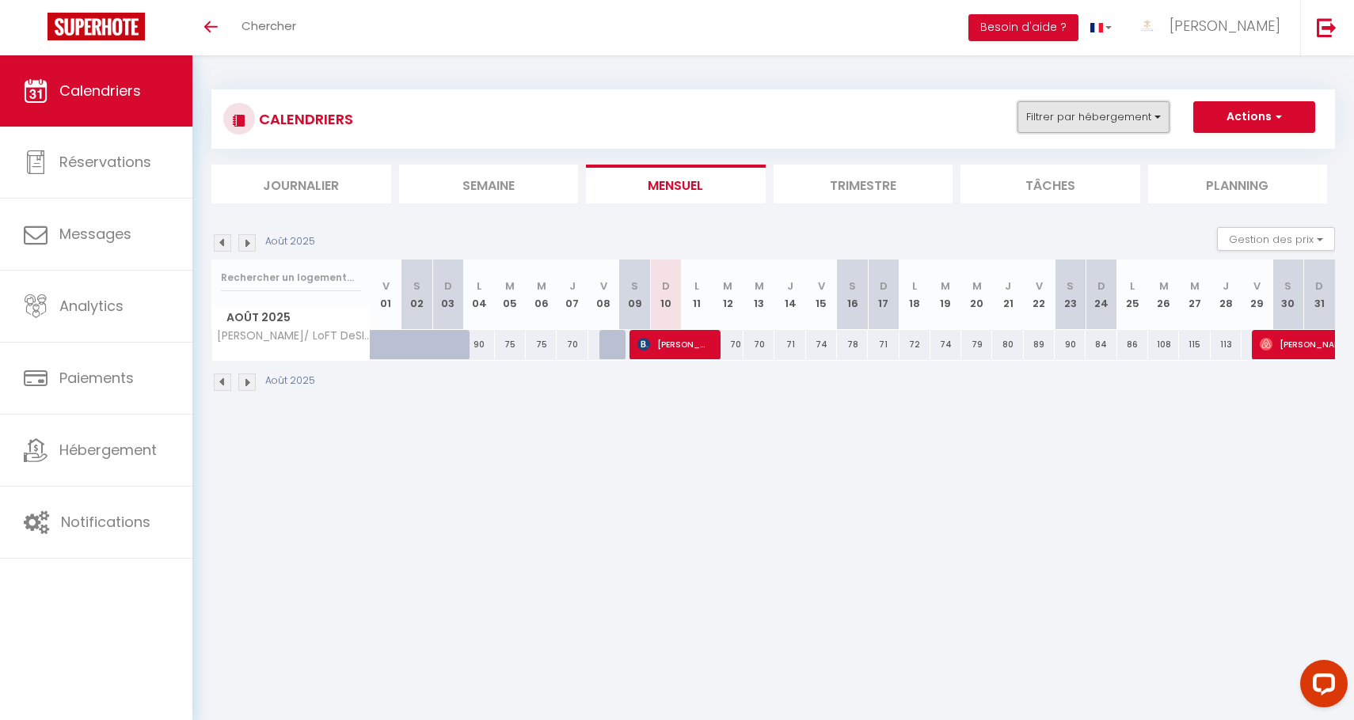
click at [1100, 125] on button "Filtrer par hébergement" at bounding box center [1093, 117] width 152 height 32
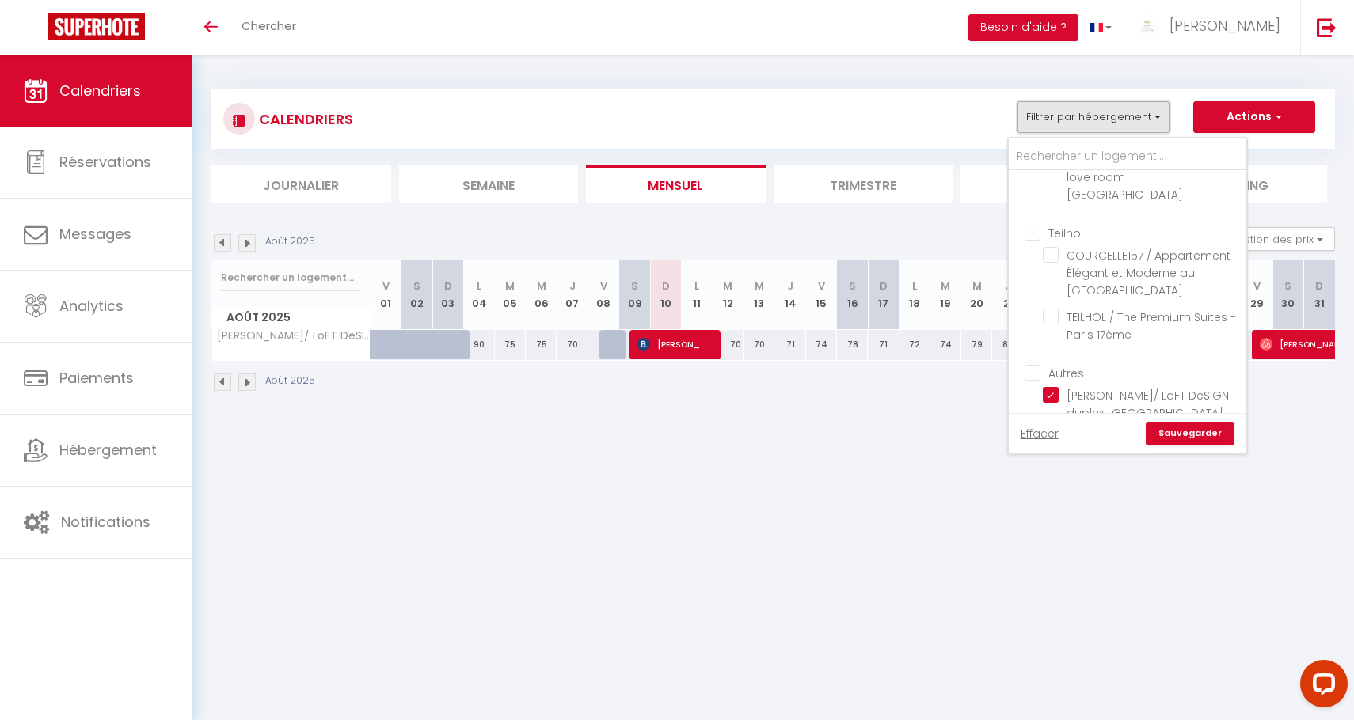
scroll to position [55, 0]
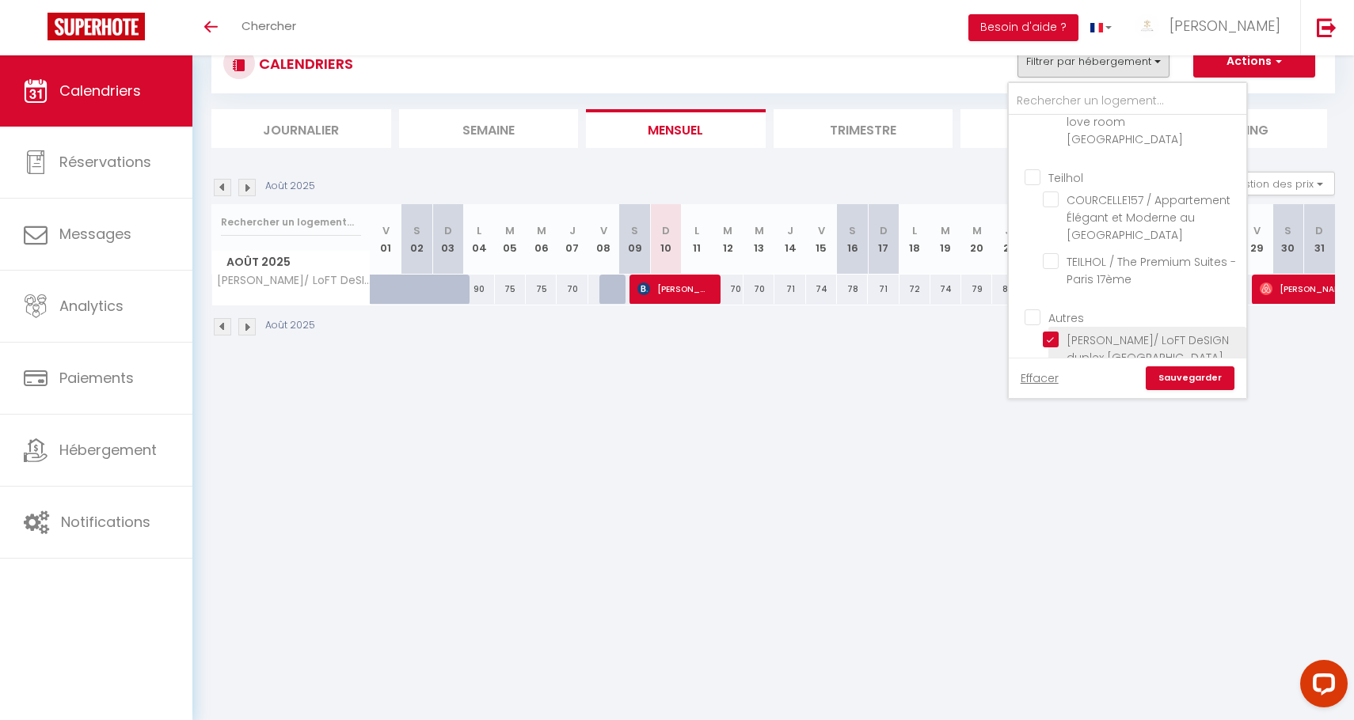
click at [1056, 332] on input "[PERSON_NAME]/ LoFT DeSIGN duplex [GEOGRAPHIC_DATA]" at bounding box center [1142, 340] width 198 height 16
checkbox input "false"
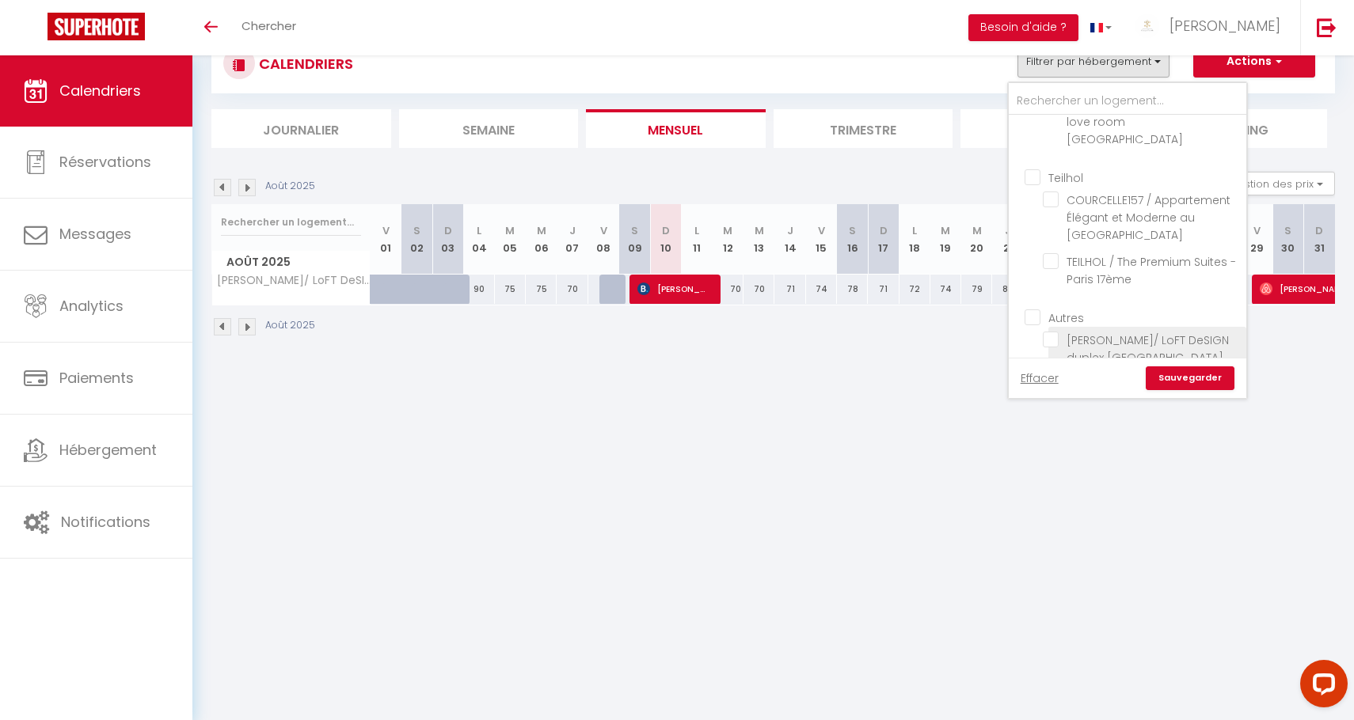
checkbox input "false"
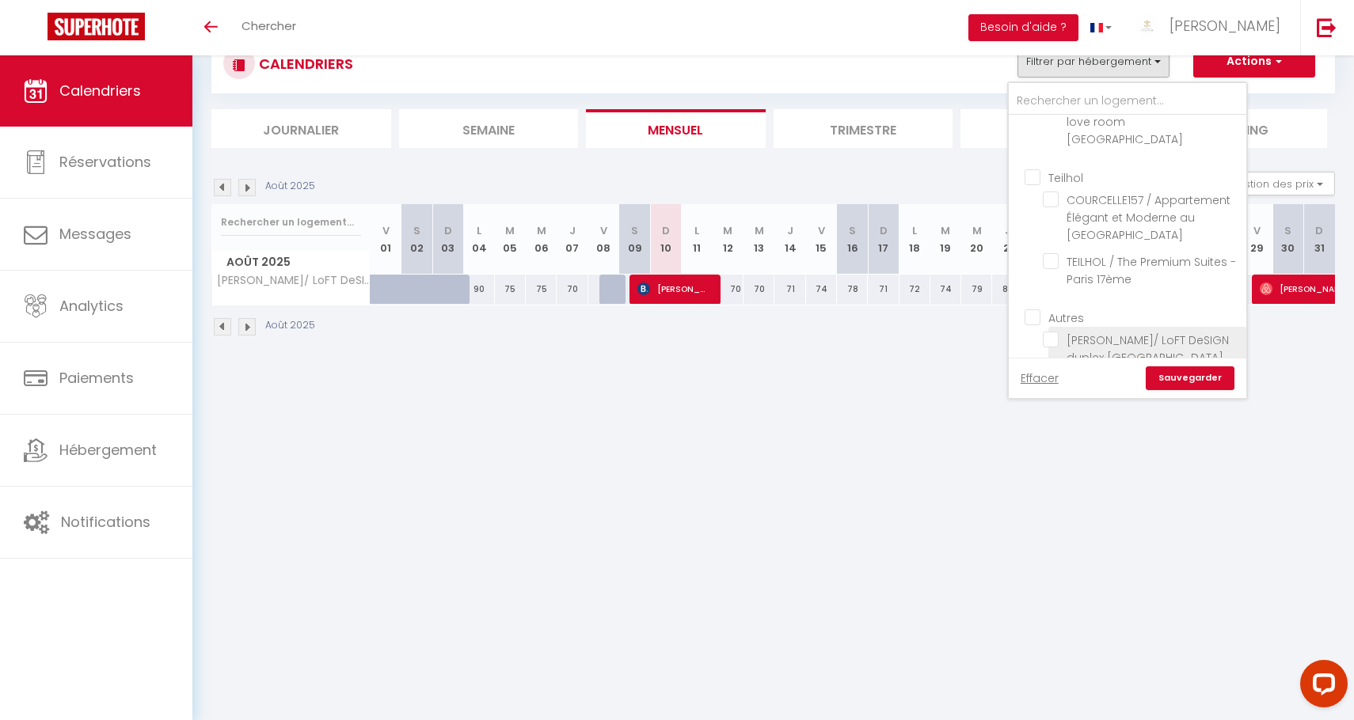
checkbox input "false"
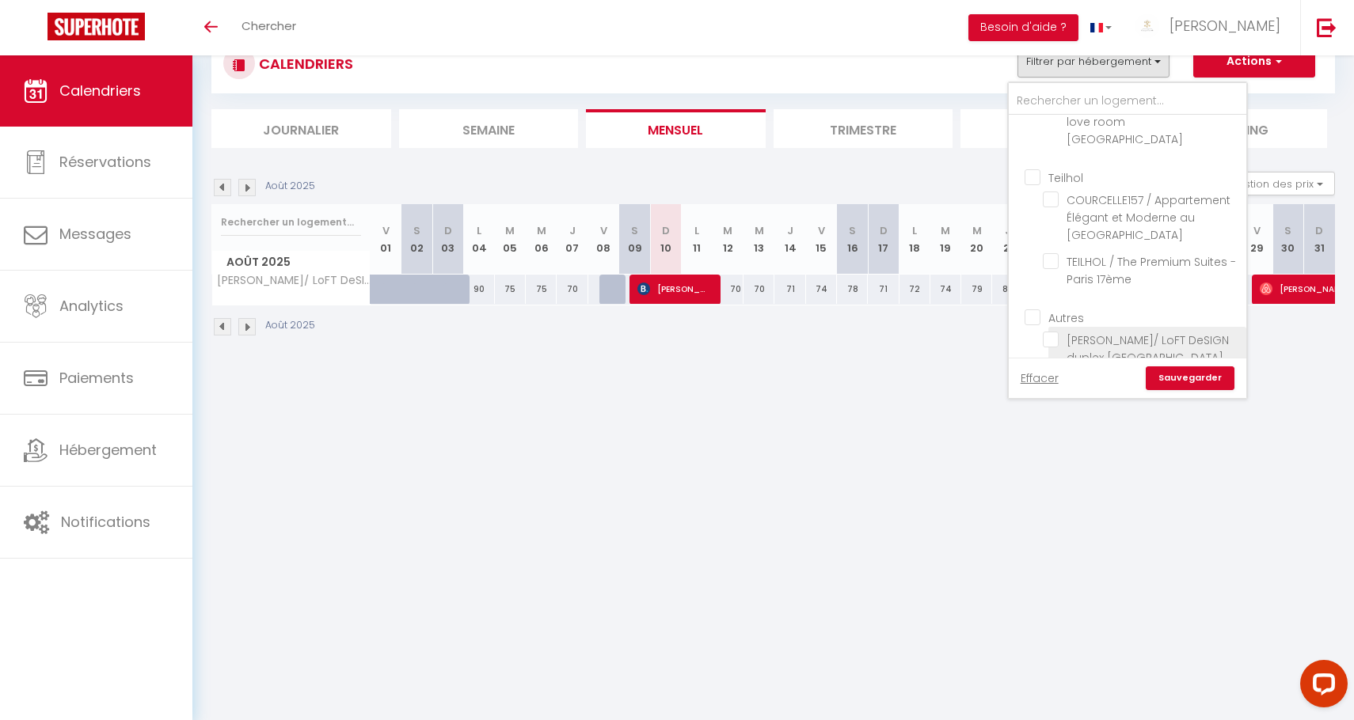
checkbox input "false"
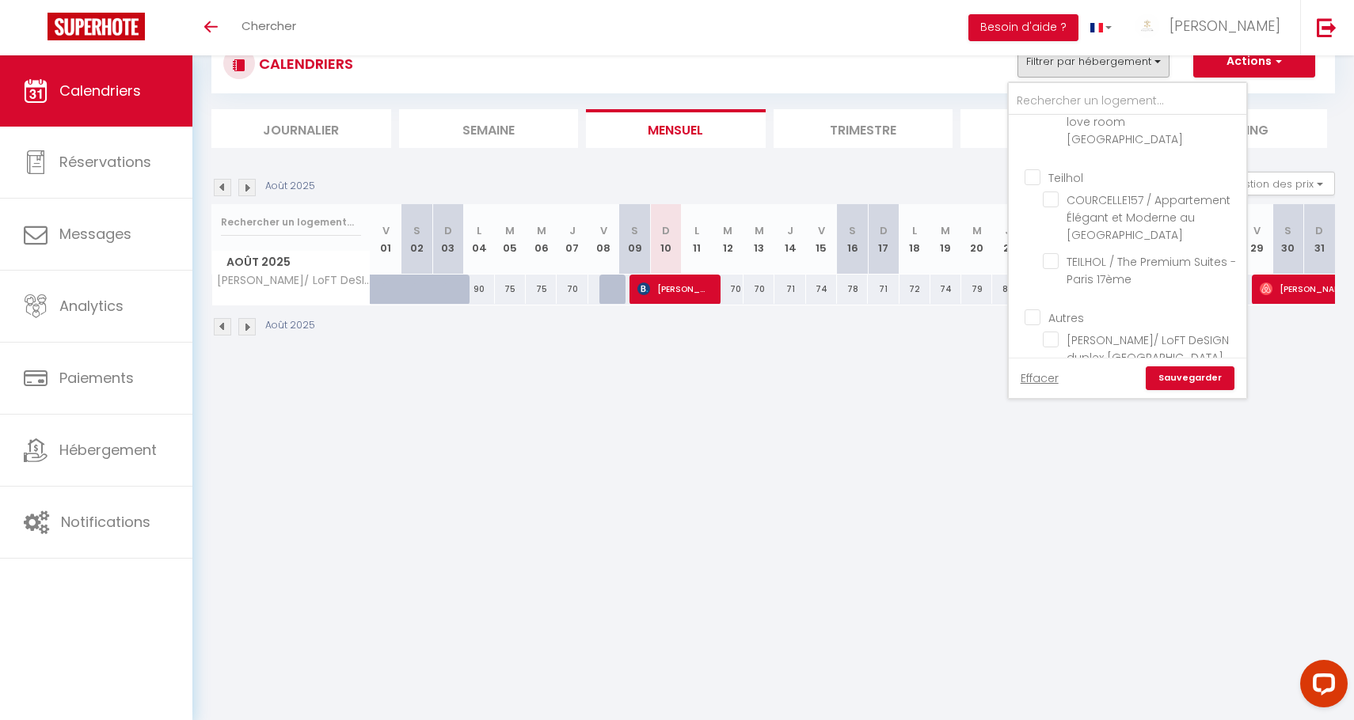
click at [1000, 396] on body "Questions et aide sur la MIGRATION - Salle Zoom ouverte de 13 à 14h puis de 17h…" at bounding box center [677, 360] width 1354 height 720
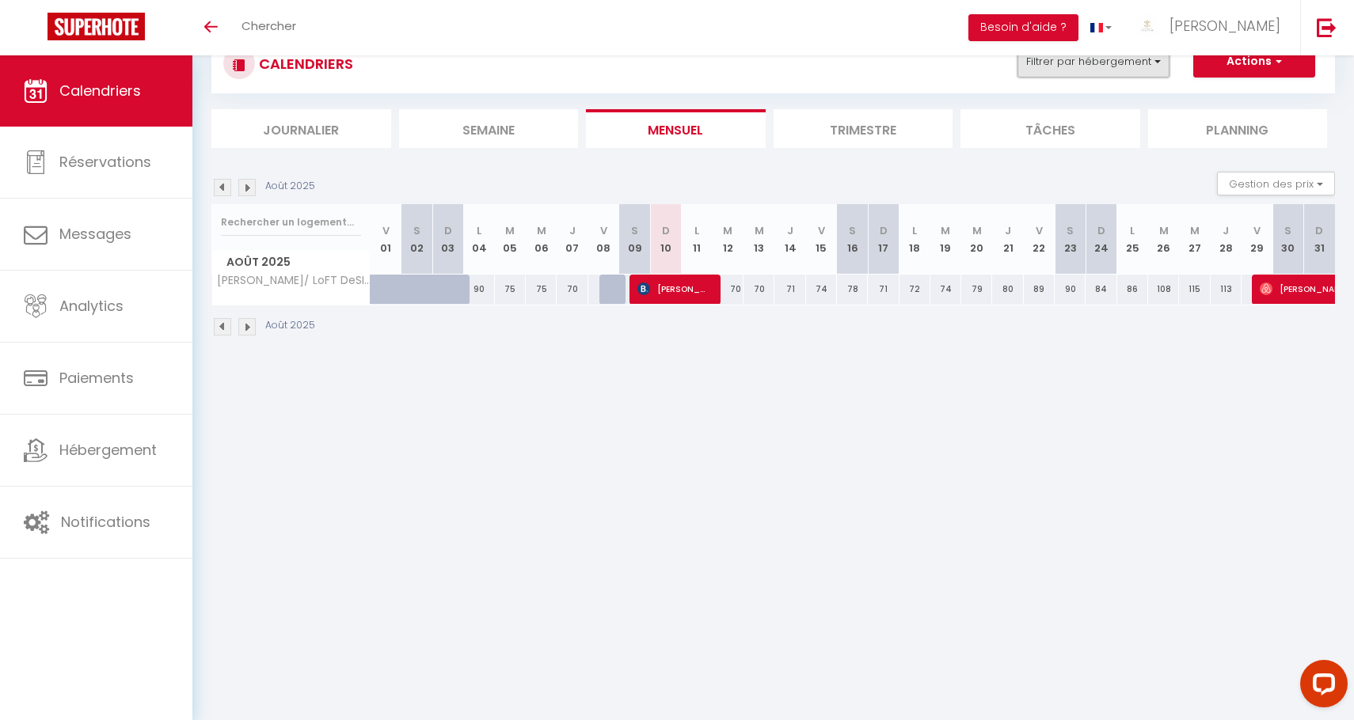
click at [1084, 74] on button "Filtrer par hébergement" at bounding box center [1093, 62] width 152 height 32
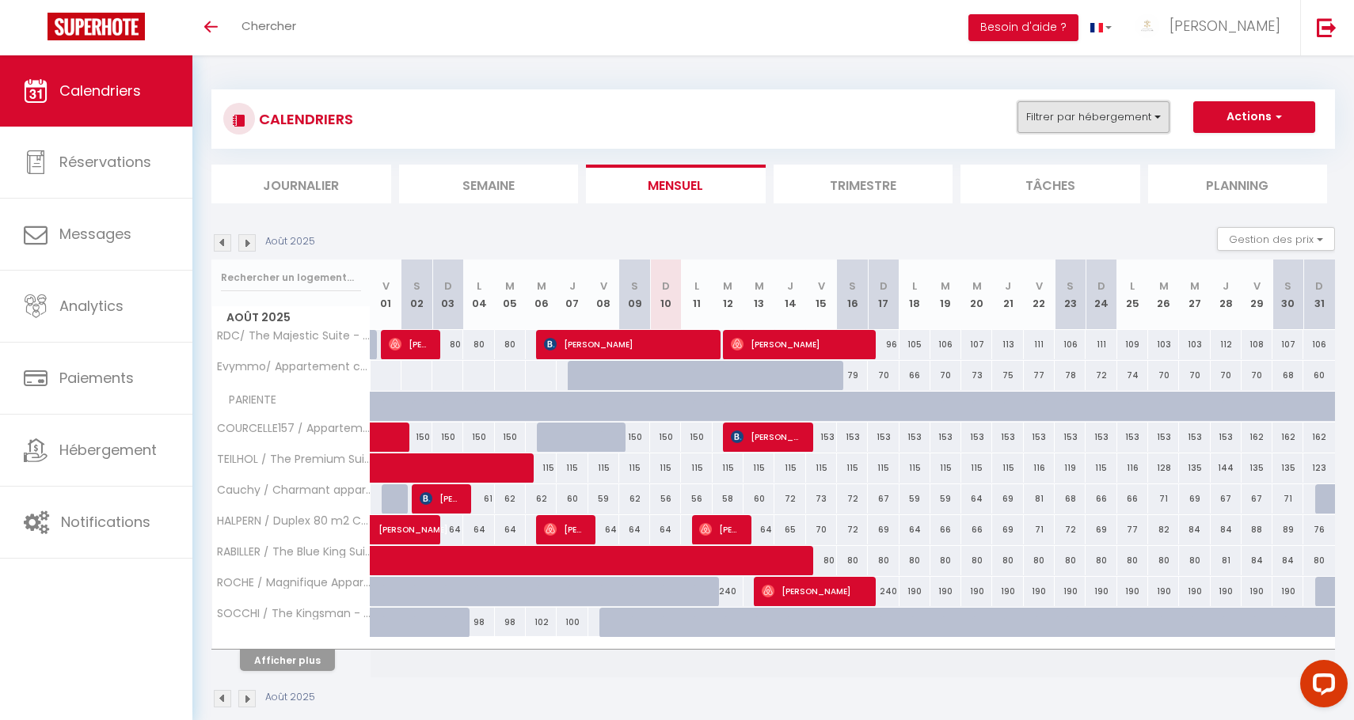
click at [1070, 120] on button "Filtrer par hébergement" at bounding box center [1093, 117] width 152 height 32
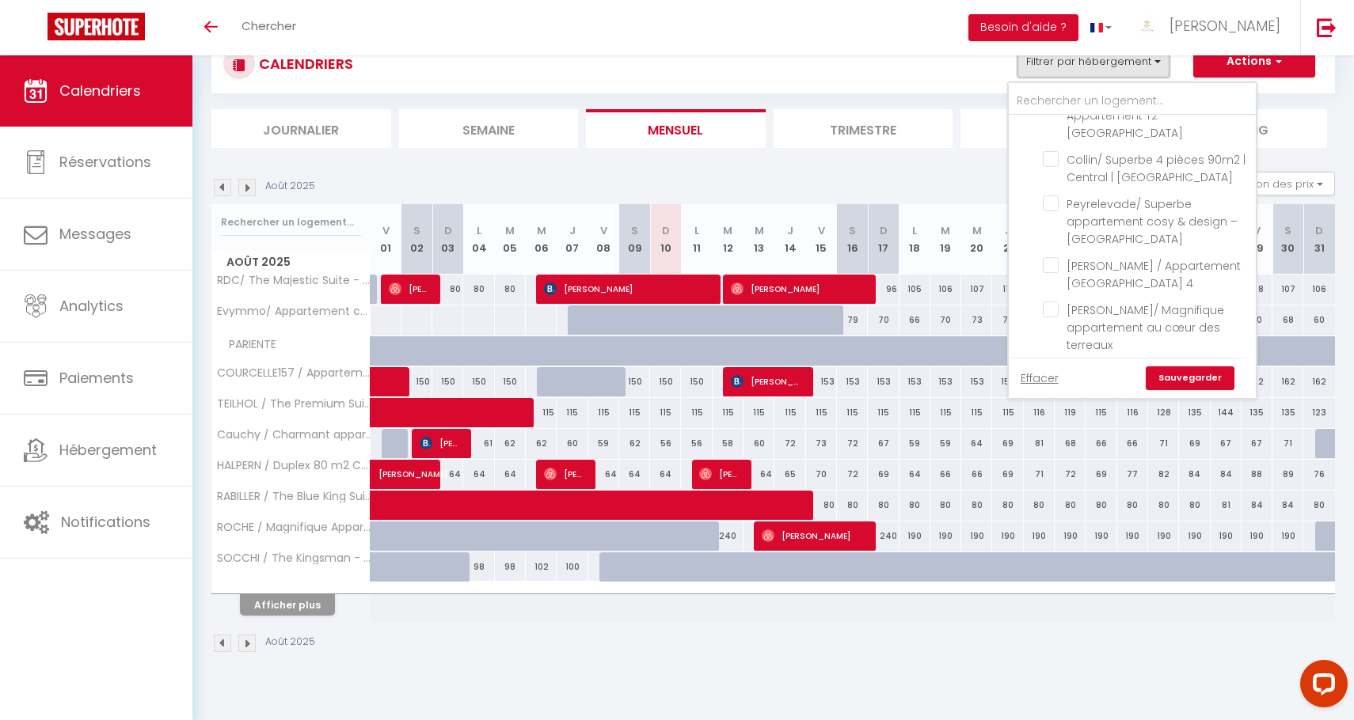
scroll to position [2929, 0]
click at [1046, 370] on input "GabHouse - Cosy et design | Clim | Gratte Ciel" at bounding box center [1146, 378] width 207 height 16
checkbox input "true"
checkbox input "false"
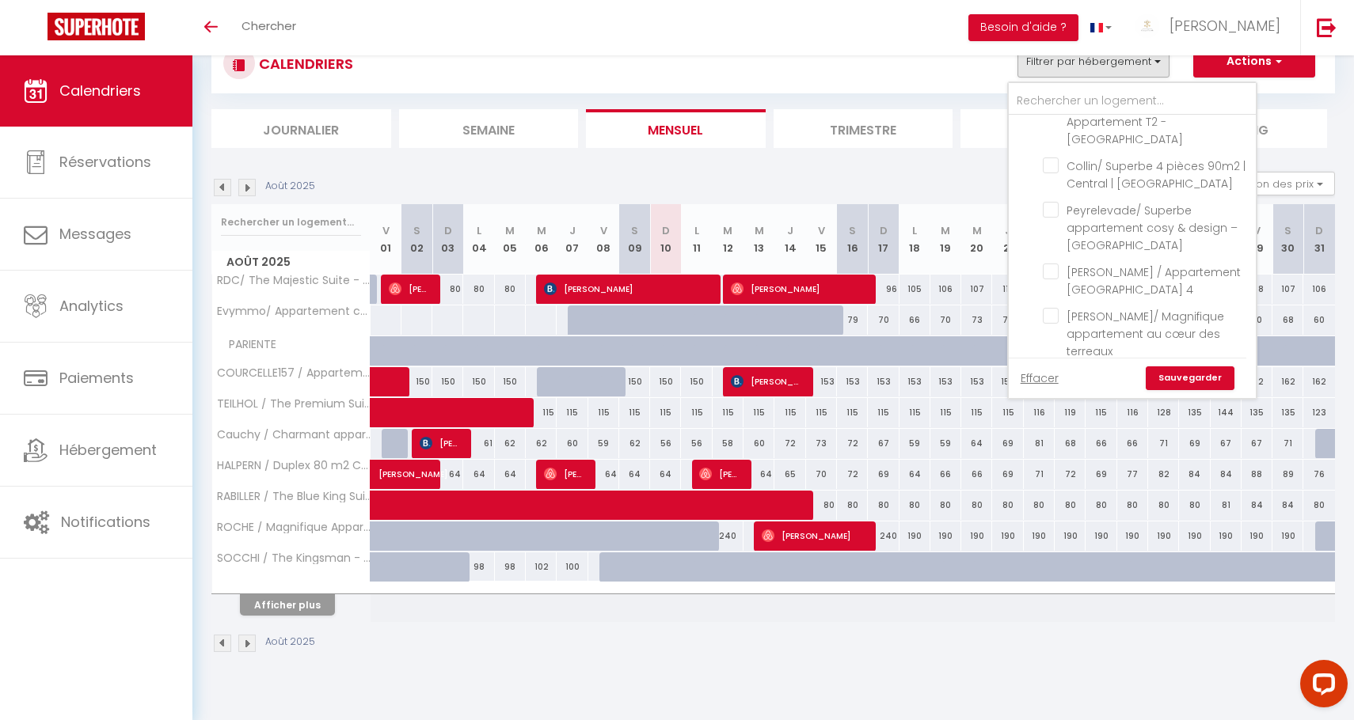
checkbox input "false"
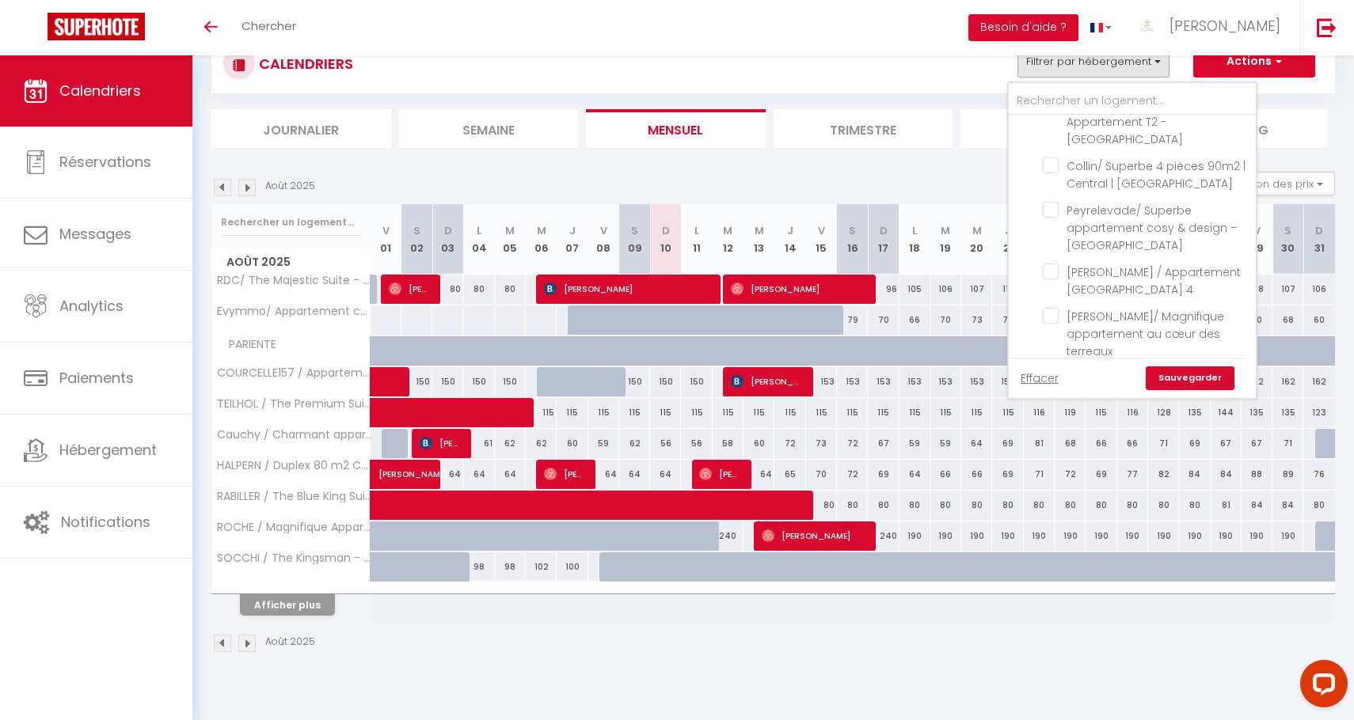
checkbox input "false"
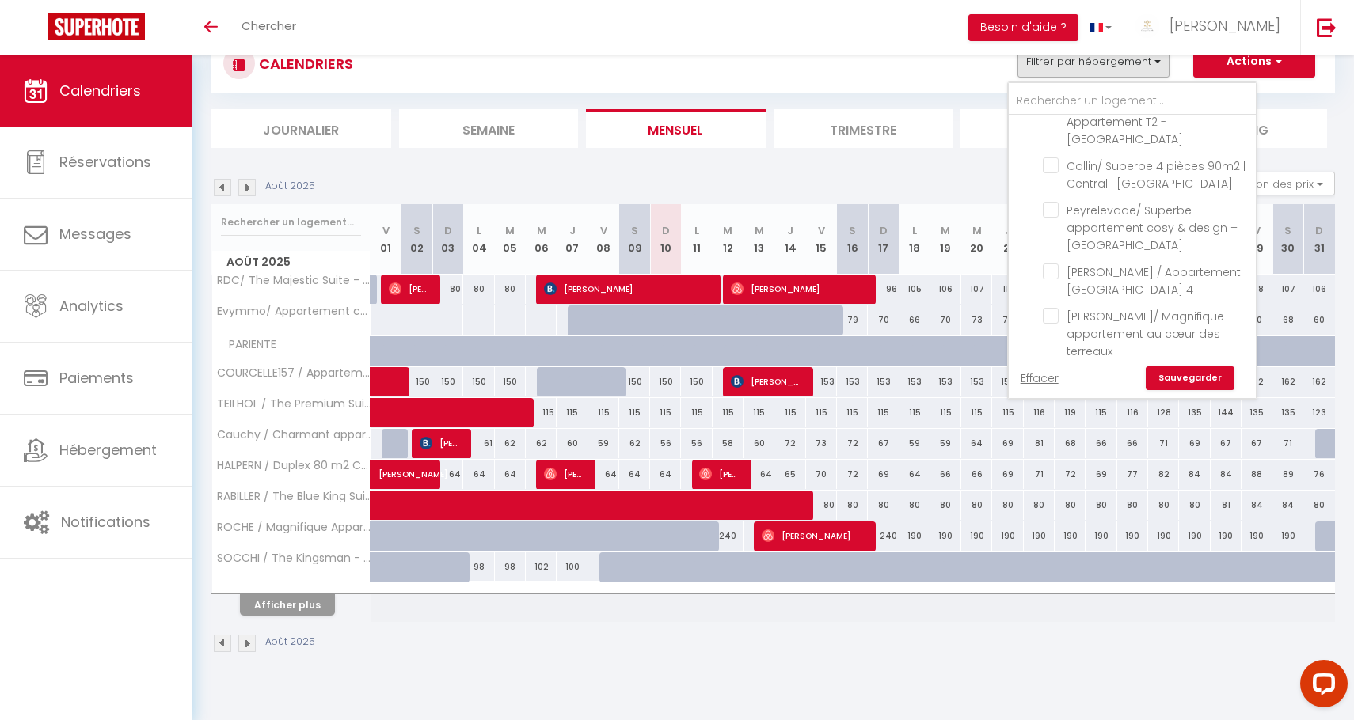
checkbox input "false"
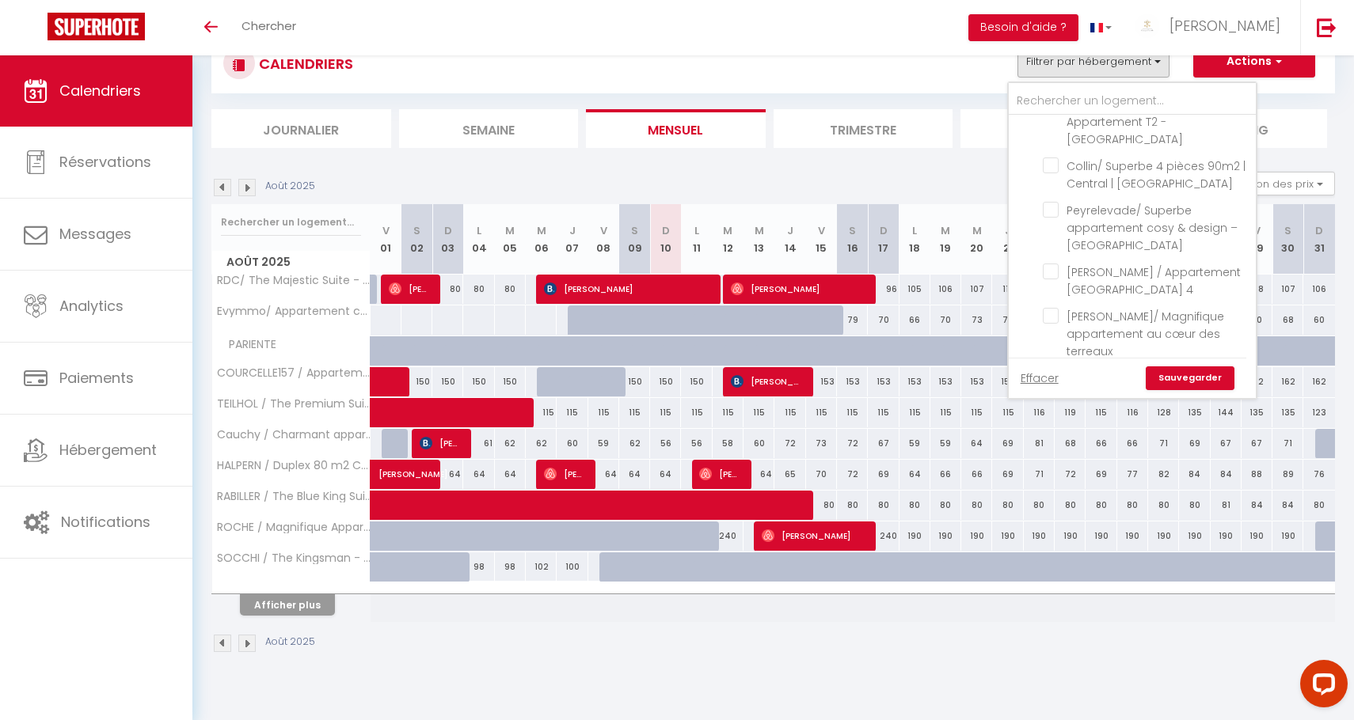
checkbox input "false"
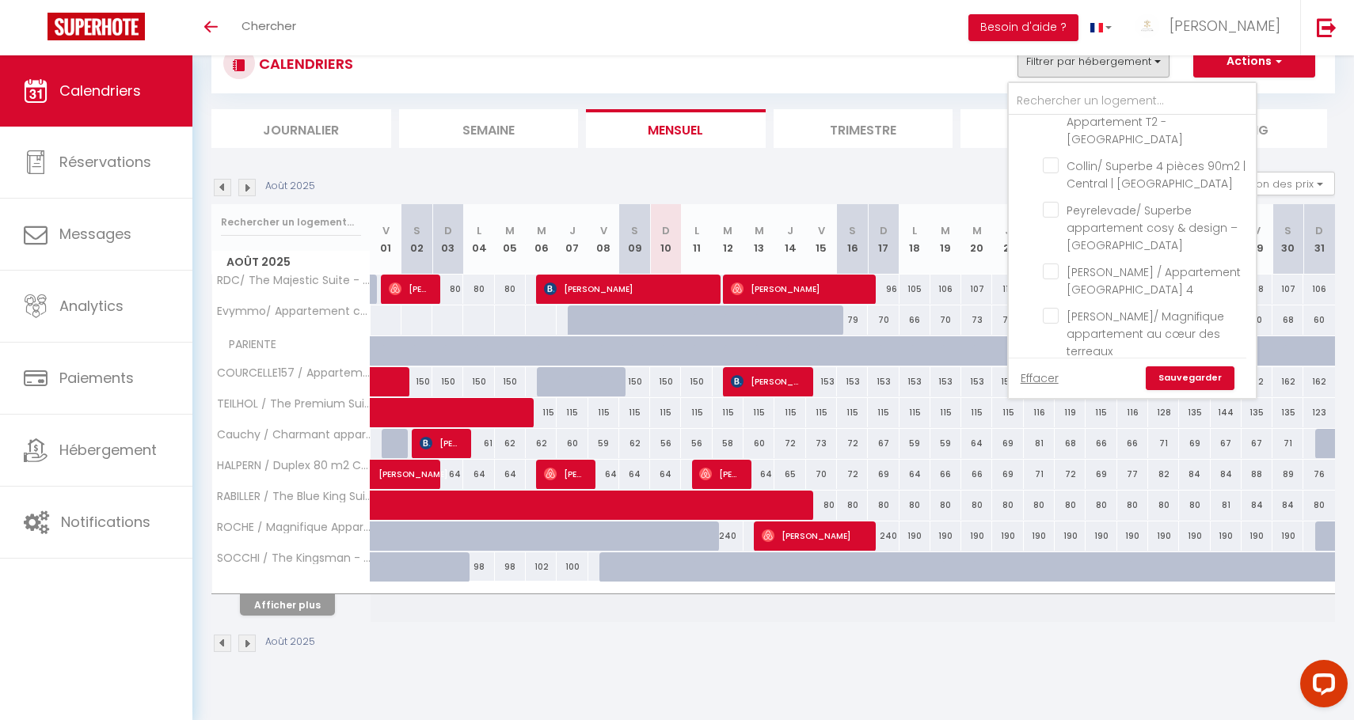
checkbox input "false"
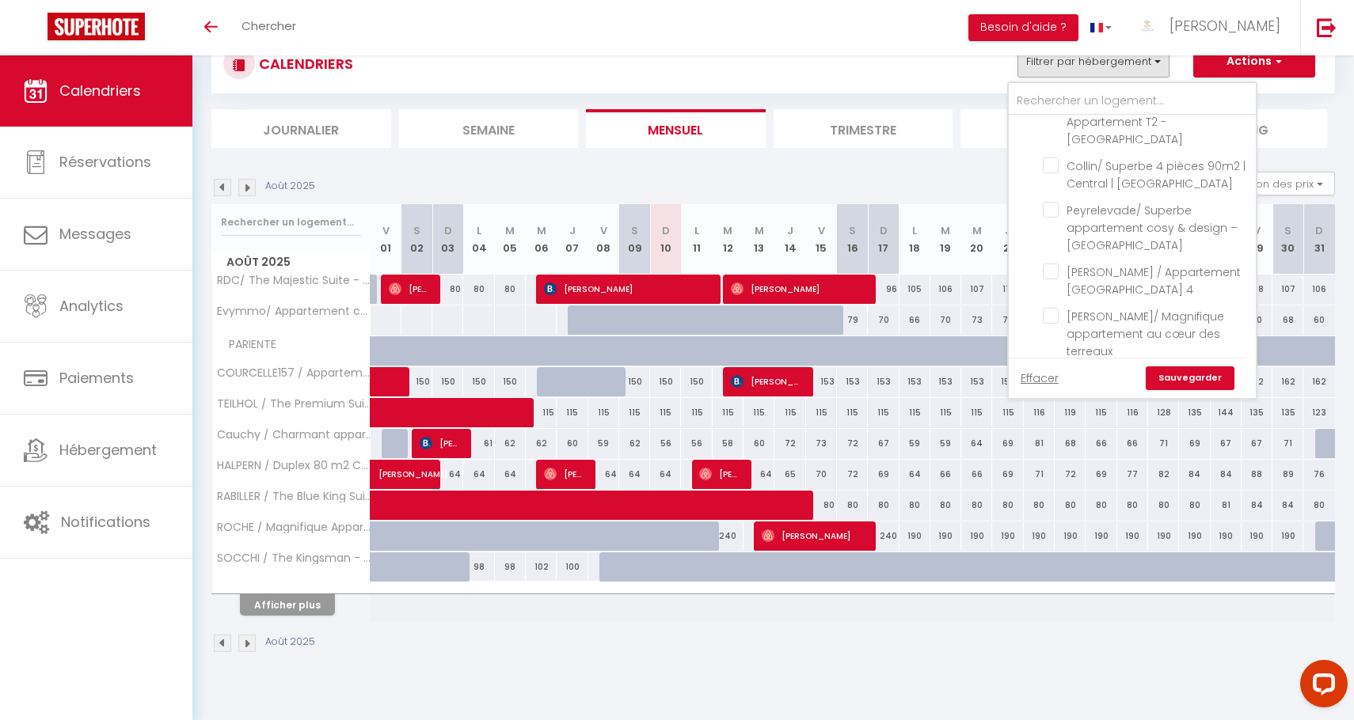
checkbox input "false"
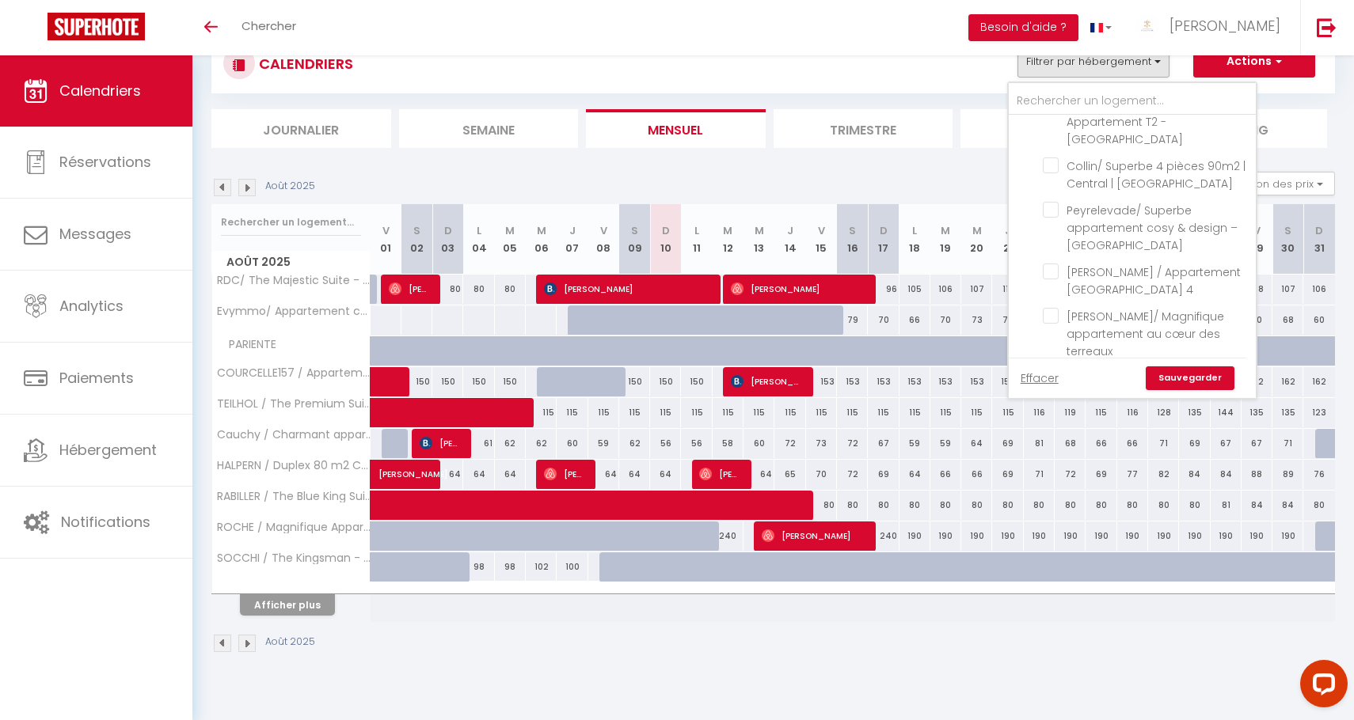
checkbox input "false"
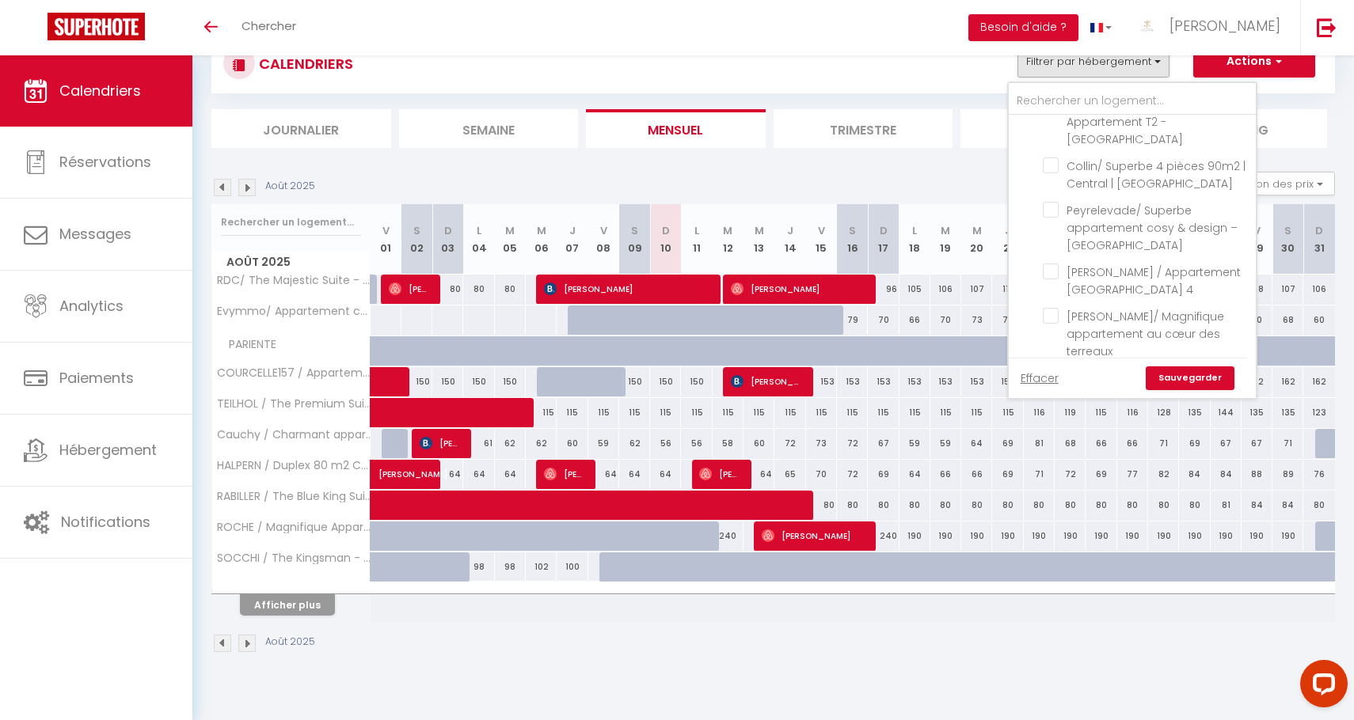
checkbox input "false"
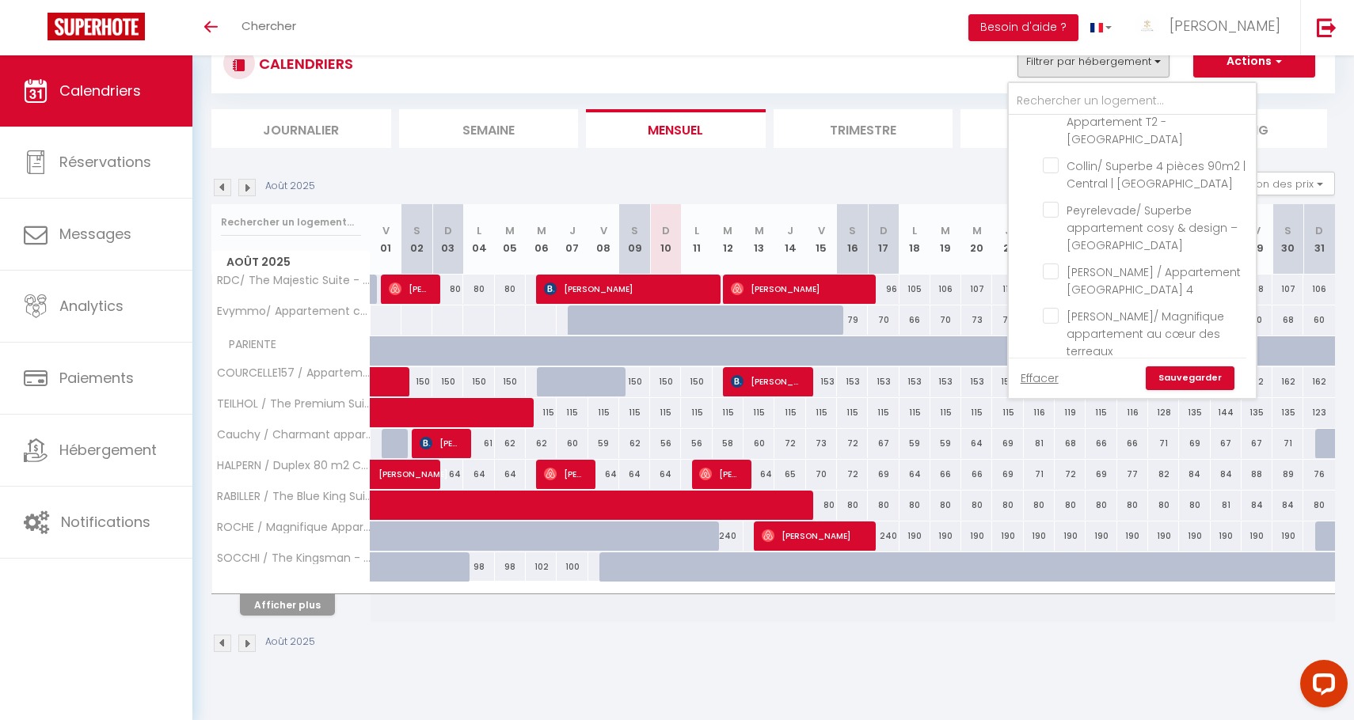
checkbox input "false"
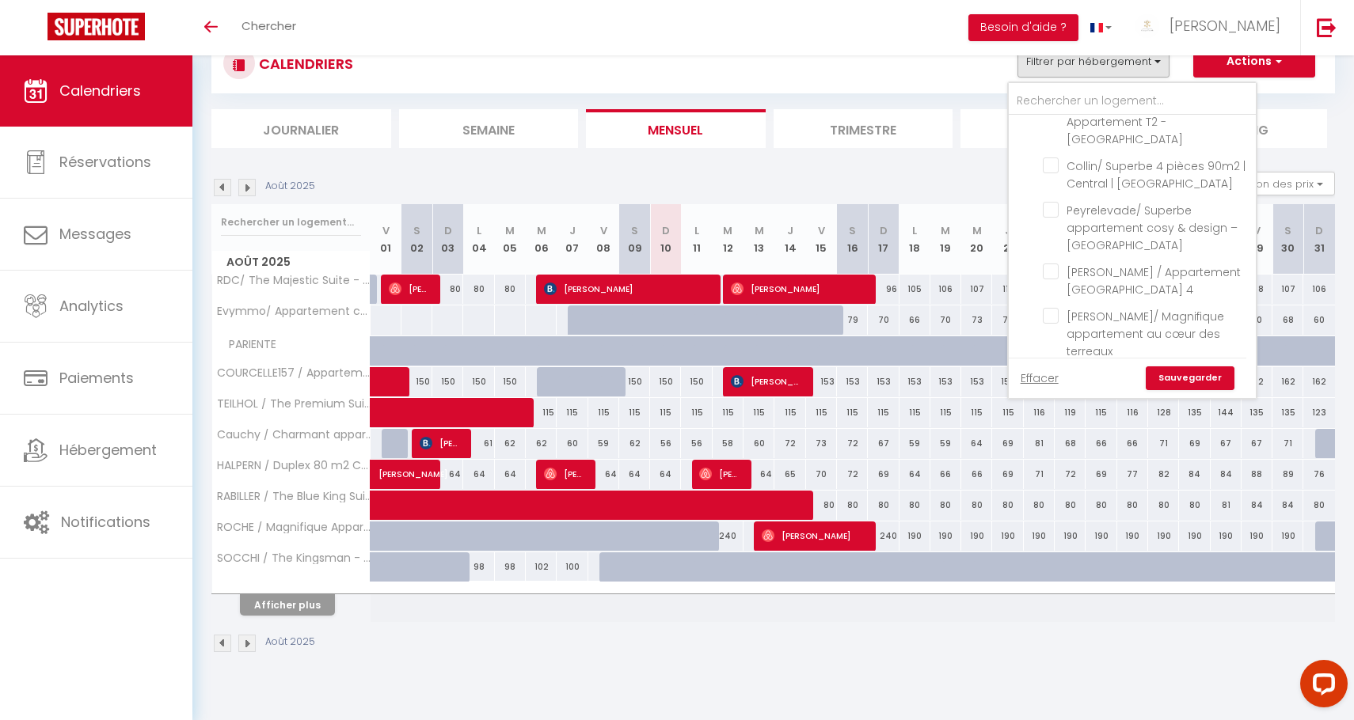
checkbox input "false"
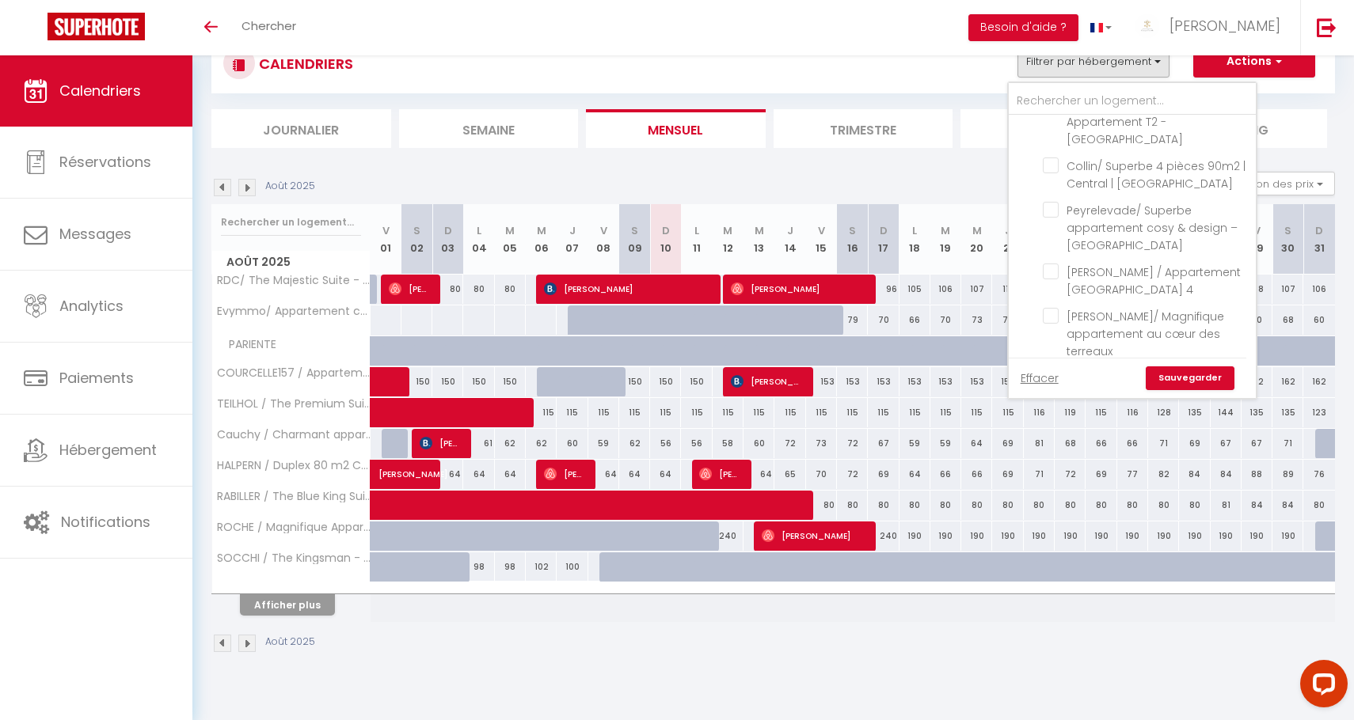
checkbox input "false"
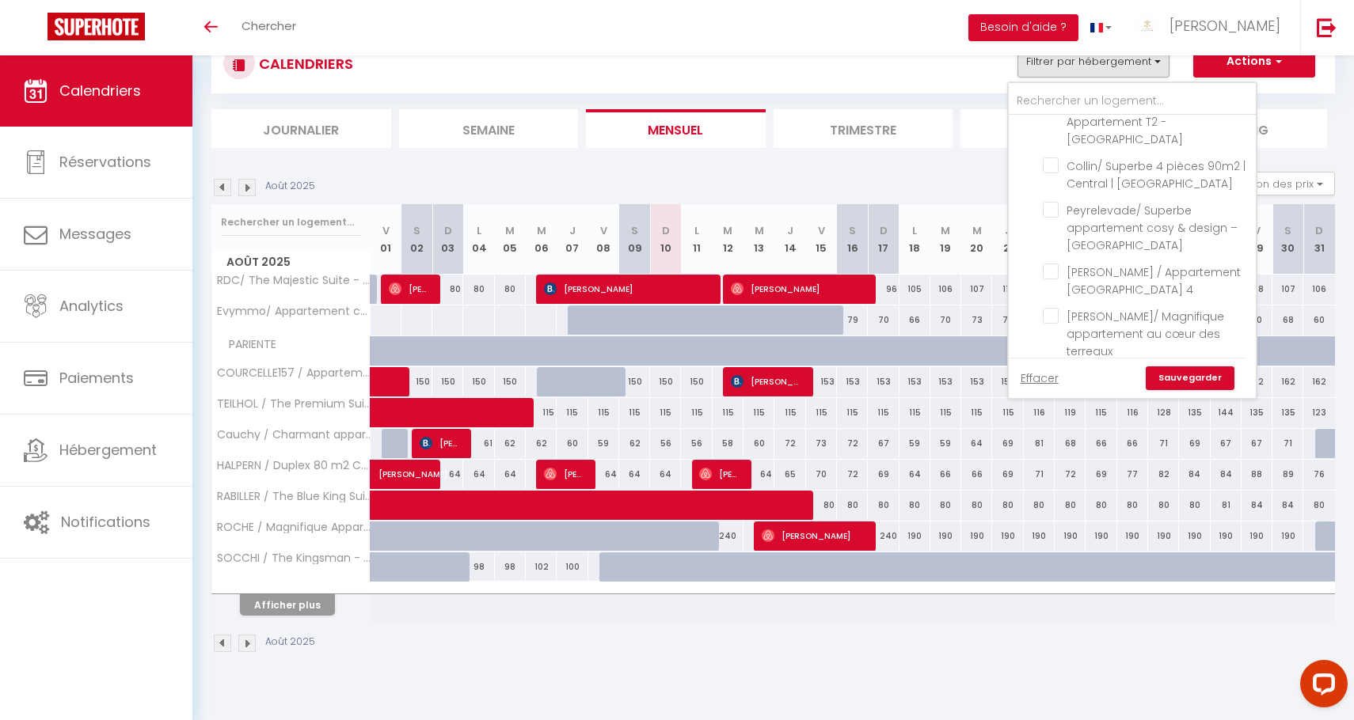
checkbox input "false"
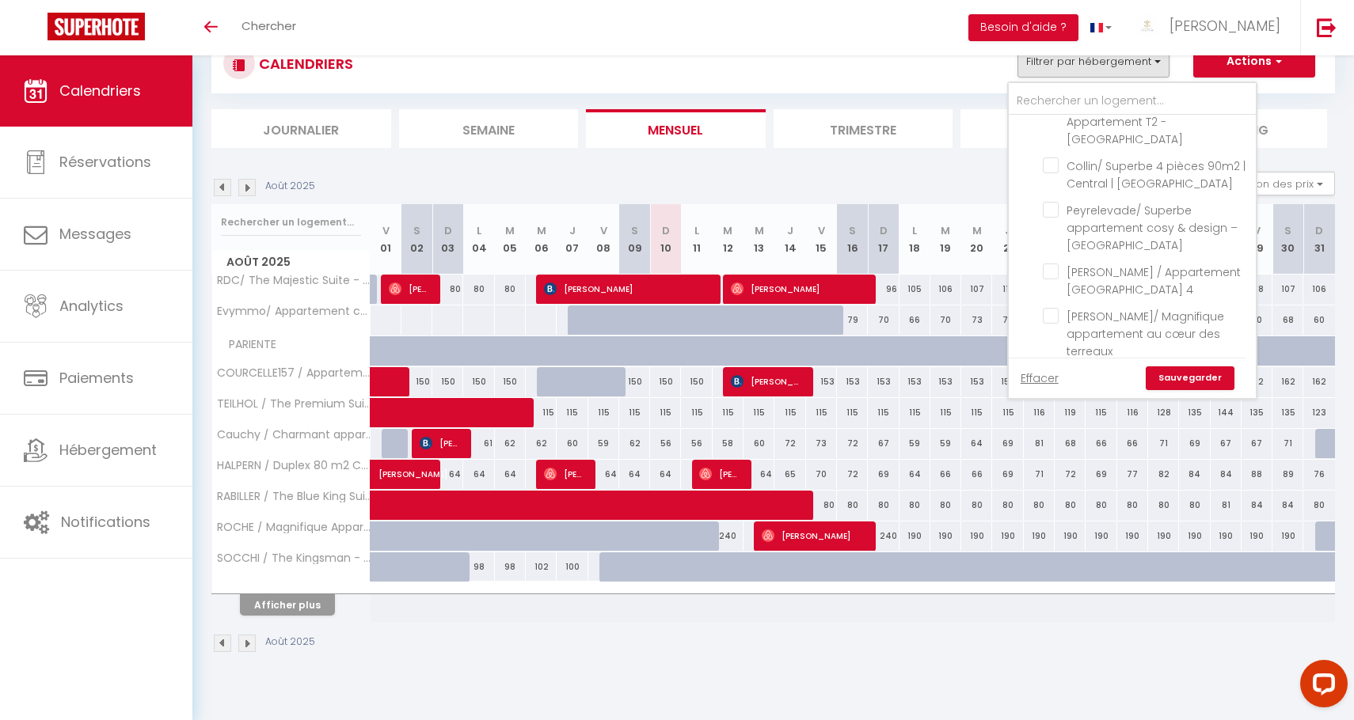
checkbox input "false"
click at [1167, 372] on link "Sauvegarder" at bounding box center [1189, 379] width 89 height 24
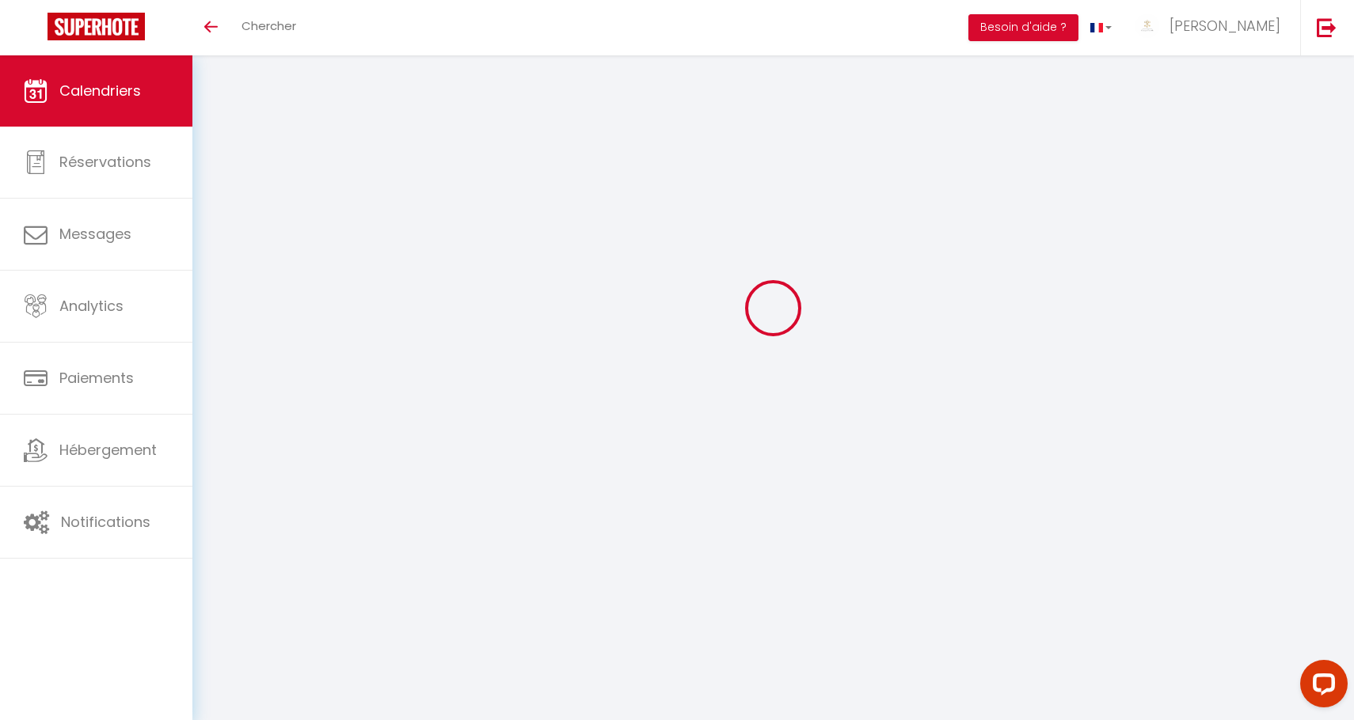
select select
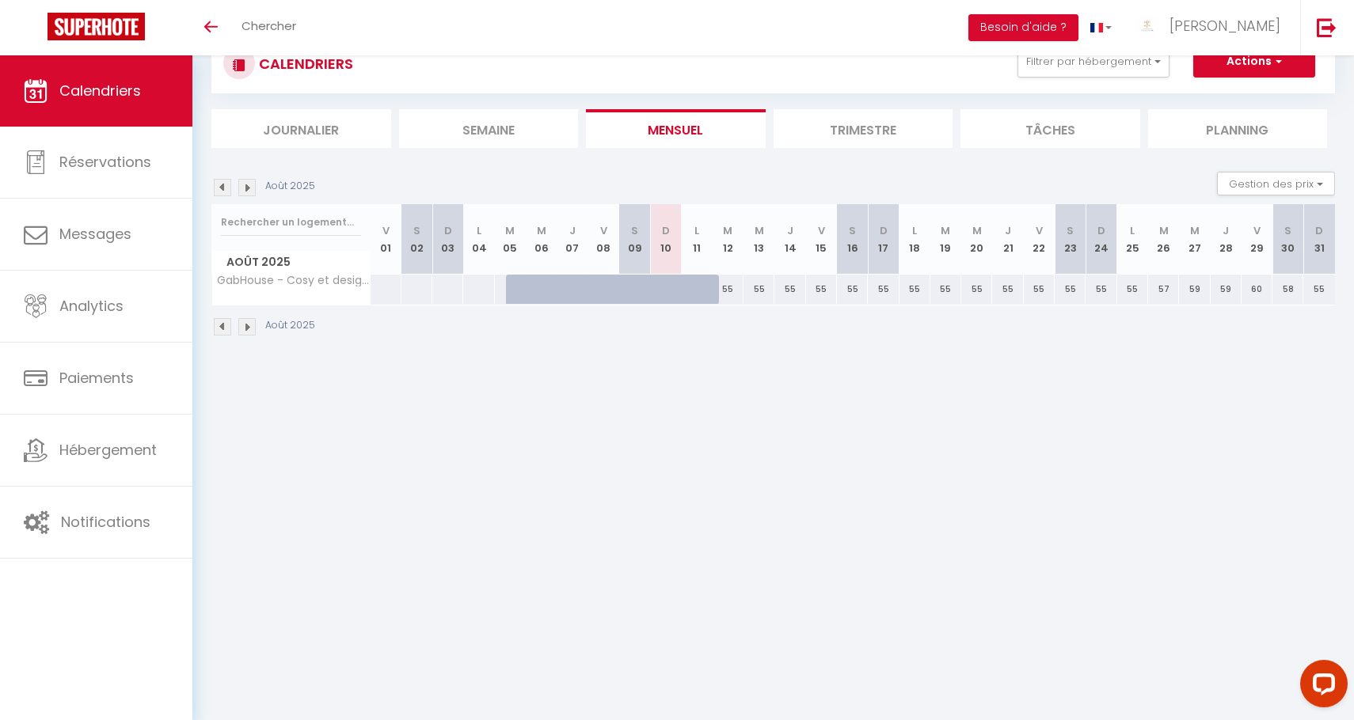
click at [724, 287] on div "55" at bounding box center [727, 289] width 31 height 29
type input "55"
select select "1"
type input "Mar 12 Août 2025"
type input "Mer 13 Août 2025"
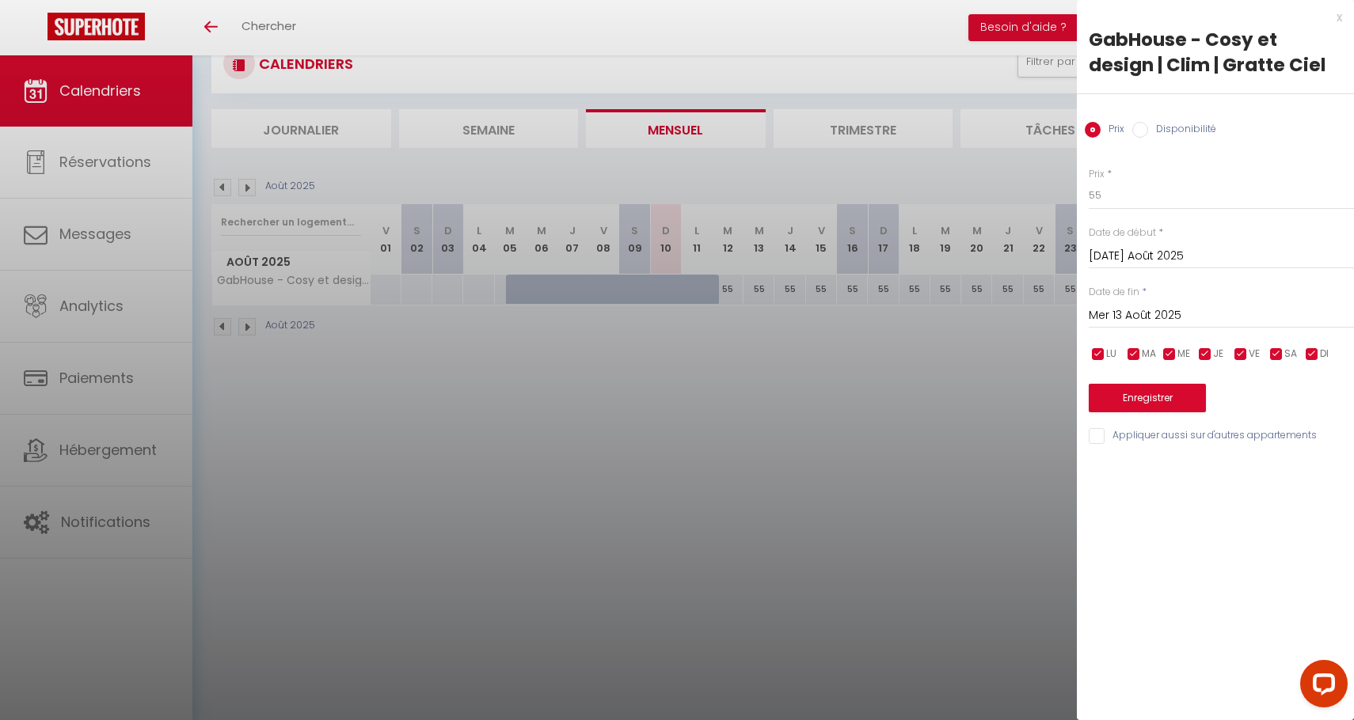
click at [1145, 116] on div "Prix Disponibilité" at bounding box center [1215, 120] width 277 height 53
click at [1145, 127] on input "Disponibilité" at bounding box center [1140, 130] width 16 height 16
radio input "true"
radio input "false"
click at [1141, 191] on select "Disponible Indisponible" at bounding box center [1220, 196] width 265 height 30
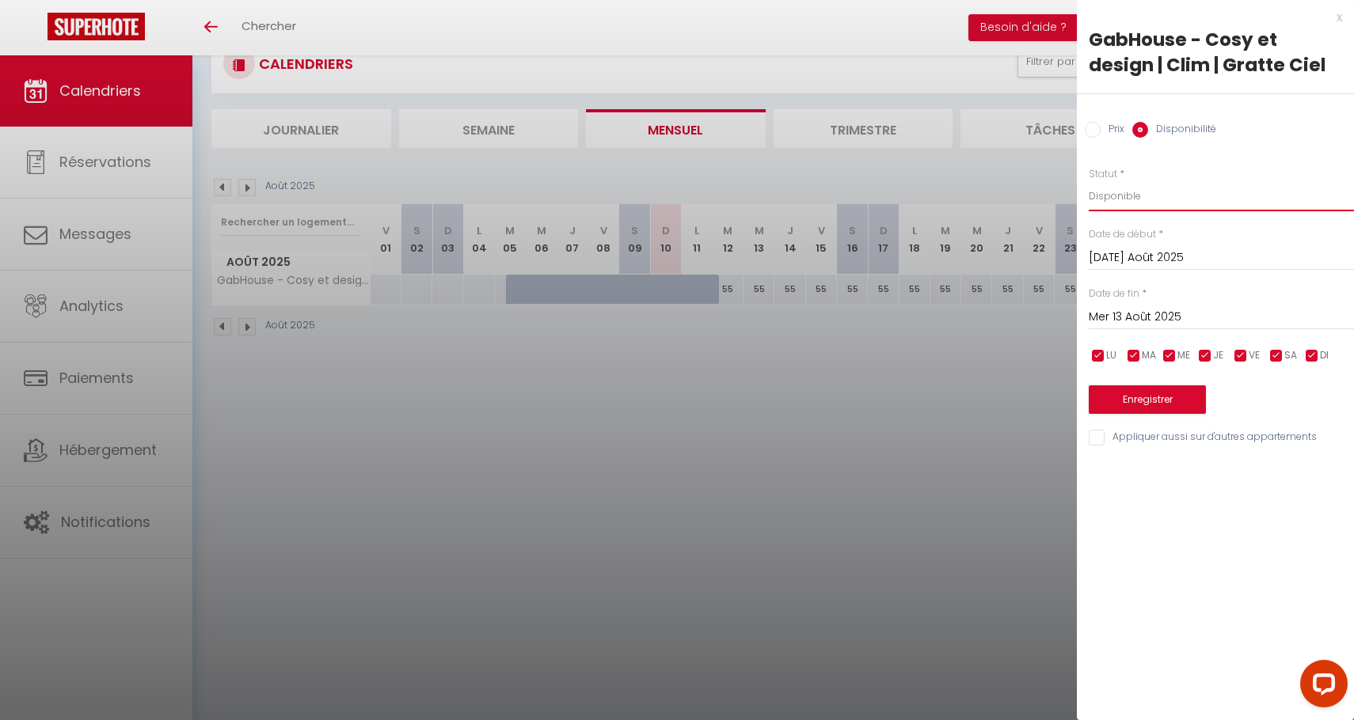
click at [1142, 208] on select "Disponible Indisponible" at bounding box center [1220, 196] width 265 height 30
select select "0"
click at [1140, 383] on div "Enregistrer" at bounding box center [1220, 390] width 265 height 48
click at [1140, 385] on button "Enregistrer" at bounding box center [1146, 399] width 117 height 28
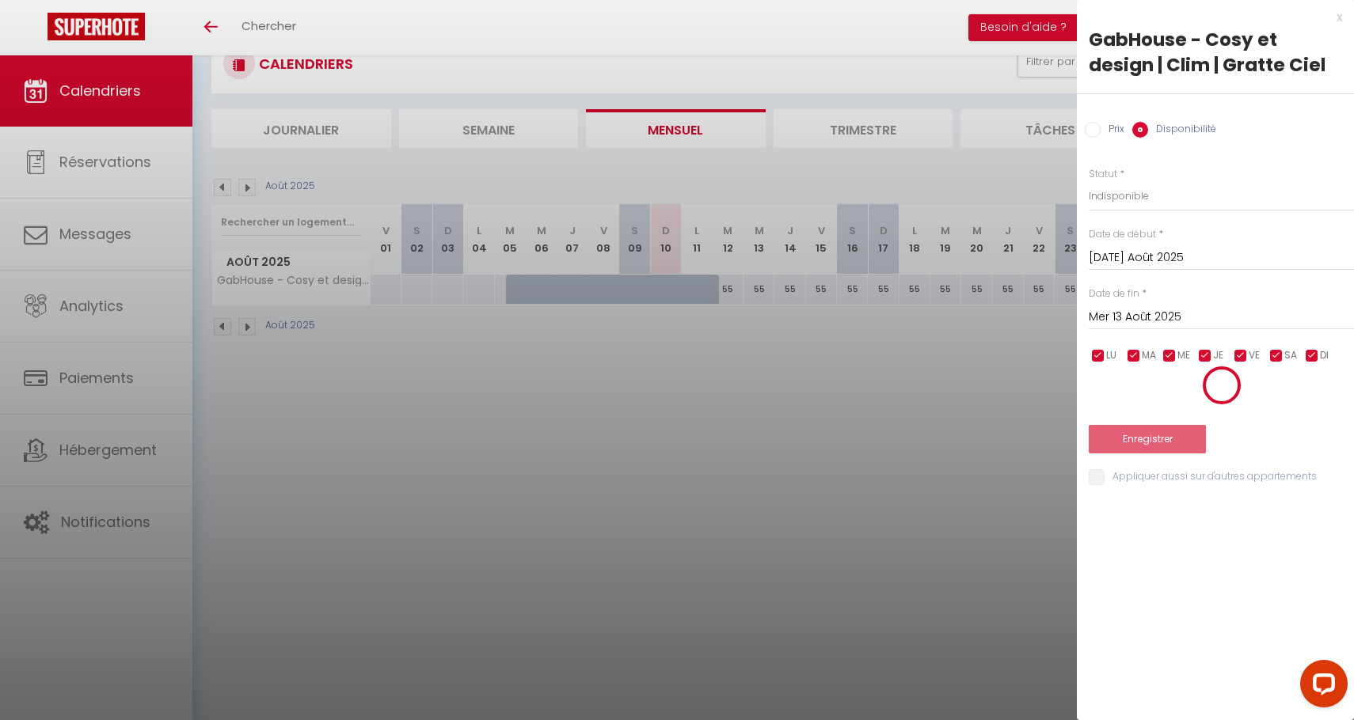
click at [1140, 385] on div at bounding box center [1220, 386] width 265 height 40
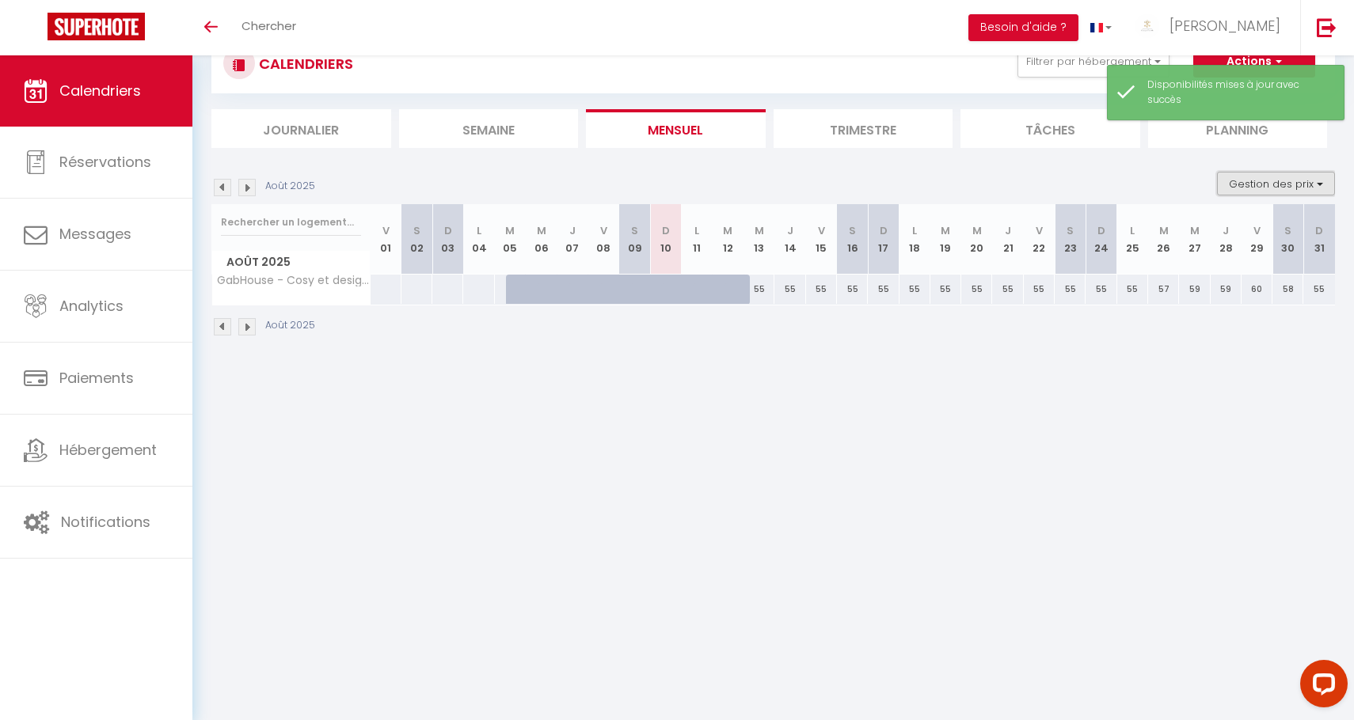
click at [1225, 193] on button "Gestion des prix" at bounding box center [1276, 184] width 118 height 24
click at [1225, 237] on input "Nb Nuits minimum" at bounding box center [1262, 233] width 142 height 16
checkbox input "true"
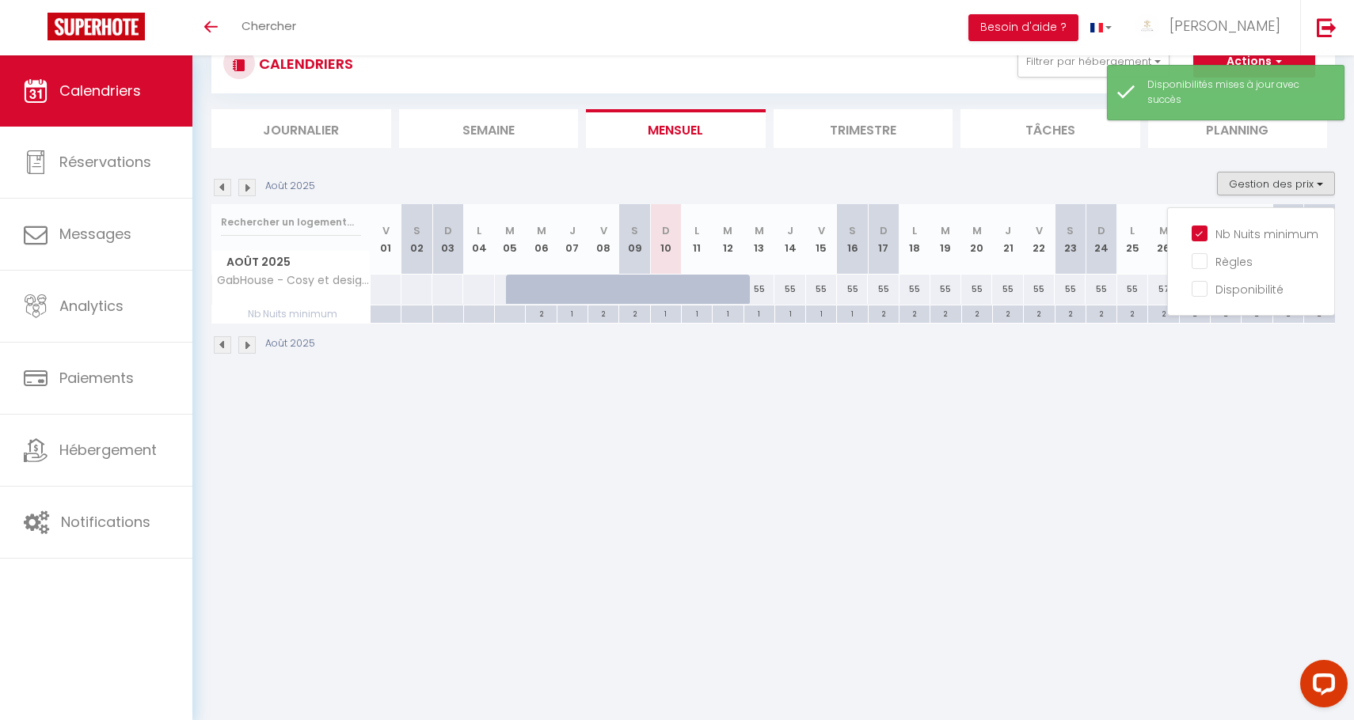
click at [1132, 358] on div "Août 2025" at bounding box center [772, 347] width 1123 height 47
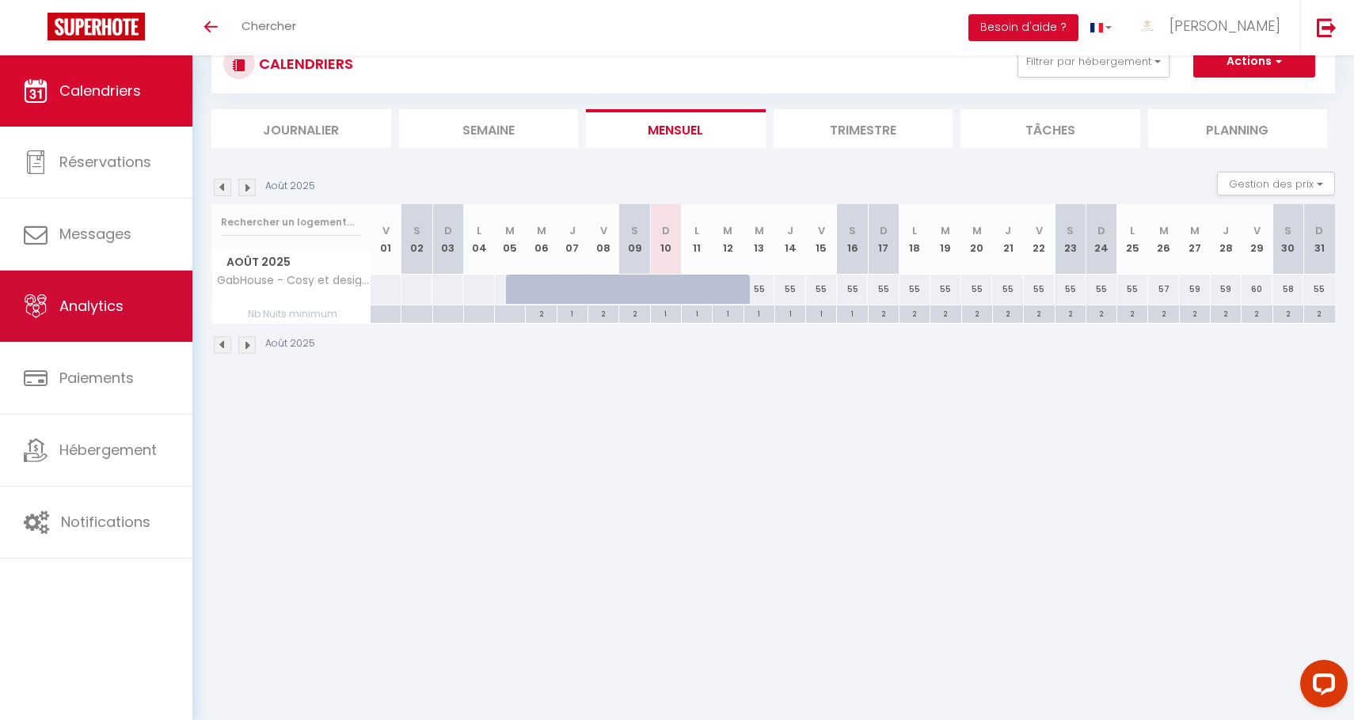
click at [117, 321] on link "Analytics" at bounding box center [96, 306] width 192 height 71
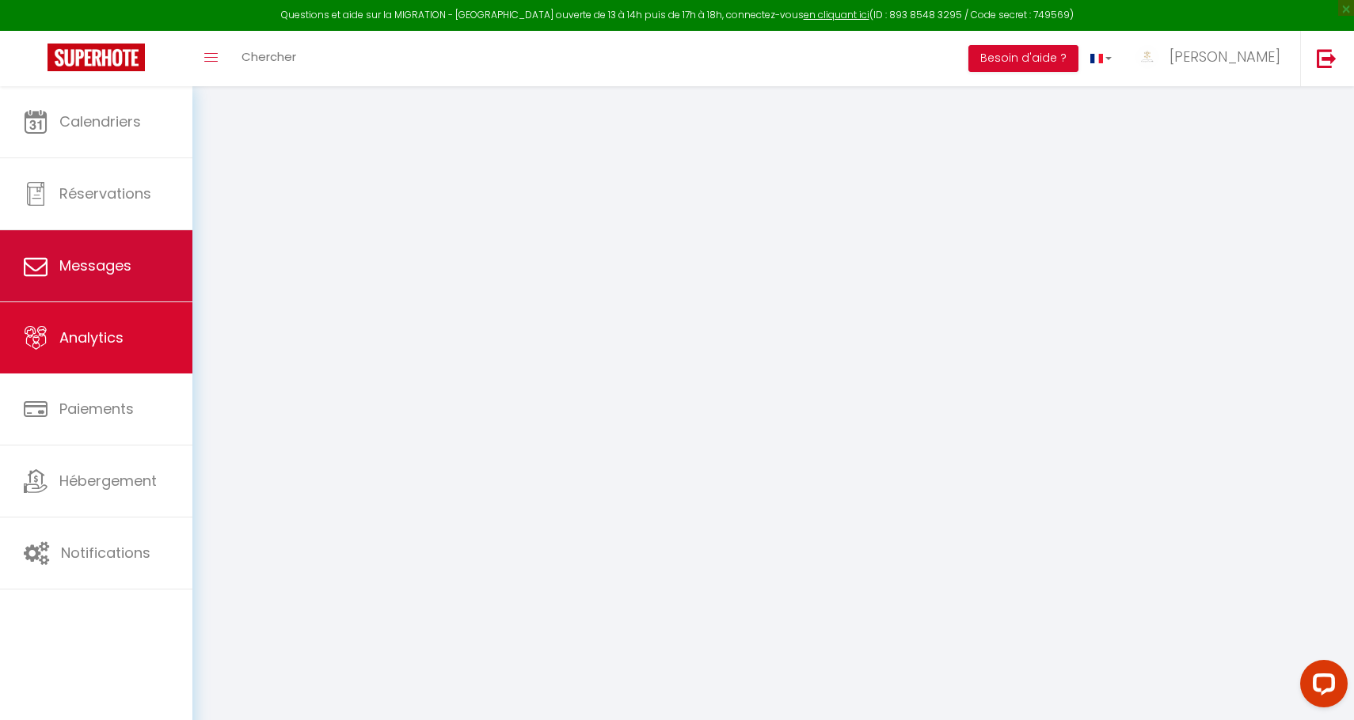
select select "2025"
select select "8"
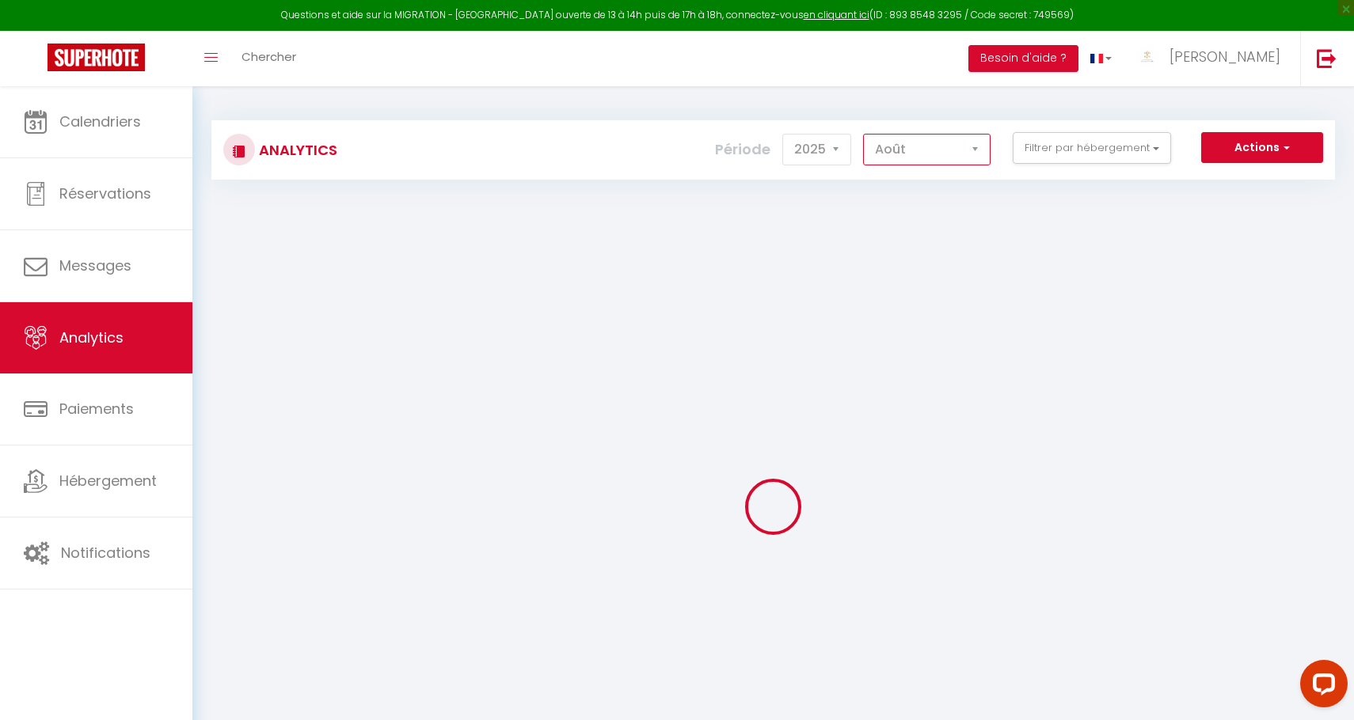
click at [979, 147] on select "Janvier Février Mars Avril Mai Juin Juillet Août Septembre Octobre Novembre Déc…" at bounding box center [926, 150] width 127 height 32
click at [1066, 165] on div "Actions Génération SuperConciergerie Génération SuperAnalyzer Génération SuperE…" at bounding box center [866, 150] width 933 height 36
click at [1066, 161] on button "Filtrer par hébergement" at bounding box center [1091, 148] width 158 height 32
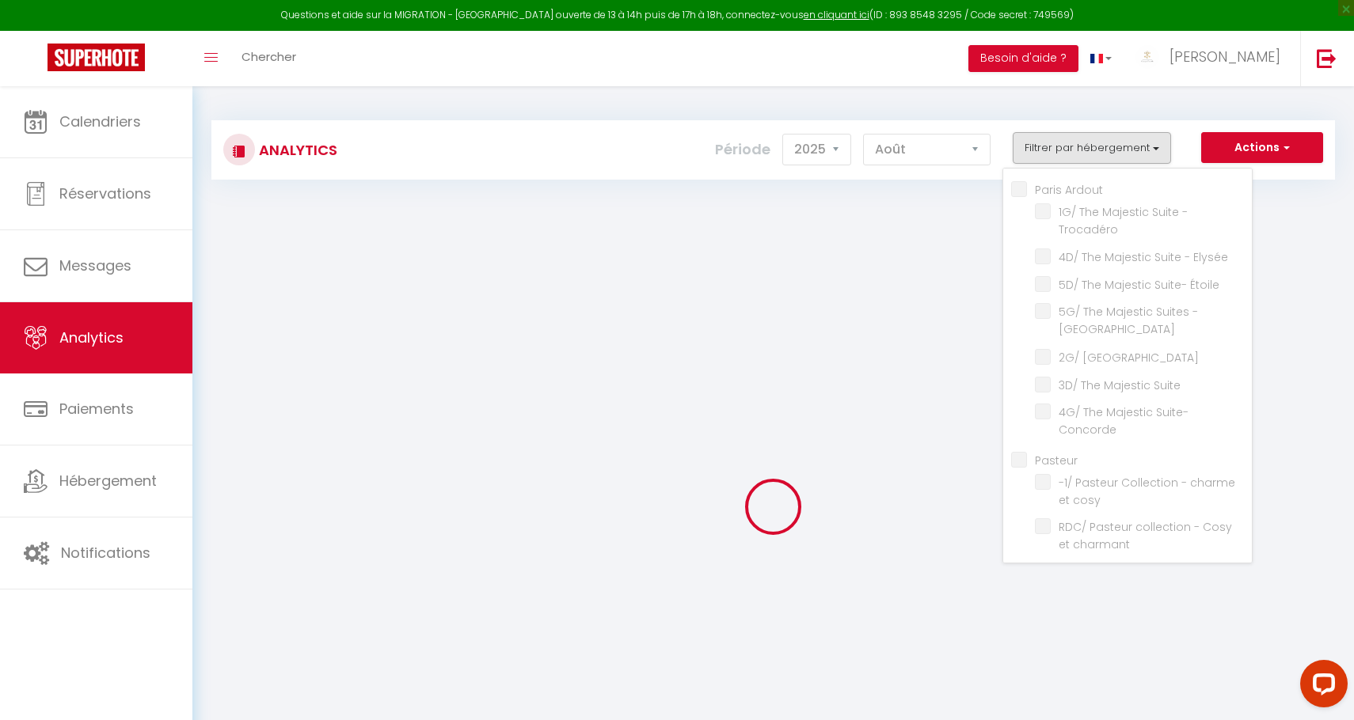
drag, startPoint x: 925, startPoint y: 228, endPoint x: 1004, endPoint y: 197, distance: 85.0
click at [926, 228] on div at bounding box center [772, 507] width 1123 height 578
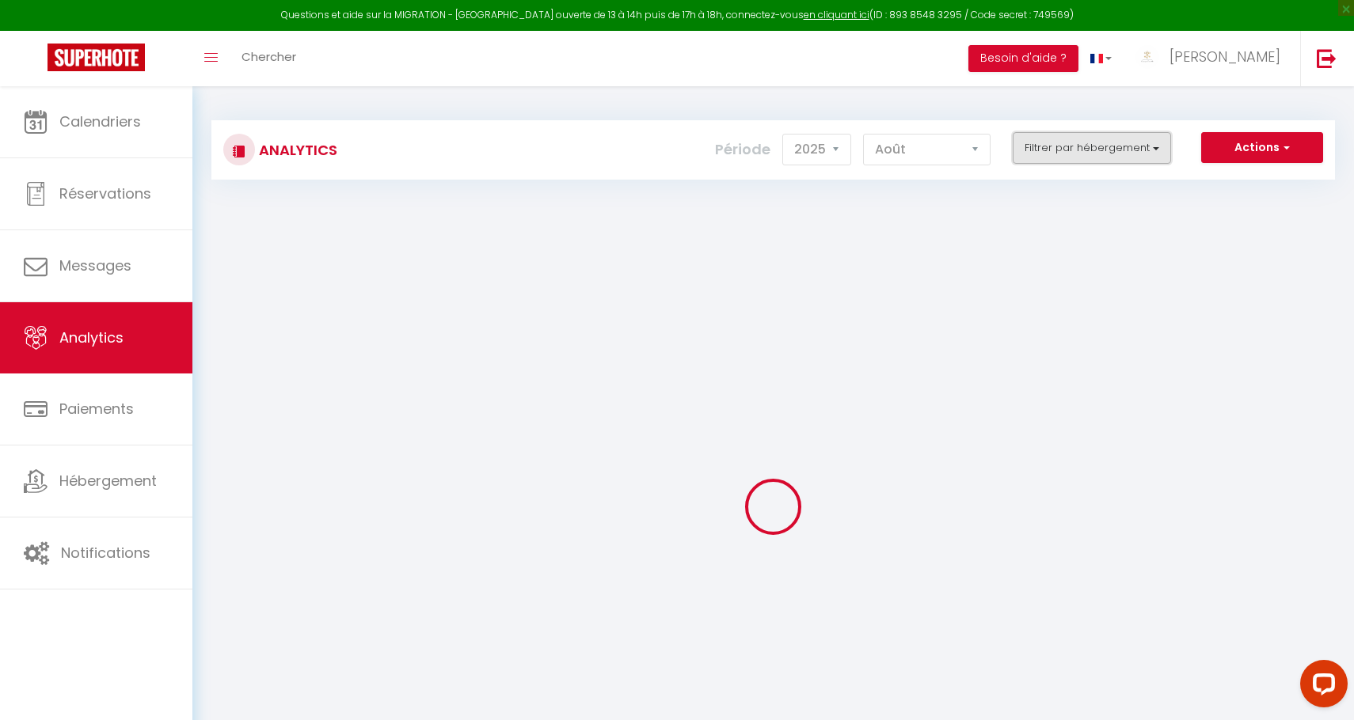
click at [1062, 159] on button "Filtrer par hébergement" at bounding box center [1091, 148] width 158 height 32
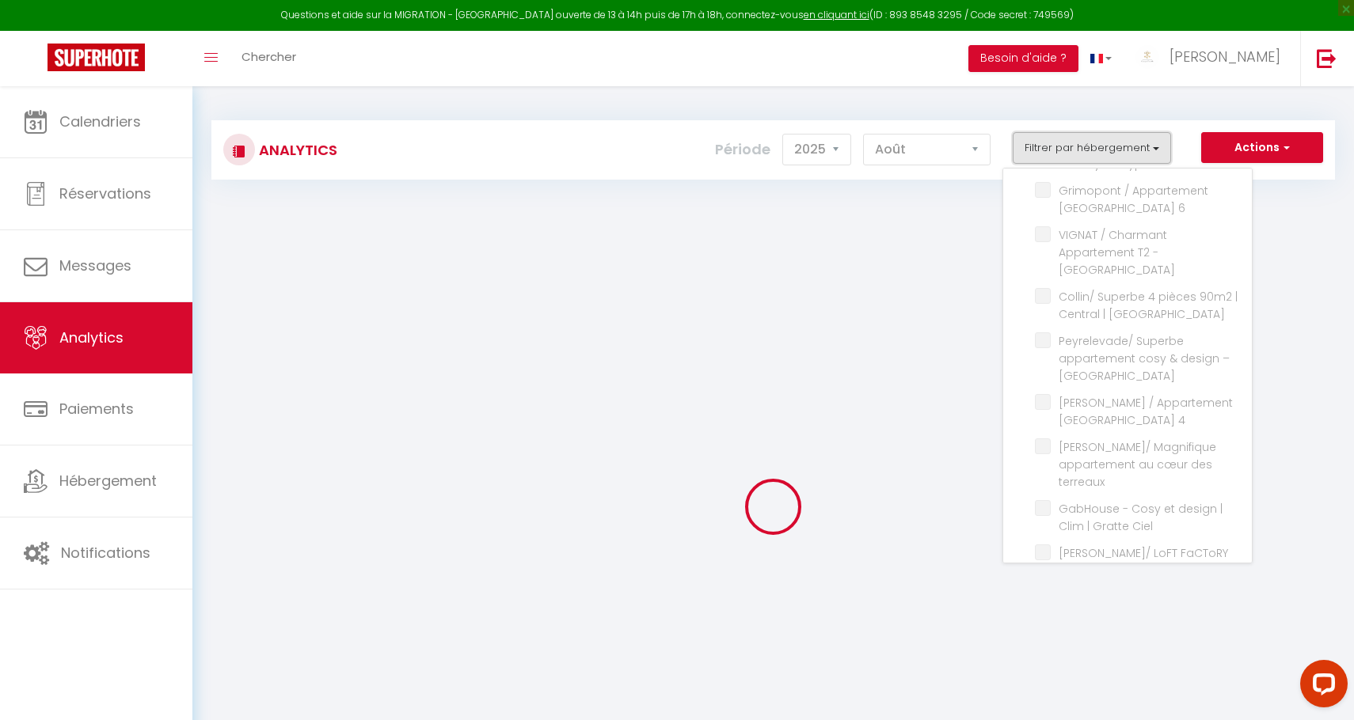
scroll to position [2791, 0]
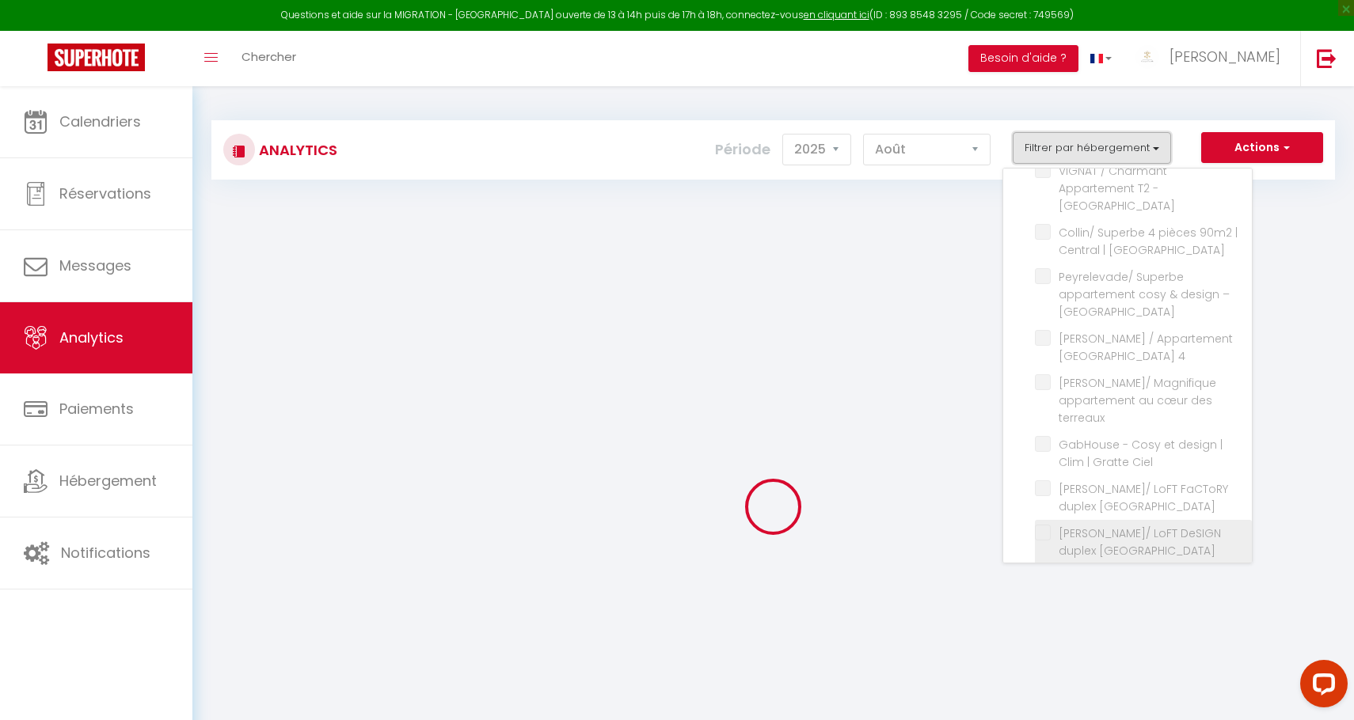
checkbox Ardout "false"
checkbox Trocadéro "false"
checkbox Elysée "false"
checkbox Étoile "false"
checkbox Louvre "false"
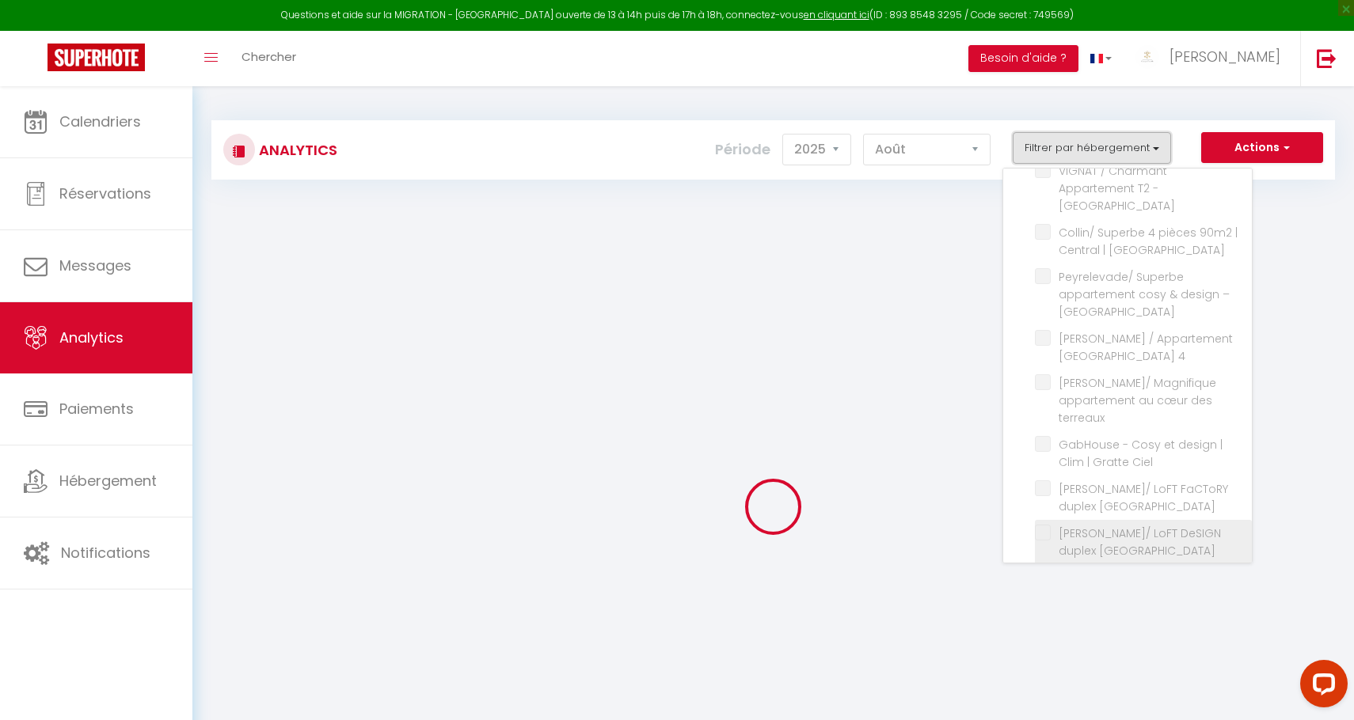
checkbox Montmartre "false"
checkbox Suite "false"
checkbox Concorde "false"
checkbox input "false"
checkbox cosy "false"
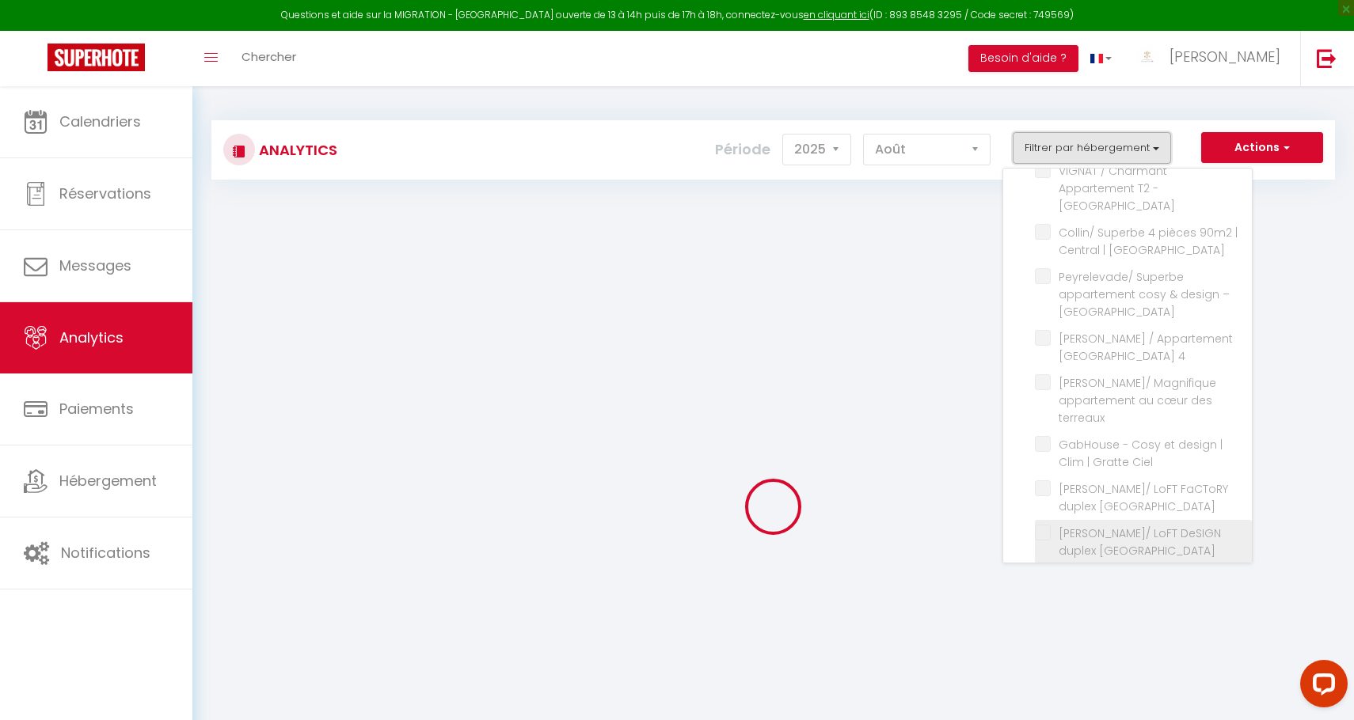
checkbox charmant "false"
checkbox cosy "false"
checkbox 4pers "false"
checkbox input "false"
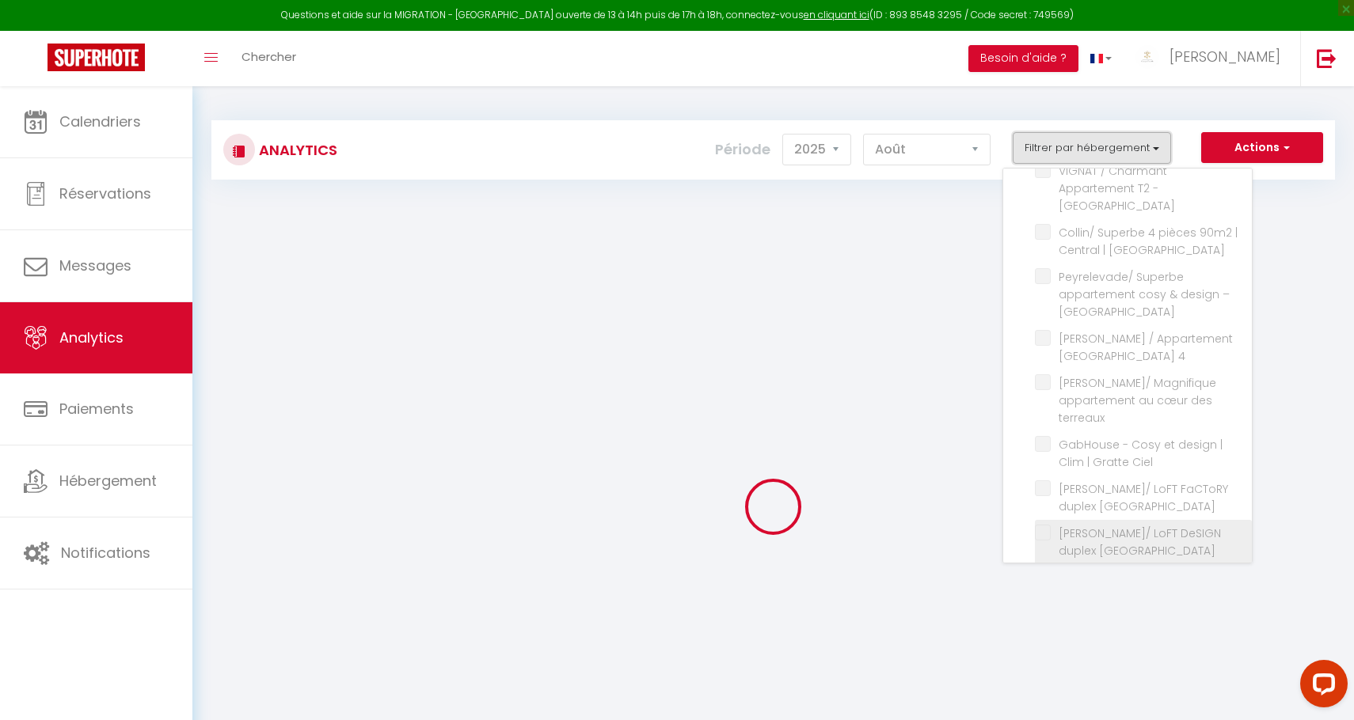
checkbox Deux-Alpes "false"
checkbox chaleureux "false"
checkbox Privatif "false"
checkbox Lyon "false"
checkbox input "false"
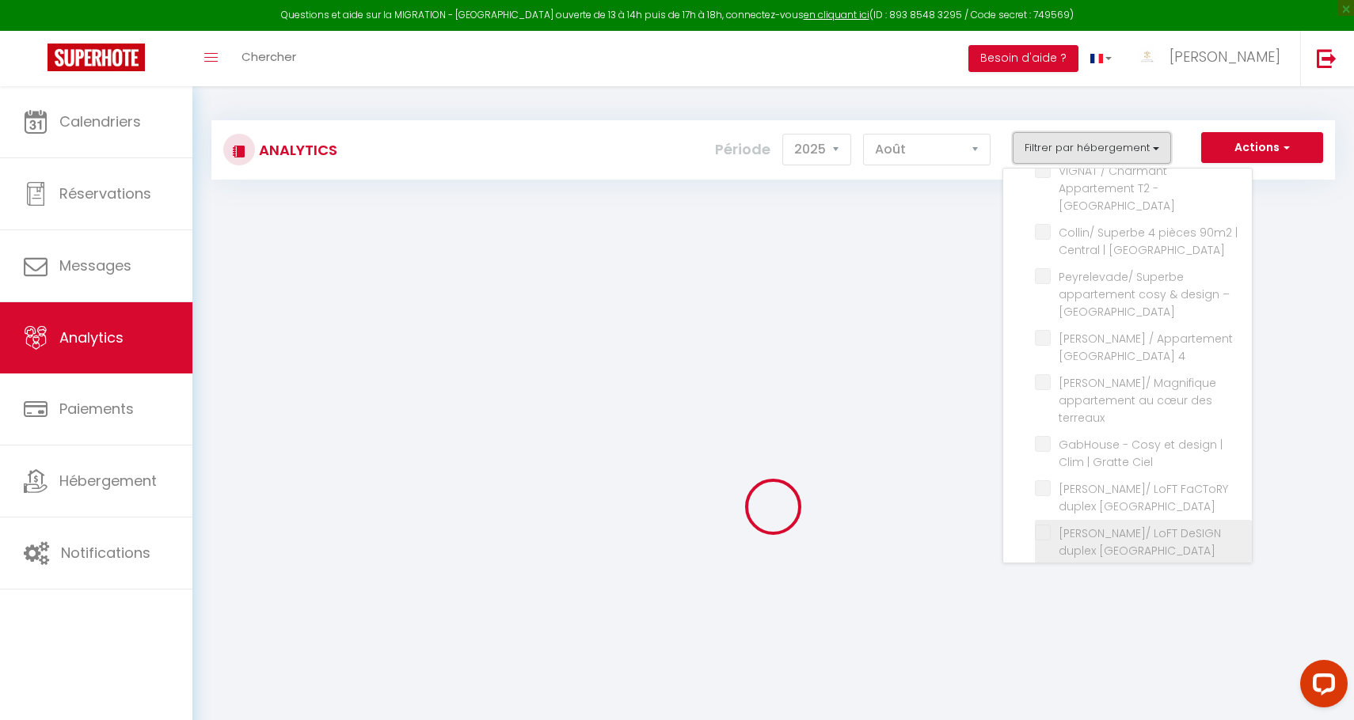
checkbox 12ᵉ "false"
checkbox 17ème "false"
checkbox input "false"
checkbox Saint-Germain "false"
checkbox input "false"
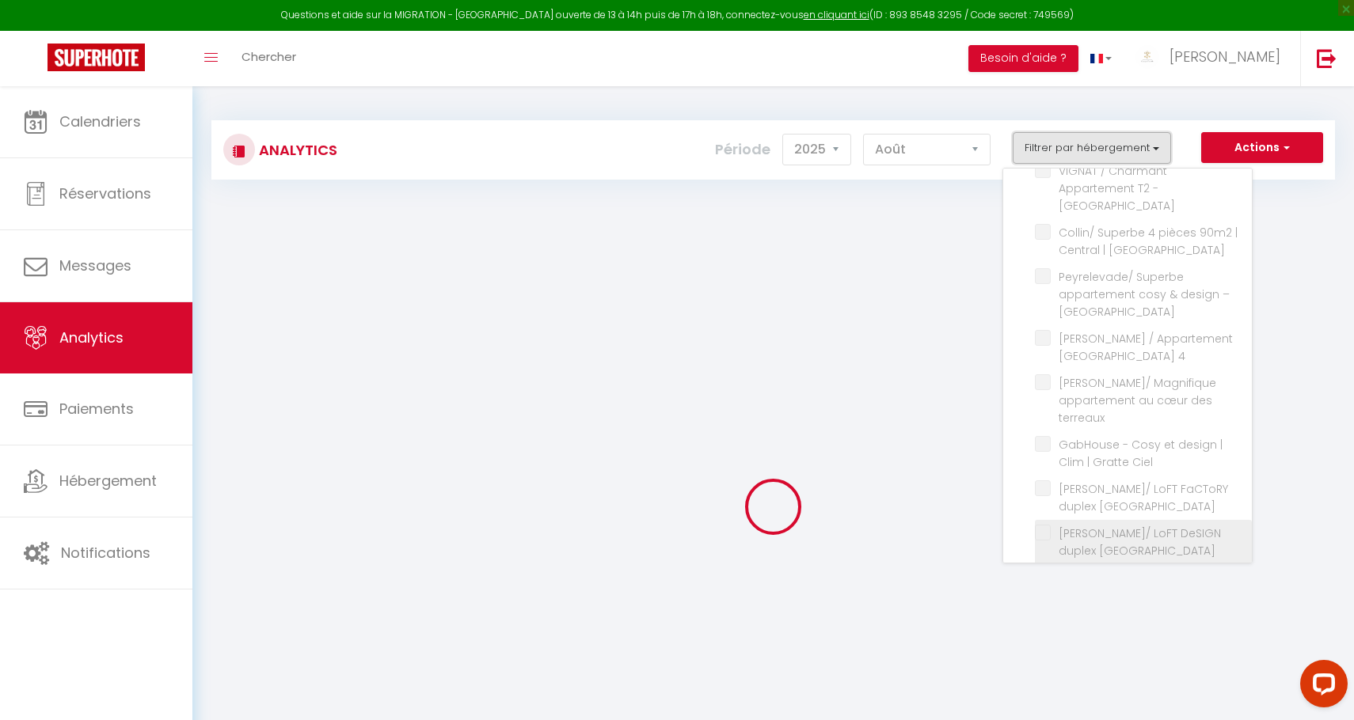
checkbox Villeurbanne "false"
checkbox Modern "false"
checkbox d’Or "false"
checkbox panoramique "false"
checkbox 3 "false"
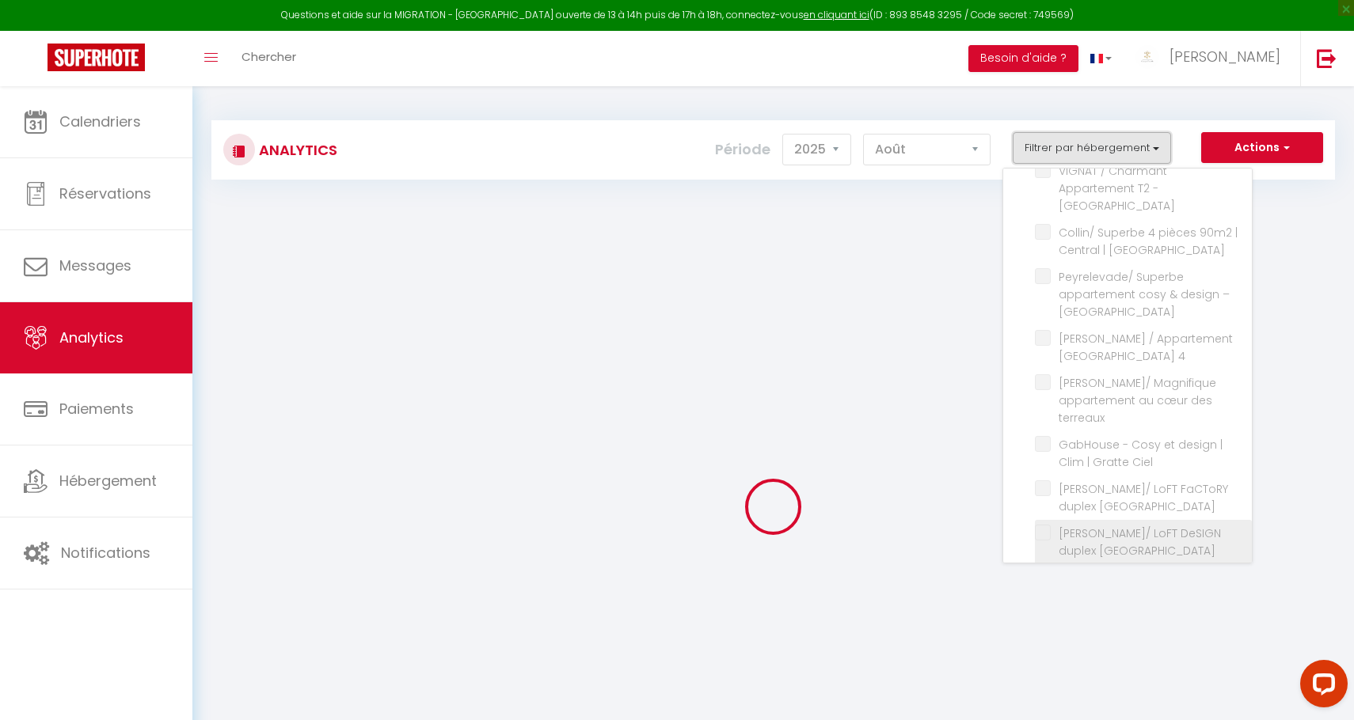
checkbox d\'Or "false"
checkbox Bellecour "false"
checkbox terreaux "false"
checkbox Ecully "false"
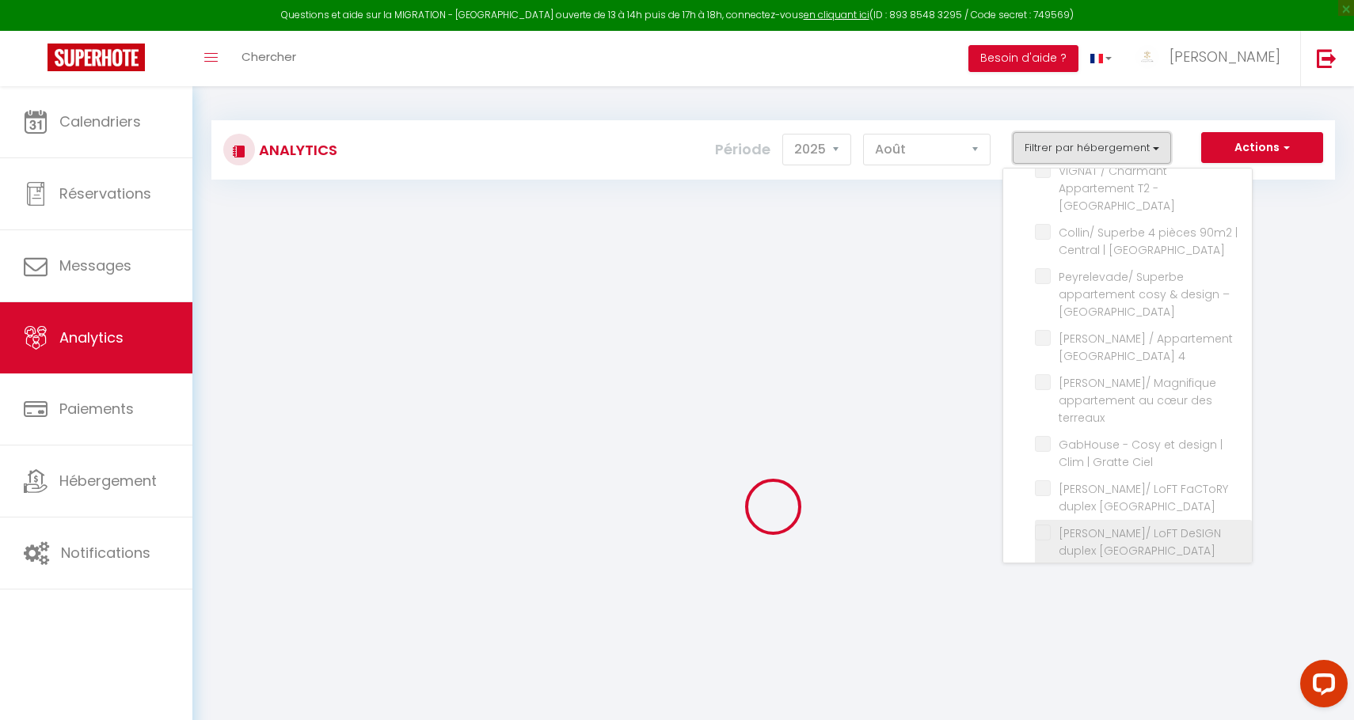
checkbox Lyon "false"
checkbox Calme "false"
checkbox privé "false"
checkbox Tassin "false"
checkbox 3ème "false"
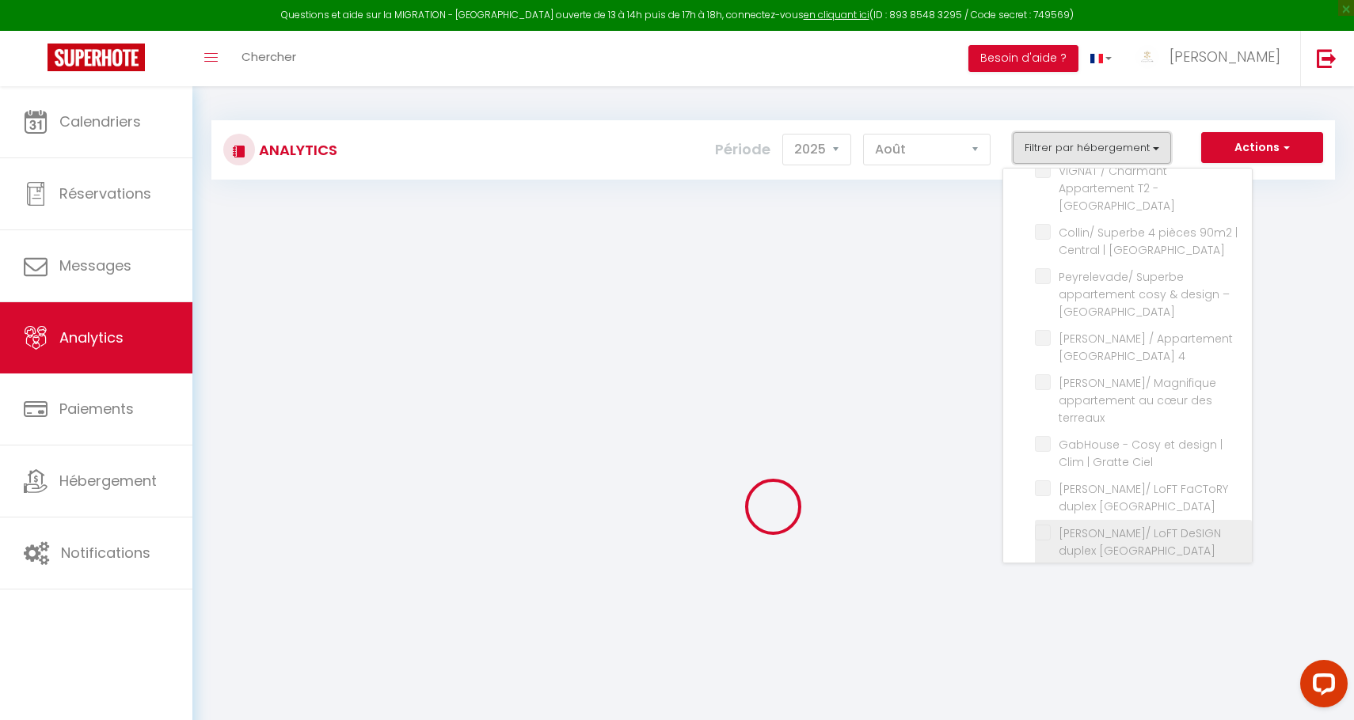
checkbox centre "false"
checkbox 7 "false"
checkbox d\'or "false"
checkbox 6ème "false"
checkbox hypercentre "false"
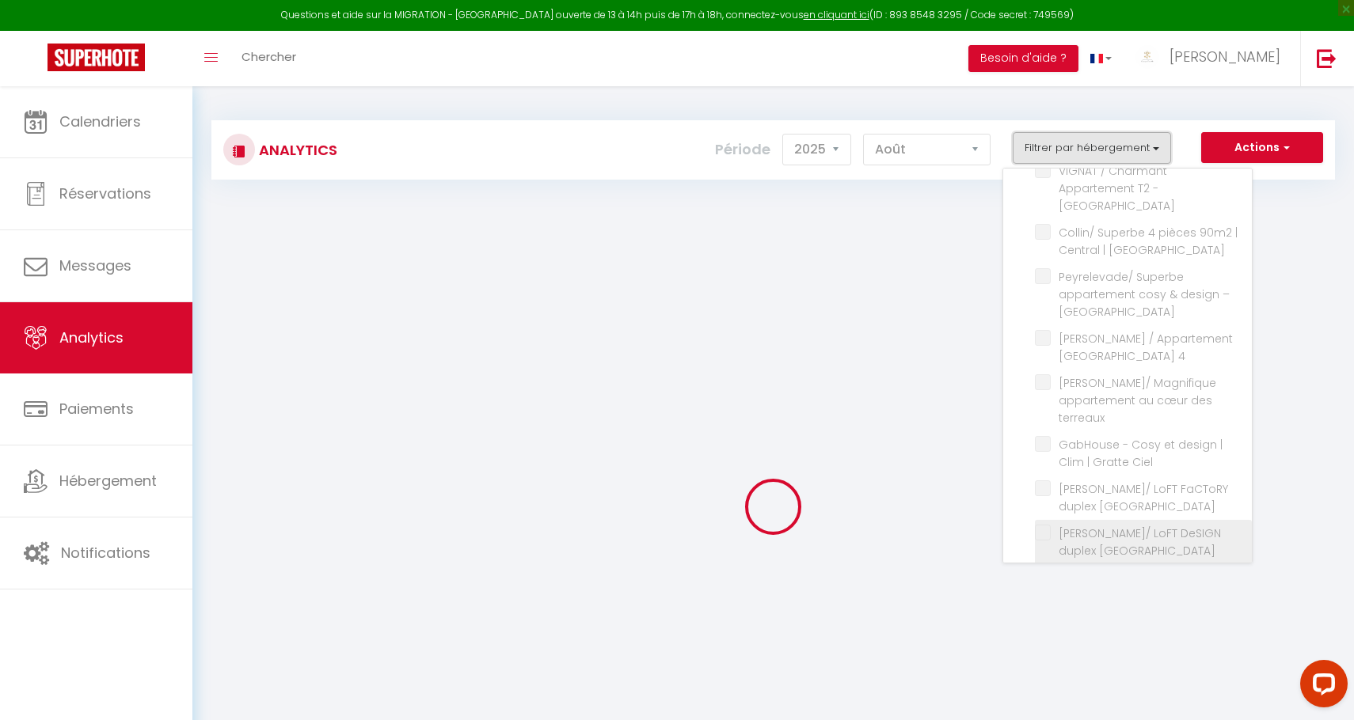
checkbox 1er "false"
checkbox privé "false"
checkbox d\'Or "false"
checkbox cuire "false"
checkbox centre "false"
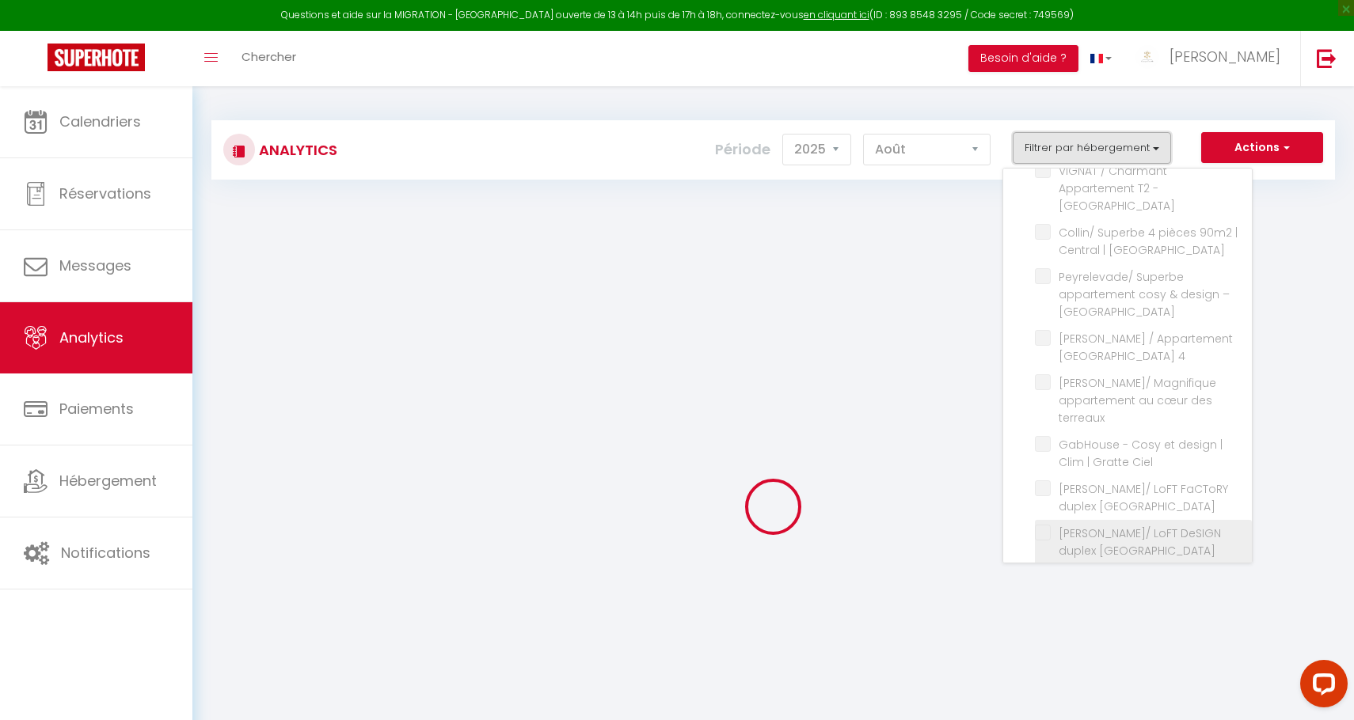
checkbox Rousse "false"
checkbox Centre "false"
checkbox Croix-Rousse "false"
checkbox Calme "false"
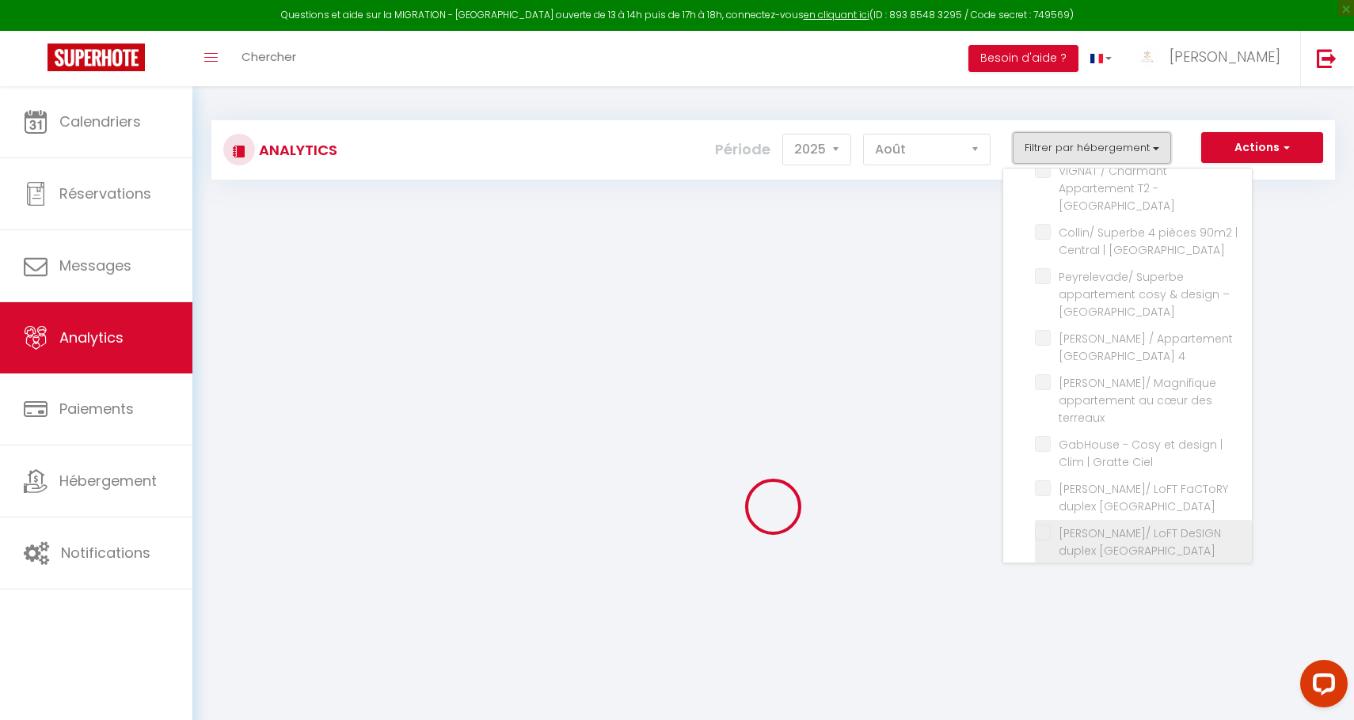
checkbox Calme "false"
checkbox pers "false"
checkbox panoramique "false"
checkbox hypercentre "false"
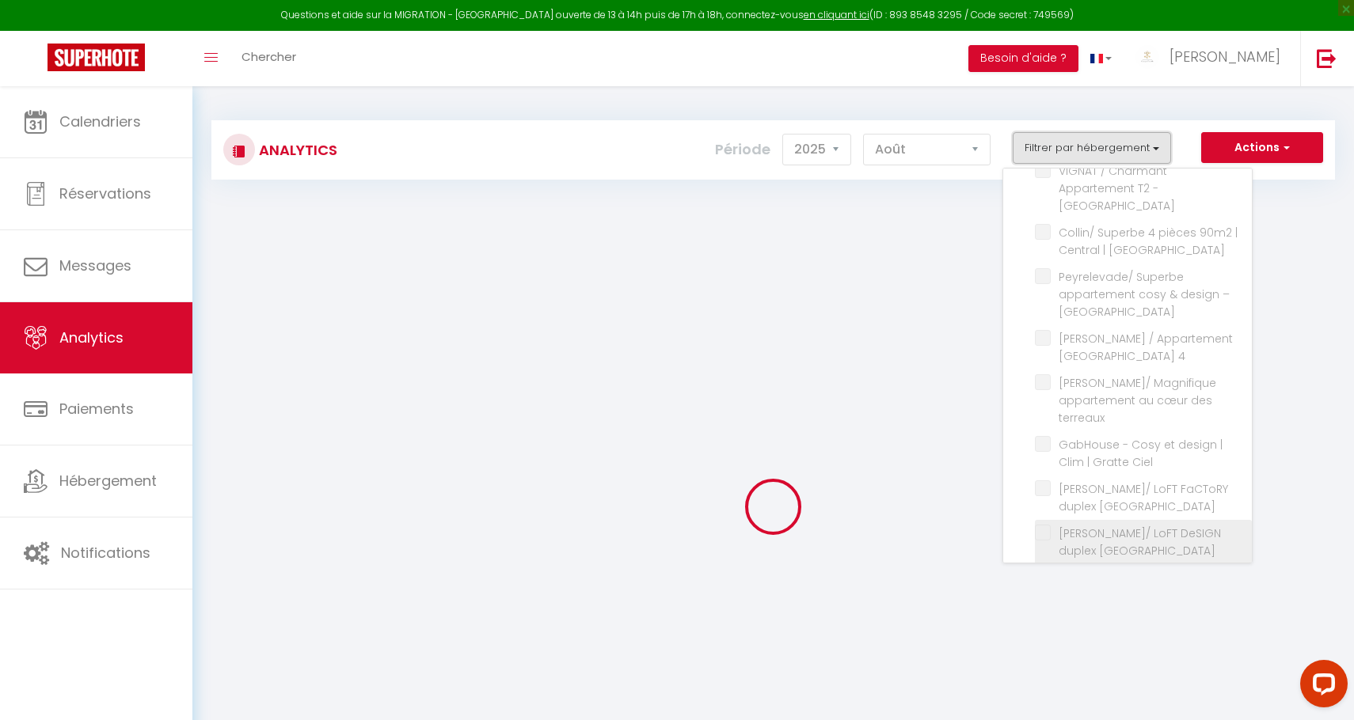
checkbox 6 "false"
checkbox Villeurbanne "false"
checkbox Lyon "false"
checkbox 17ᵉ "false"
checkbox 4 "false"
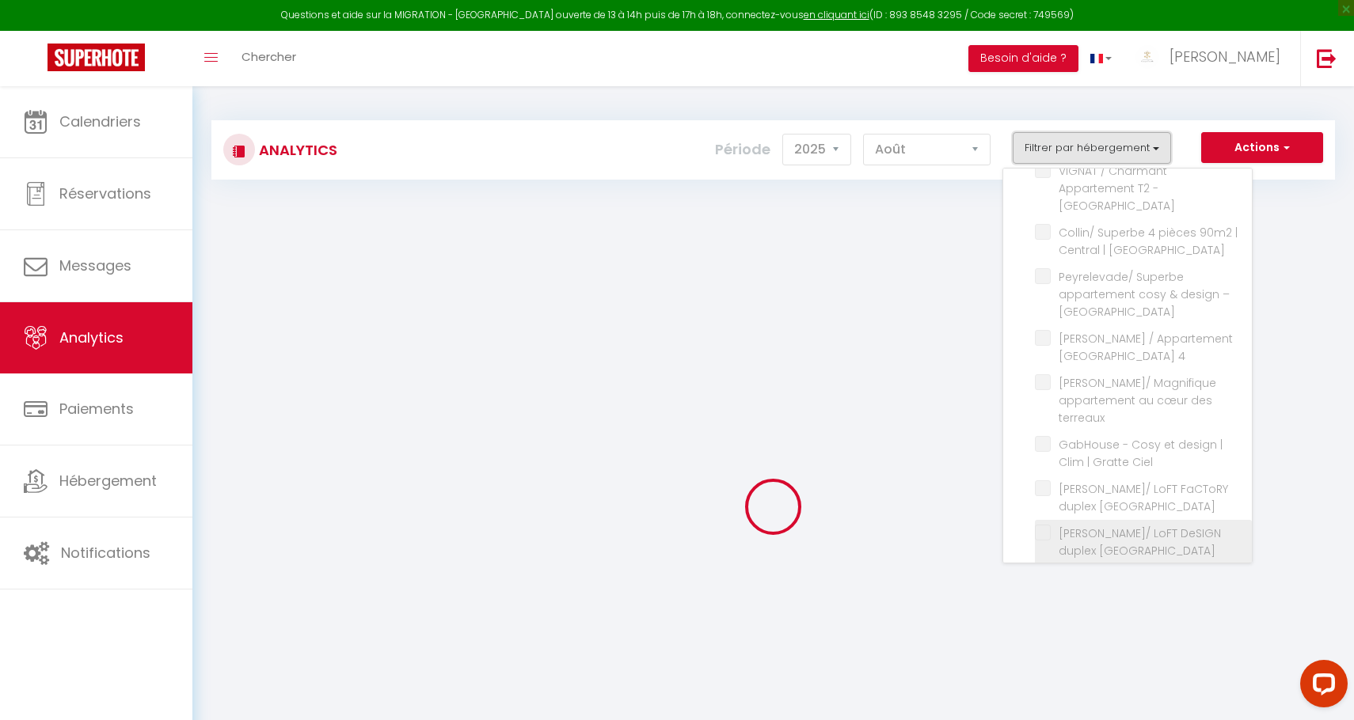
checkbox terreaux "false"
checkbox Ciel "false"
checkbox centre "false"
checkbox Lyon "false"
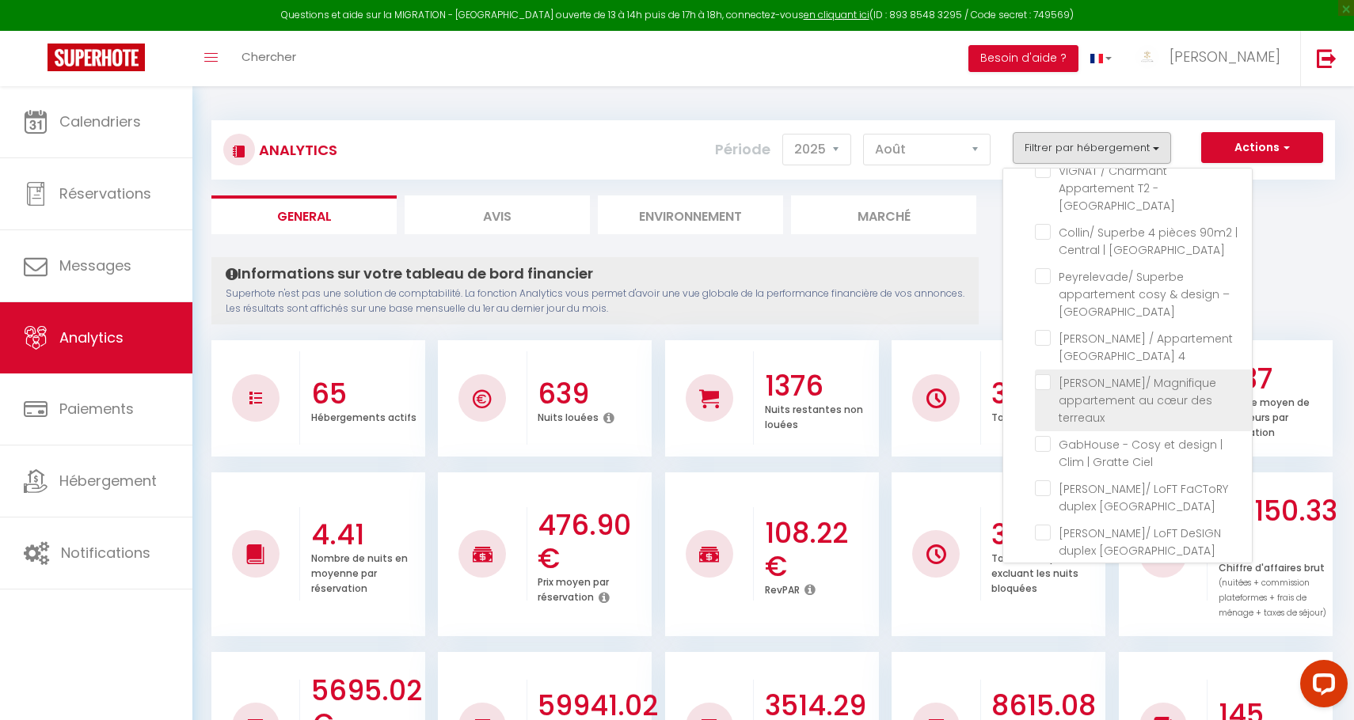
click at [1036, 374] on terreaux "checkbox" at bounding box center [1143, 382] width 217 height 16
checkbox terreaux "true"
checkbox Trocadéro "false"
checkbox Elysée "false"
checkbox Étoile "false"
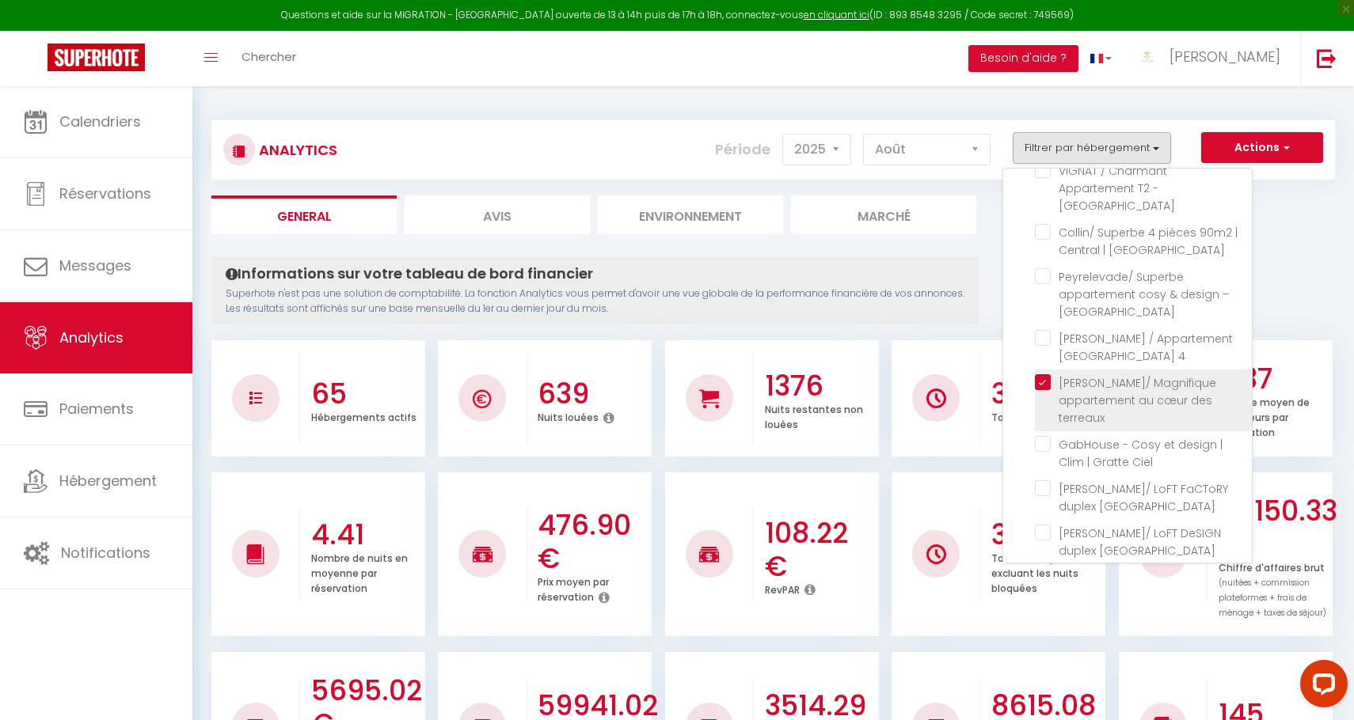
checkbox Louvre "false"
checkbox Montmartre "false"
checkbox Suite "false"
checkbox Concorde "false"
checkbox cosy "false"
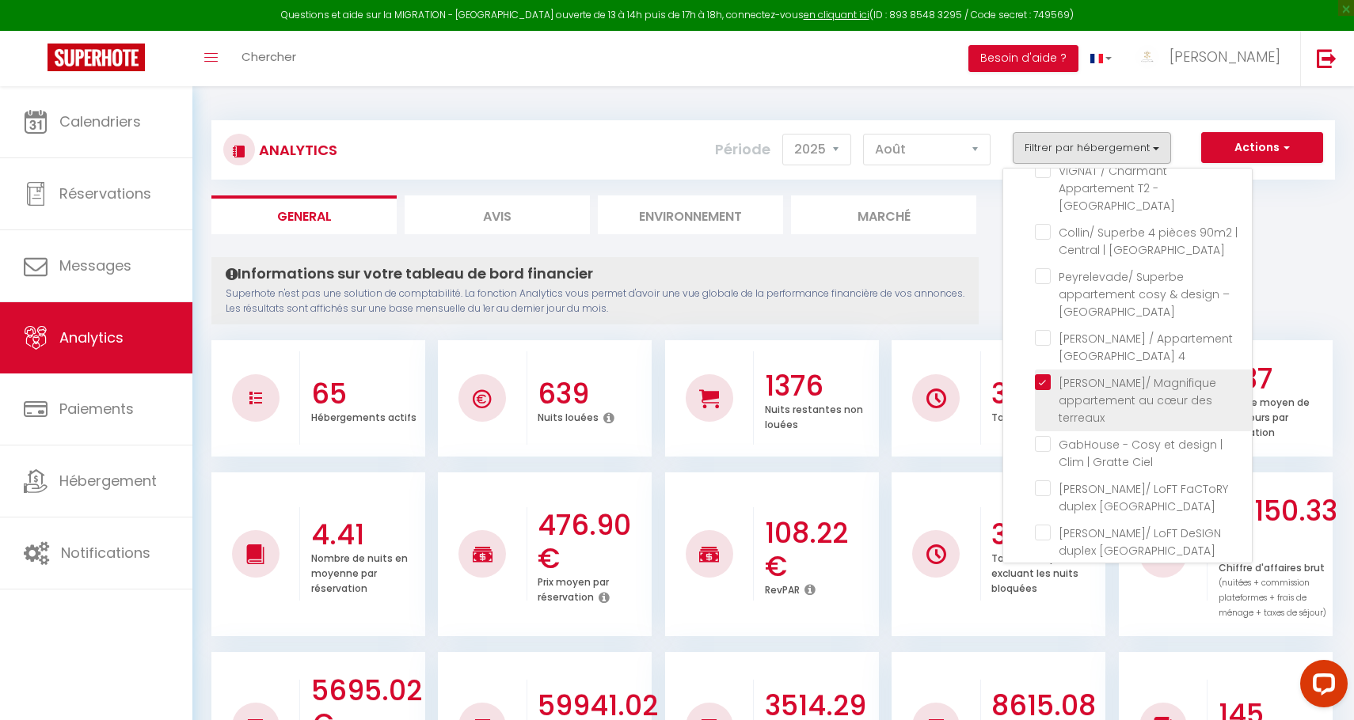
checkbox charmant "false"
checkbox cosy "false"
checkbox 4pers "false"
checkbox Deux-Alpes "false"
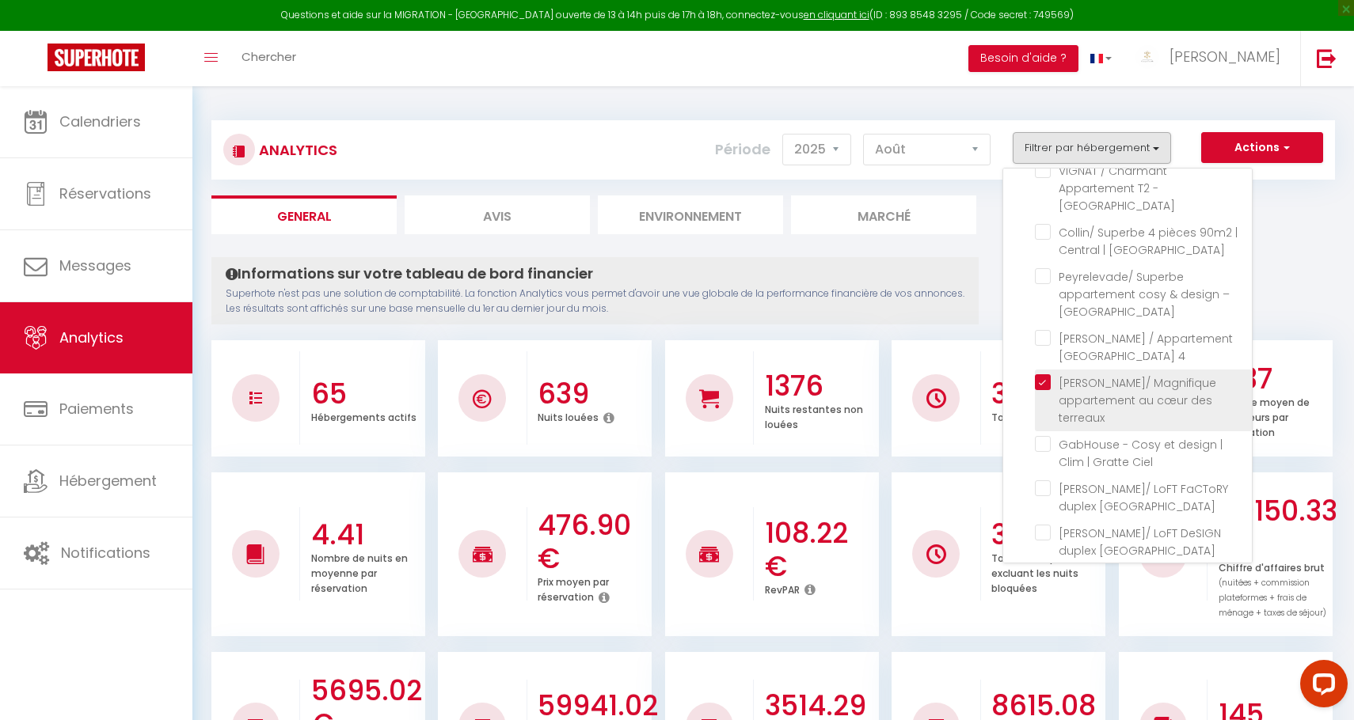
checkbox chaleureux "false"
checkbox Privatif "false"
checkbox Lyon "false"
checkbox 12ᵉ "false"
checkbox 17ème "false"
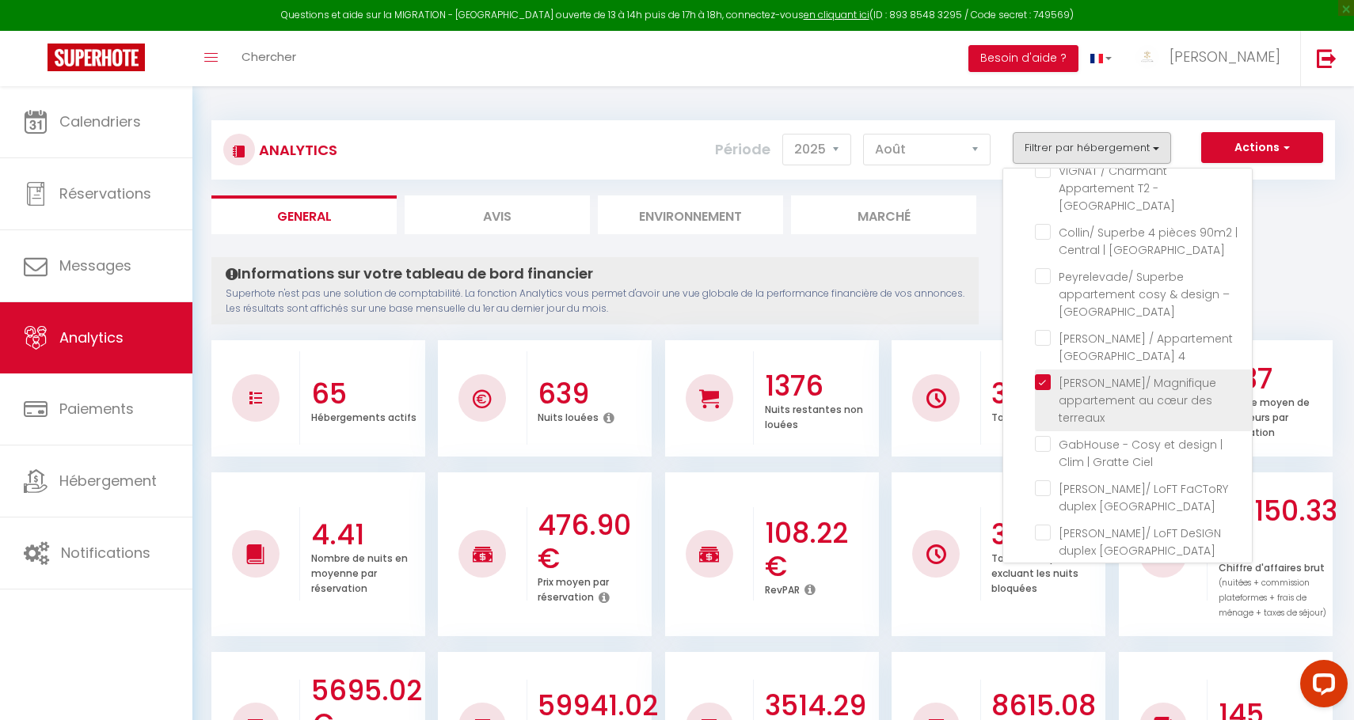
checkbox Saint-Germain "false"
checkbox input "false"
checkbox Villeurbanne "false"
checkbox Modern "false"
checkbox d’Or "false"
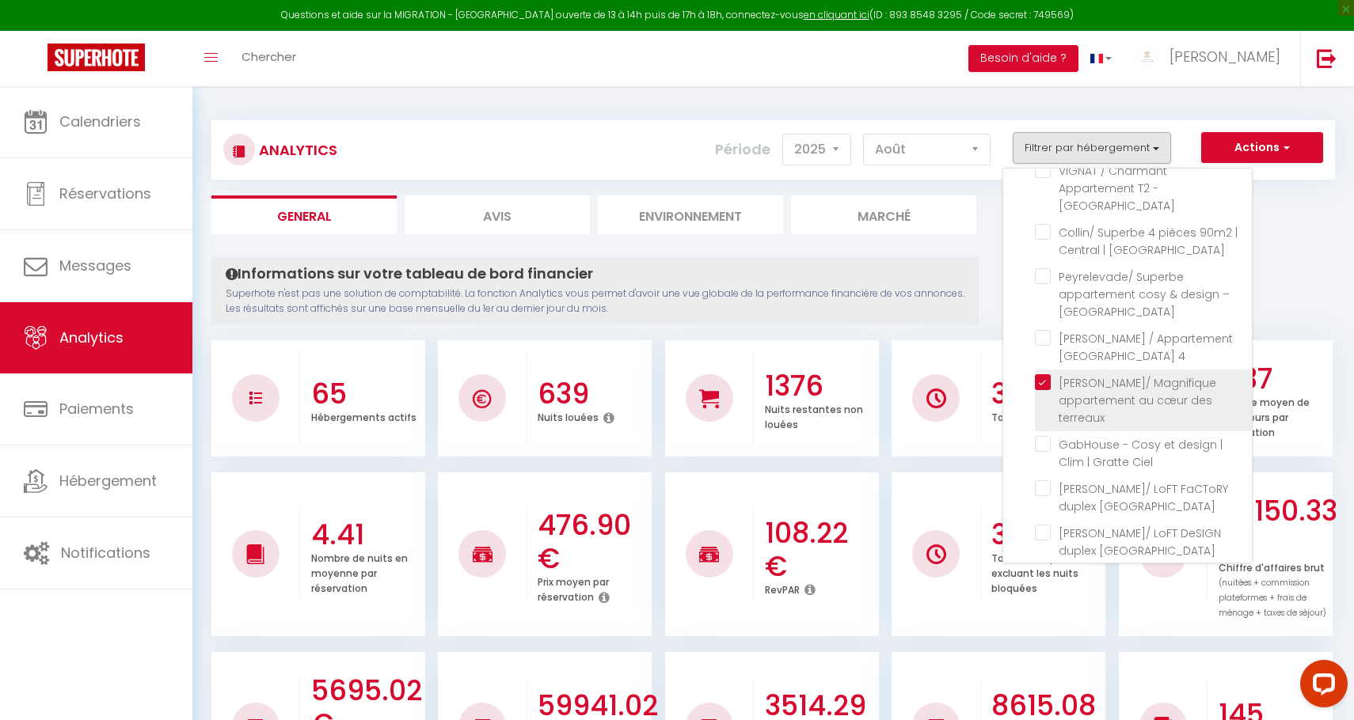
checkbox panoramique "false"
checkbox 3 "false"
checkbox d\'Or "false"
checkbox Bellecour "false"
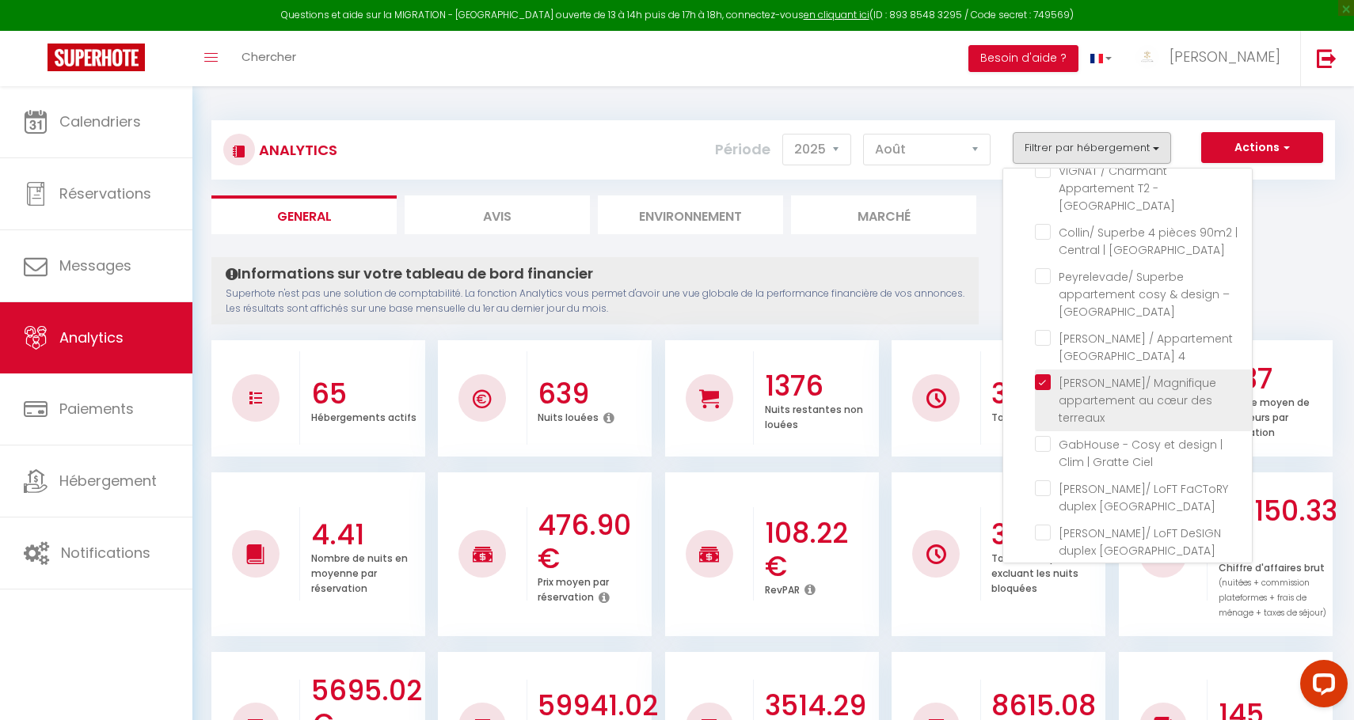
checkbox terreaux "false"
checkbox Ecully "false"
checkbox Lyon "false"
checkbox Calme "false"
checkbox privé "false"
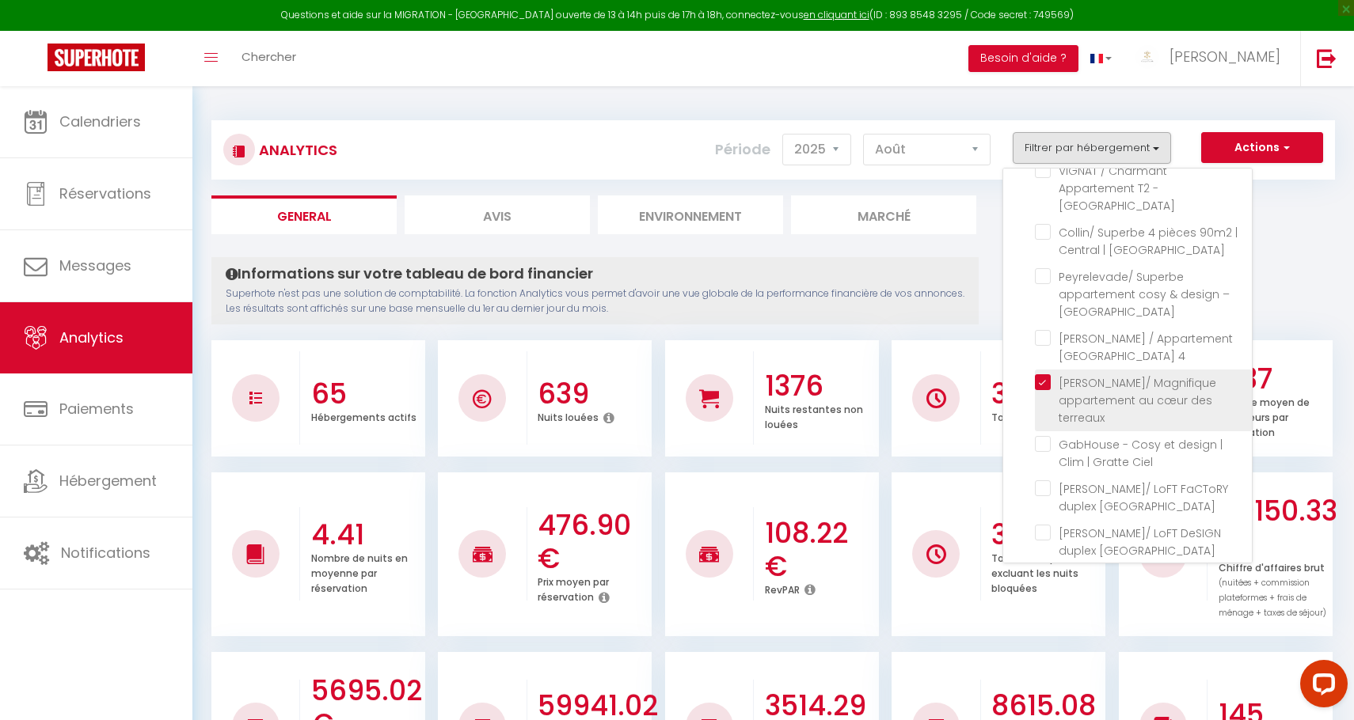
checkbox Tassin "false"
checkbox 3ème "false"
checkbox centre "false"
checkbox 7 "false"
checkbox d\'or "false"
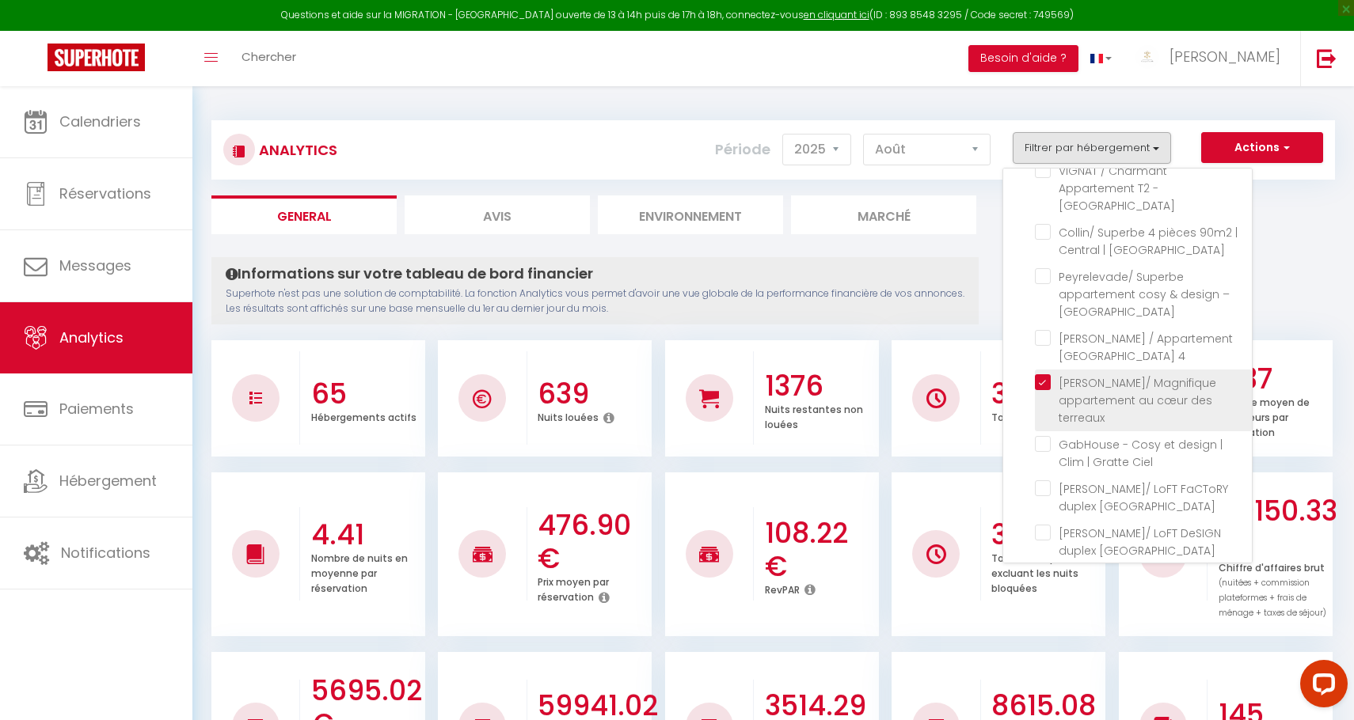
checkbox 6ème "false"
checkbox hypercentre "false"
checkbox 1er "false"
checkbox privé "false"
checkbox d\'Or "false"
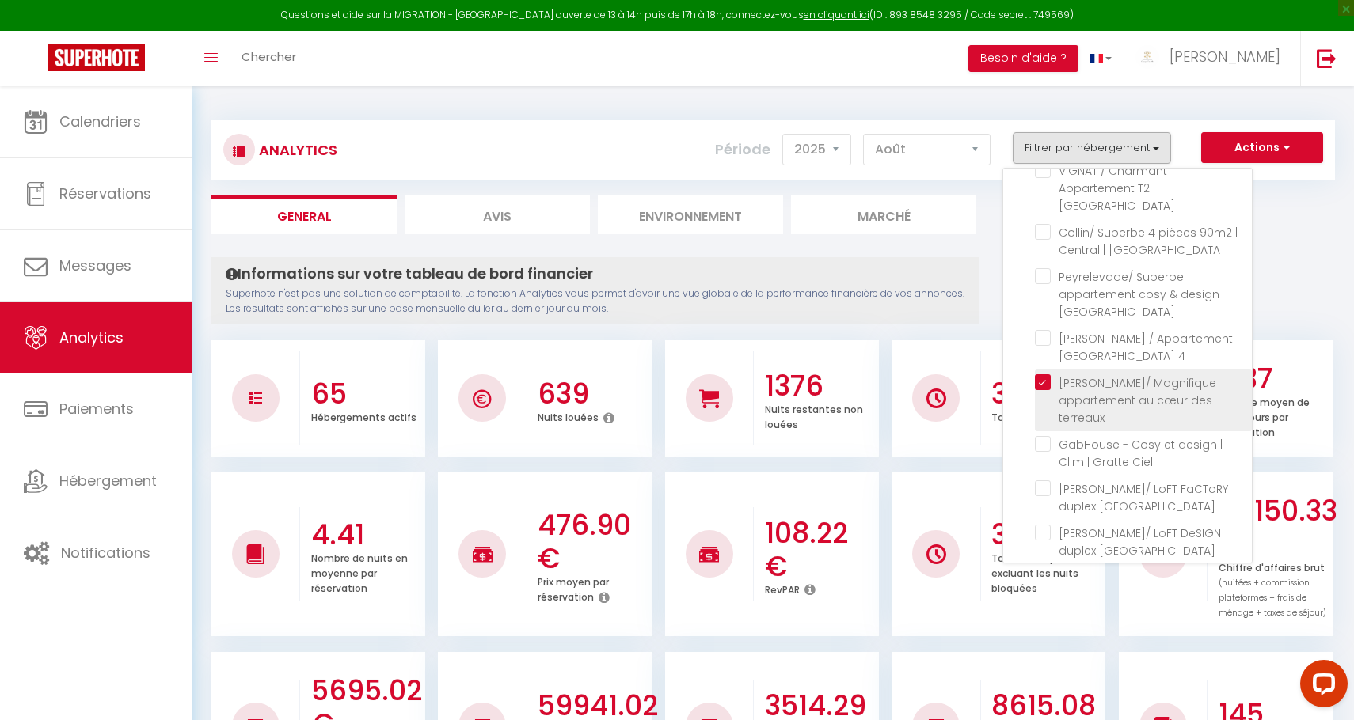
checkbox cuire "false"
checkbox centre "false"
checkbox Rousse "false"
checkbox Centre "false"
checkbox Croix-Rousse "false"
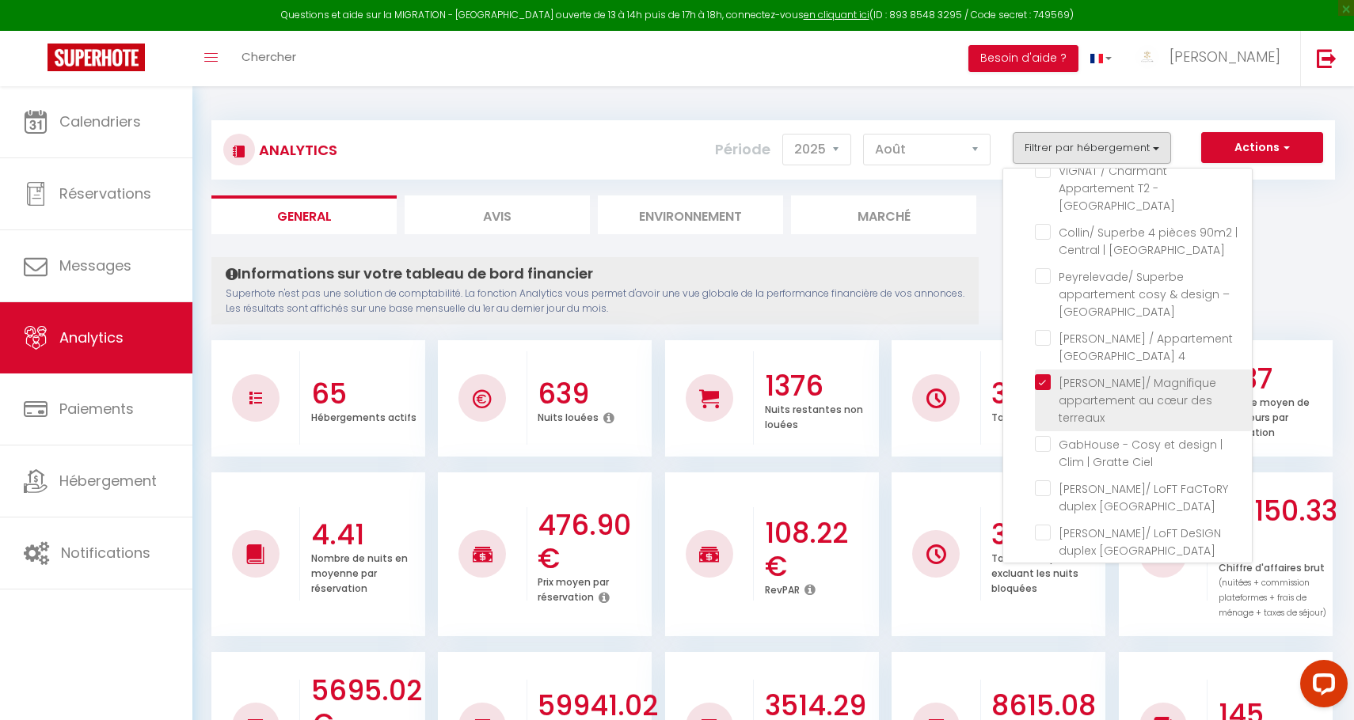
checkbox Calme "false"
checkbox pers "false"
checkbox panoramique "false"
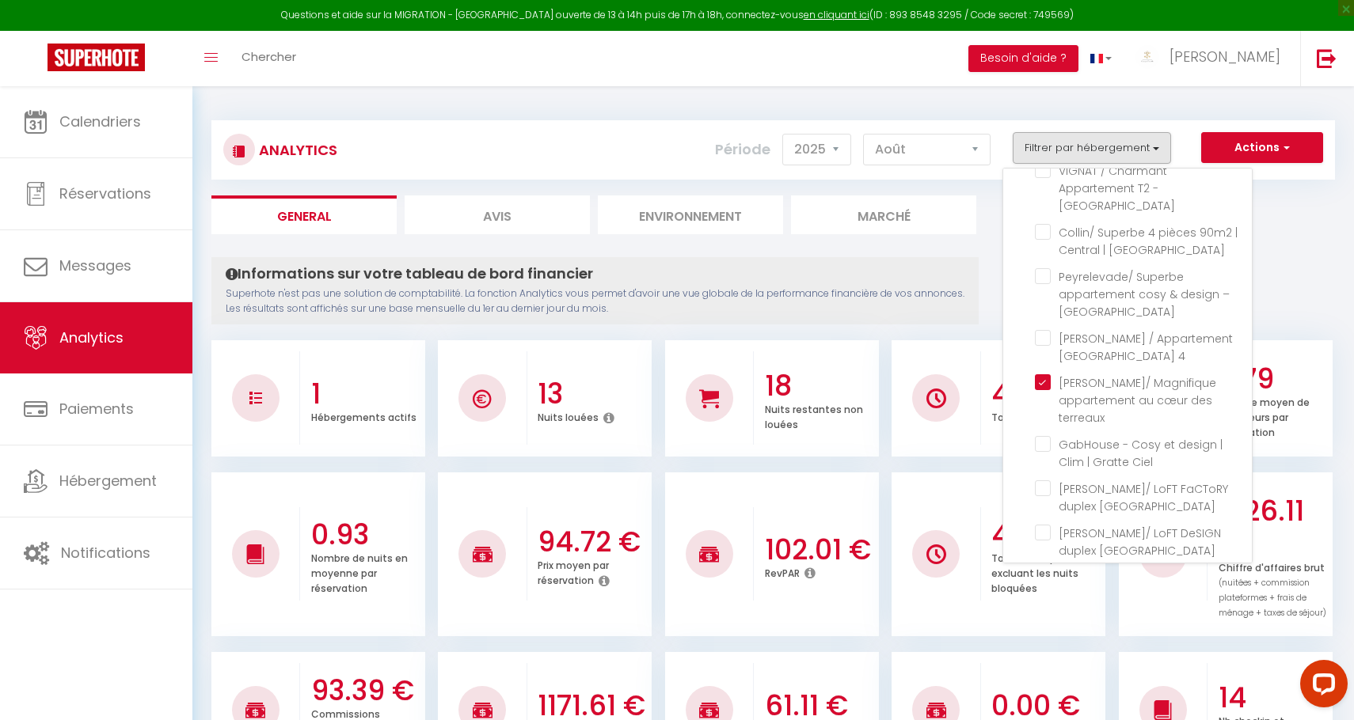
click at [948, 281] on h4 "Informations sur votre tableau de bord financier" at bounding box center [595, 273] width 739 height 17
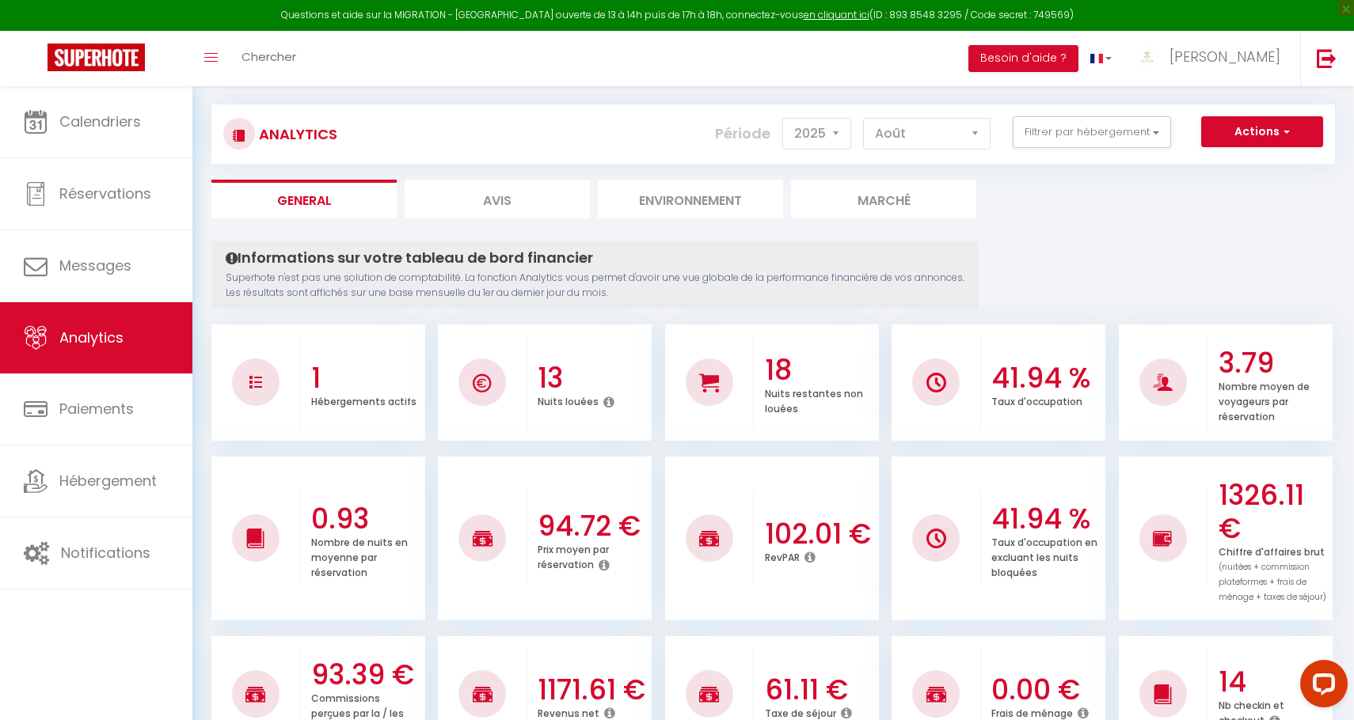
scroll to position [0, 0]
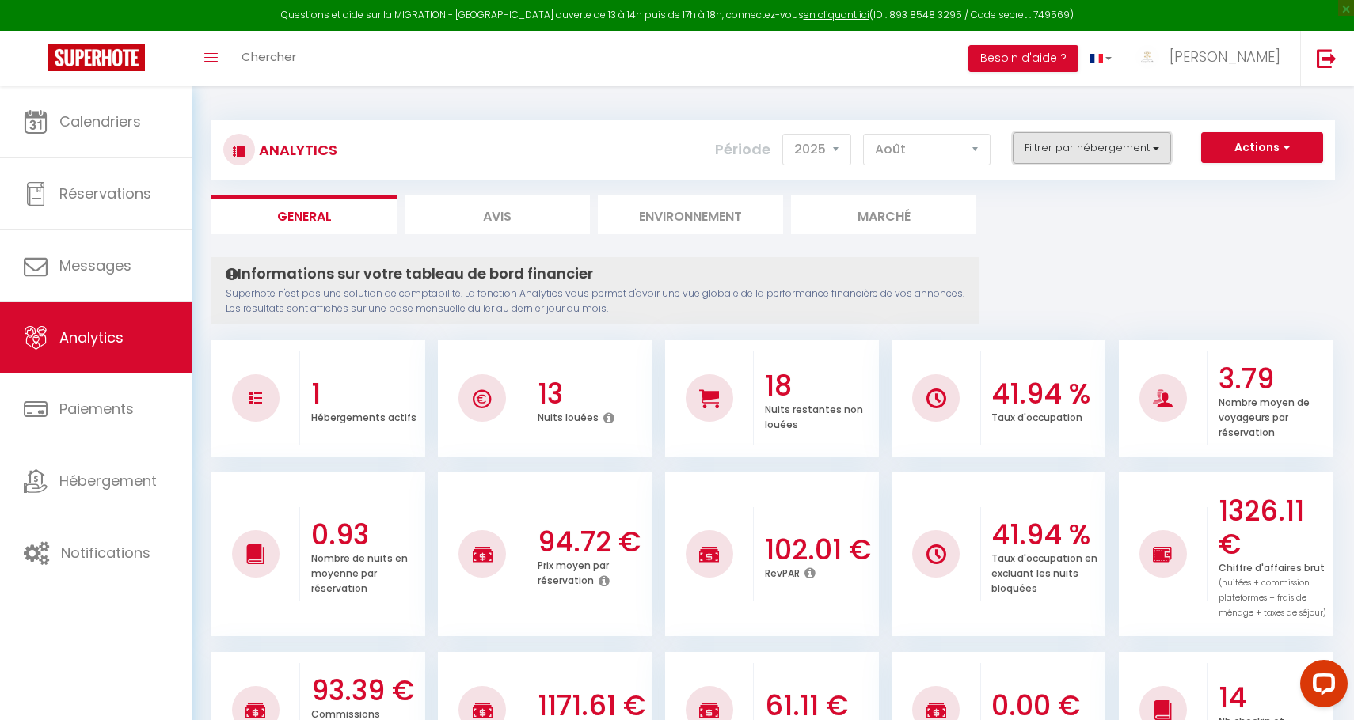
click at [1060, 151] on button "Filtrer par hébergement" at bounding box center [1091, 148] width 158 height 32
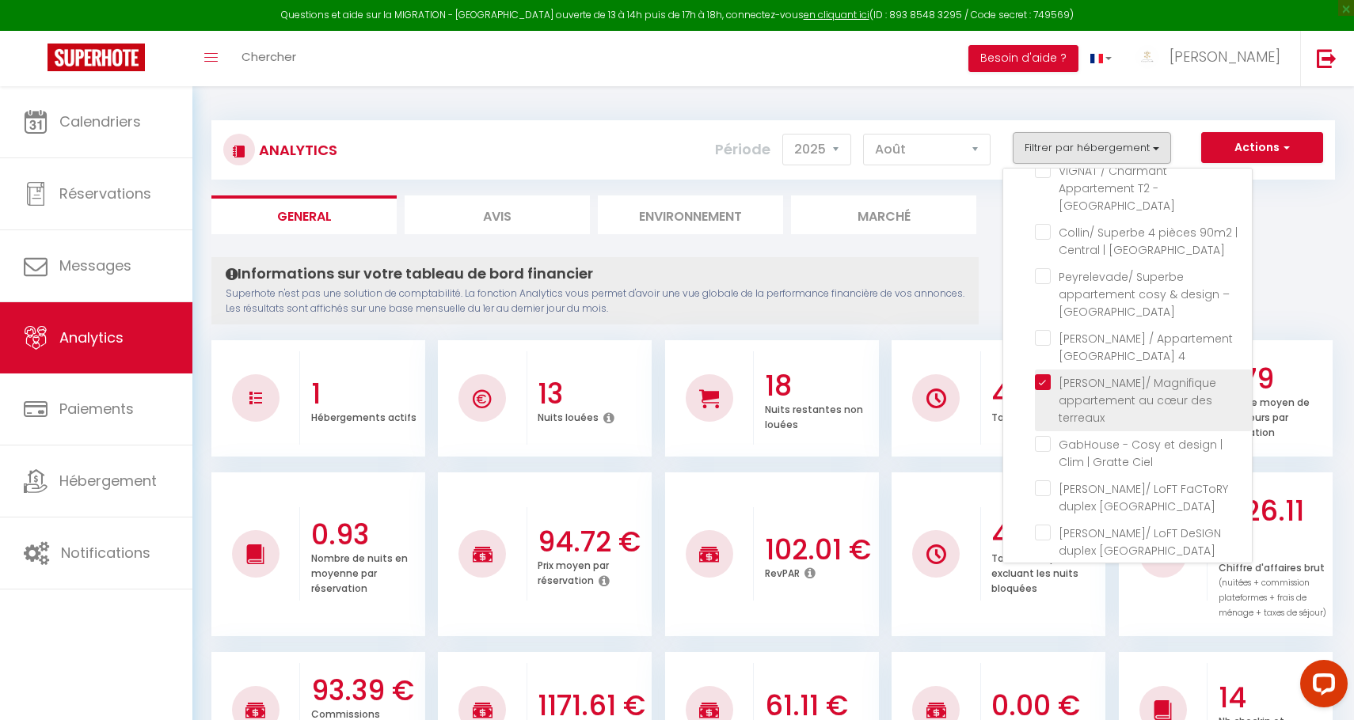
click at [1042, 374] on terreaux "checkbox" at bounding box center [1143, 382] width 217 height 16
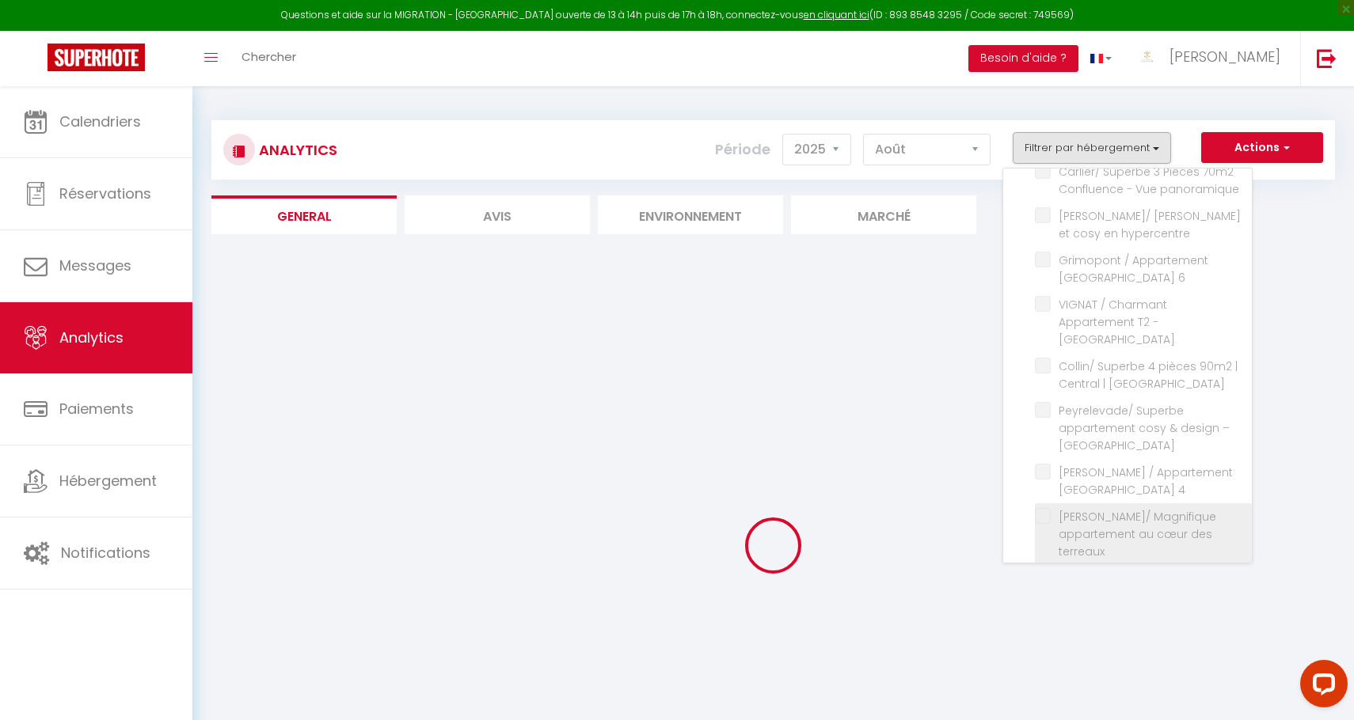
scroll to position [2654, 0]
click at [1068, 164] on div "Actions Génération SuperConciergerie Génération SuperAnalyzer Génération SuperE…" at bounding box center [866, 150] width 933 height 36
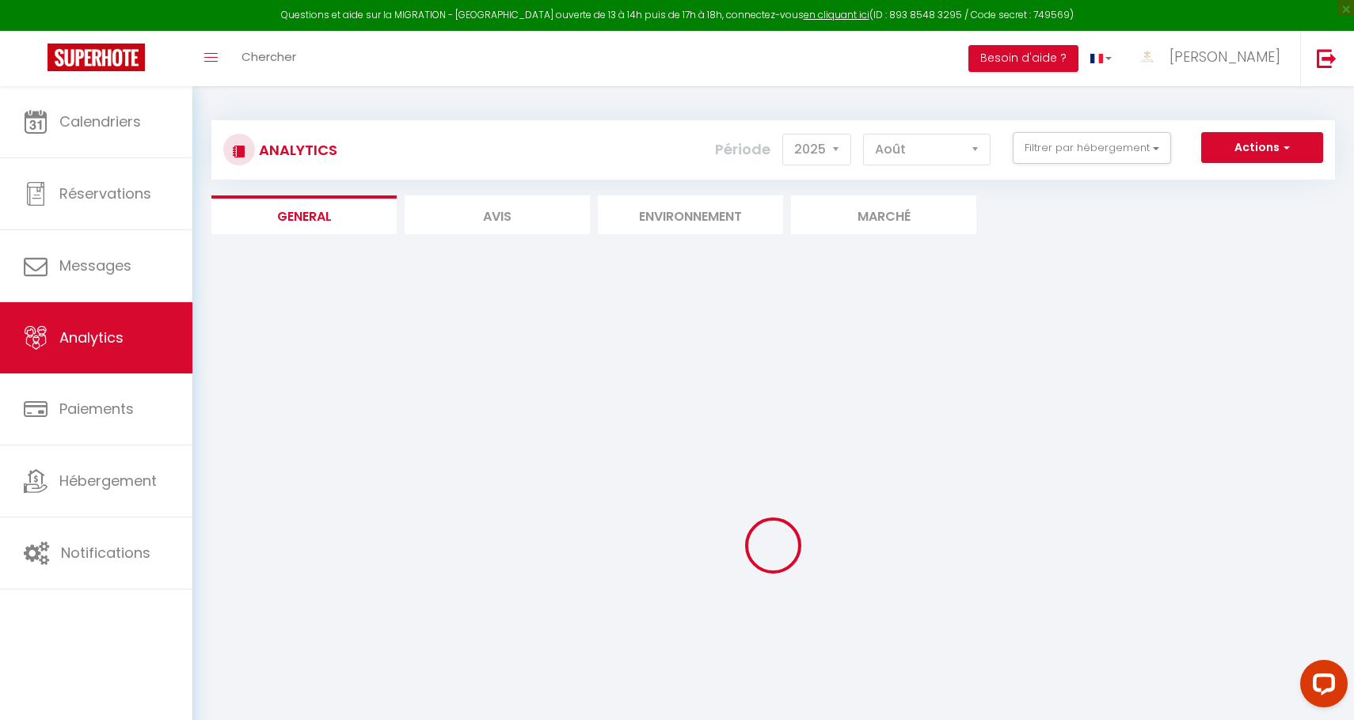
click at [1071, 165] on div "Actions Génération SuperConciergerie Génération SuperAnalyzer Génération SuperE…" at bounding box center [866, 150] width 933 height 36
click at [1071, 154] on button "Filtrer par hébergement" at bounding box center [1091, 148] width 158 height 32
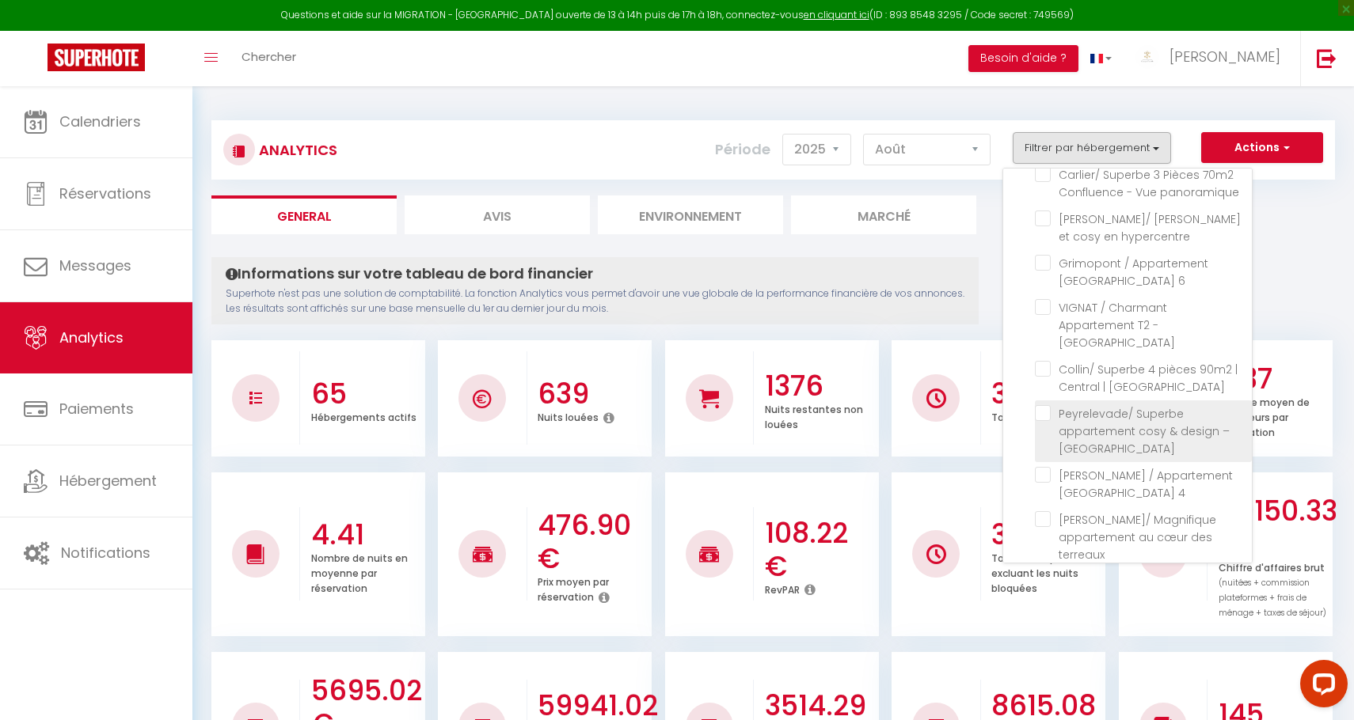
click at [1041, 405] on 17ᵉ "checkbox" at bounding box center [1143, 413] width 217 height 16
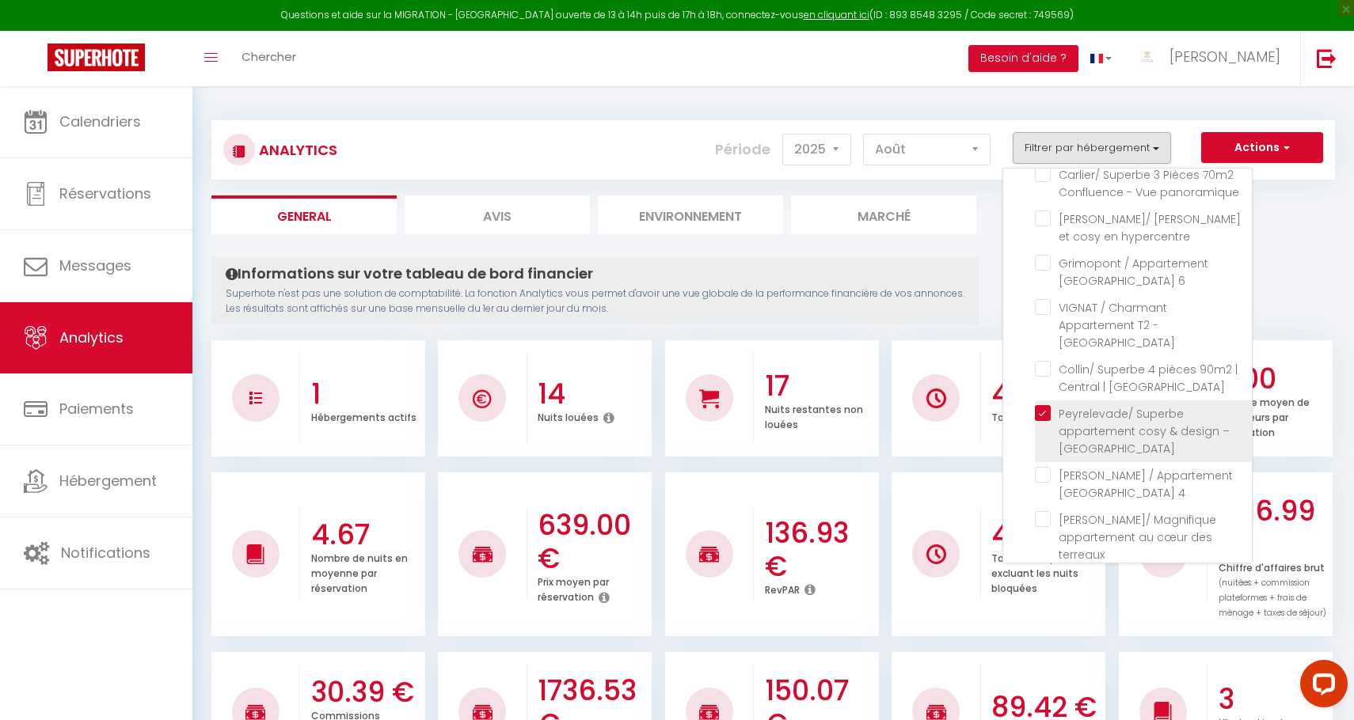
click at [1043, 401] on li "Peyrelevade/ Superbe appartement cosy & design – [GEOGRAPHIC_DATA]" at bounding box center [1143, 432] width 217 height 62
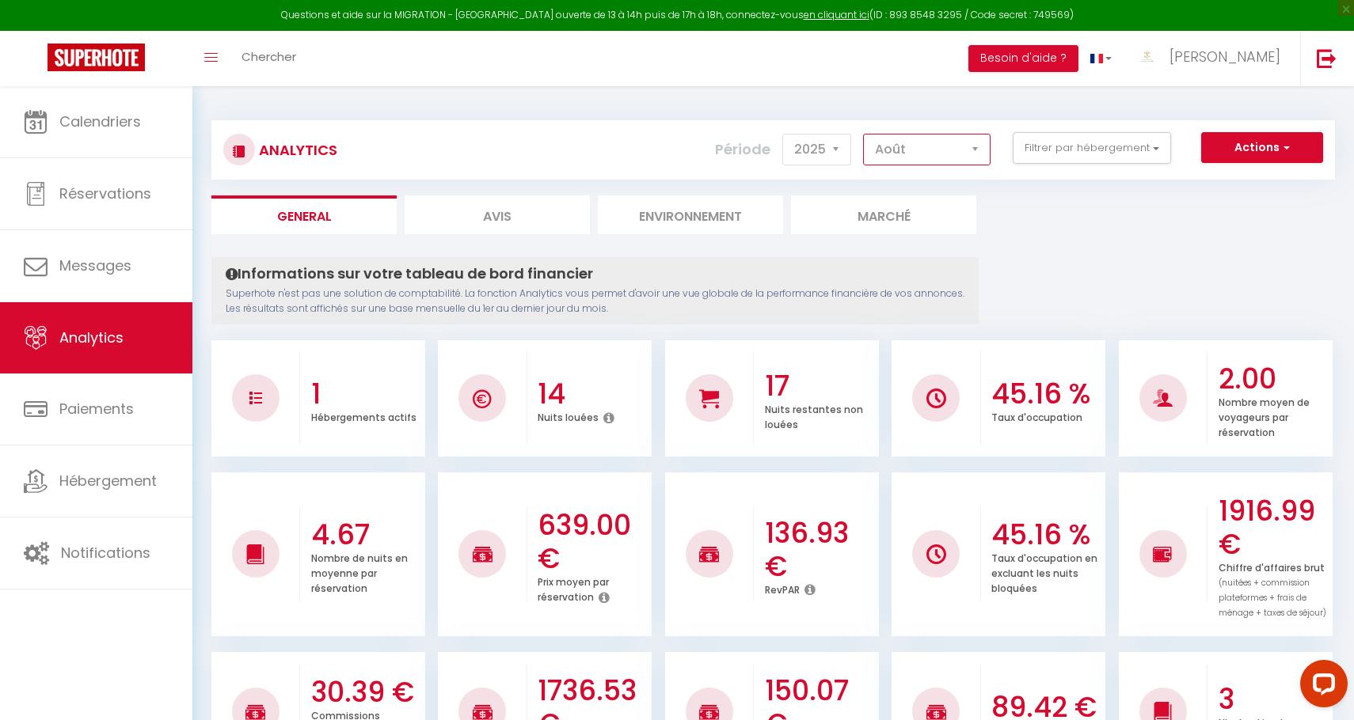
click at [955, 148] on select "Janvier Février Mars Avril Mai Juin Juillet Août Septembre Octobre Novembre Déc…" at bounding box center [926, 150] width 127 height 32
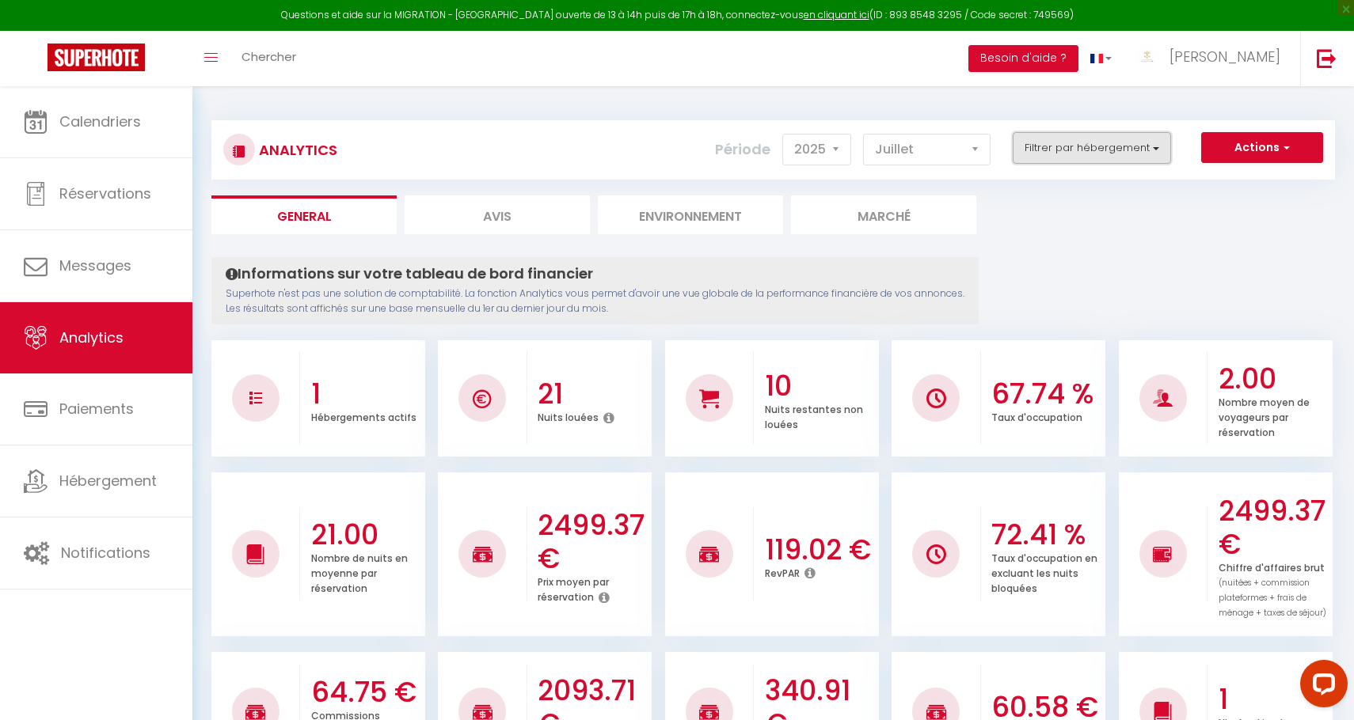
click at [1096, 151] on button "Filtrer par hébergement" at bounding box center [1091, 148] width 158 height 32
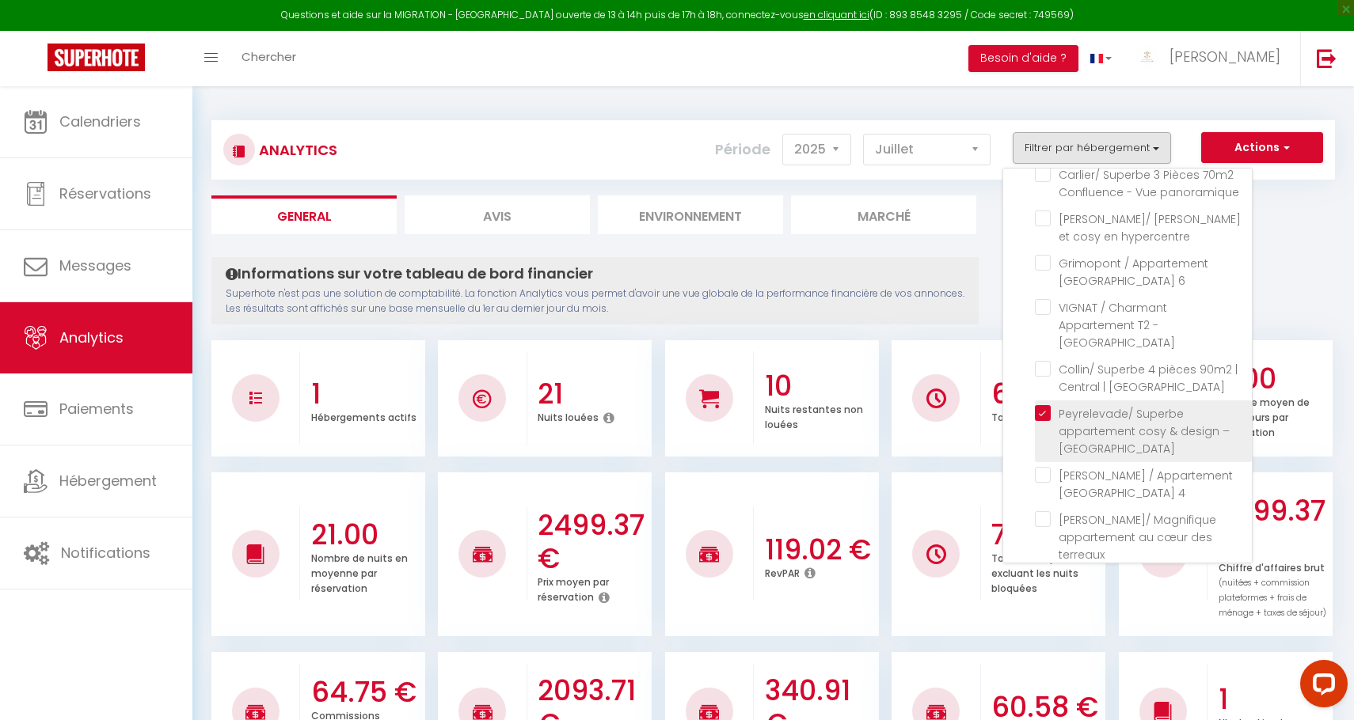
click at [1040, 405] on 17ᵉ "checkbox" at bounding box center [1143, 413] width 217 height 16
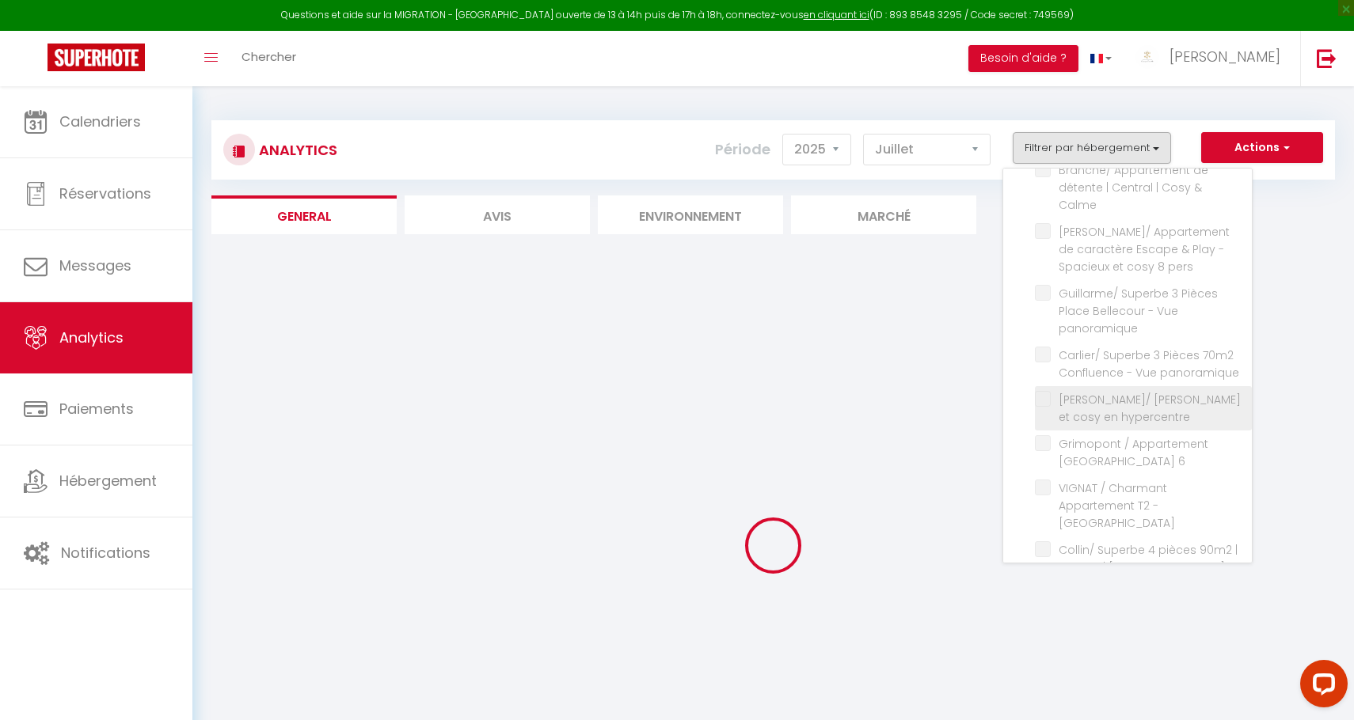
scroll to position [2457, 0]
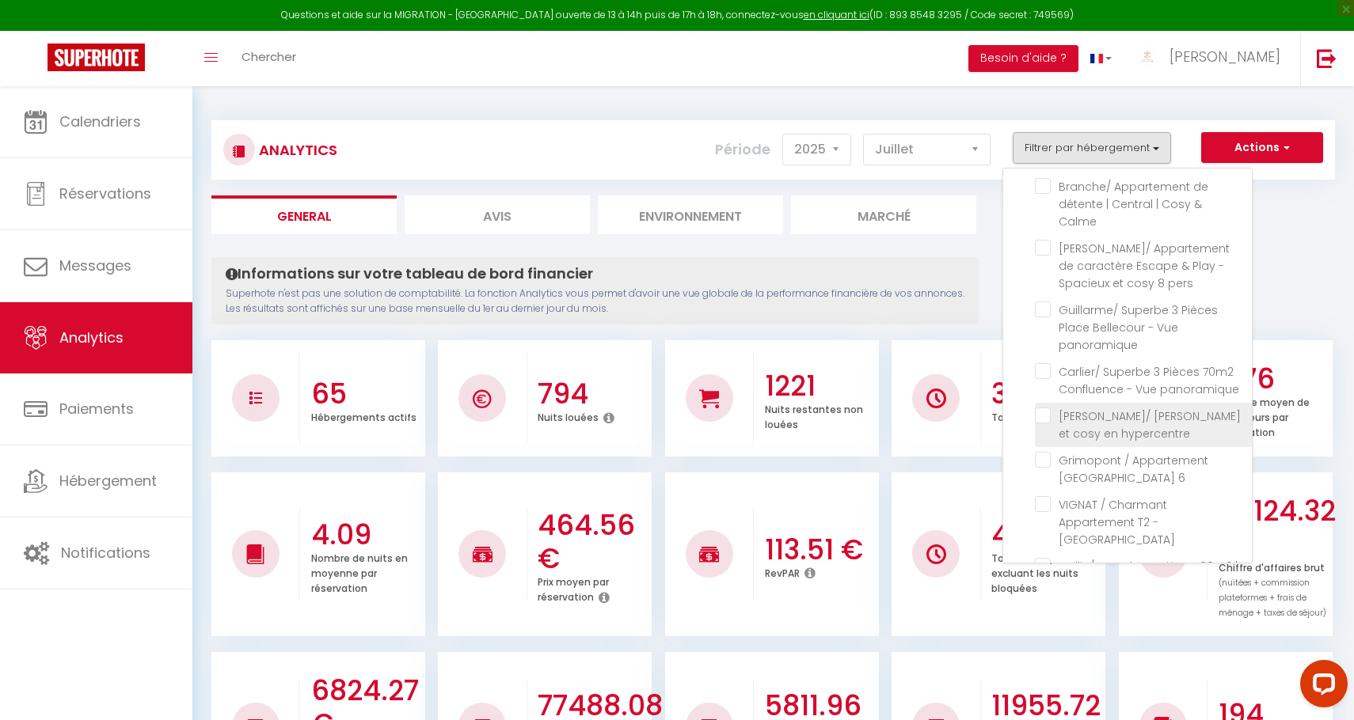
click at [1039, 408] on hypercentre "checkbox" at bounding box center [1143, 416] width 217 height 16
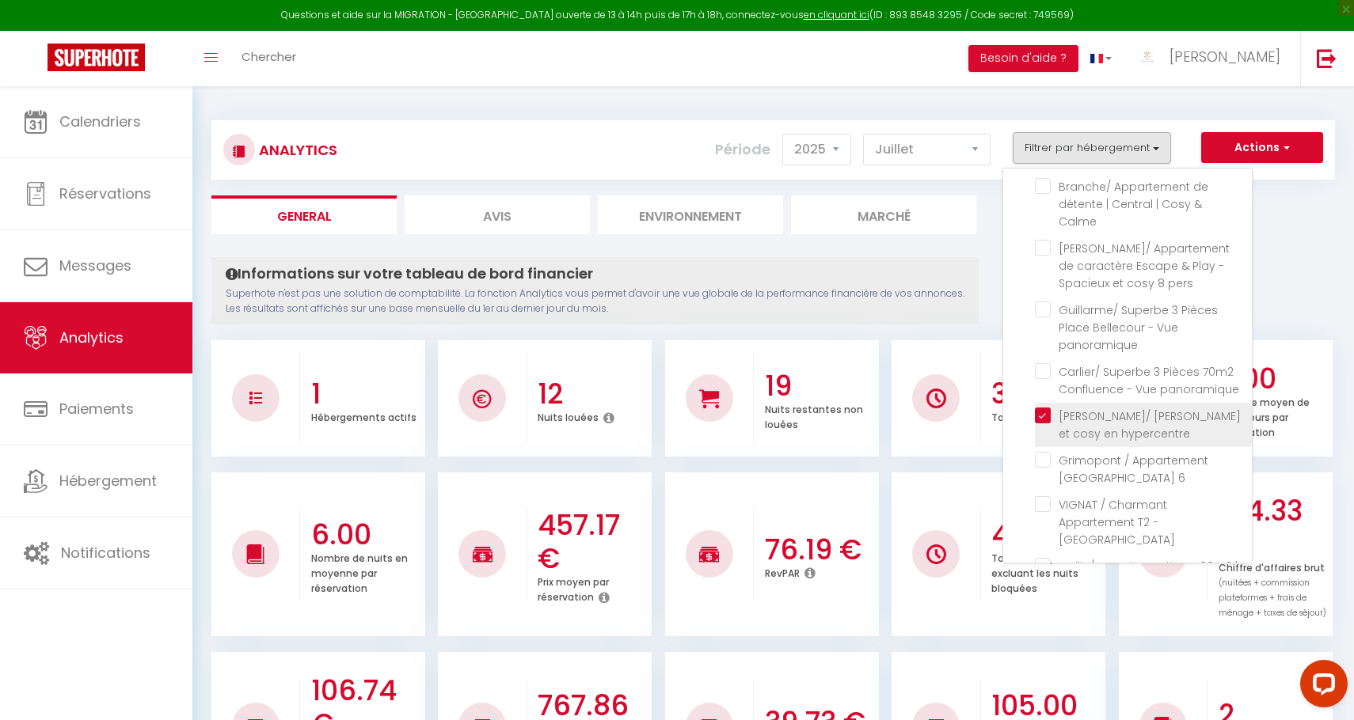
click at [1041, 408] on hypercentre "checkbox" at bounding box center [1143, 416] width 217 height 16
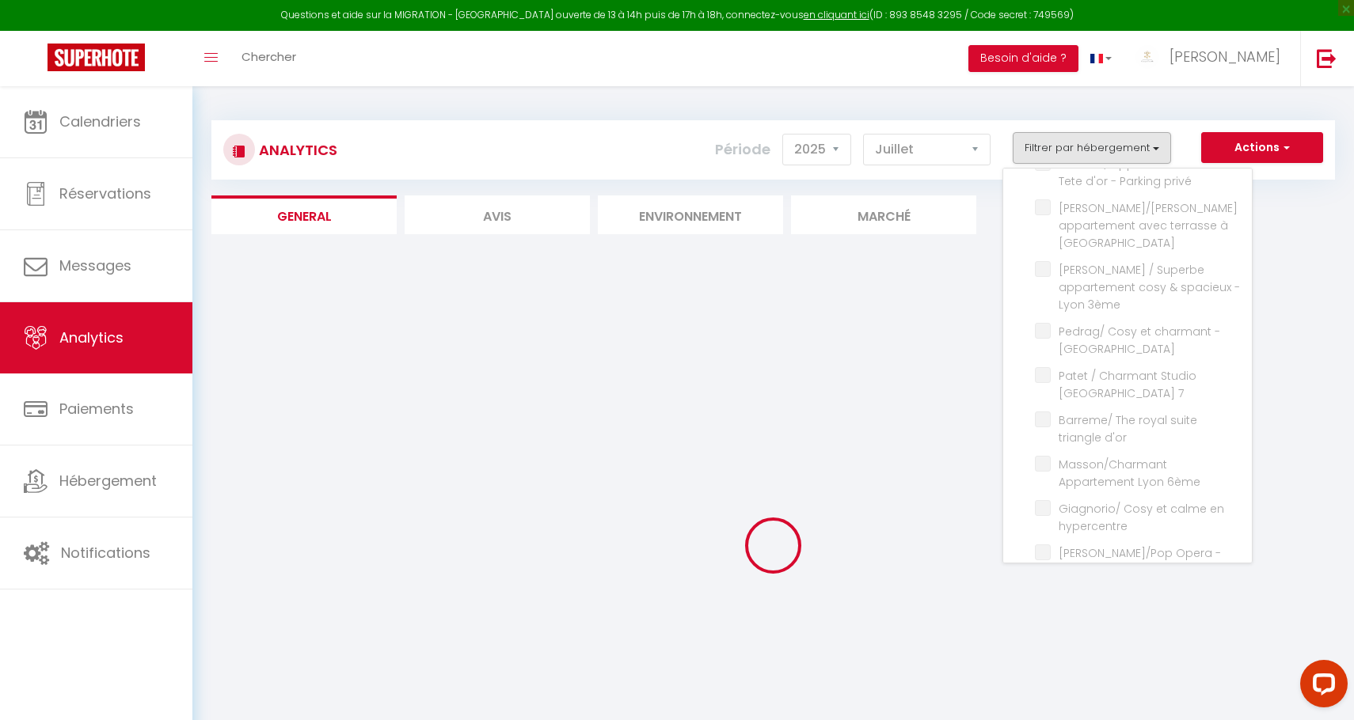
scroll to position [1564, 0]
click at [925, 358] on div at bounding box center [772, 546] width 1123 height 578
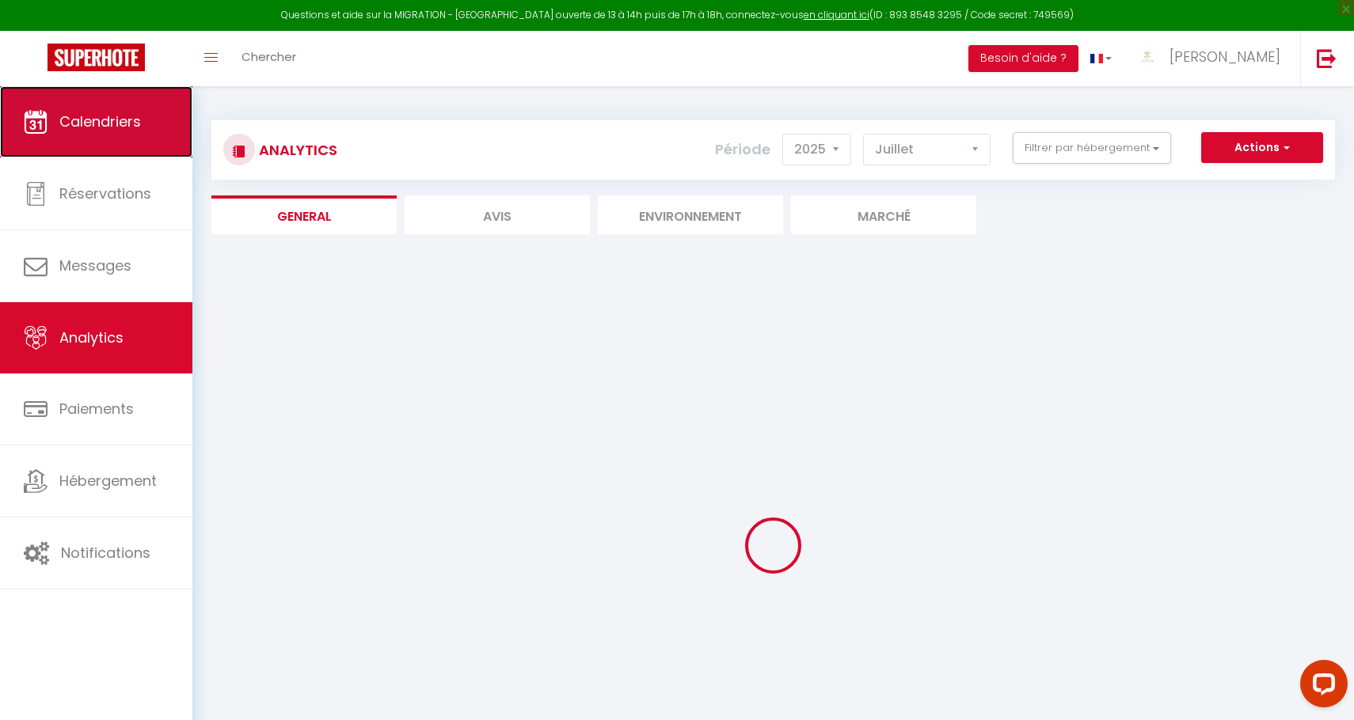
click at [139, 101] on link "Calendriers" at bounding box center [96, 121] width 192 height 71
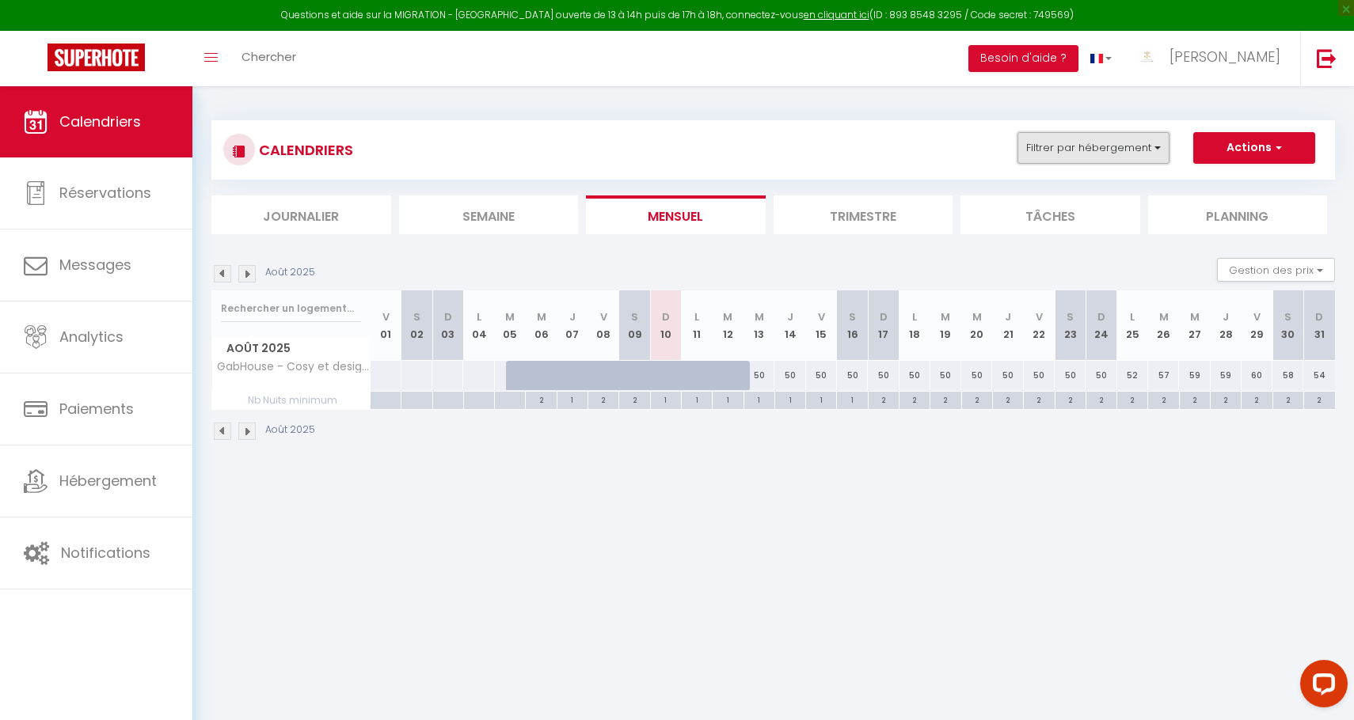
click at [1150, 146] on button "Filtrer par hébergement" at bounding box center [1093, 148] width 152 height 32
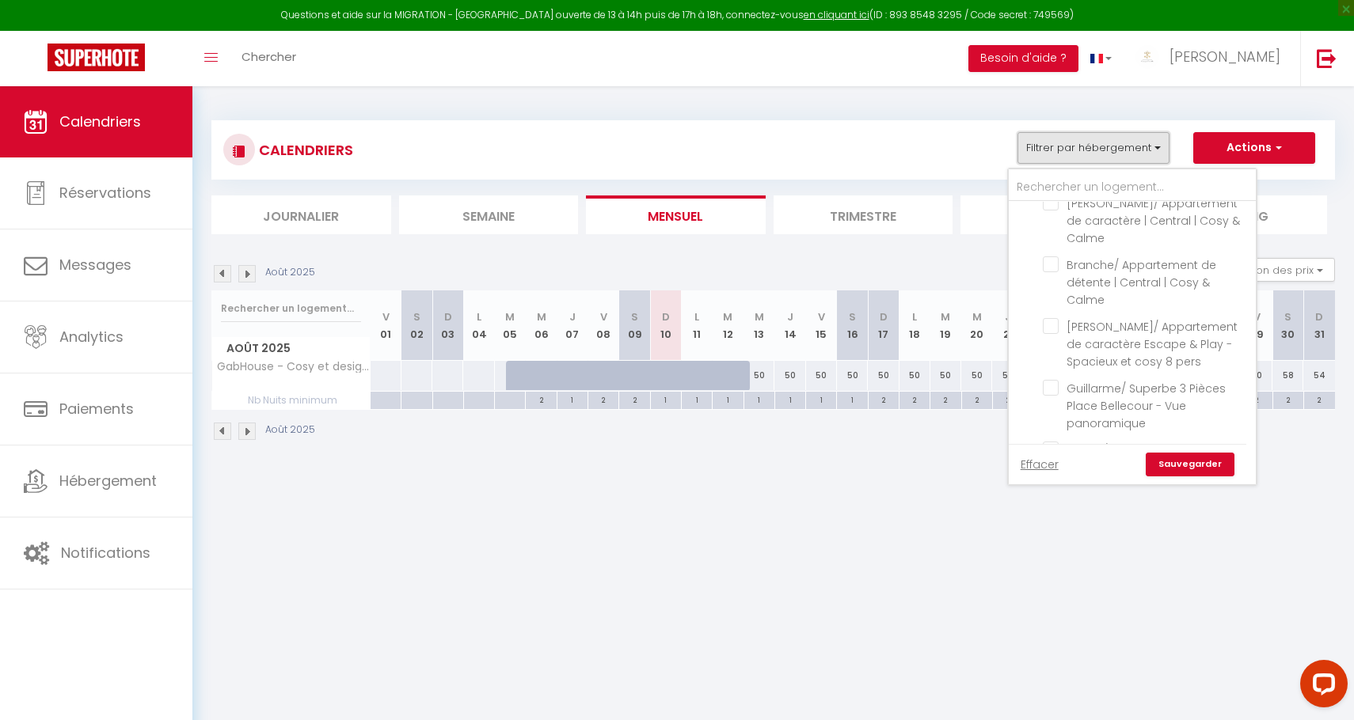
scroll to position [3019, 0]
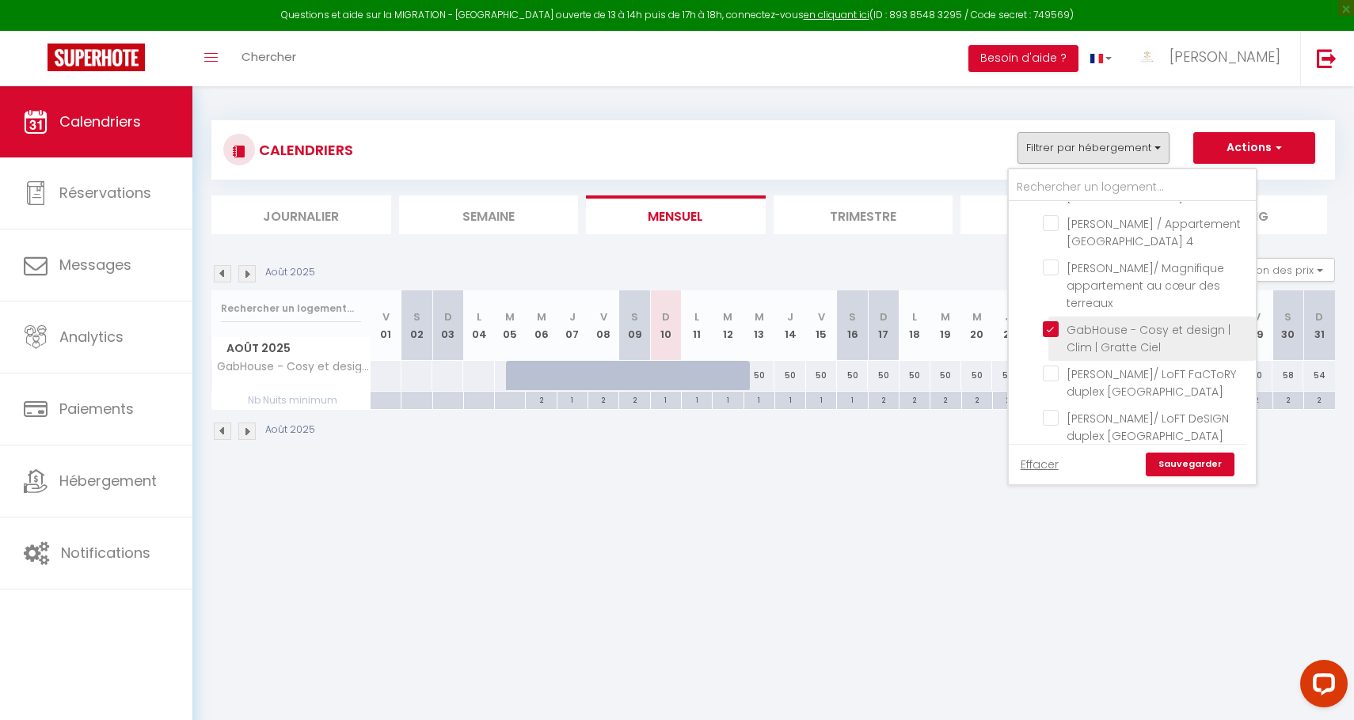
click at [1050, 321] on input "GabHouse - Cosy et design | Clim | Gratte Ciel" at bounding box center [1146, 329] width 207 height 16
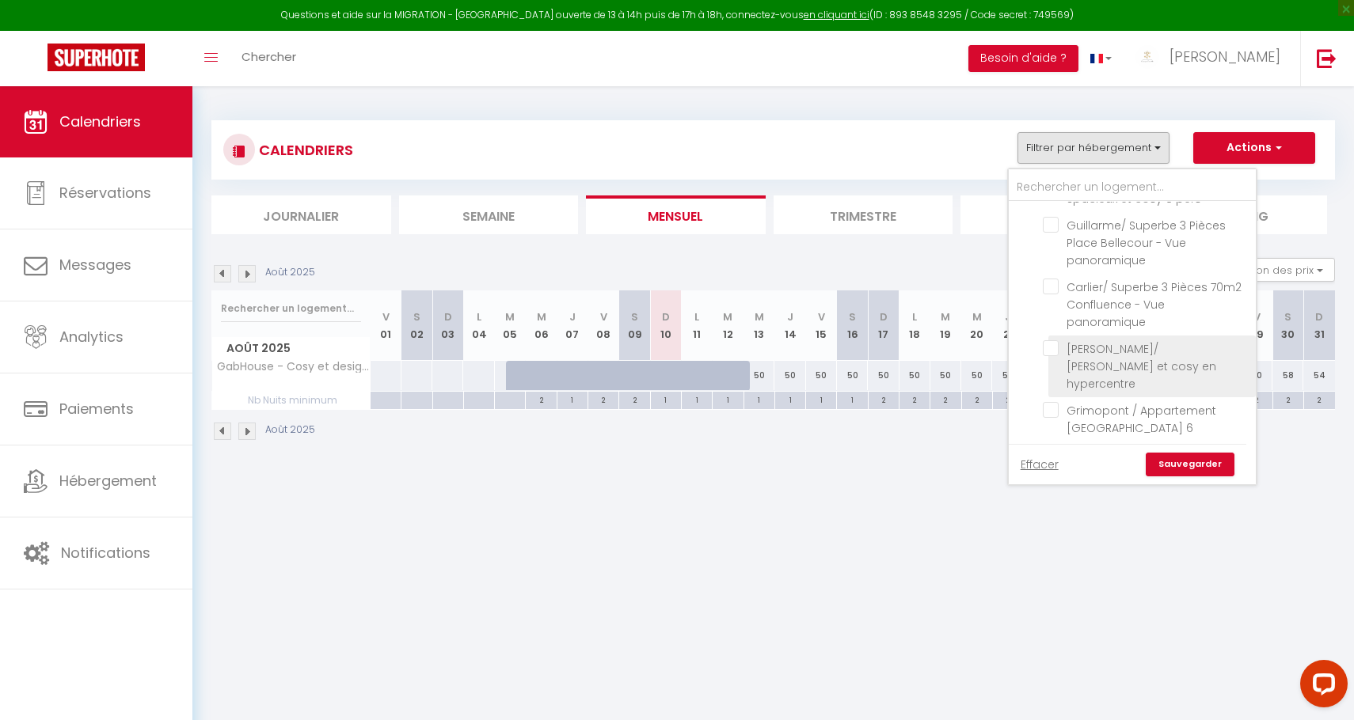
click at [1051, 340] on input "[PERSON_NAME]/ [PERSON_NAME] et cosy en hypercentre" at bounding box center [1146, 348] width 207 height 16
click at [1180, 456] on link "Sauvegarder" at bounding box center [1189, 465] width 89 height 24
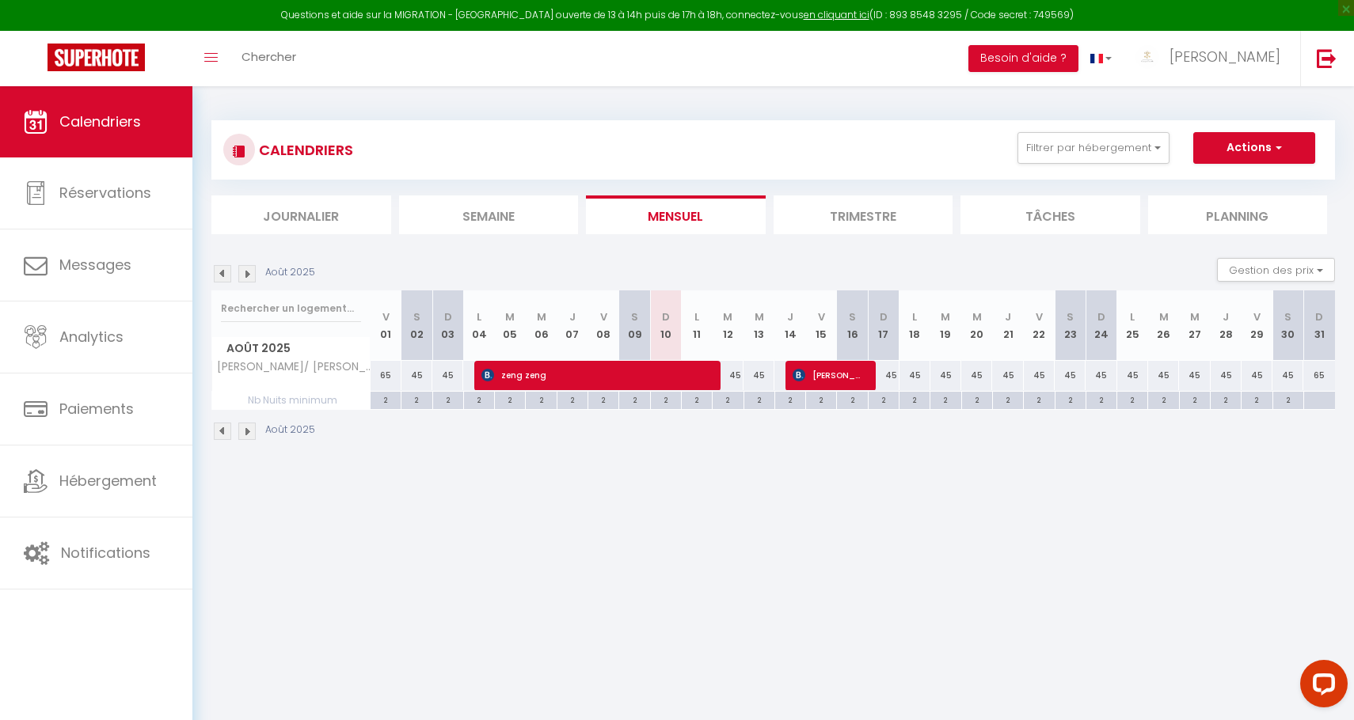
click at [898, 376] on div "45" at bounding box center [914, 375] width 32 height 29
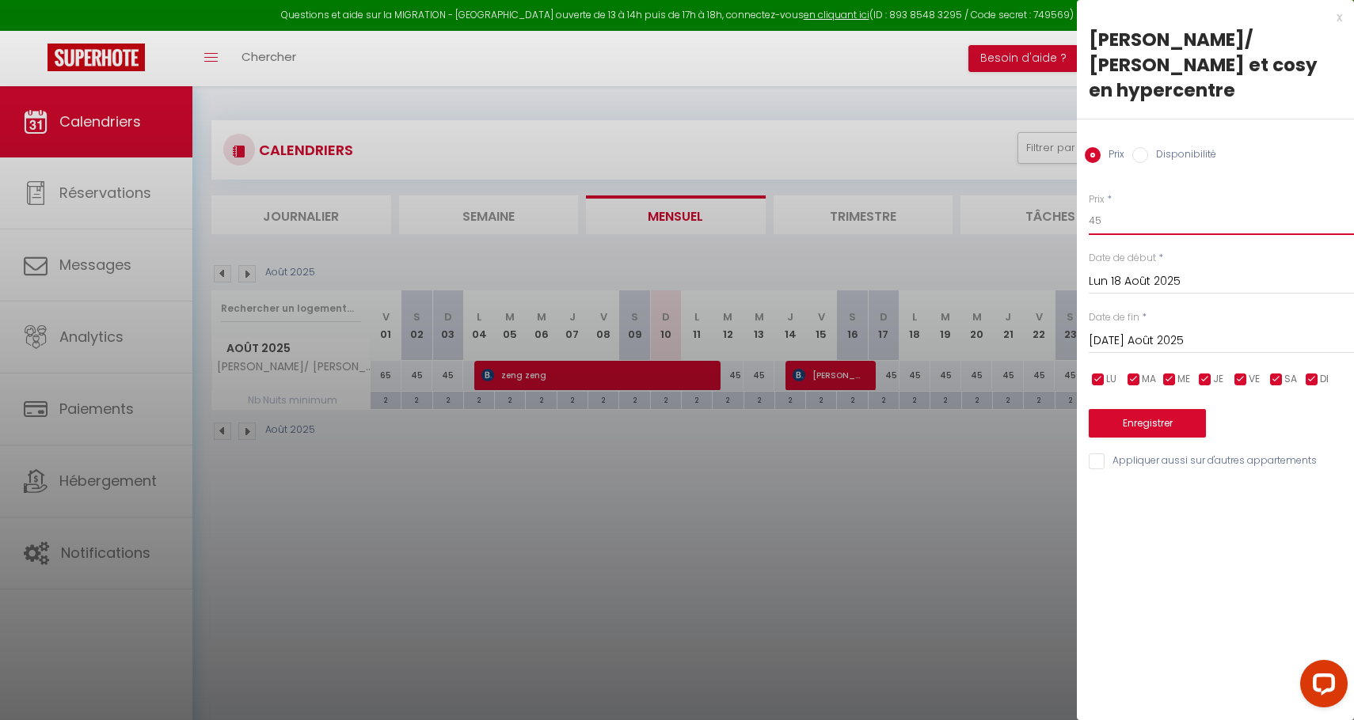
click at [1119, 207] on input "45" at bounding box center [1220, 221] width 265 height 28
click at [1141, 331] on input "Mar 19 Août 2025" at bounding box center [1220, 341] width 265 height 21
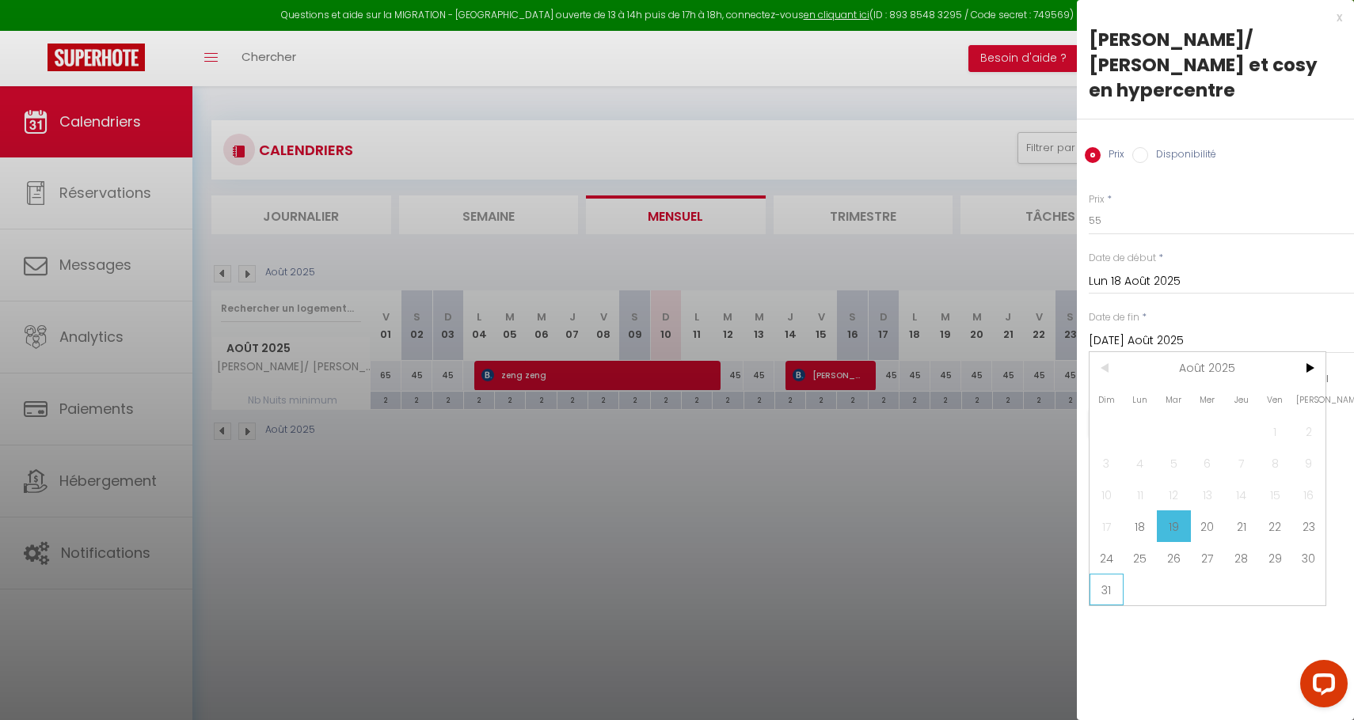
click at [1114, 574] on span "31" at bounding box center [1106, 590] width 34 height 32
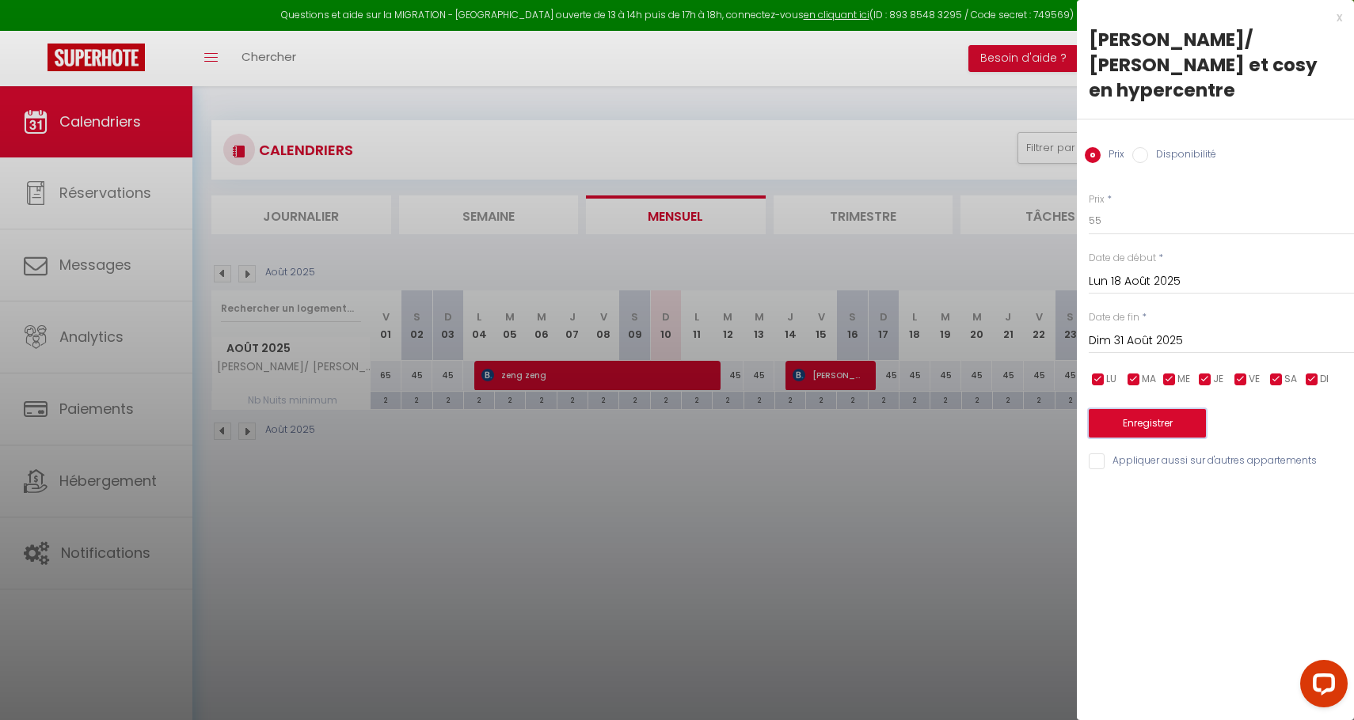
click at [1141, 409] on button "Enregistrer" at bounding box center [1146, 423] width 117 height 28
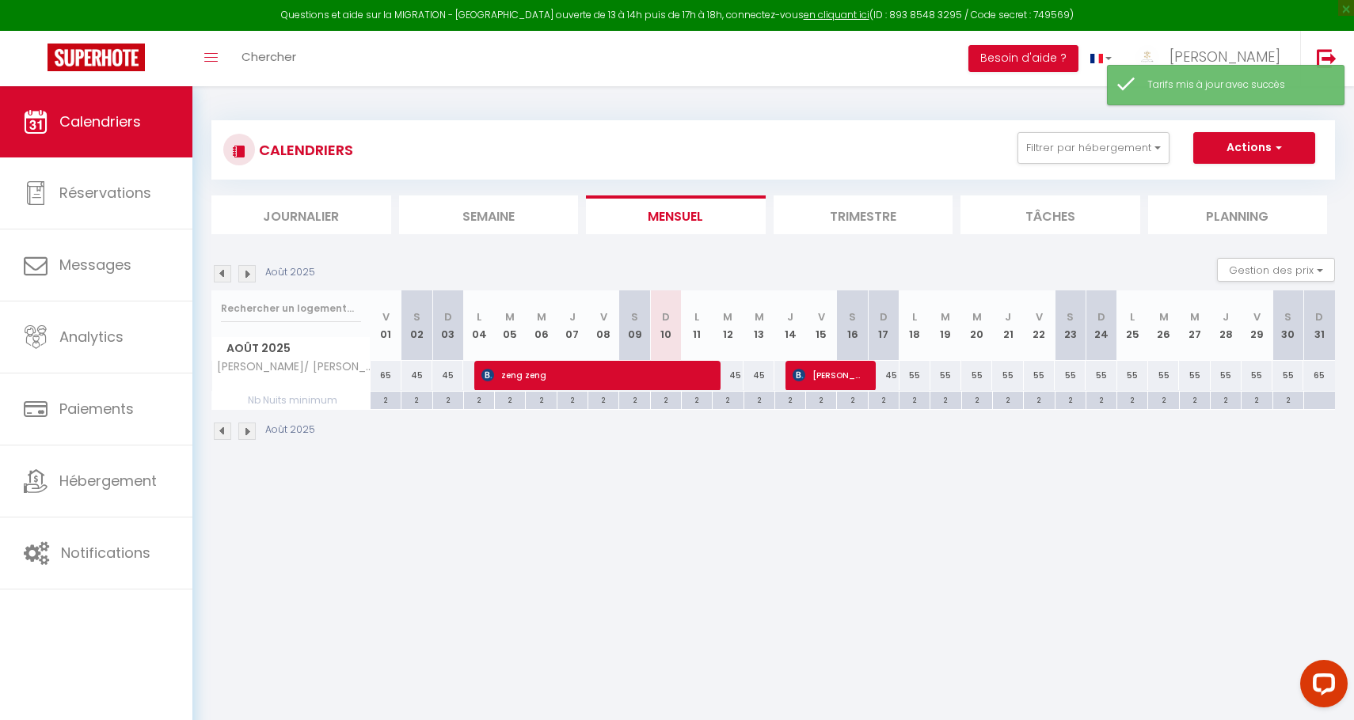
click at [247, 437] on img at bounding box center [246, 431] width 17 height 17
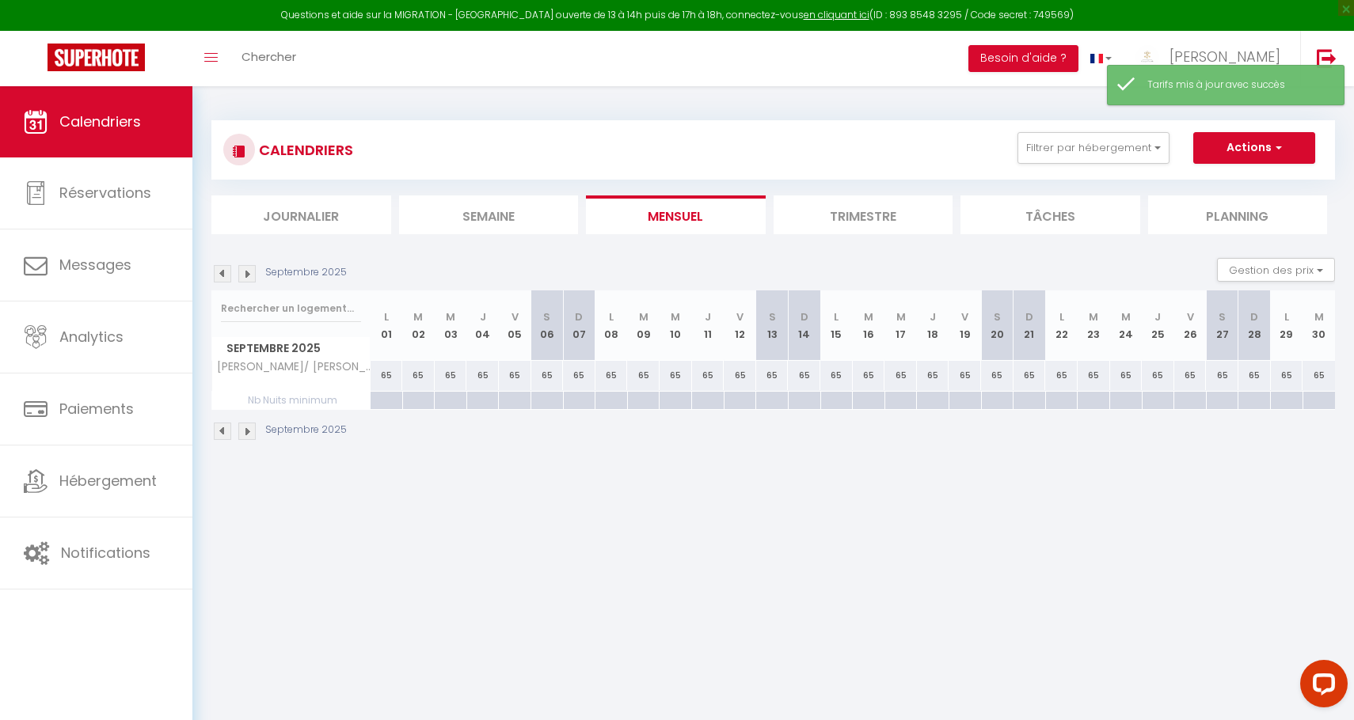
click at [247, 437] on img at bounding box center [246, 431] width 17 height 17
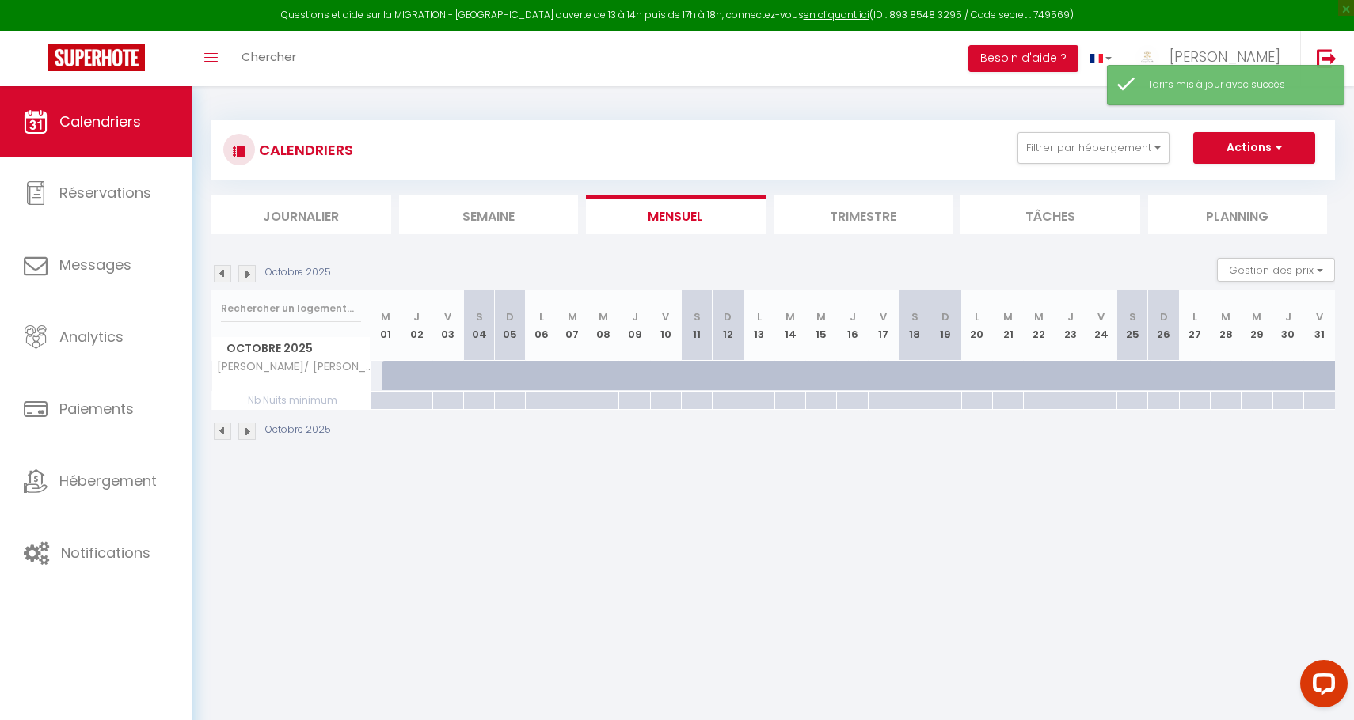
click at [247, 437] on img at bounding box center [246, 431] width 17 height 17
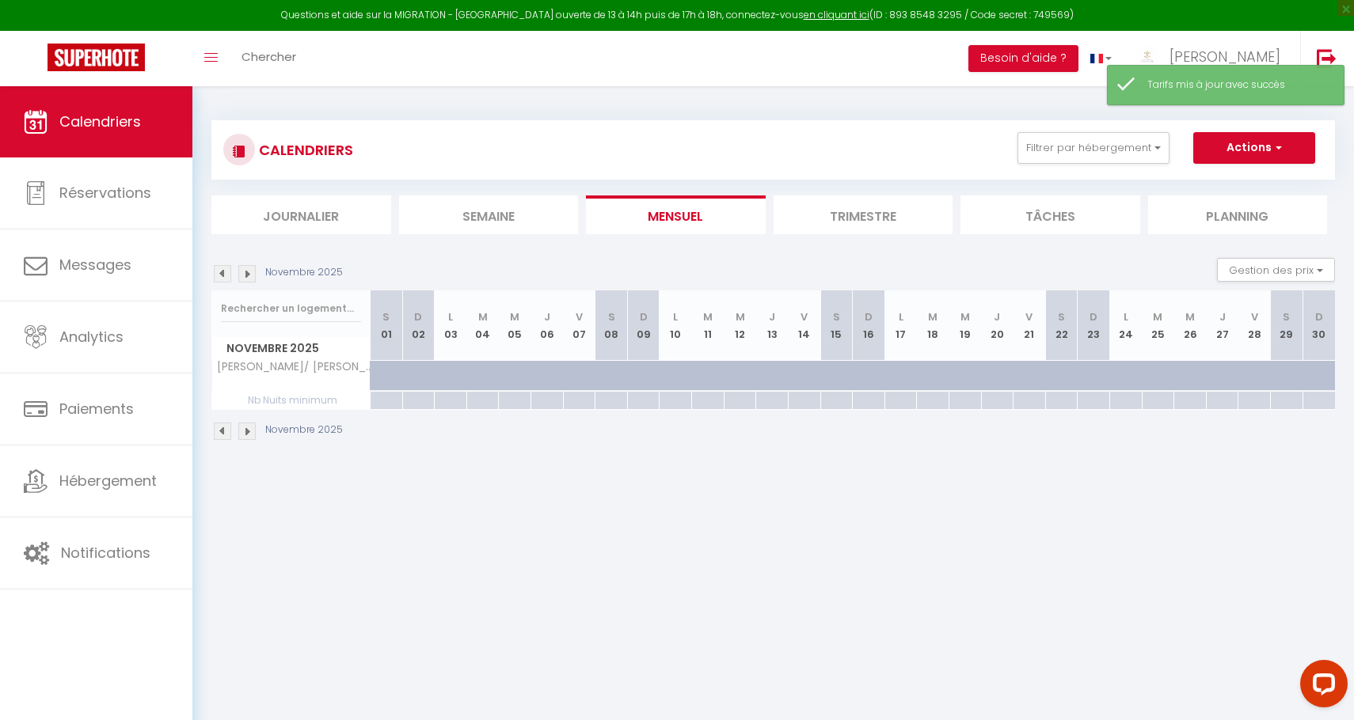
click at [216, 435] on img at bounding box center [222, 431] width 17 height 17
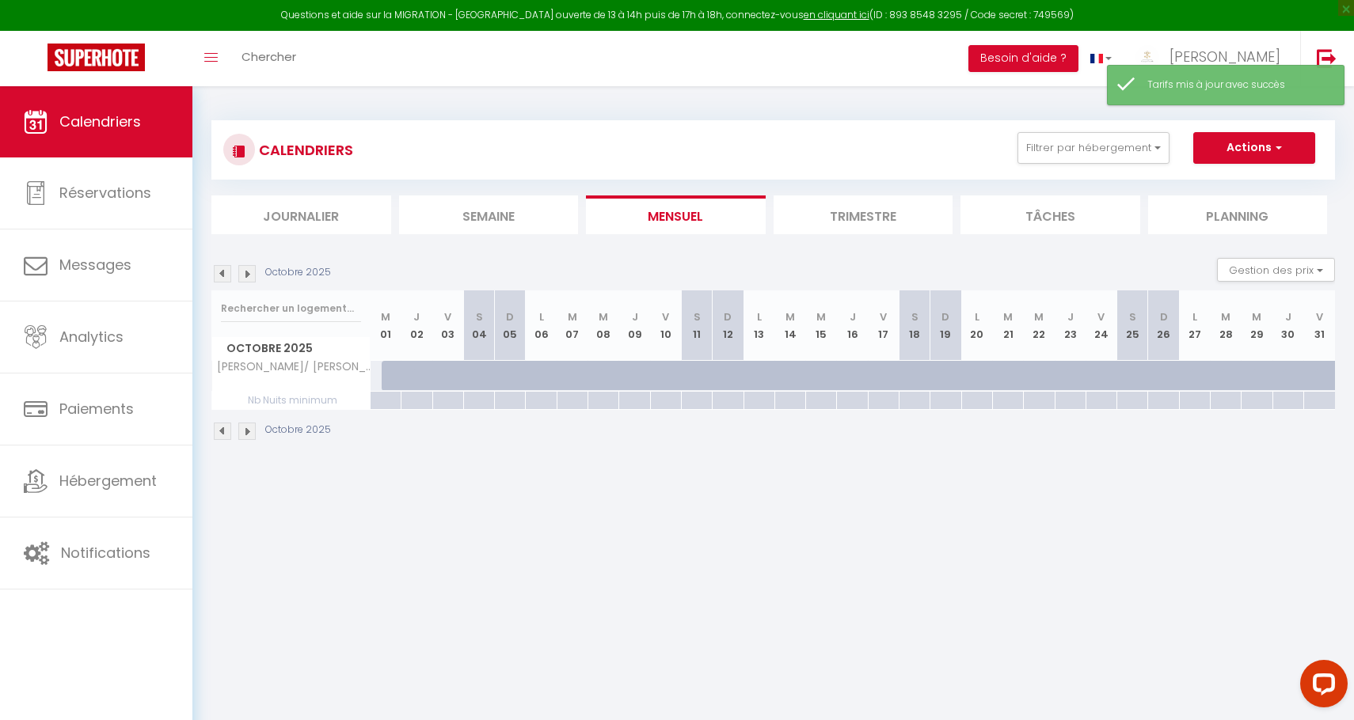
click at [216, 435] on img at bounding box center [222, 431] width 17 height 17
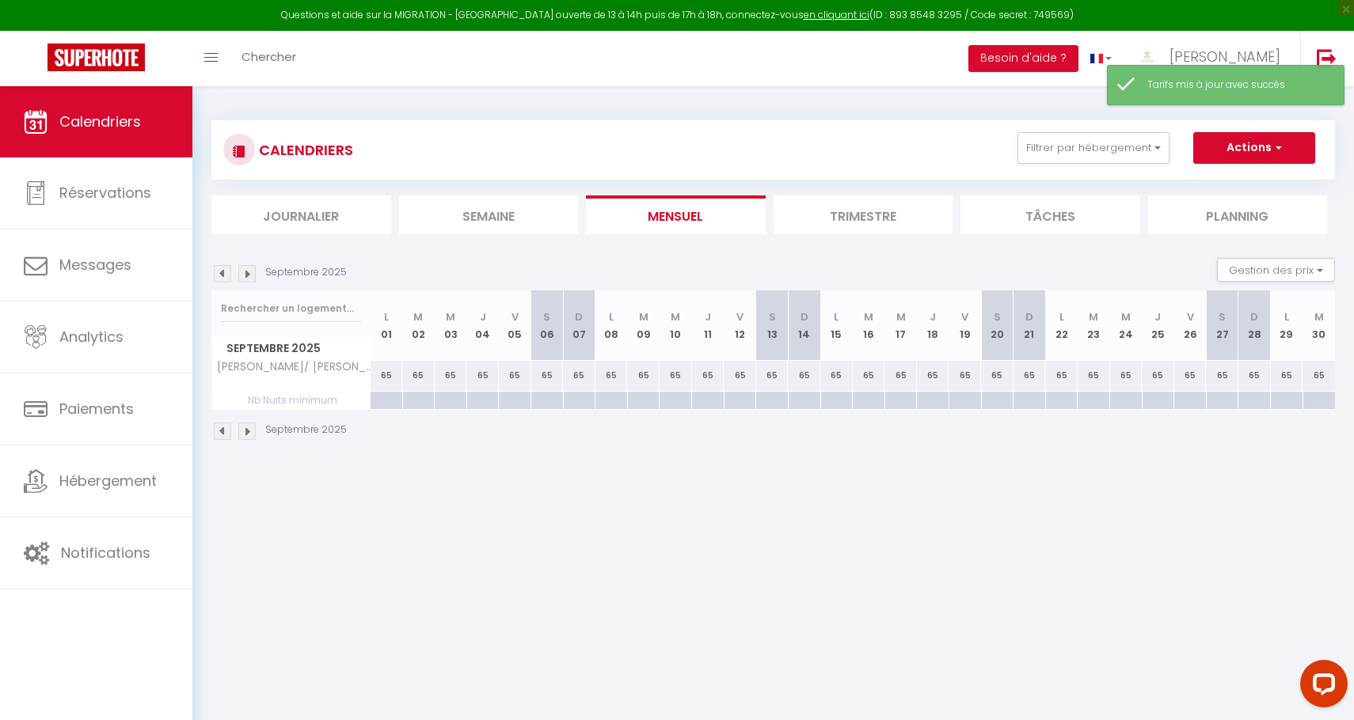
click at [214, 432] on img at bounding box center [222, 431] width 17 height 17
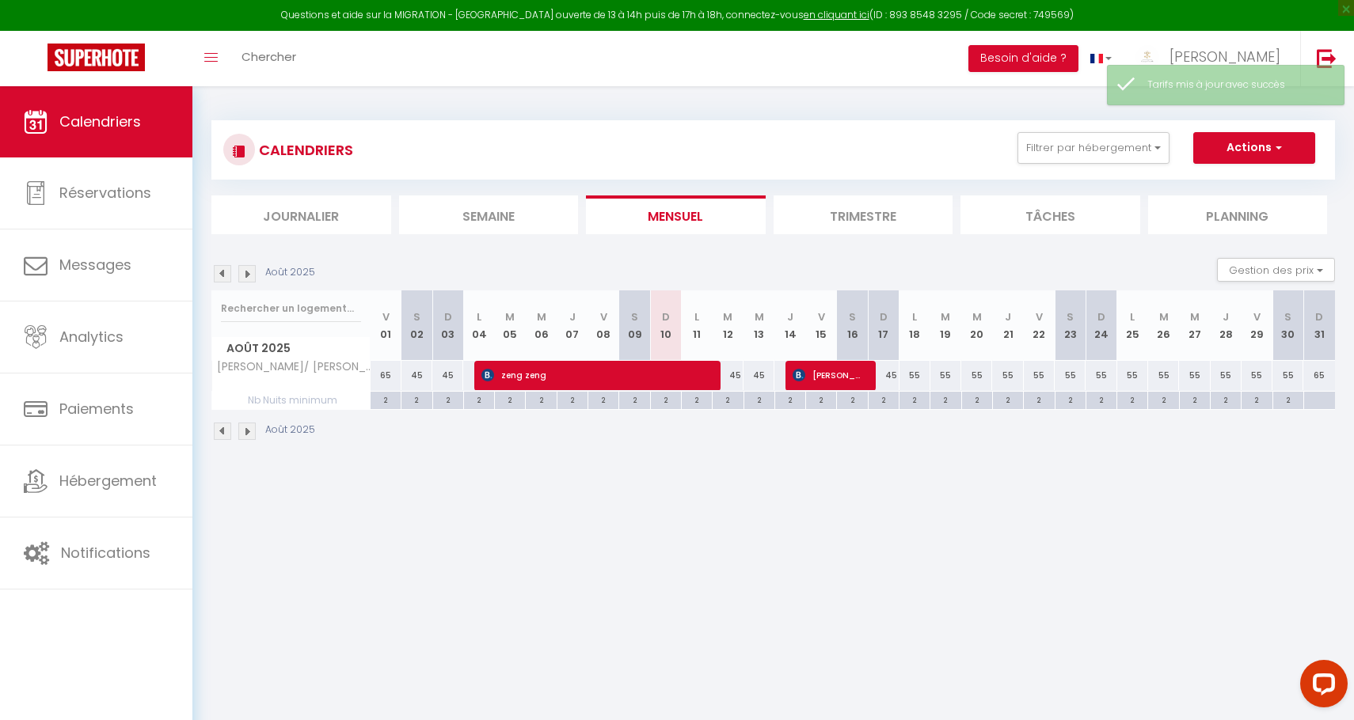
click at [235, 432] on div "Août 2025" at bounding box center [265, 431] width 108 height 17
click at [243, 432] on img at bounding box center [246, 431] width 17 height 17
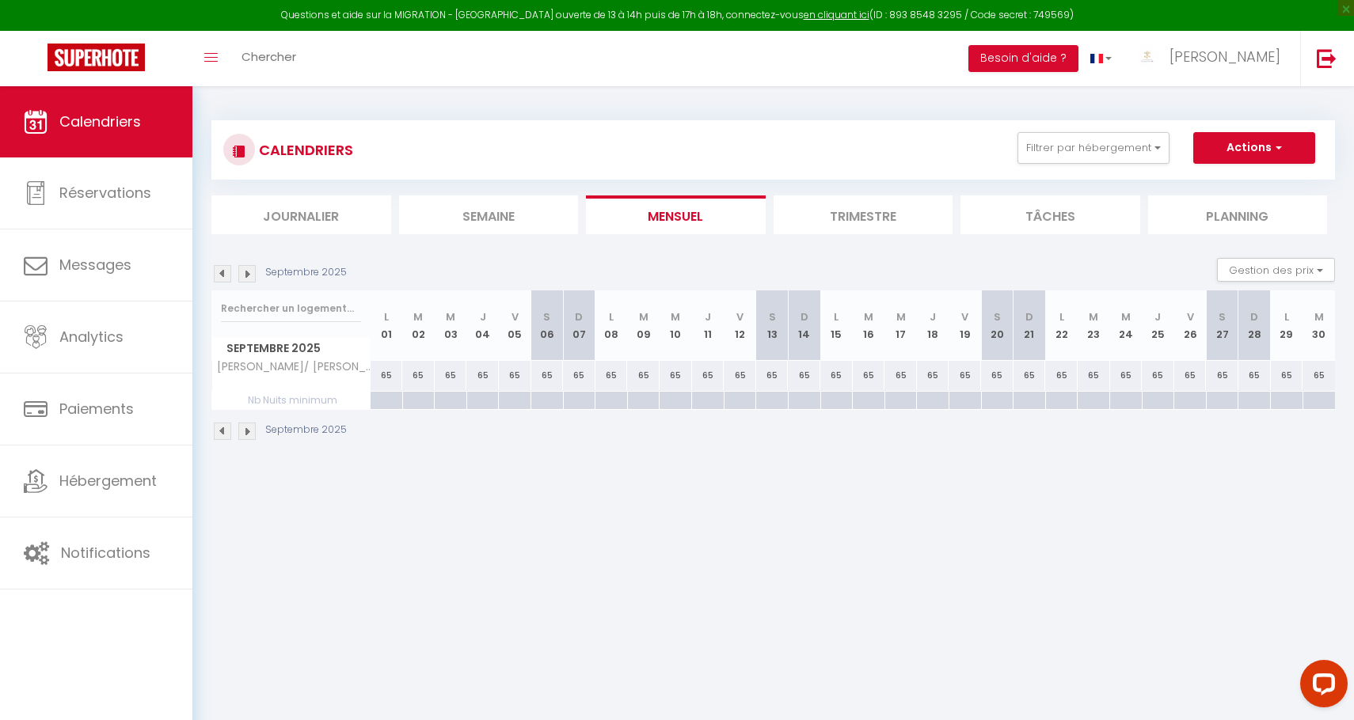
click at [224, 435] on img at bounding box center [222, 431] width 17 height 17
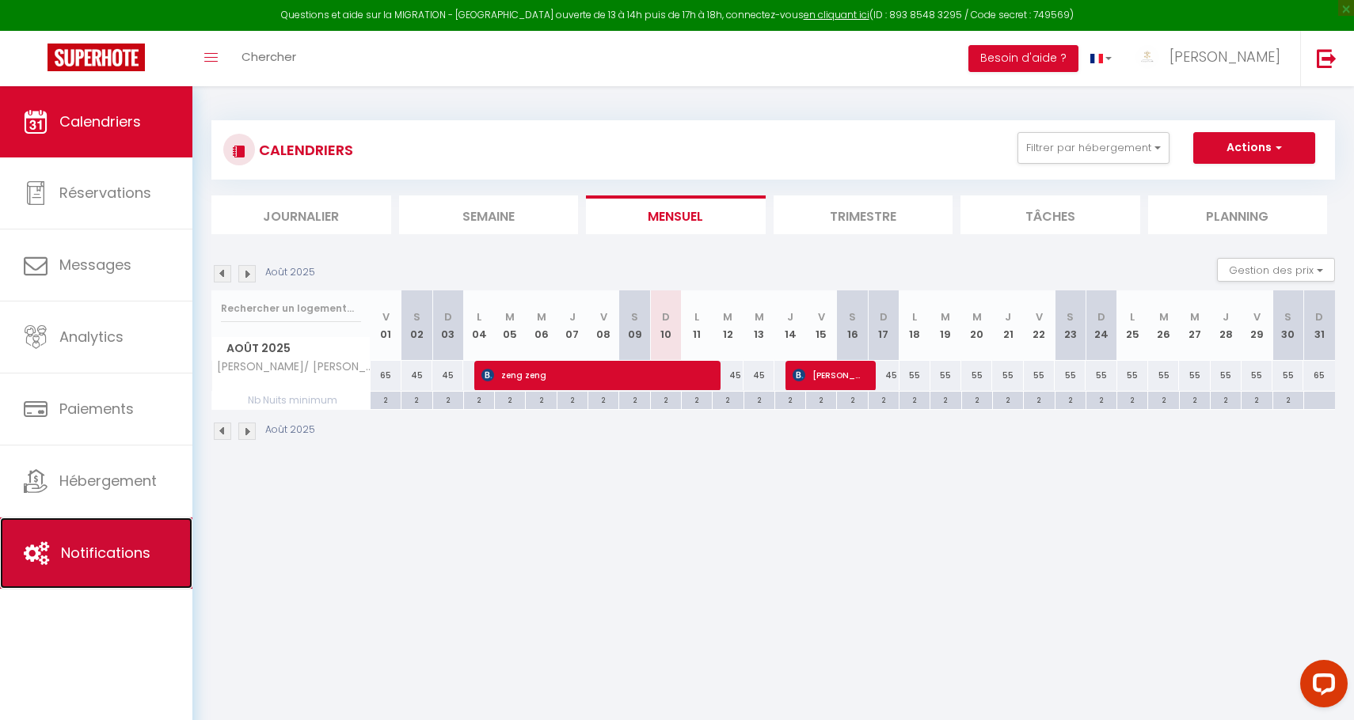
click at [114, 528] on link "Notifications" at bounding box center [96, 553] width 192 height 71
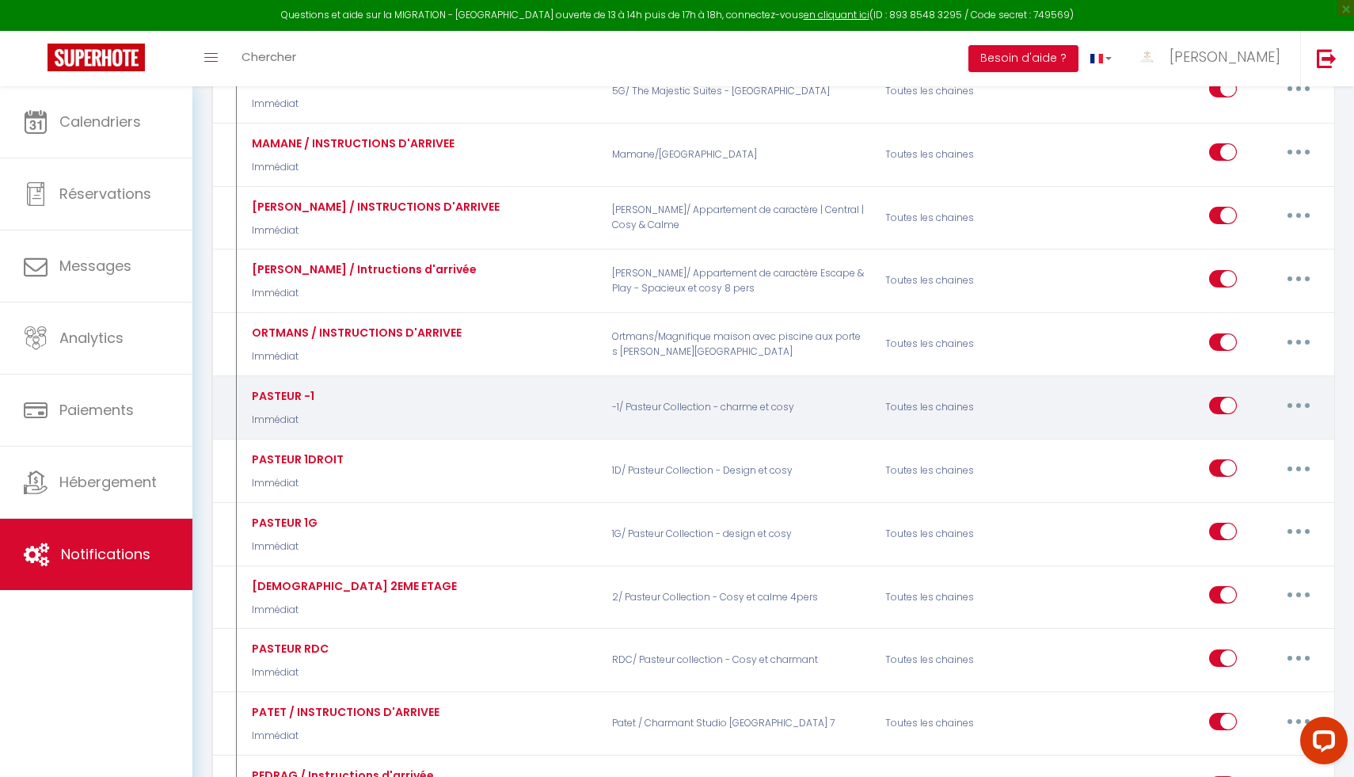
scroll to position [3557, 0]
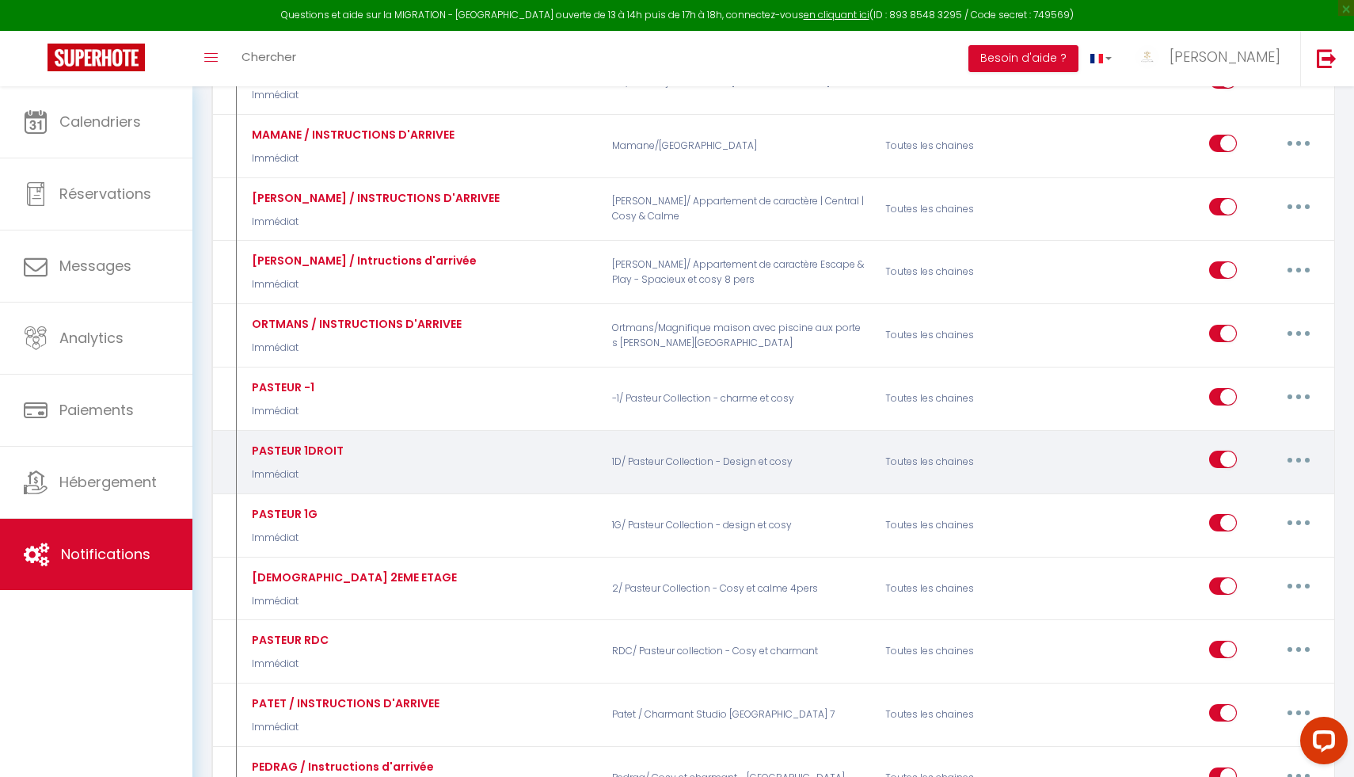
click at [1291, 452] on button "button" at bounding box center [1298, 458] width 44 height 25
click at [1270, 490] on link "Editer" at bounding box center [1256, 495] width 117 height 27
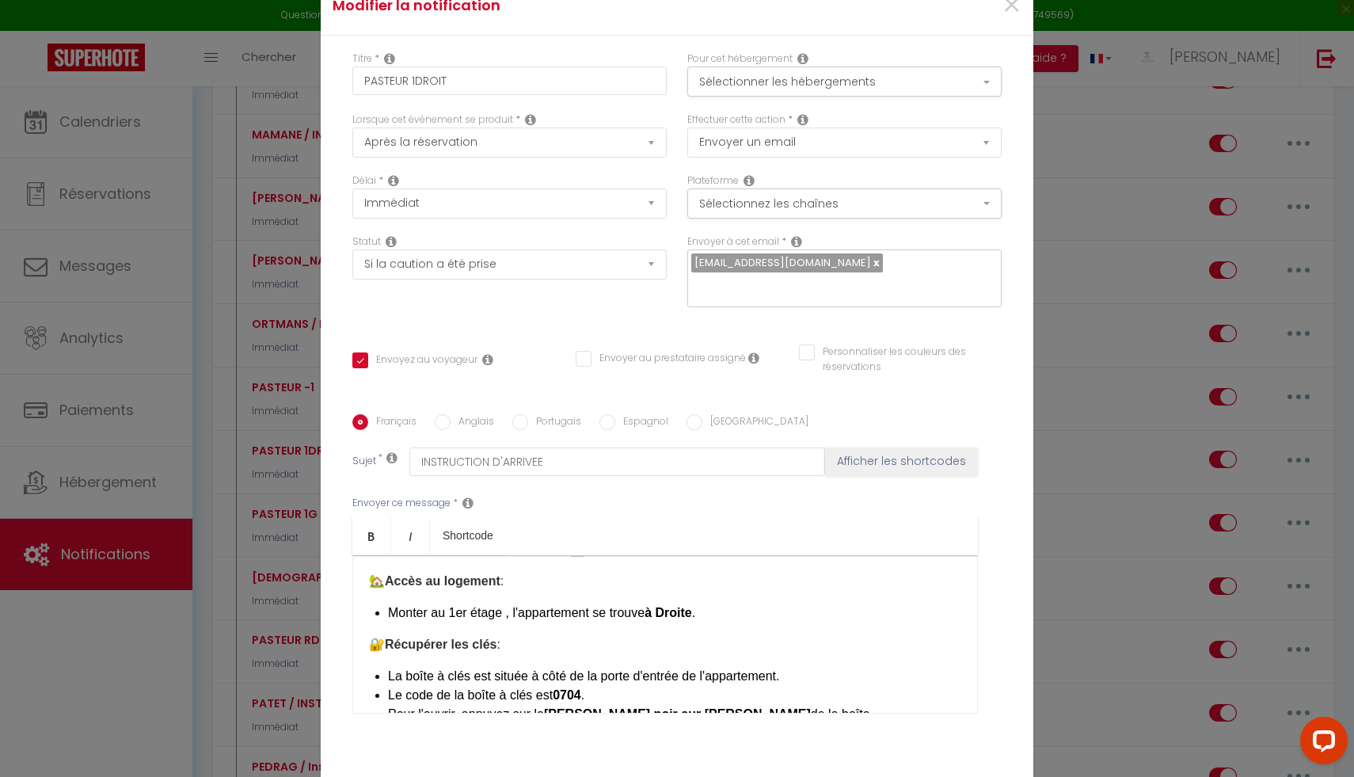
scroll to position [283, 0]
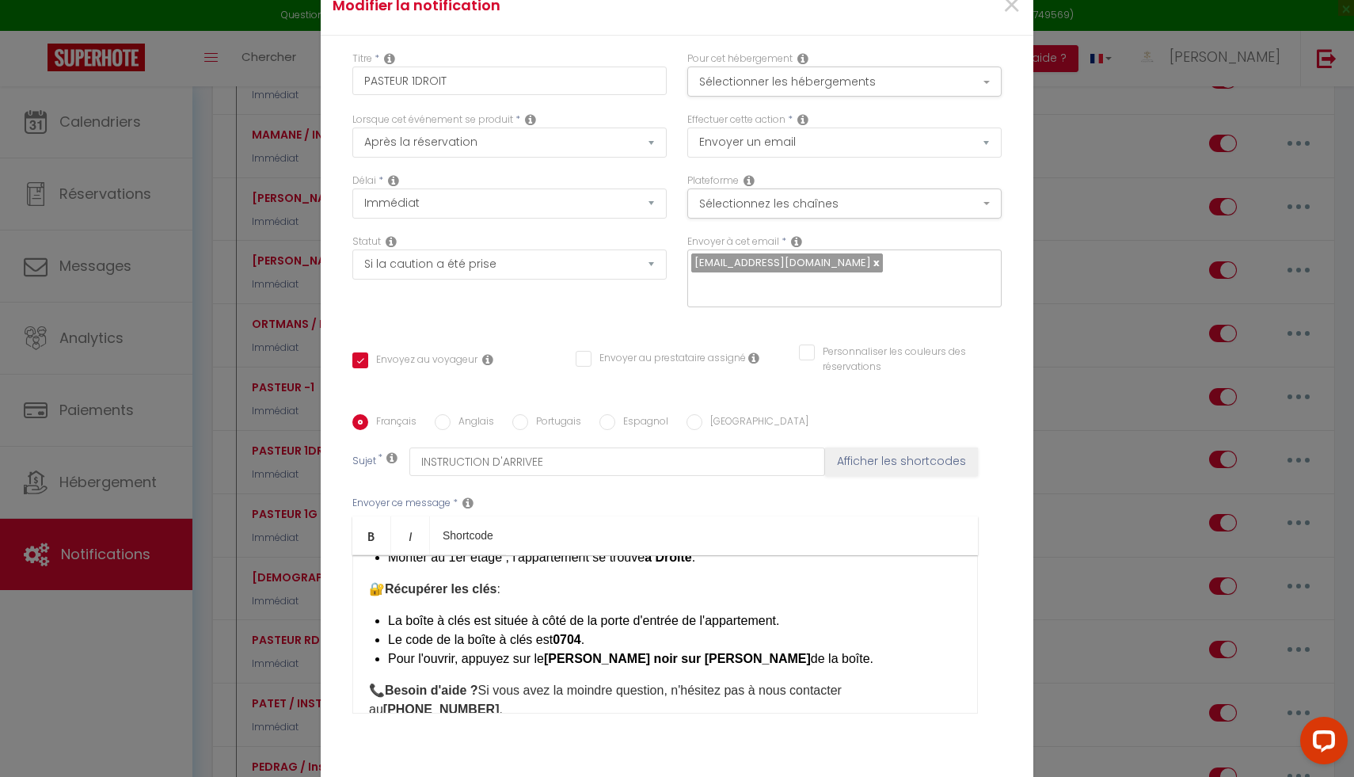
click at [572, 632] on b "0704" at bounding box center [567, 638] width 28 height 13
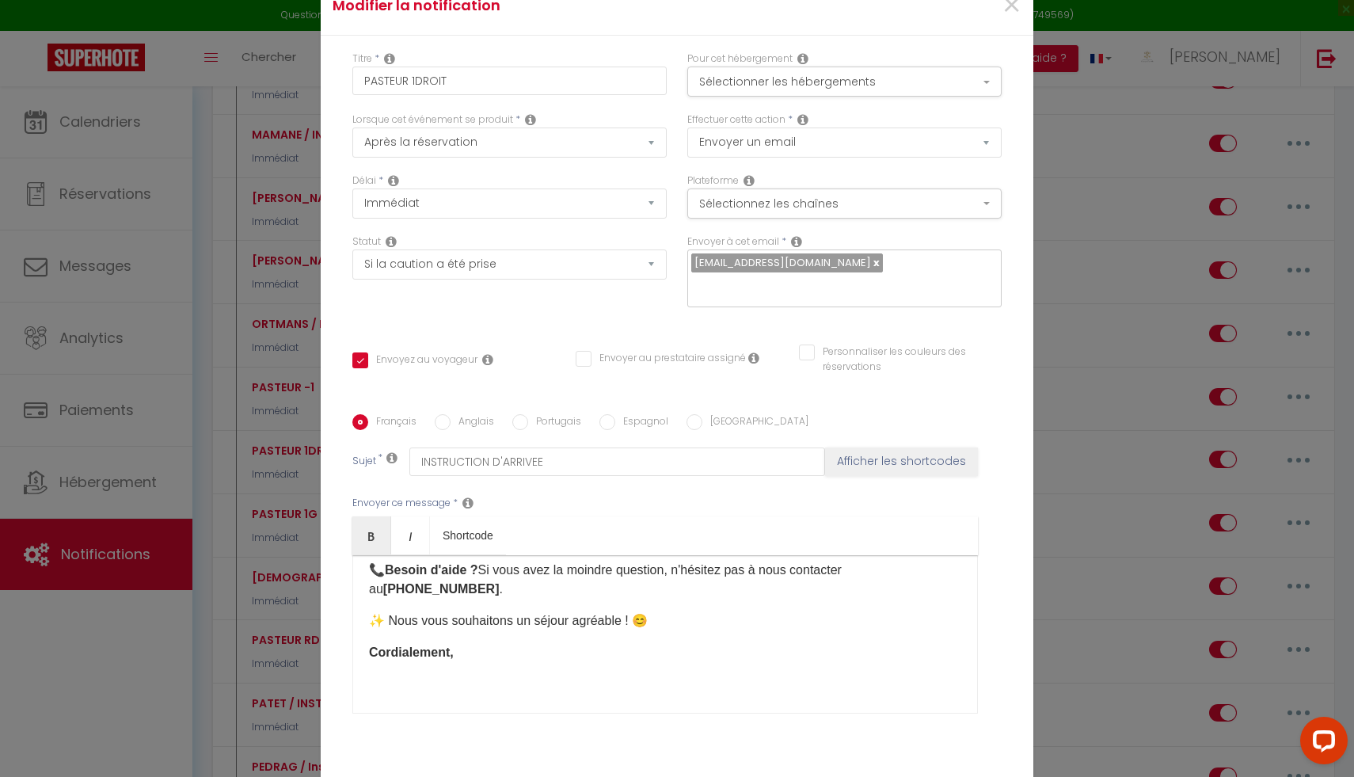
scroll to position [94, 0]
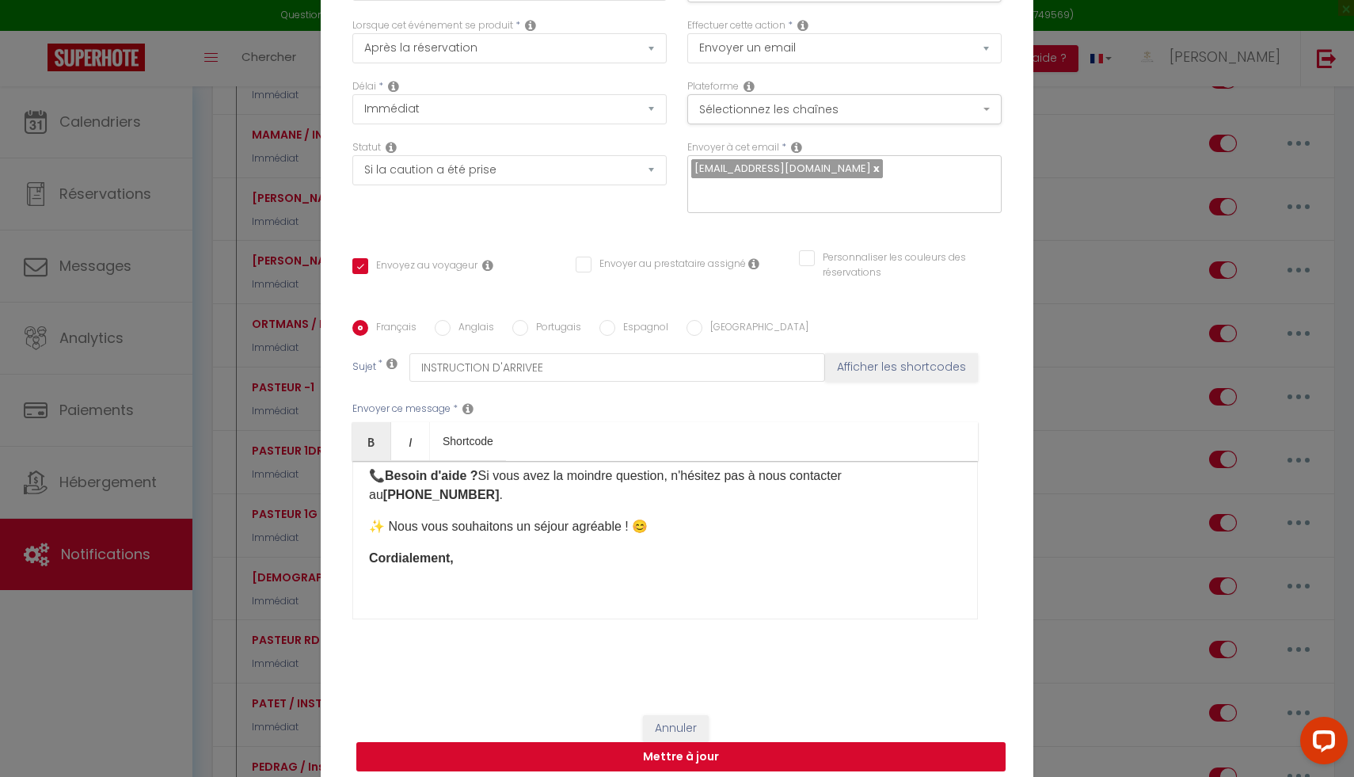
click at [596, 720] on button "Mettre à jour" at bounding box center [680, 757] width 649 height 30
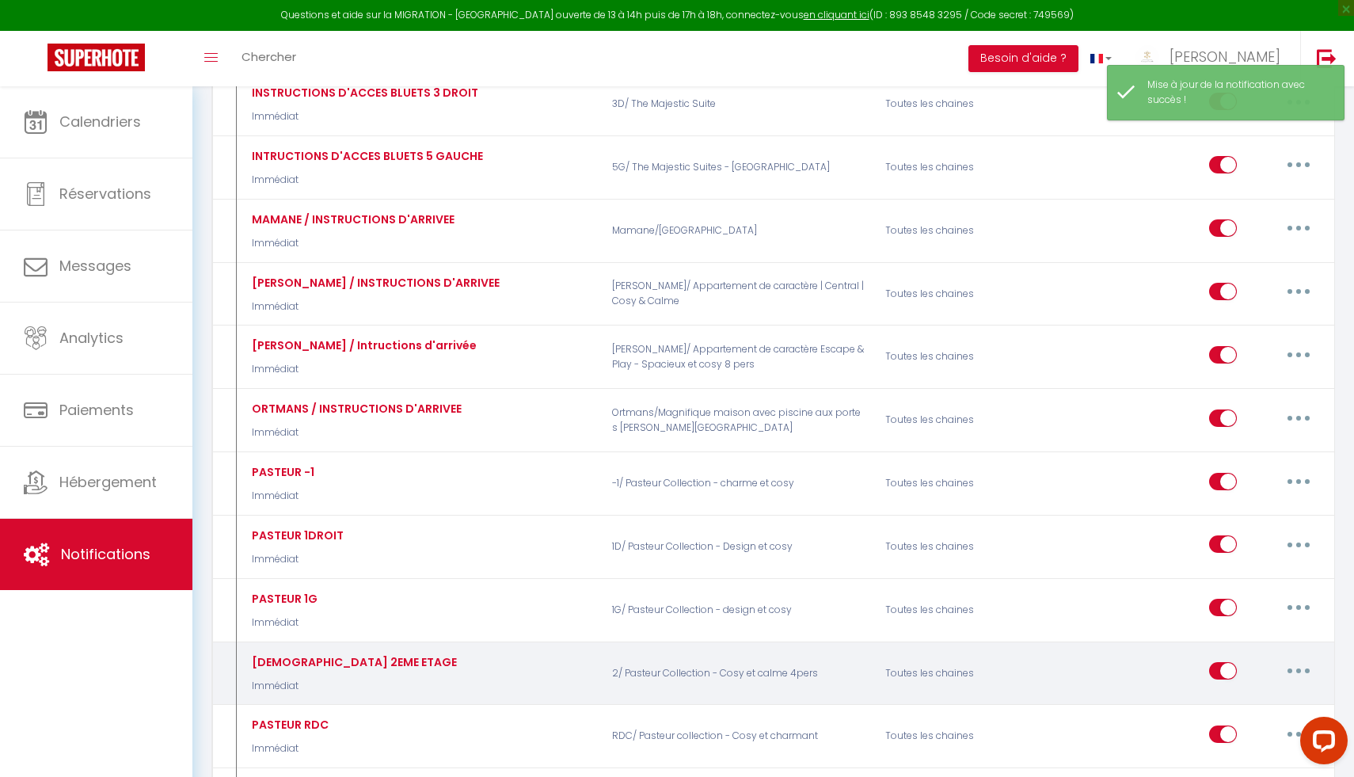
scroll to position [3458, 0]
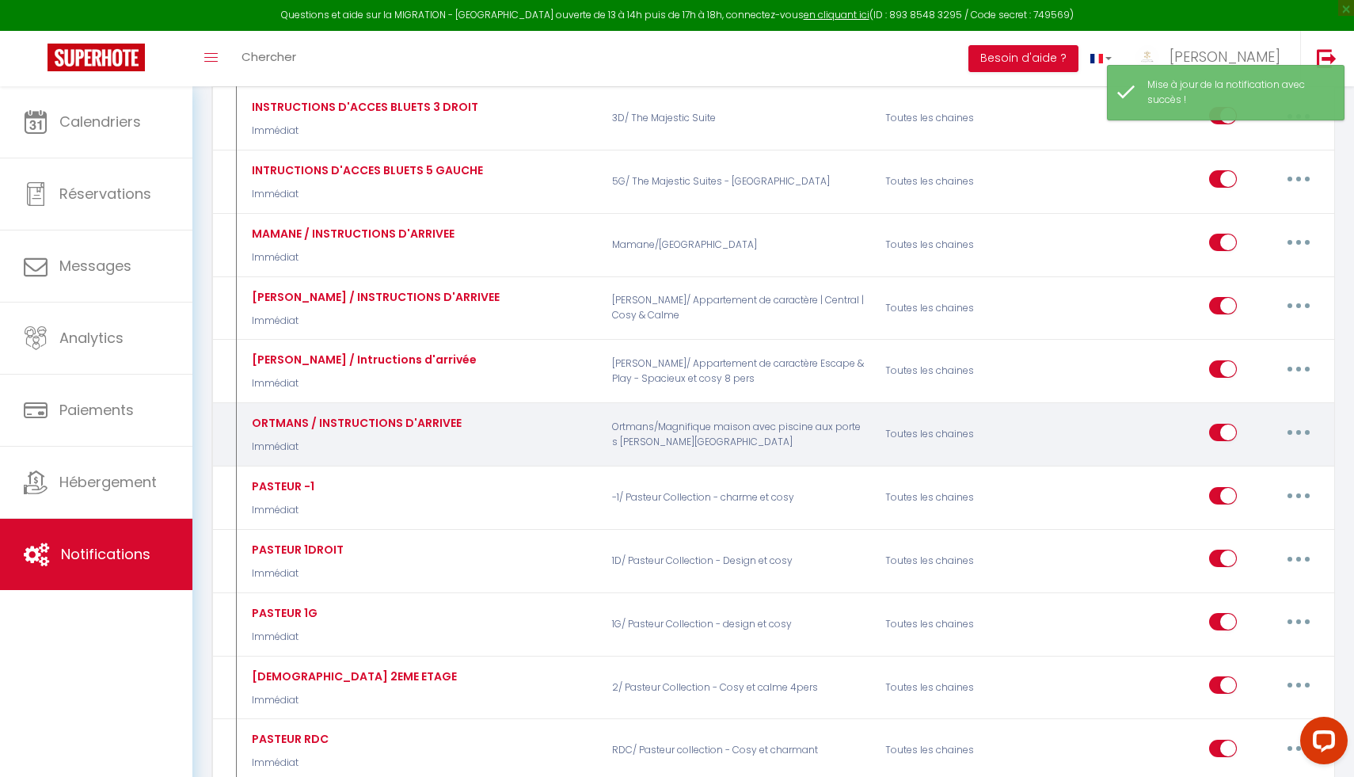
click at [1290, 425] on button "button" at bounding box center [1298, 432] width 44 height 25
click at [1253, 457] on link "Editer" at bounding box center [1256, 467] width 117 height 27
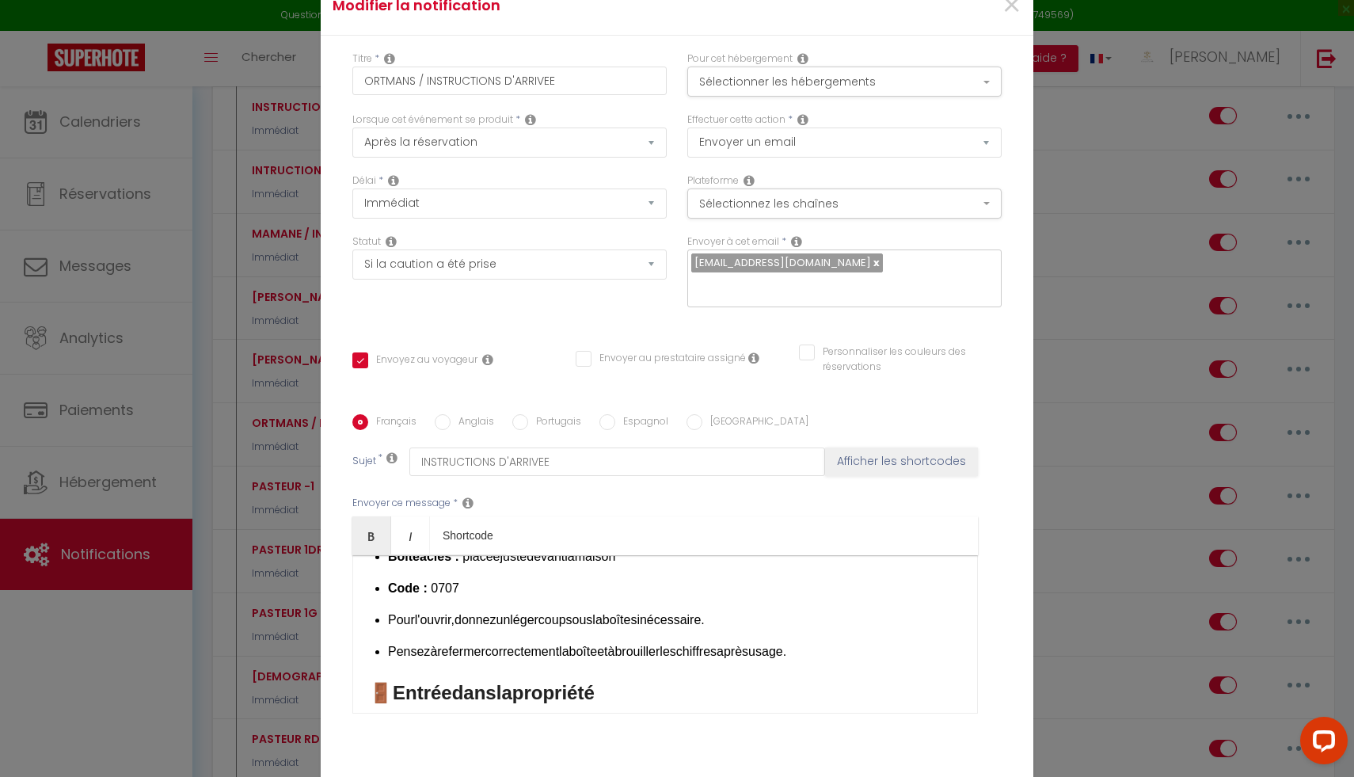
scroll to position [0, 0]
click at [1011, 17] on span "×" at bounding box center [1011, 5] width 20 height 47
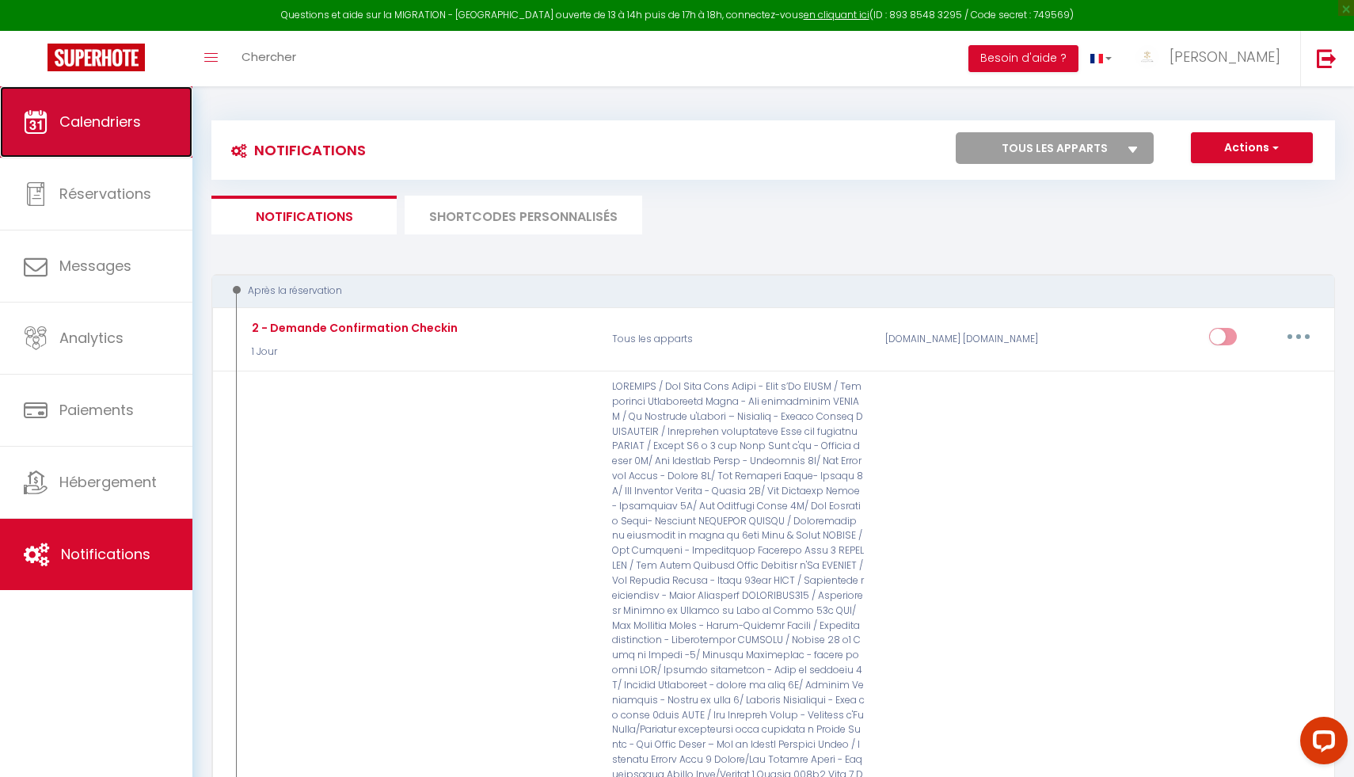
click at [155, 116] on link "Calendriers" at bounding box center [96, 121] width 192 height 71
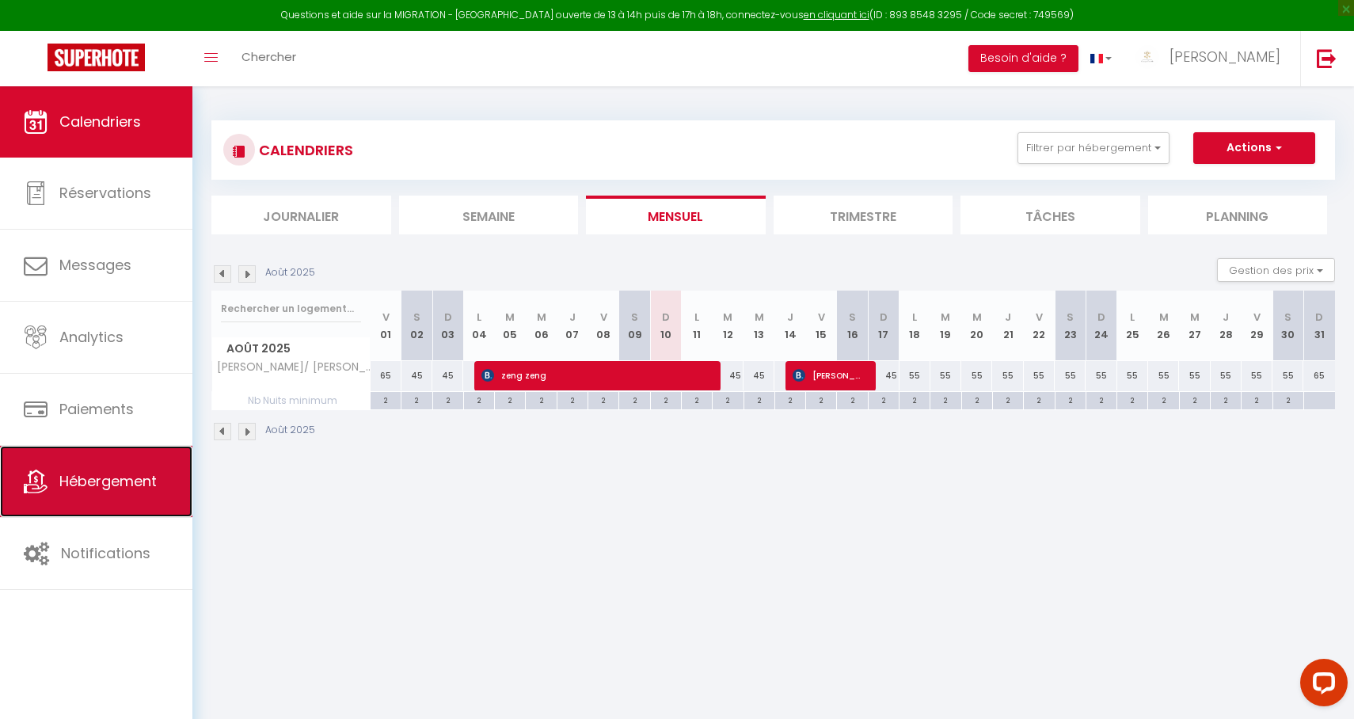
click at [122, 469] on link "Hébergement" at bounding box center [96, 481] width 192 height 71
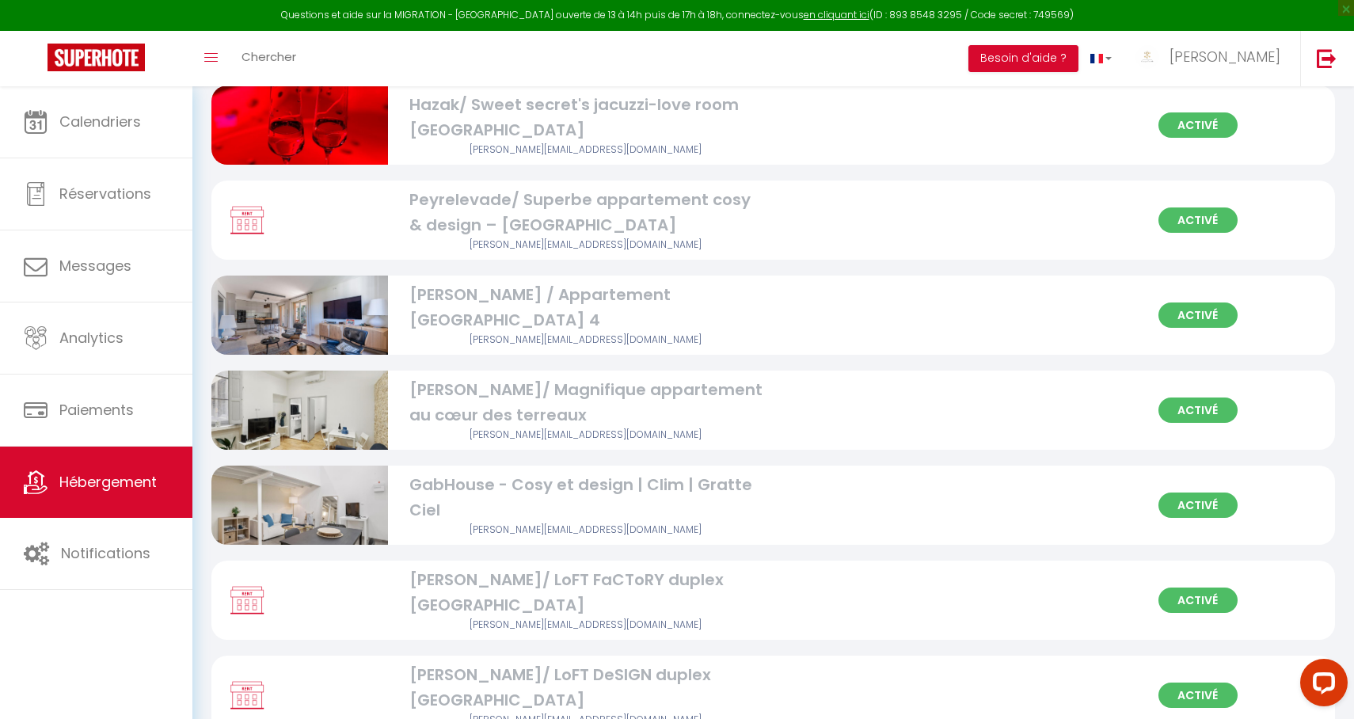
scroll to position [5678, 0]
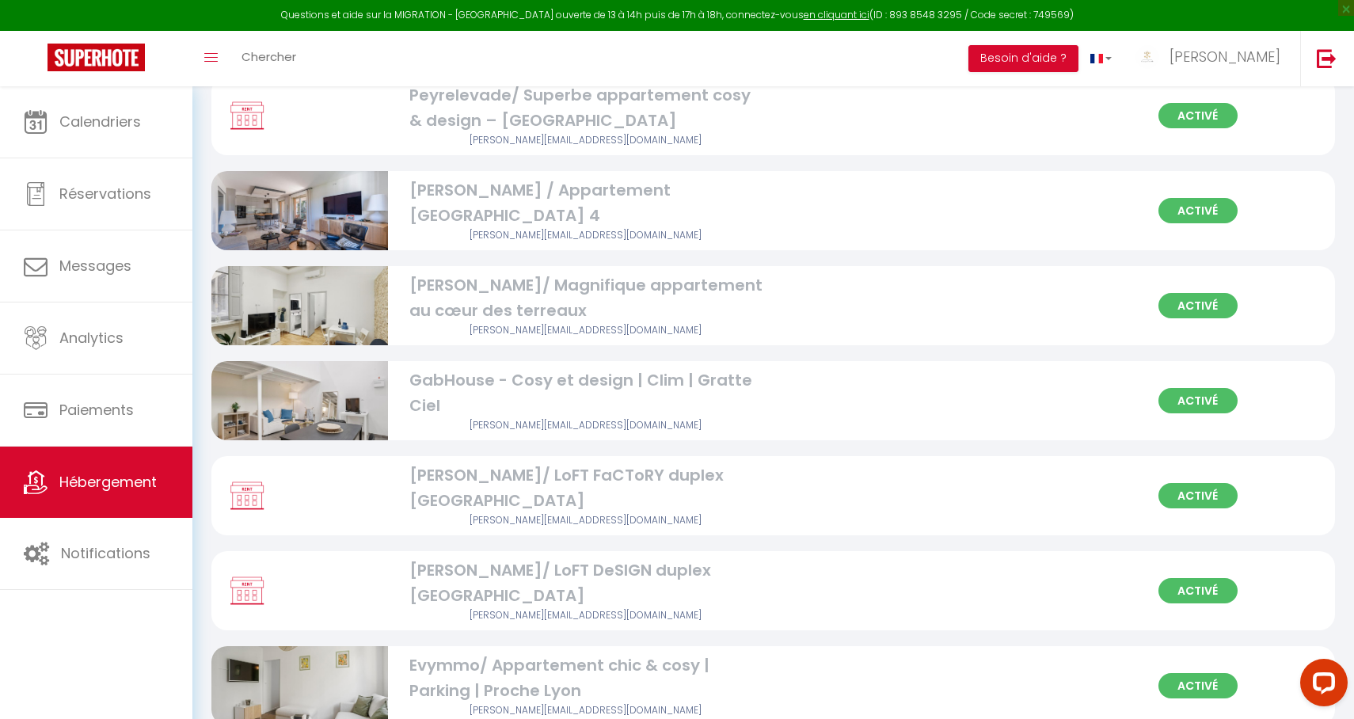
click at [518, 178] on div "[PERSON_NAME] / Appartement [GEOGRAPHIC_DATA] 4" at bounding box center [586, 203] width 354 height 50
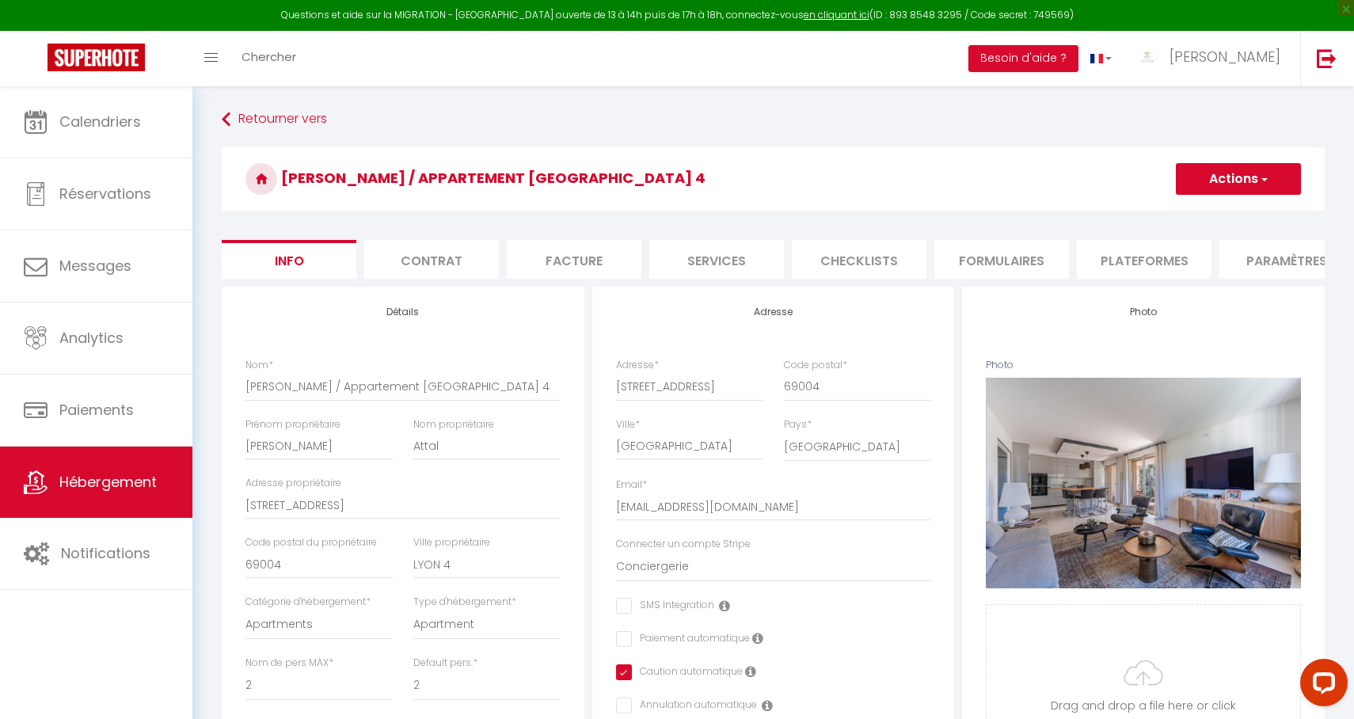
click at [1171, 259] on li "Plateformes" at bounding box center [1144, 259] width 135 height 39
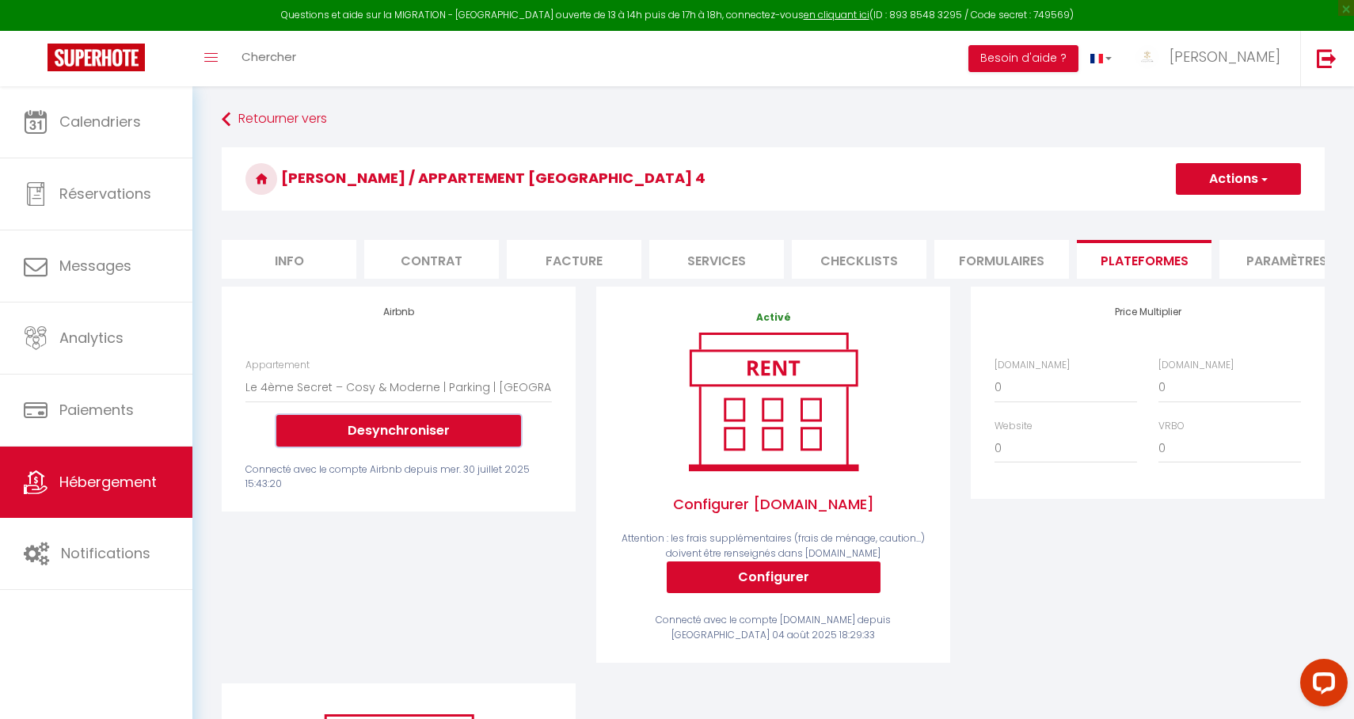
click at [442, 431] on button "Desynchroniser" at bounding box center [398, 431] width 245 height 32
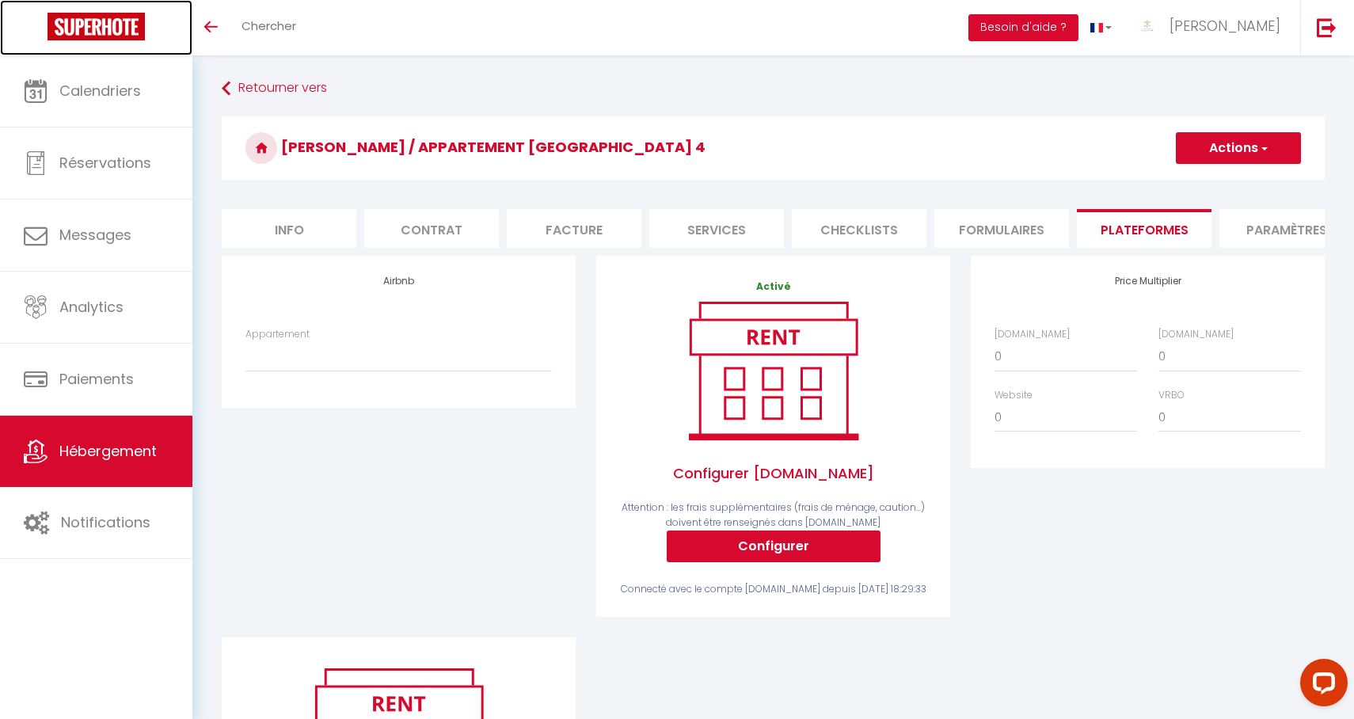
scroll to position [30, 0]
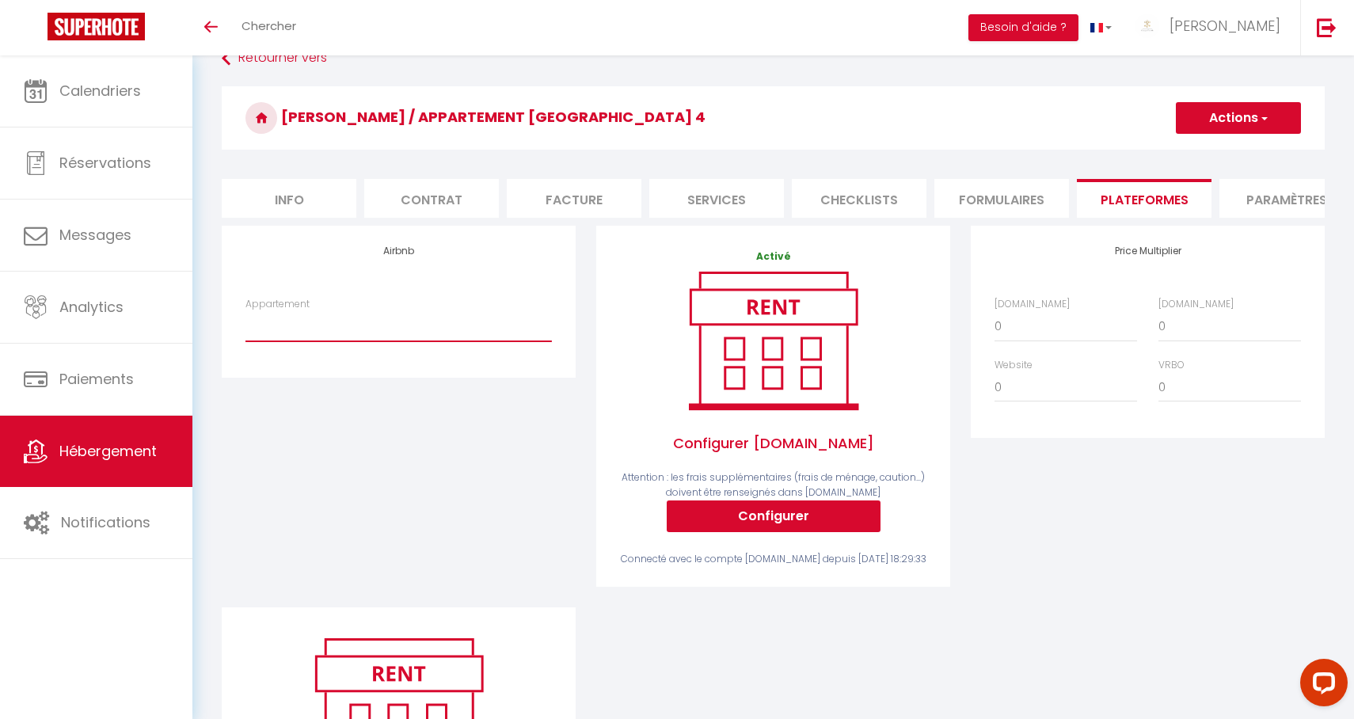
click at [458, 336] on select "Superbe appartement | Terrasse | Parking & Cosy - [PERSON_NAME][EMAIL_ADDRESS][…" at bounding box center [398, 326] width 306 height 30
select select "5725-1484852600050038867"
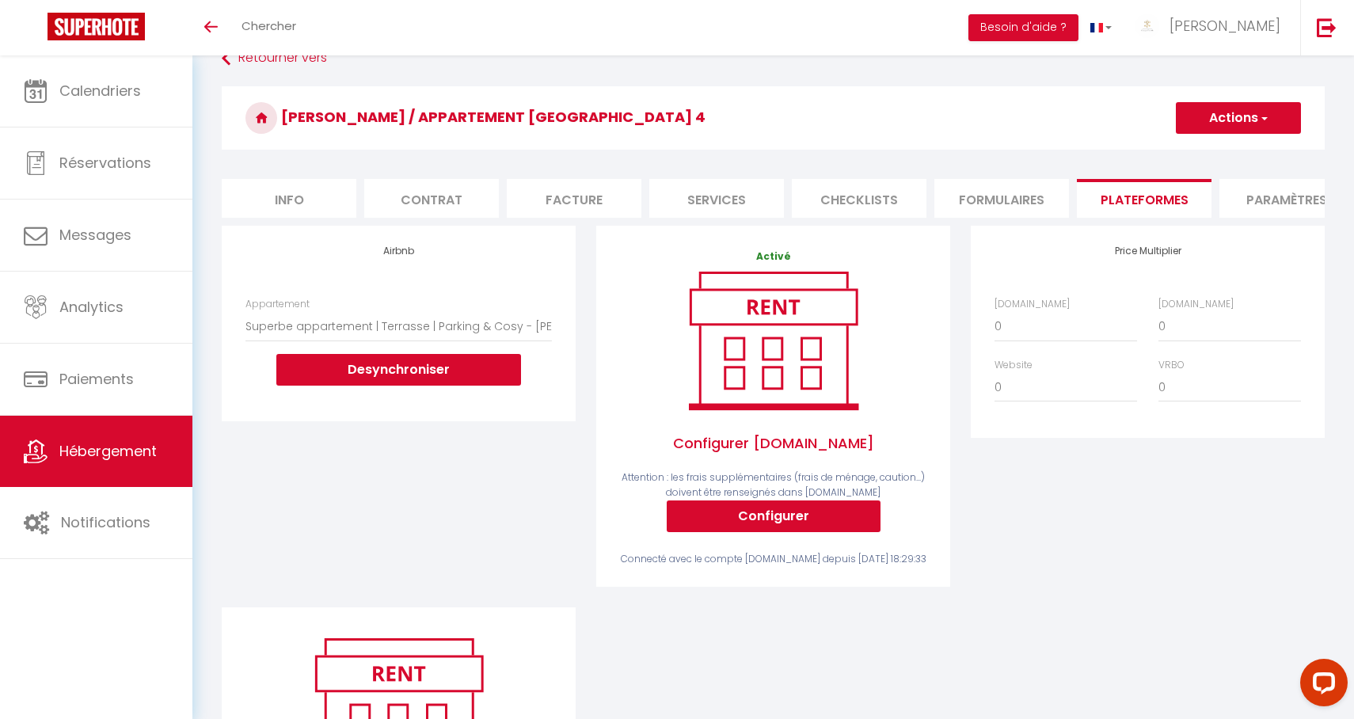
click at [1246, 127] on button "Actions" at bounding box center [1237, 118] width 125 height 32
click at [1223, 146] on link "Enregistrer" at bounding box center [1237, 152] width 125 height 21
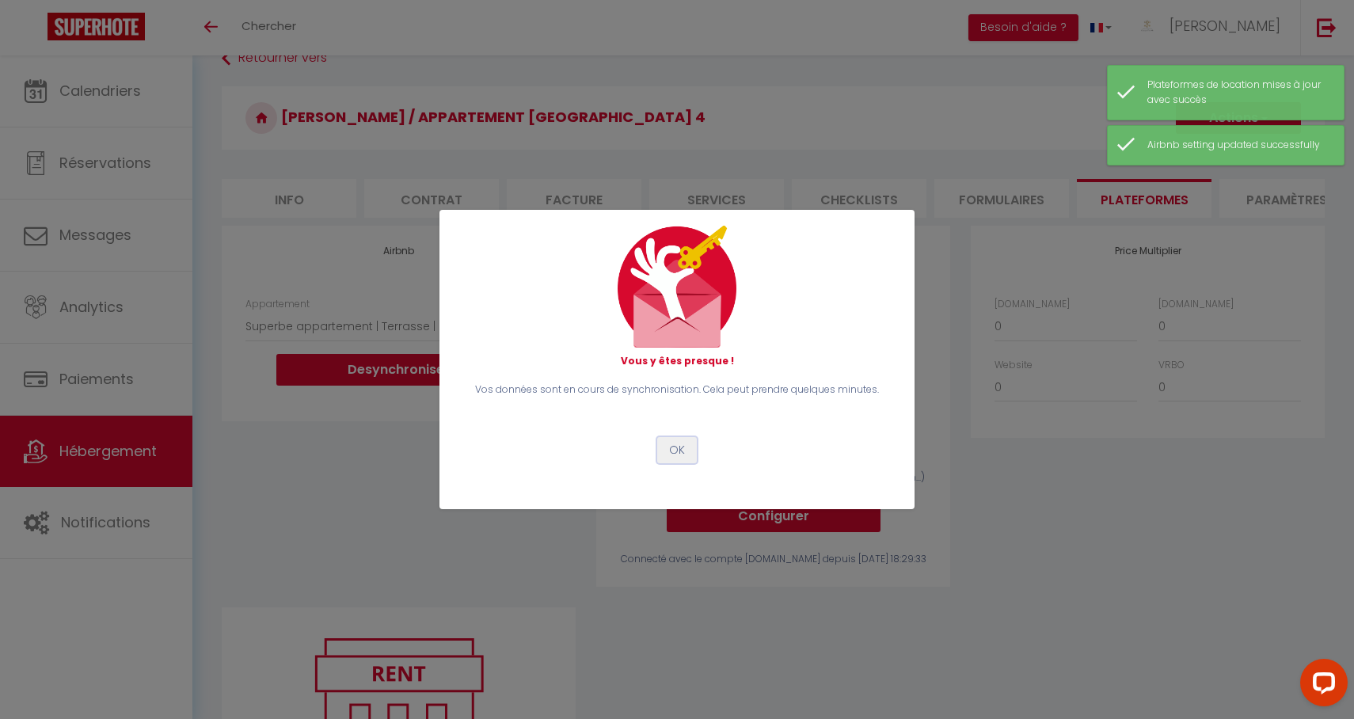
click at [682, 451] on button "OK" at bounding box center [677, 450] width 40 height 27
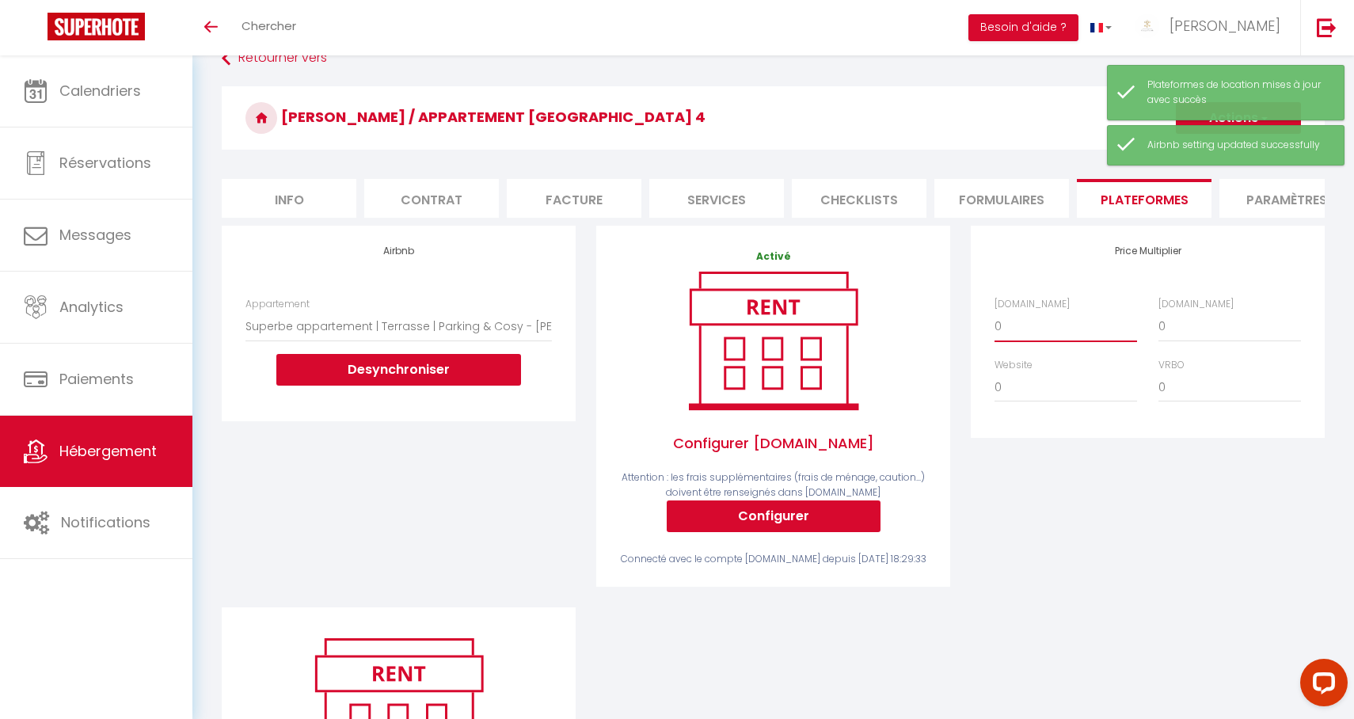
click at [1016, 334] on select "0 + 1 % + 2 % + 3 % + 4 % + 5 % + 6 % + 7 % + 8 % + 9 %" at bounding box center [1065, 326] width 142 height 30
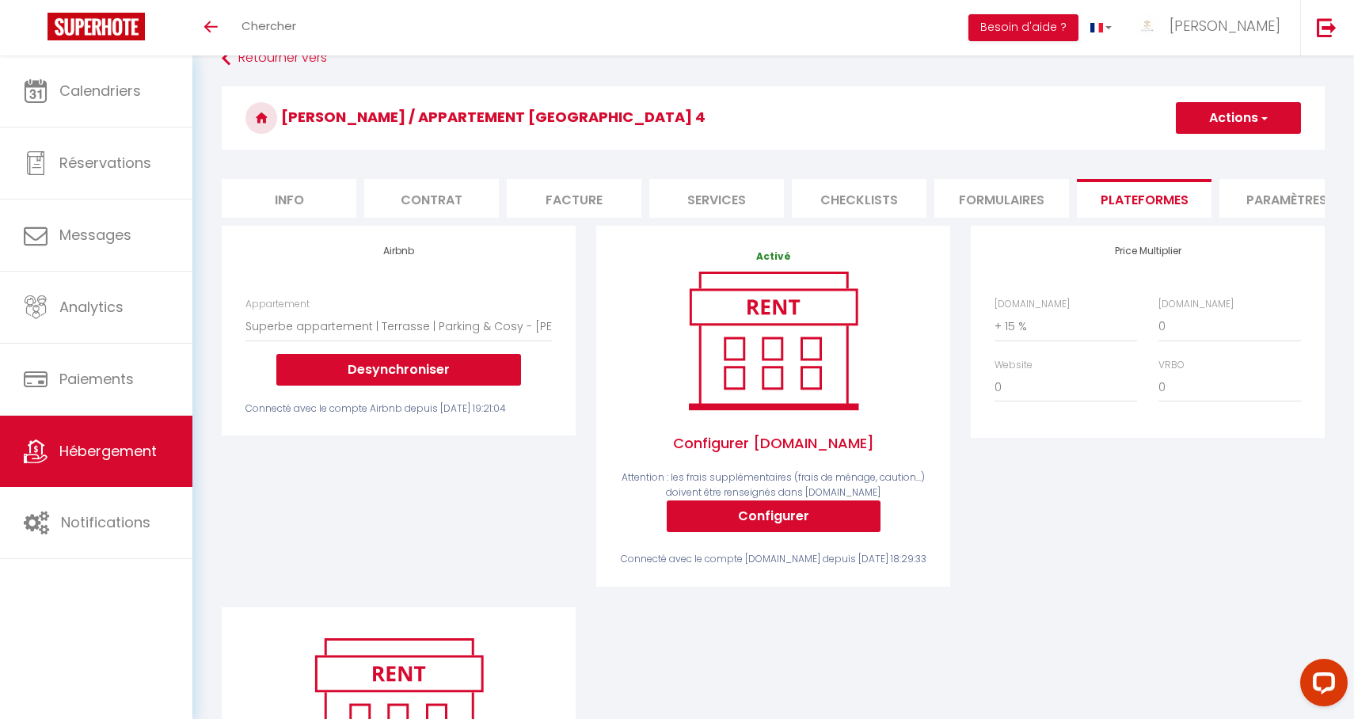
click at [1236, 108] on button "Actions" at bounding box center [1237, 118] width 125 height 32
click at [1219, 147] on link "Enregistrer" at bounding box center [1237, 152] width 125 height 21
click at [1074, 326] on select "0 + 1 % + 2 % + 3 % + 4 % + 5 % + 6 % + 7 % + 8 % + 9 %" at bounding box center [1065, 326] width 142 height 30
select select "+ 20 %"
click at [1231, 123] on button "Actions" at bounding box center [1237, 118] width 125 height 32
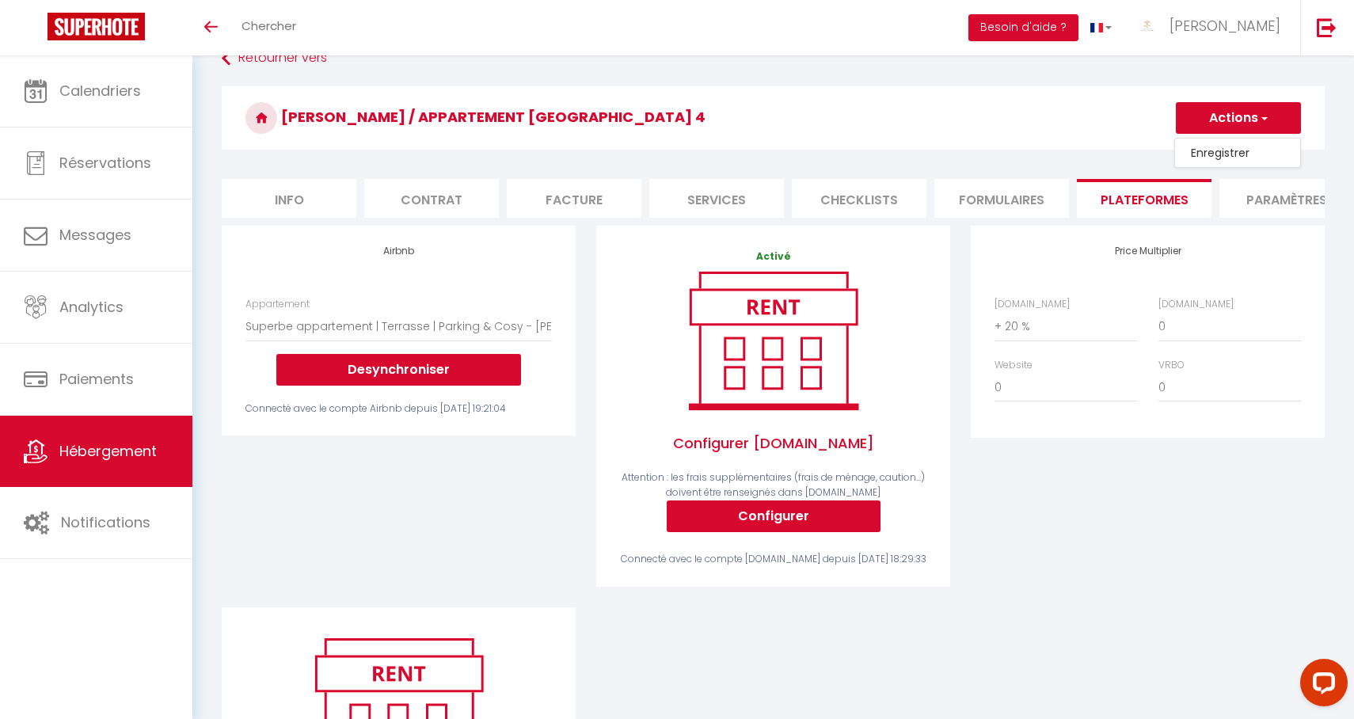
click at [1211, 155] on link "Enregistrer" at bounding box center [1237, 152] width 125 height 21
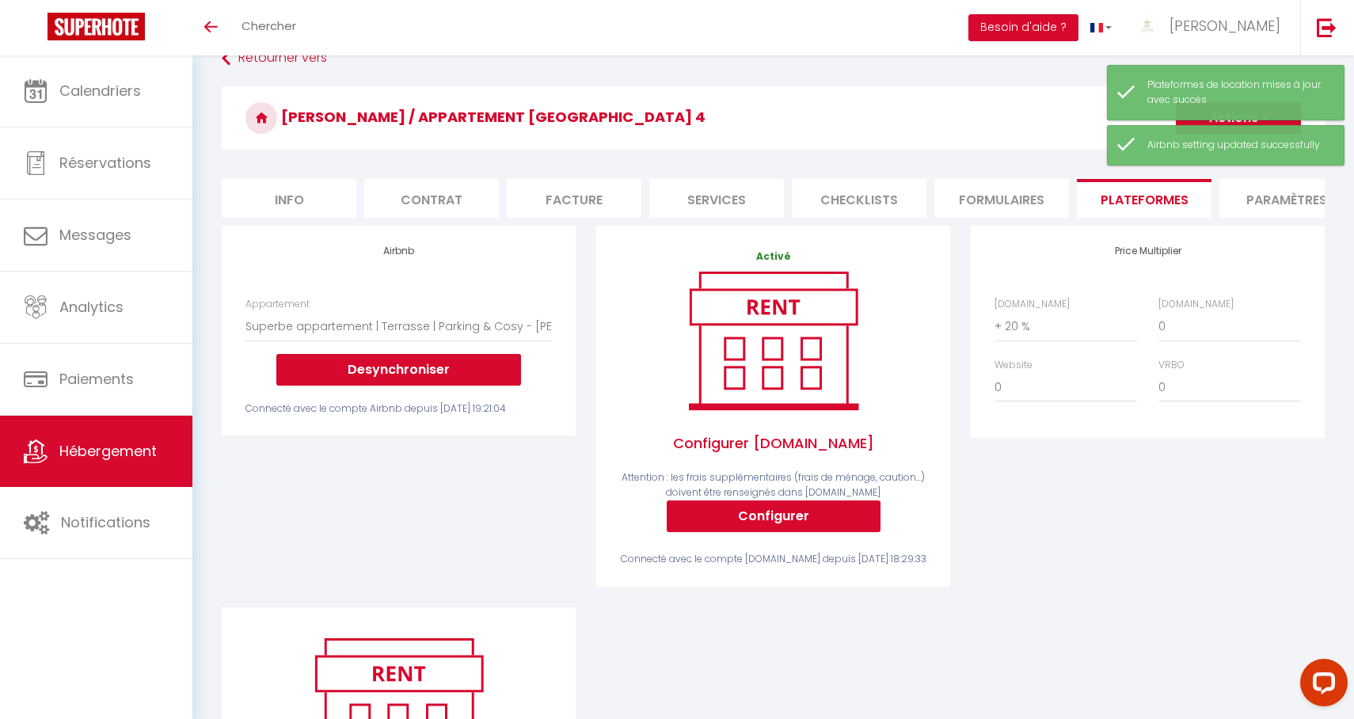
click at [1070, 120] on h3 "[PERSON_NAME] / Appartement [GEOGRAPHIC_DATA] 4" at bounding box center [773, 117] width 1103 height 63
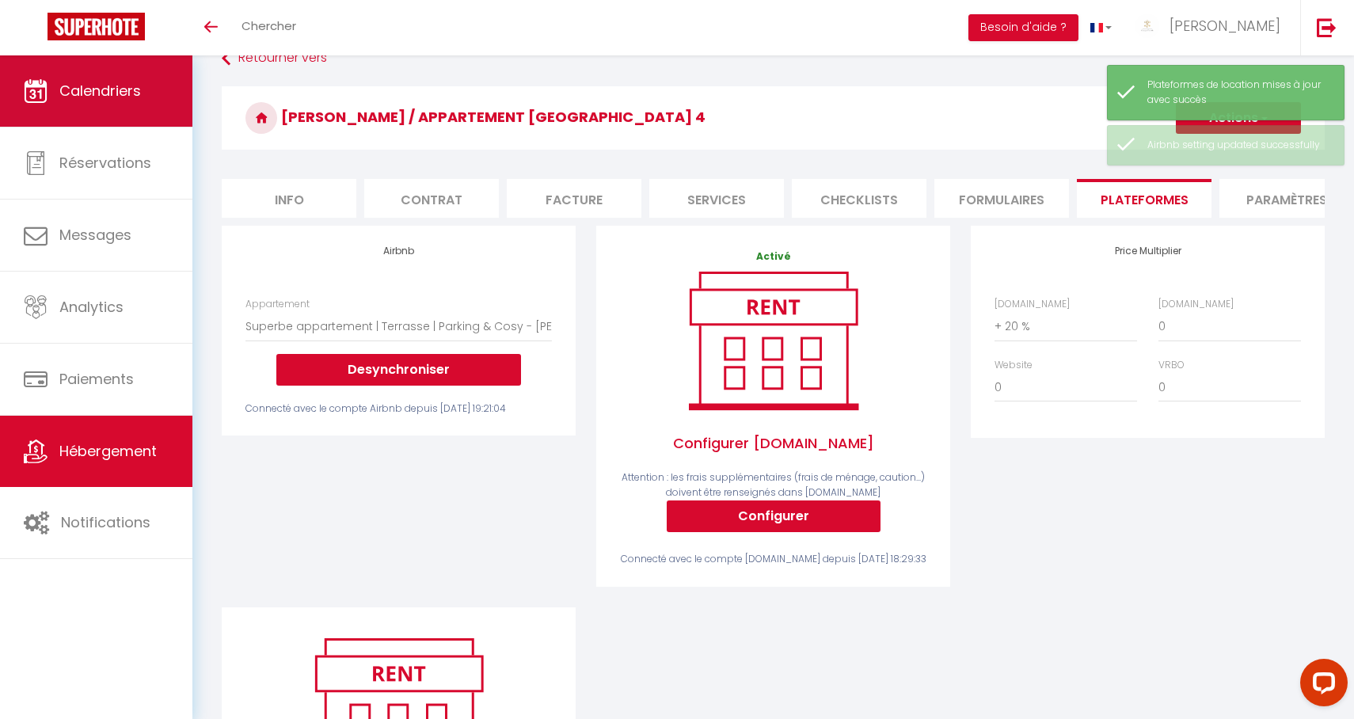
click at [129, 96] on span "Calendriers" at bounding box center [100, 91] width 82 height 20
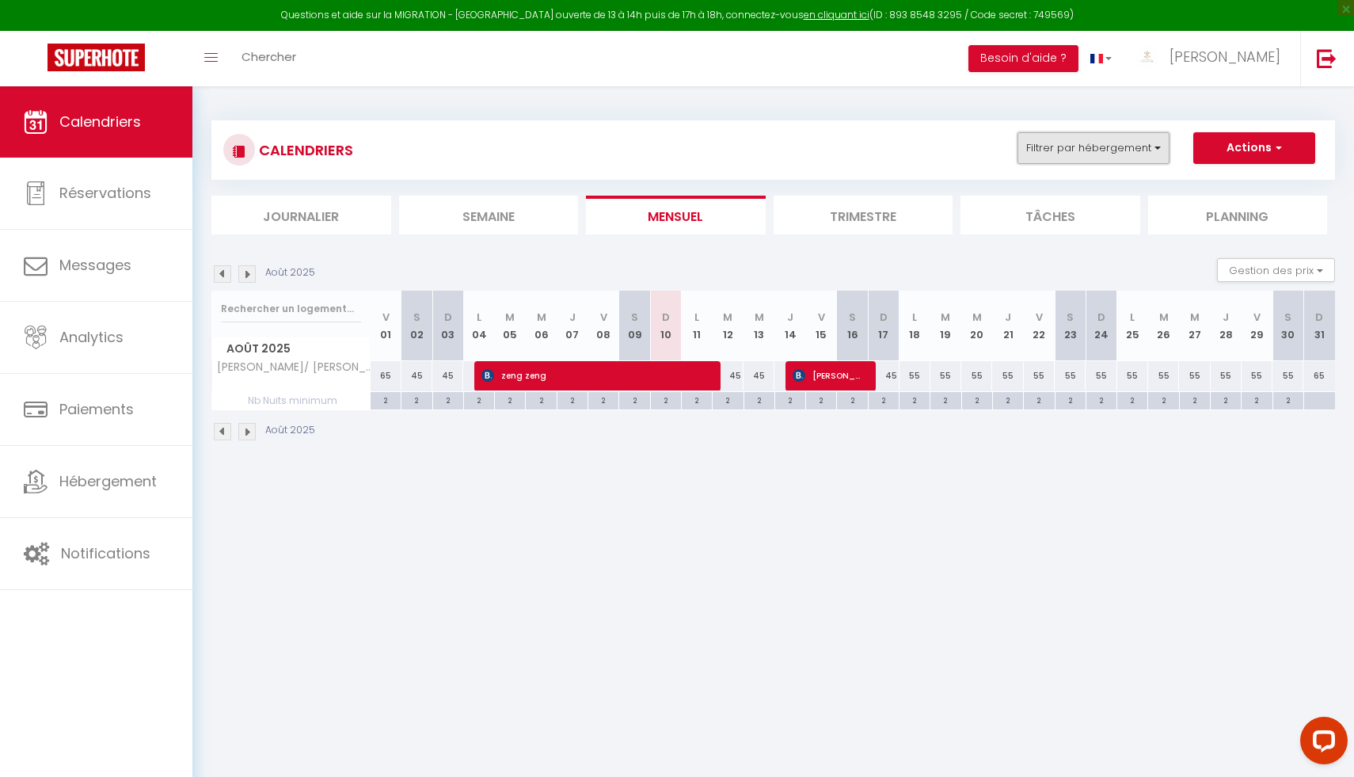
click at [1079, 157] on button "Filtrer par hébergement" at bounding box center [1093, 148] width 152 height 32
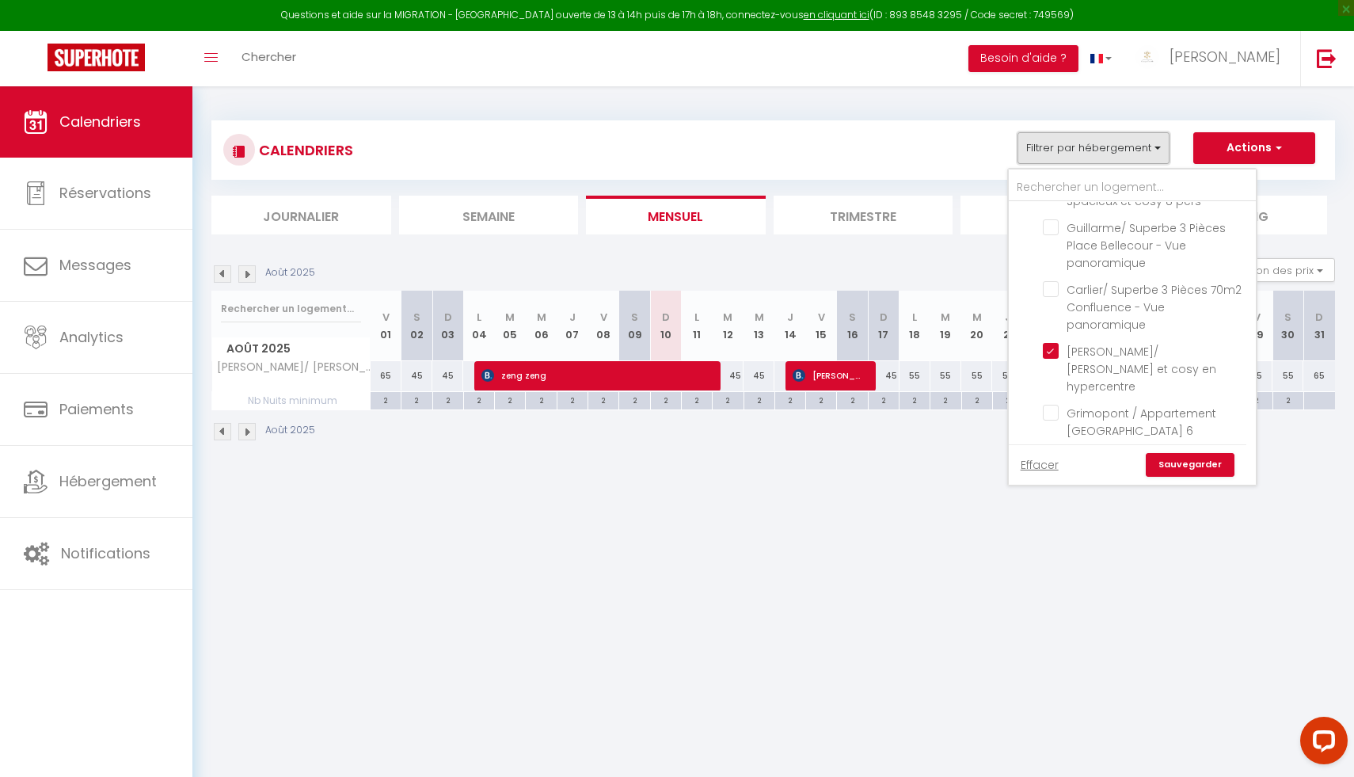
scroll to position [2622, 0]
click at [1050, 339] on input "[PERSON_NAME]/ [PERSON_NAME] et cosy en hypercentre" at bounding box center [1146, 347] width 207 height 16
checkbox input "false"
click at [1051, 454] on input "Evymmo/ Appartement chic & cosy | Parking | Proche Lyon" at bounding box center [1146, 462] width 207 height 16
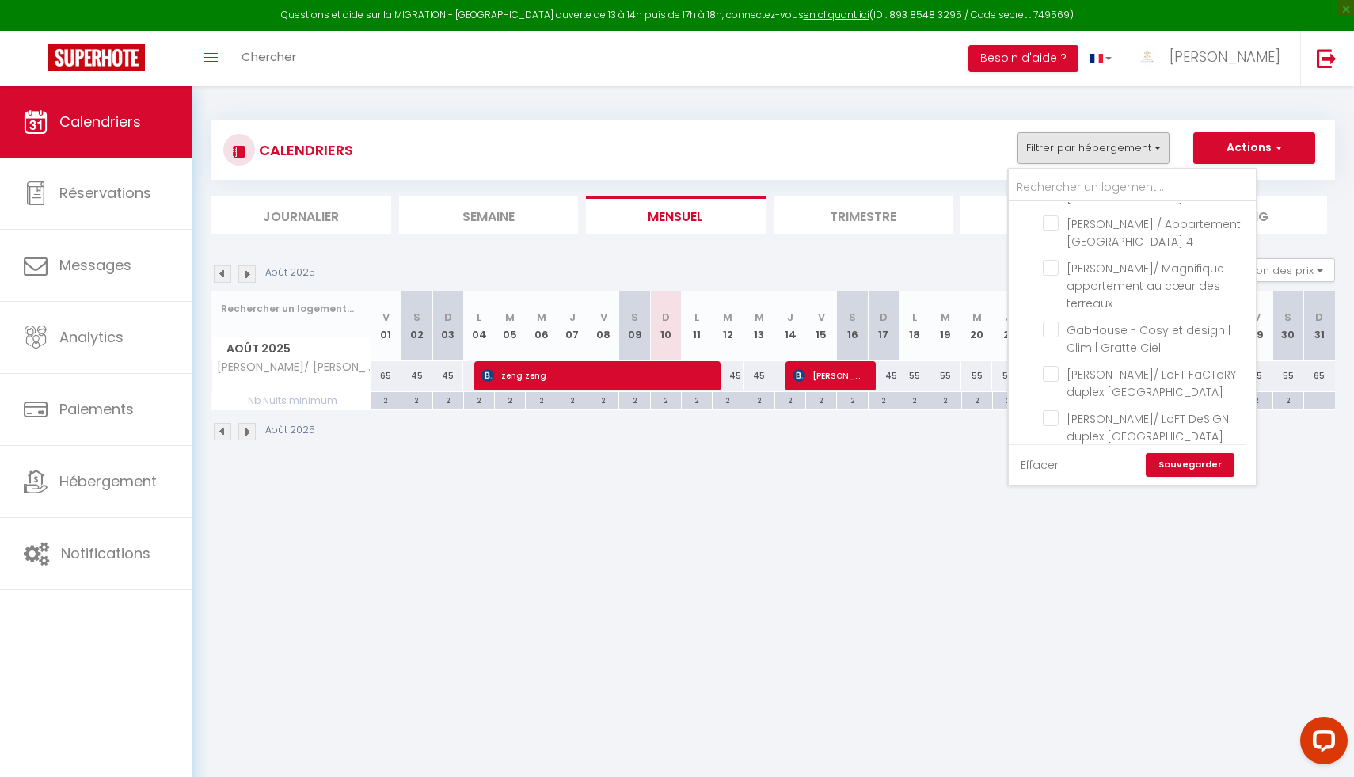
checkbox input "true"
checkbox input "false"
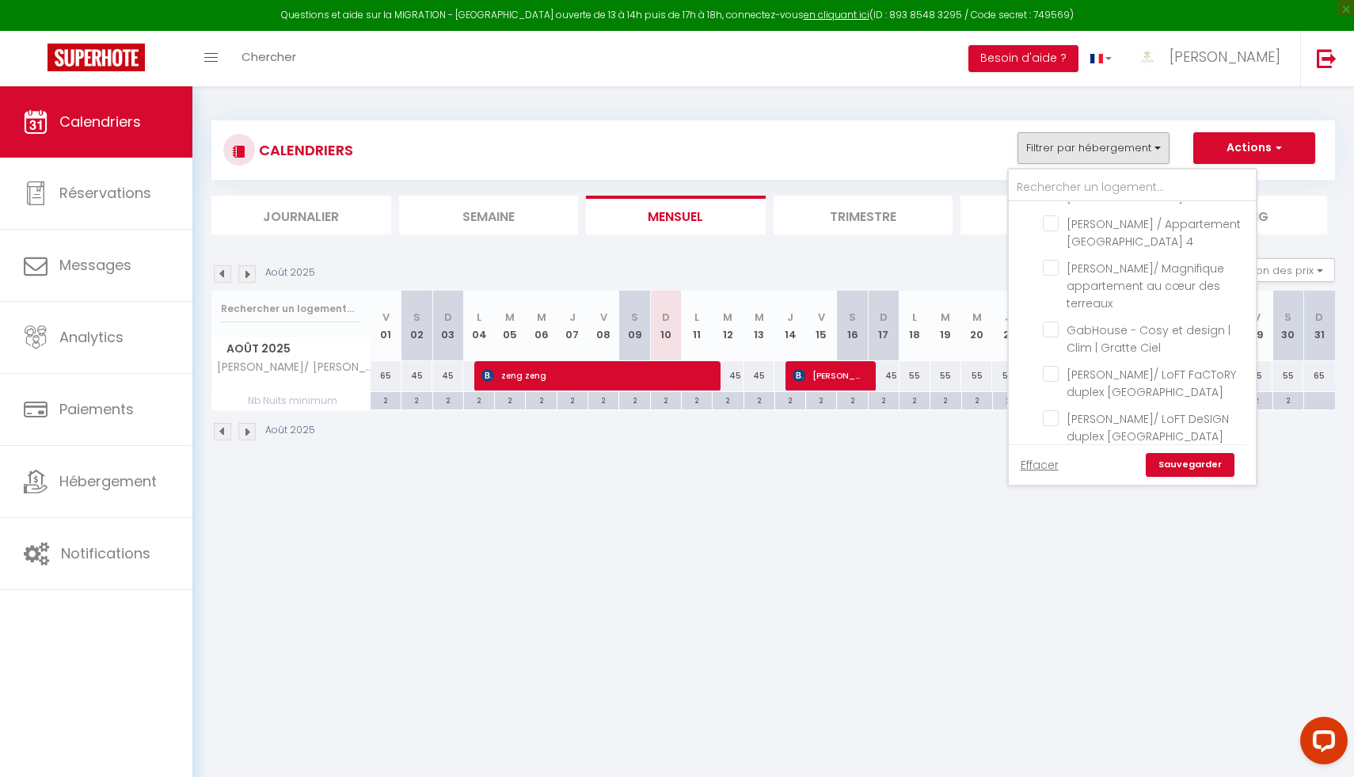
checkbox input "false"
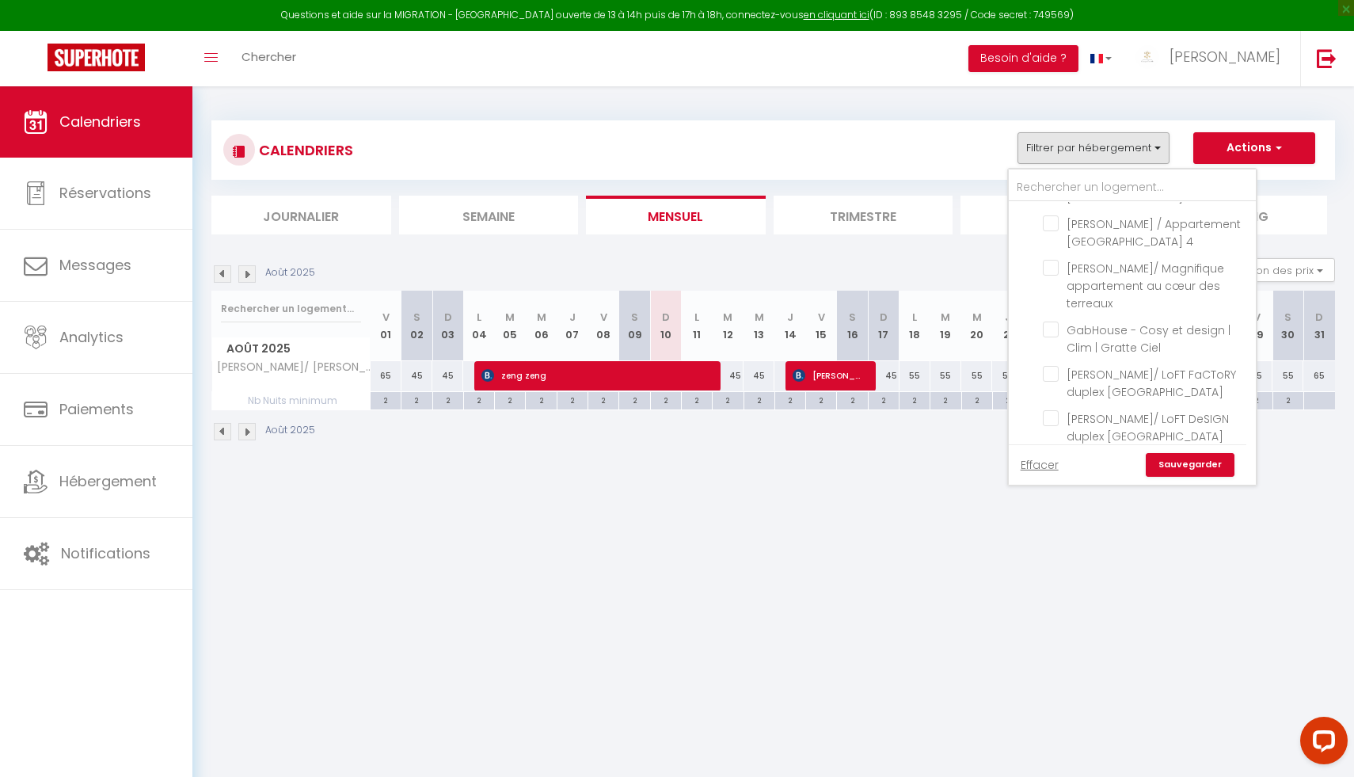
checkbox input "false"
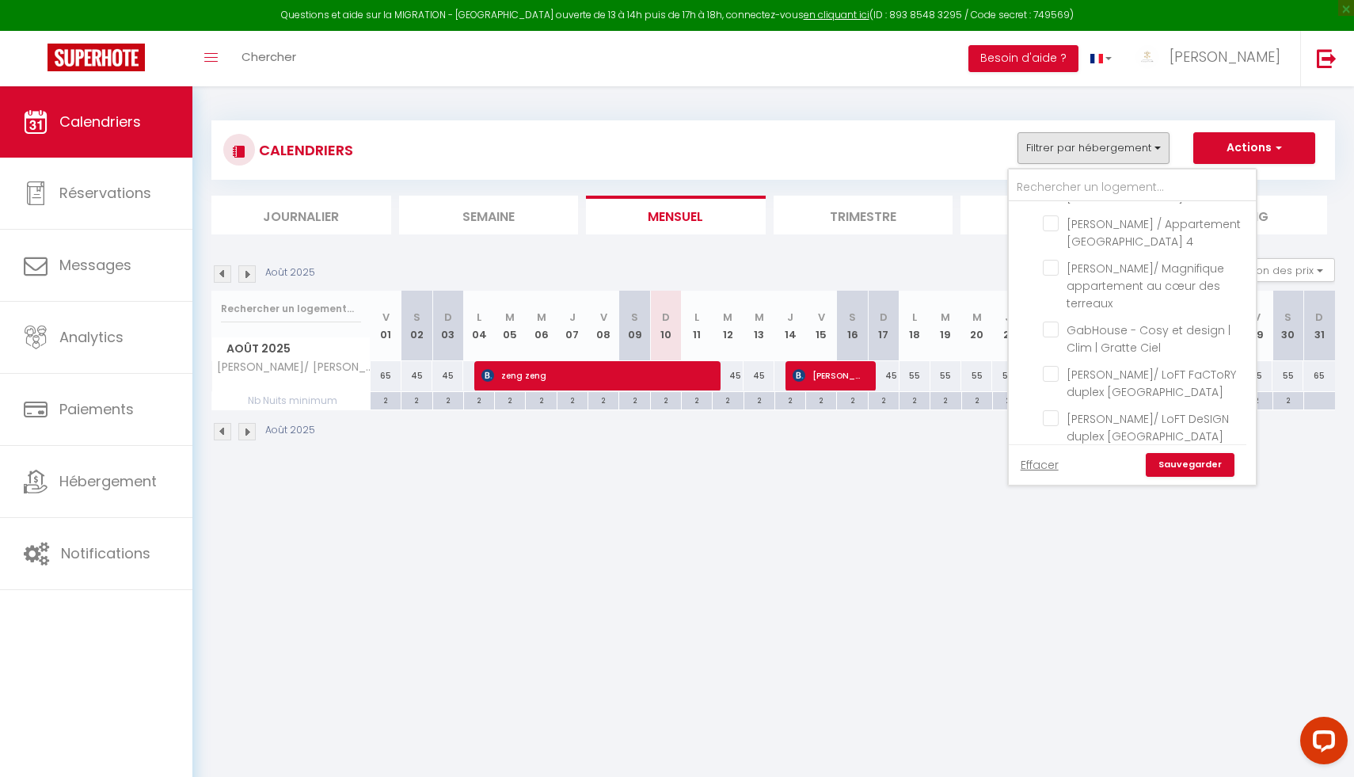
checkbox input "false"
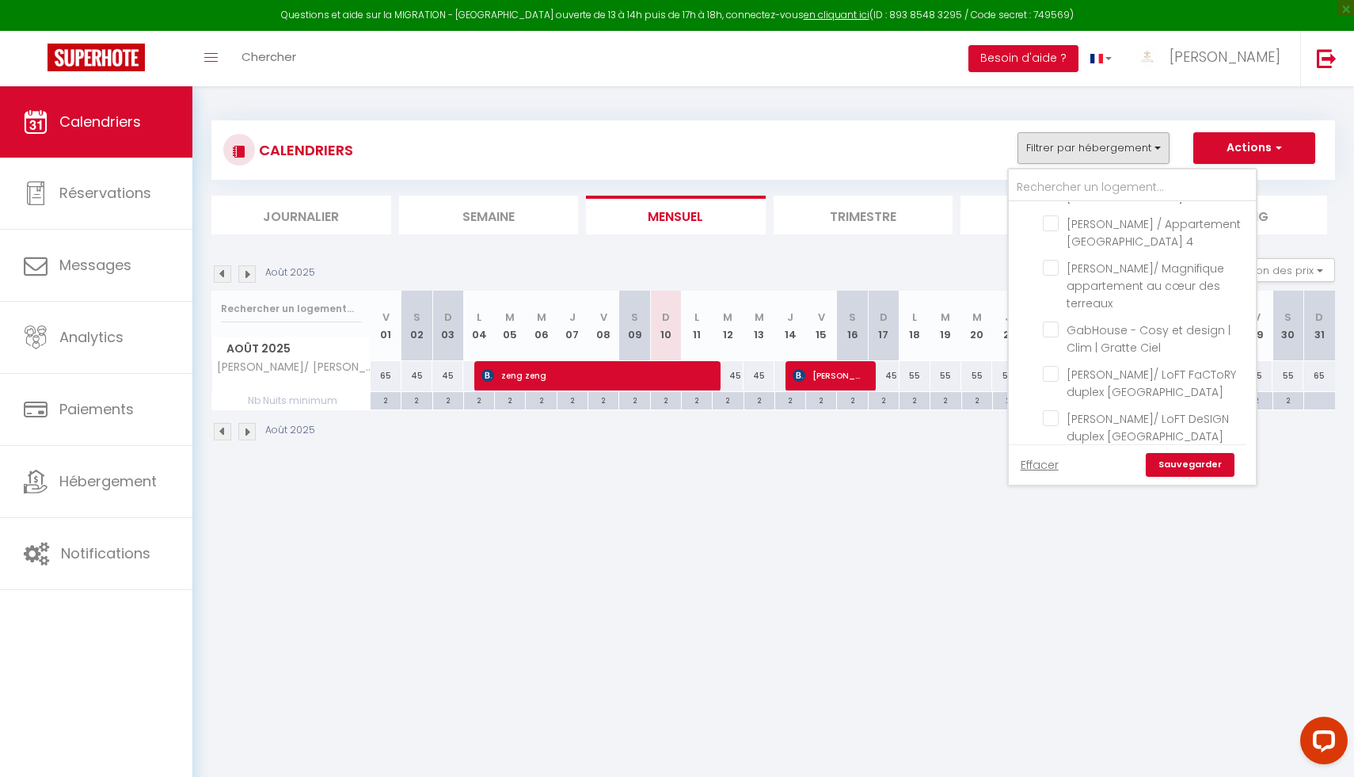
checkbox input "false"
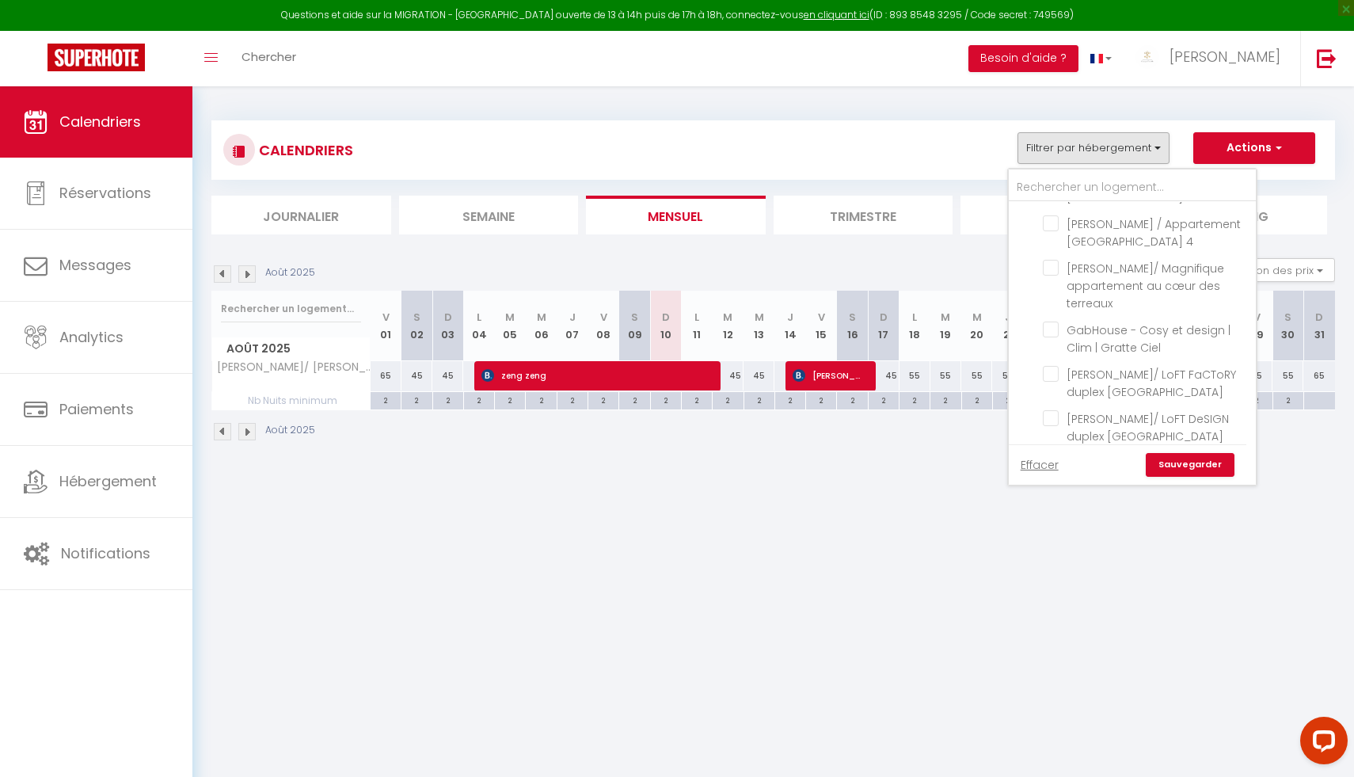
checkbox input "false"
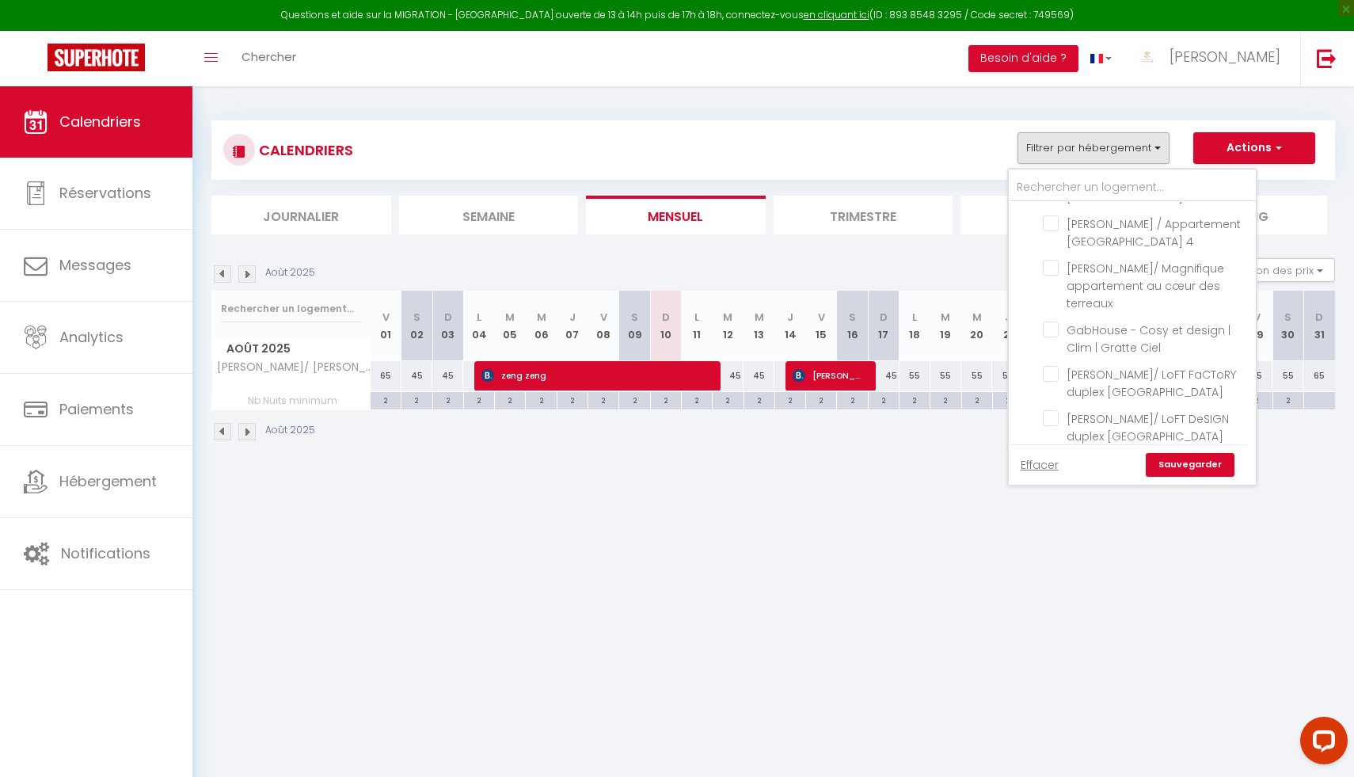
checkbox input "false"
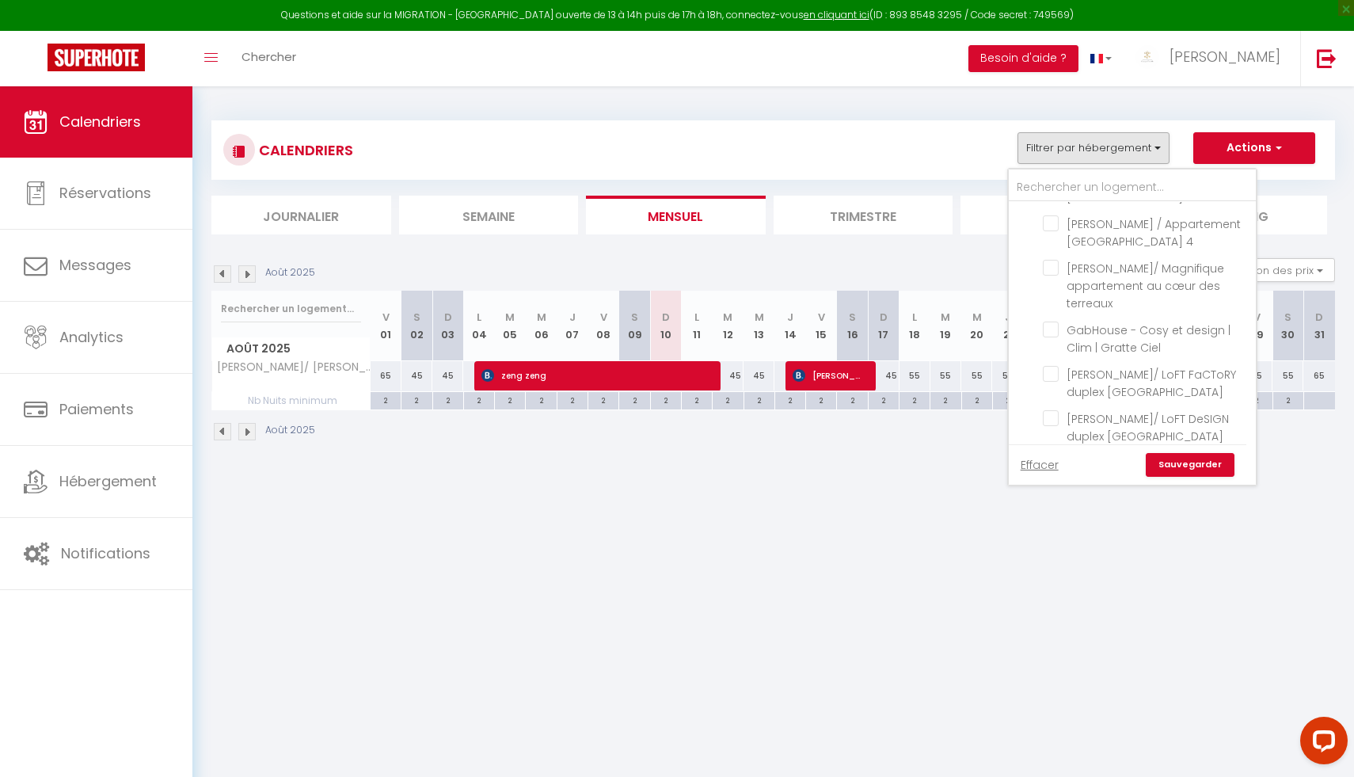
checkbox input "false"
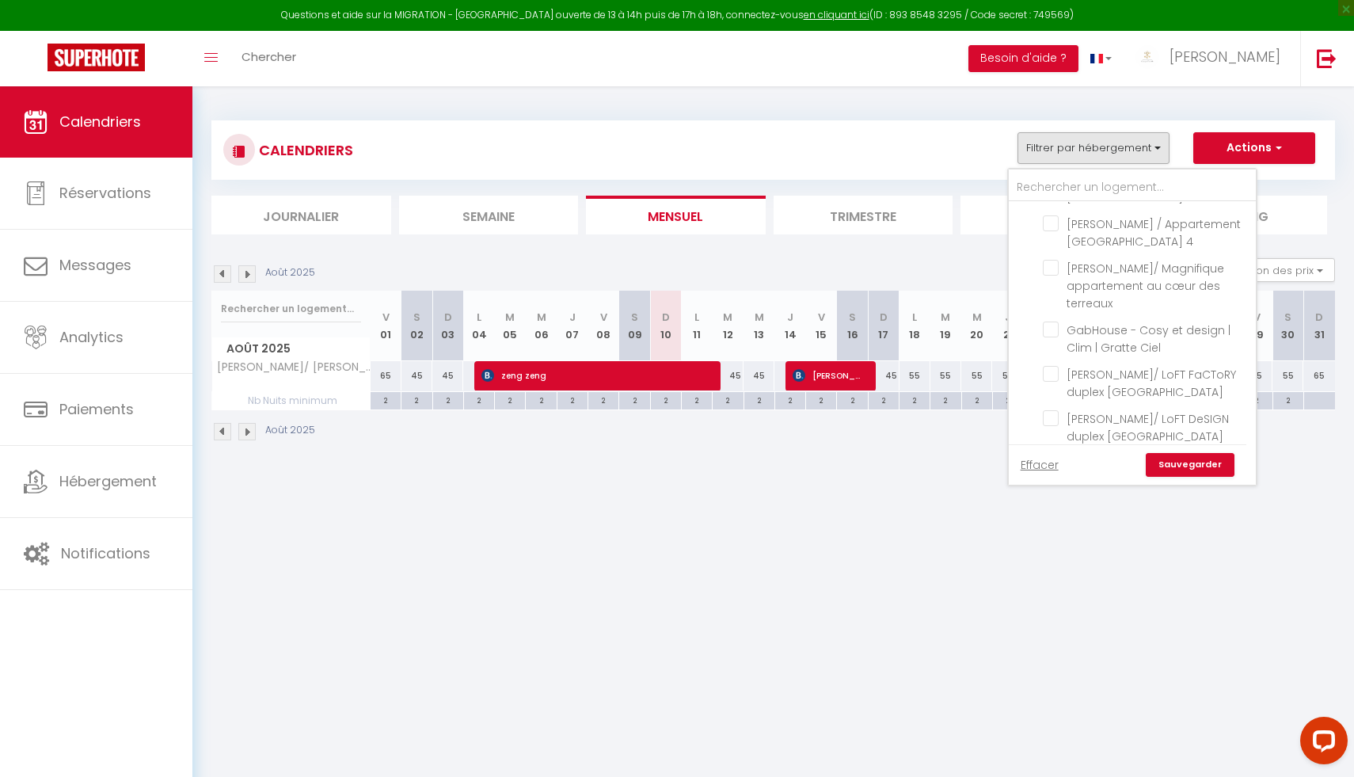
checkbox input "false"
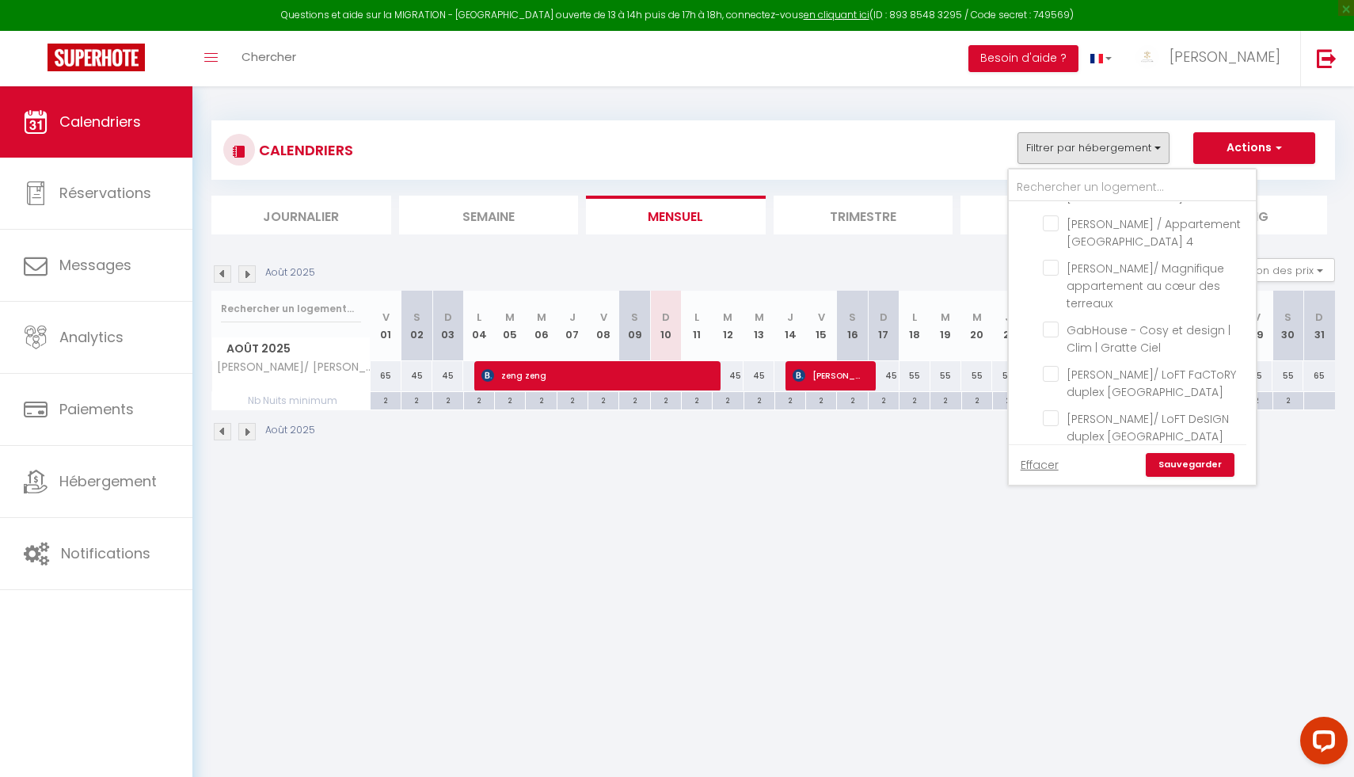
checkbox input "false"
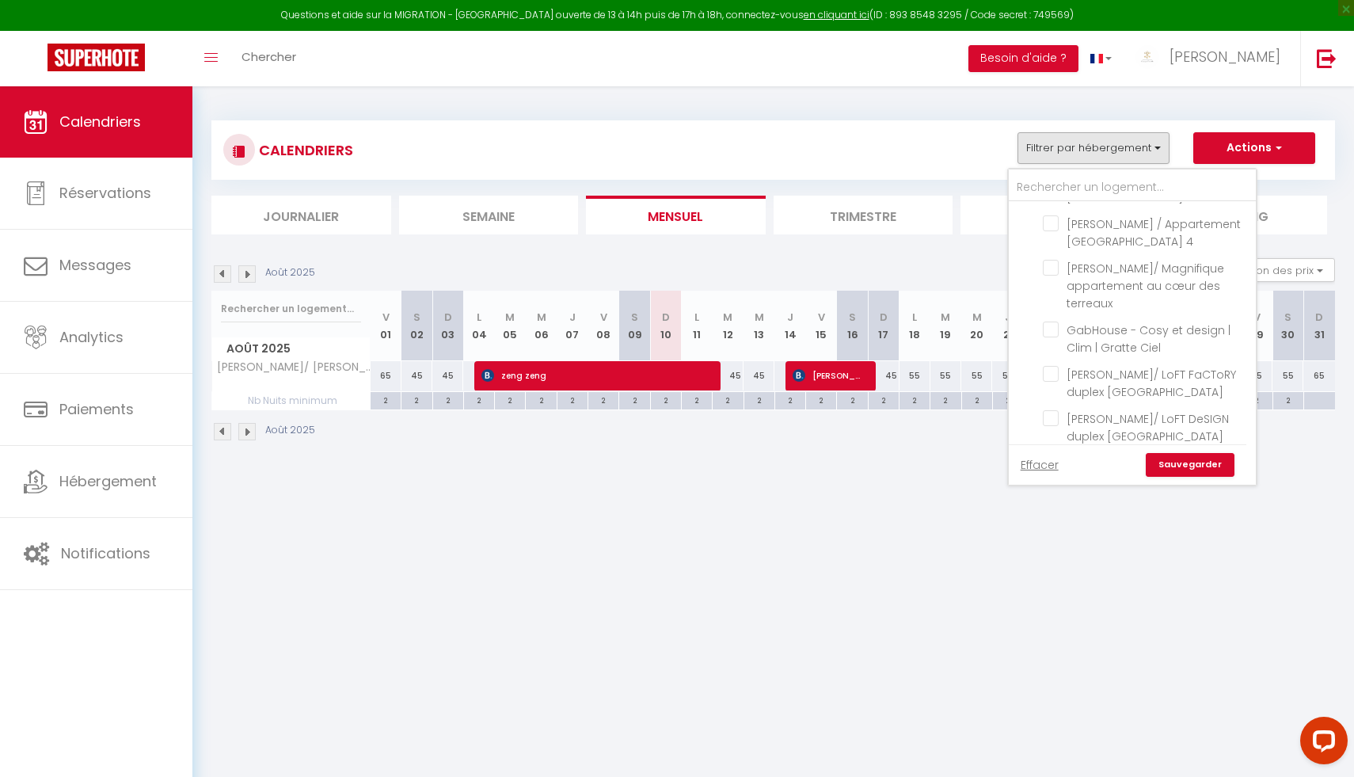
checkbox input "false"
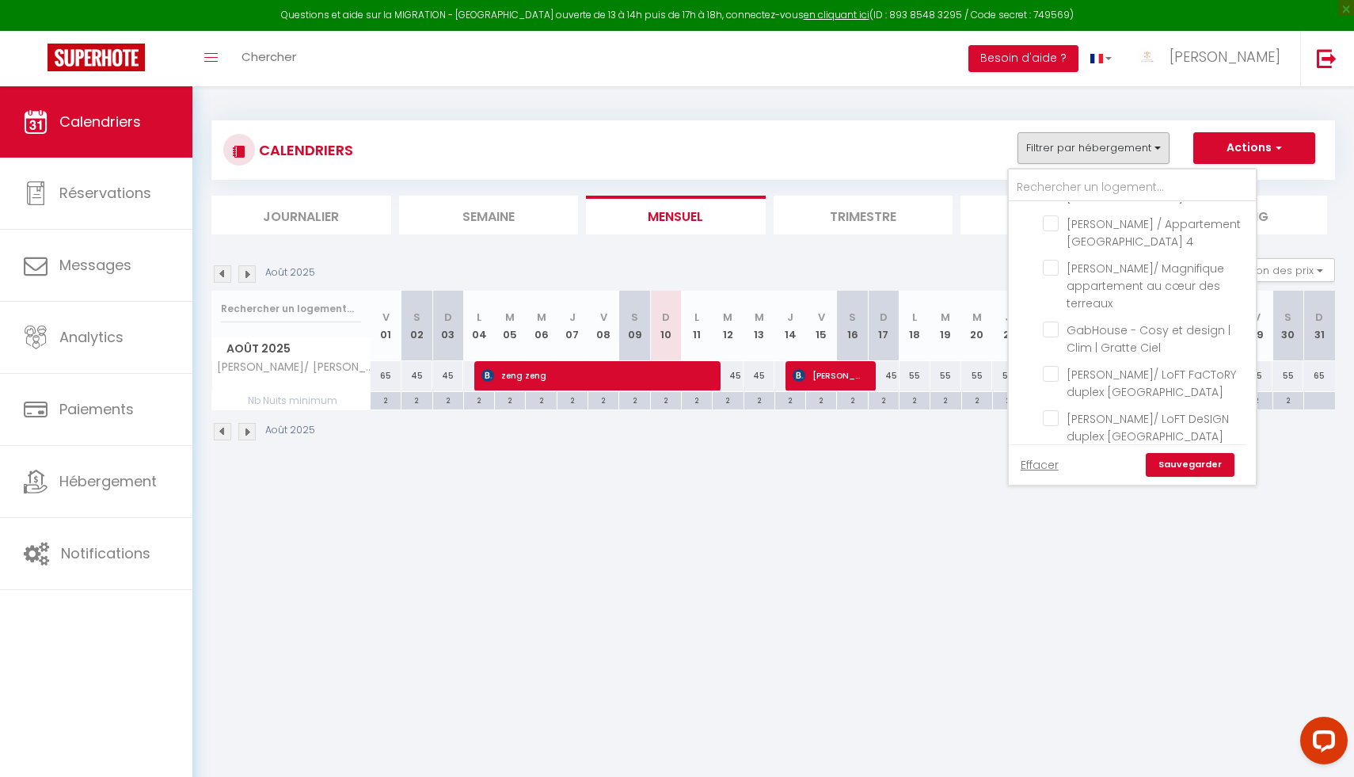
checkbox input "false"
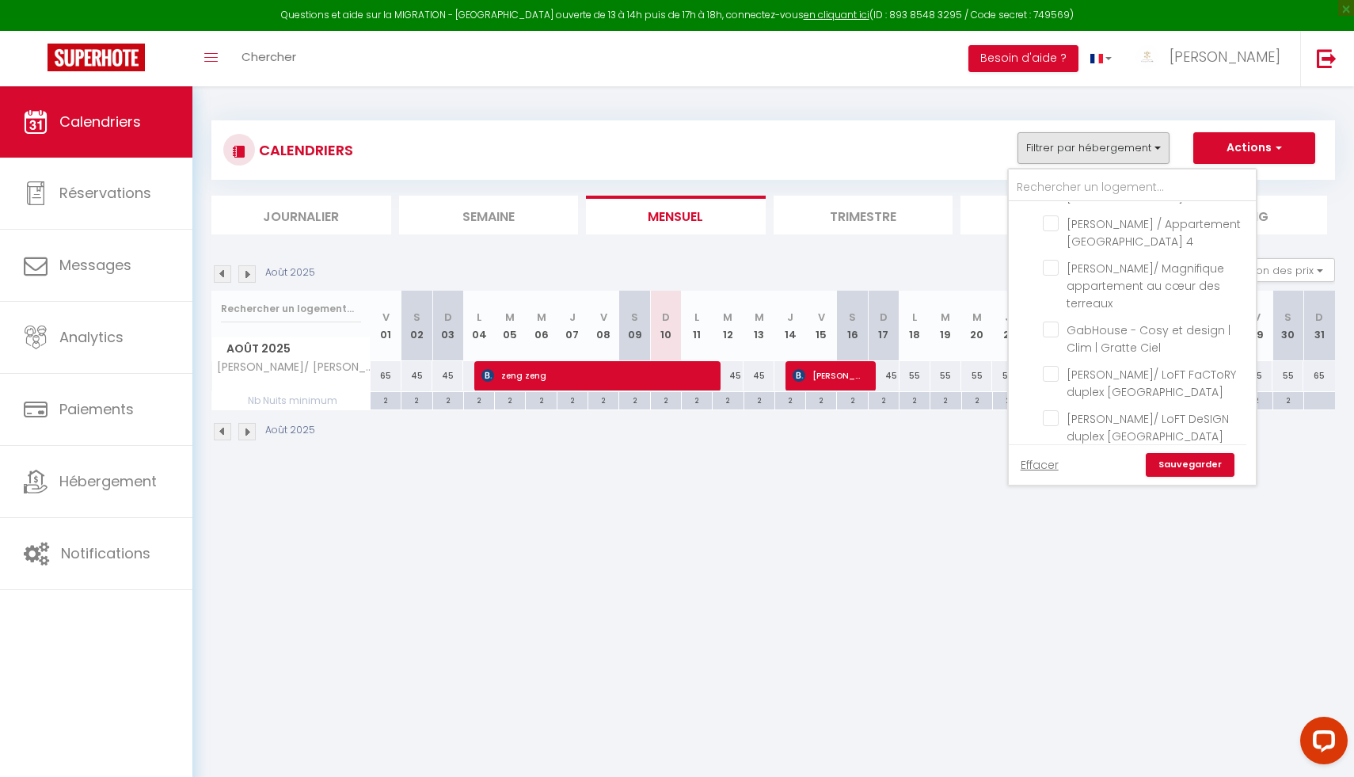
checkbox input "false"
click at [1170, 466] on link "Sauvegarder" at bounding box center [1189, 465] width 89 height 24
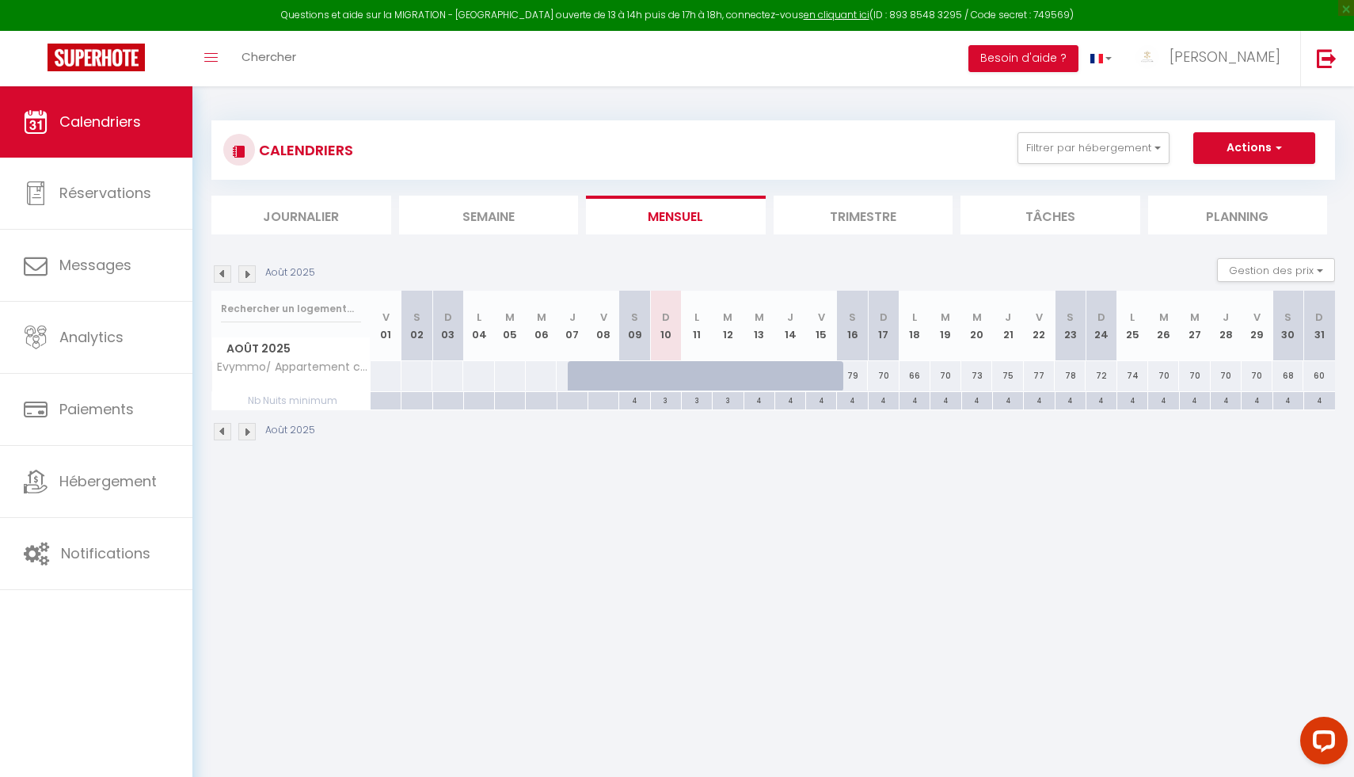
click at [249, 434] on img at bounding box center [246, 431] width 17 height 17
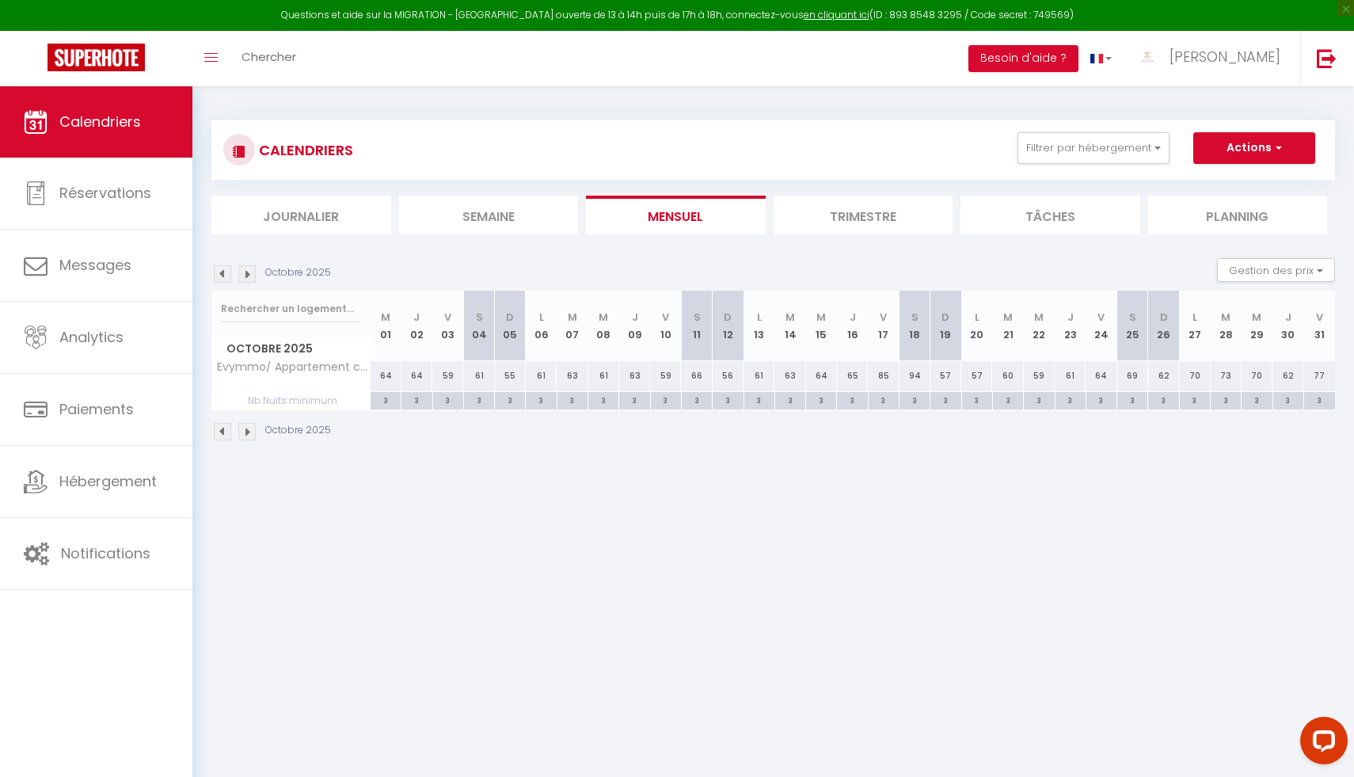
click at [249, 434] on img at bounding box center [246, 431] width 17 height 17
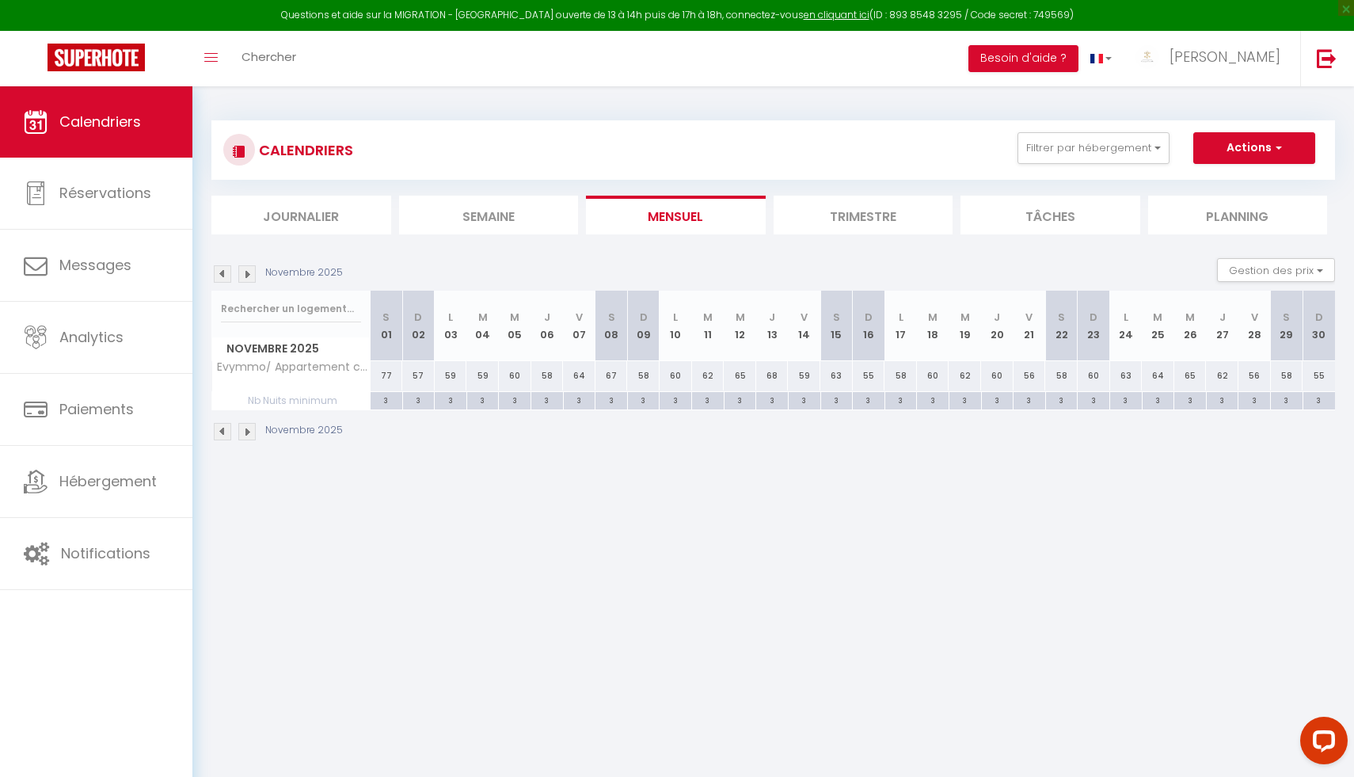
click at [241, 434] on img at bounding box center [246, 431] width 17 height 17
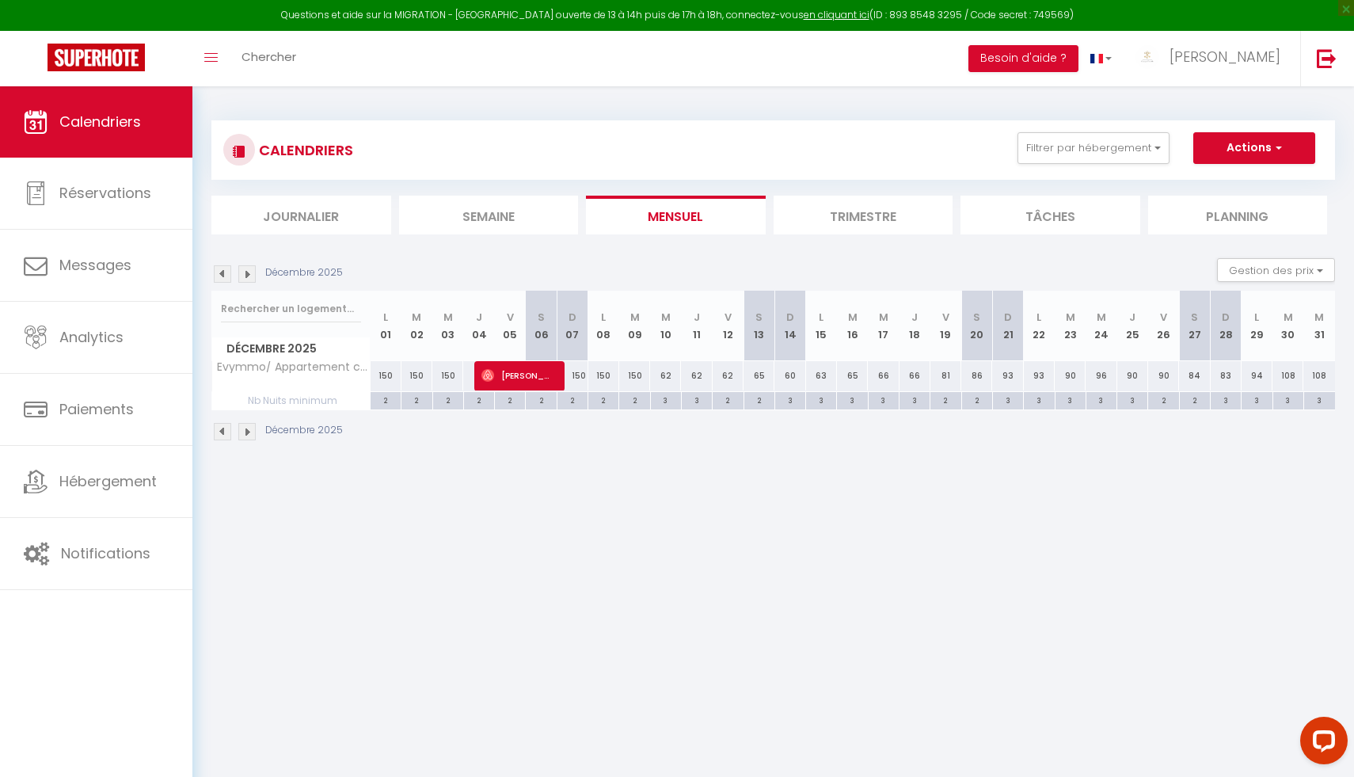
click at [246, 429] on img at bounding box center [246, 431] width 17 height 17
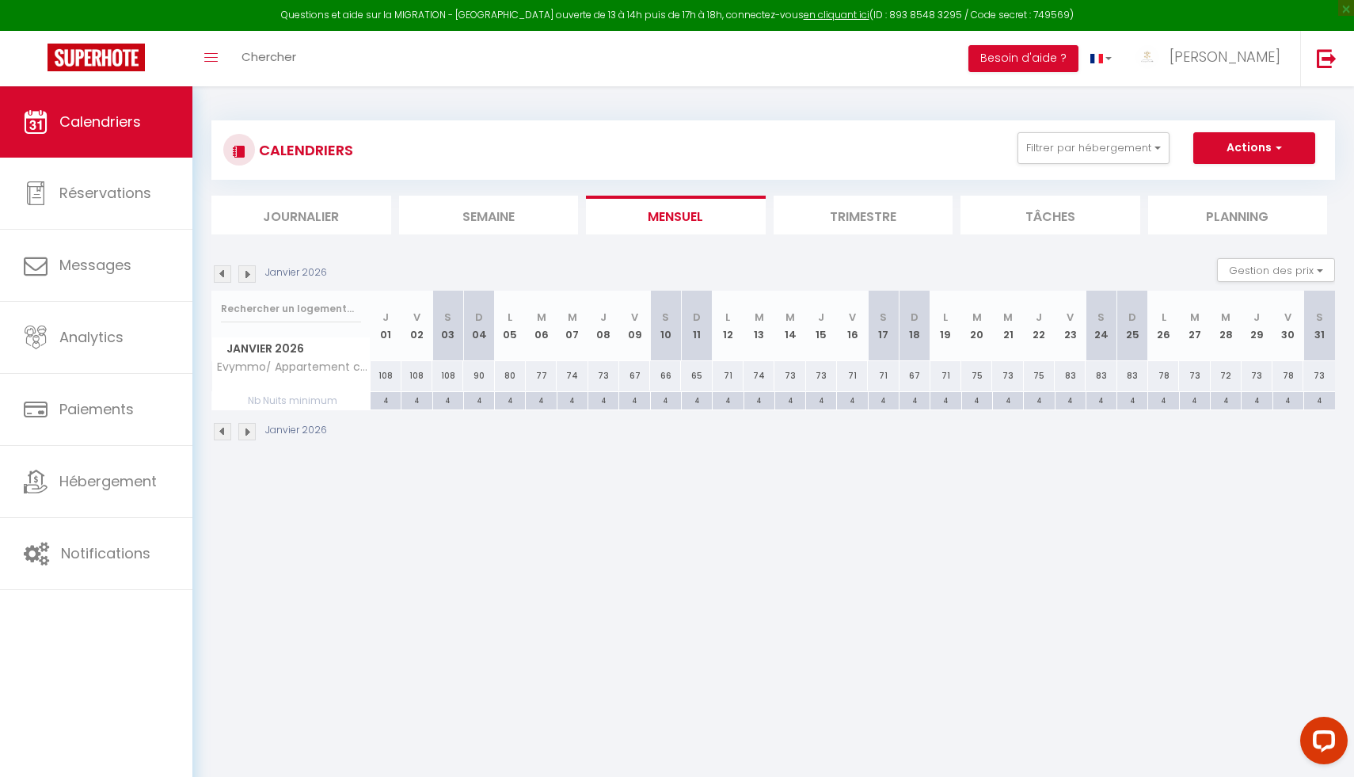
click at [255, 430] on img at bounding box center [246, 431] width 17 height 17
select select
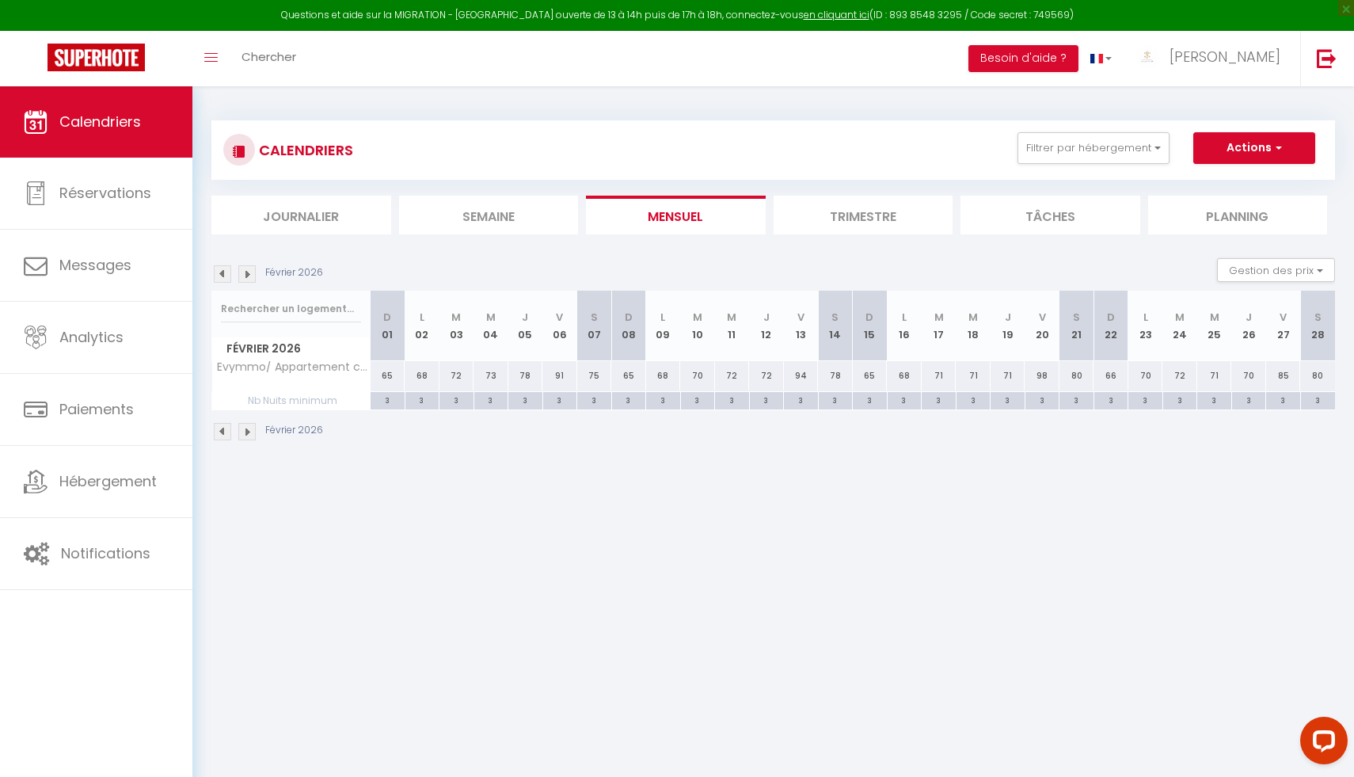
click at [385, 385] on div "65" at bounding box center [387, 375] width 35 height 29
type input "65"
select select "1"
type input "Dim 01 Février 2026"
type input "Lun 02 Février 2026"
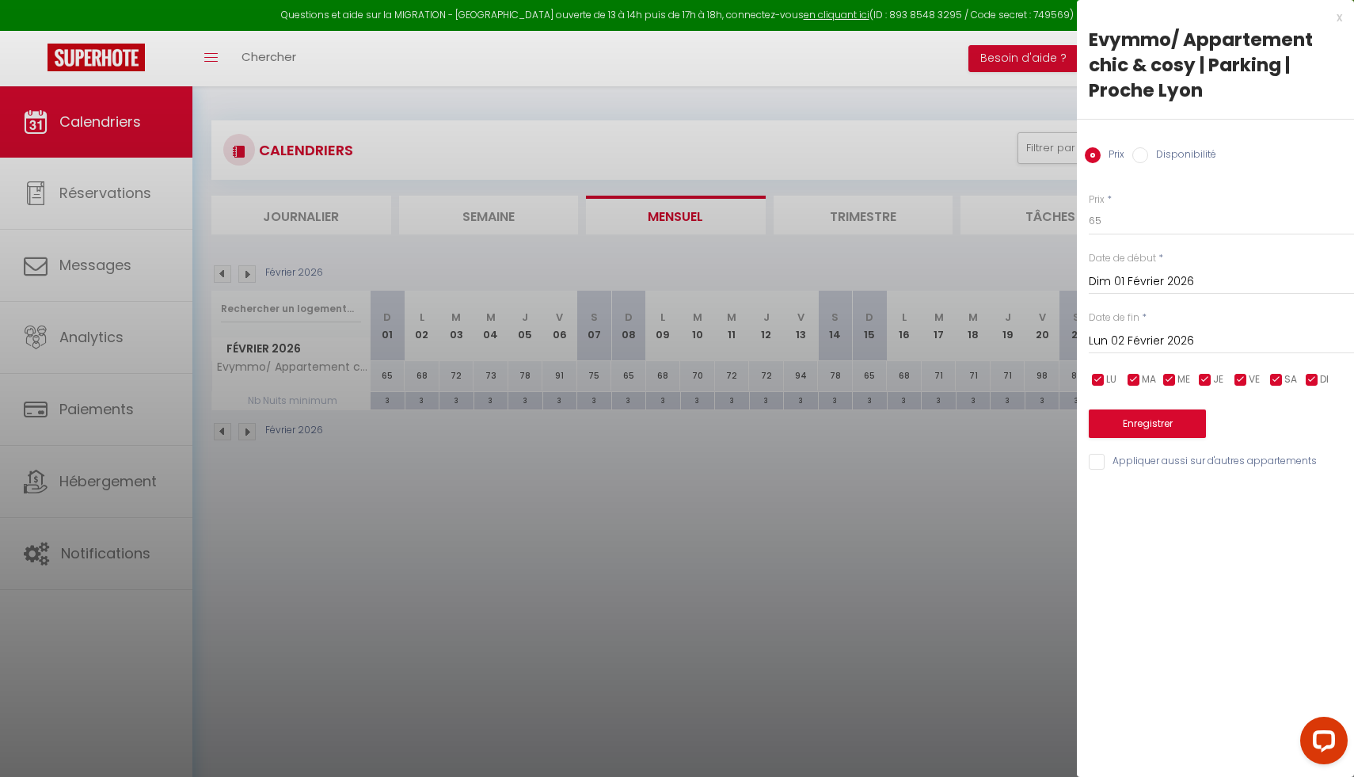
click at [1178, 148] on label "Disponibilité" at bounding box center [1182, 155] width 68 height 17
click at [1148, 148] on input "Disponibilité" at bounding box center [1140, 155] width 16 height 16
radio input "true"
radio input "false"
click at [1118, 210] on select "Disponible Indisponible" at bounding box center [1220, 222] width 265 height 30
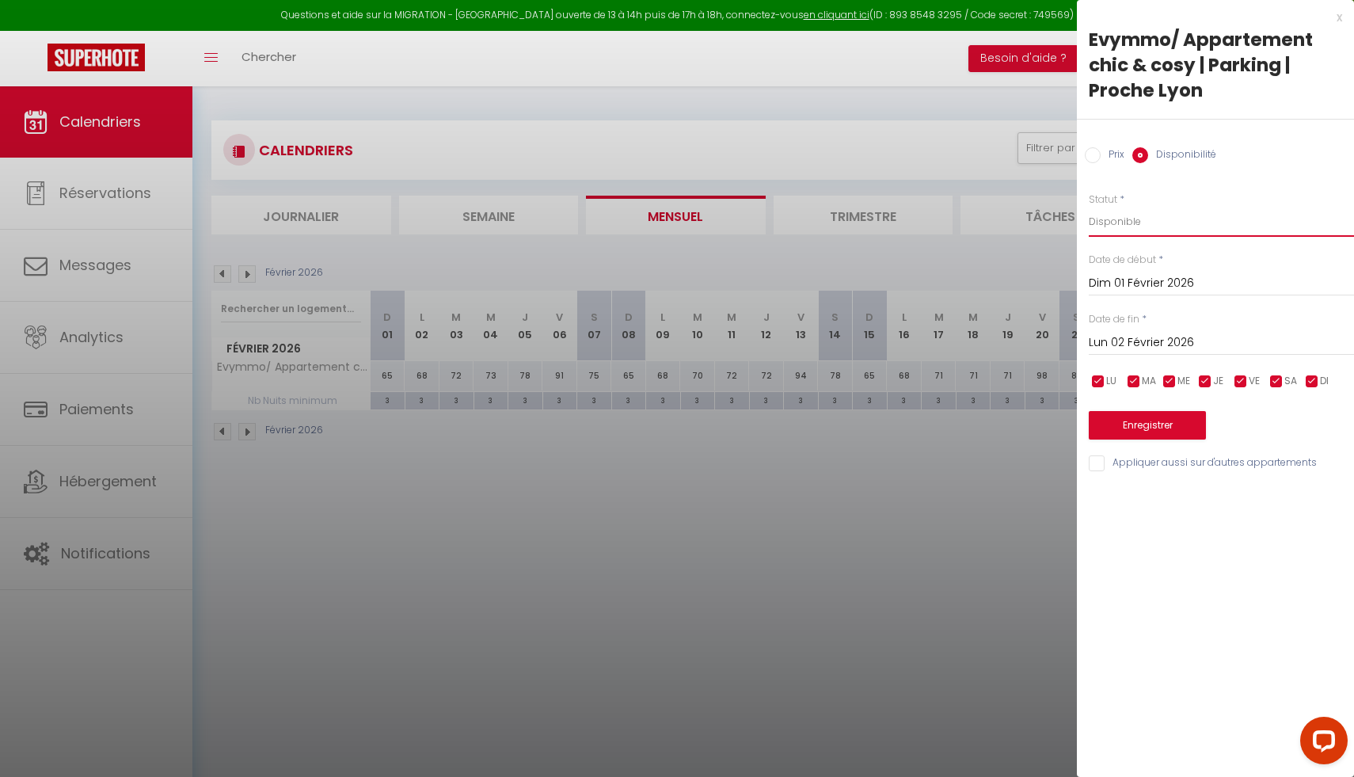
select select "0"
click at [1130, 339] on input "Lun 02 Février 2026" at bounding box center [1220, 342] width 265 height 21
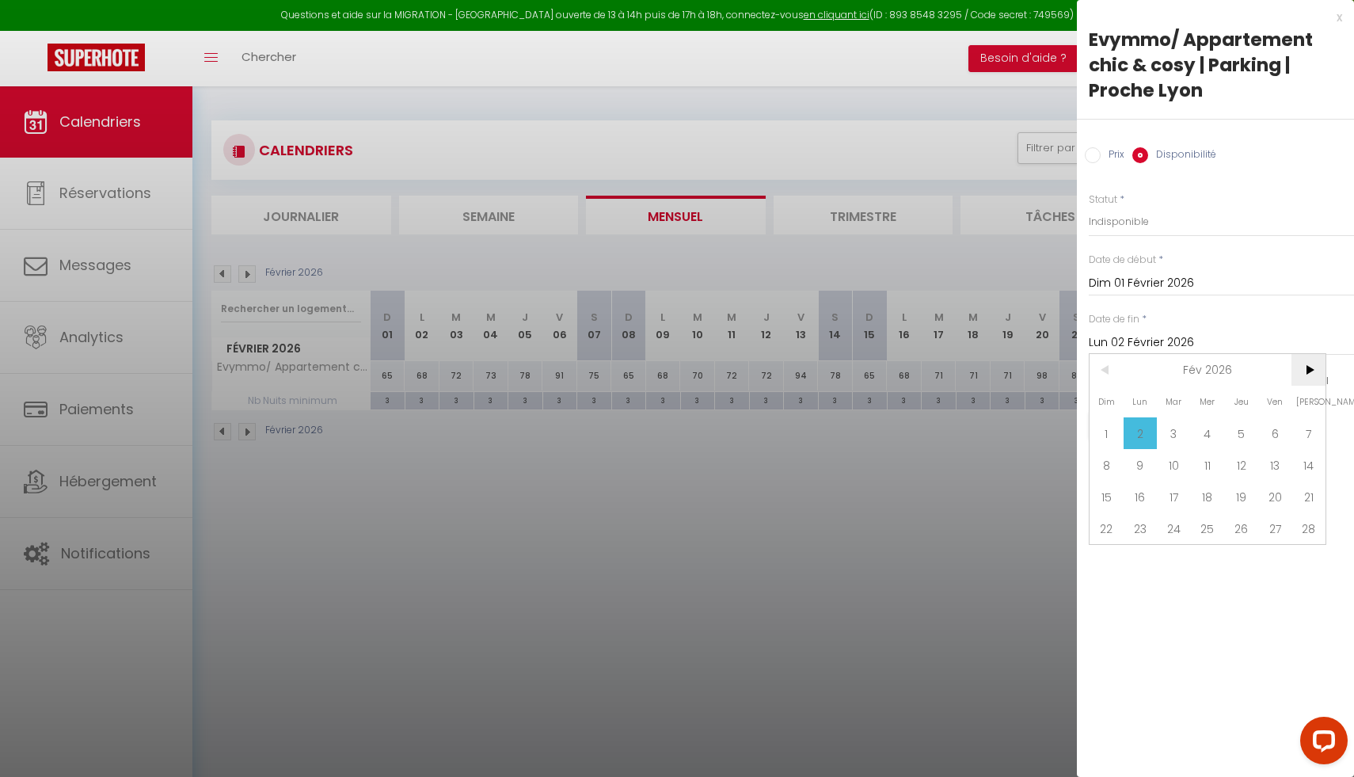
click at [1316, 373] on span ">" at bounding box center [1308, 370] width 34 height 32
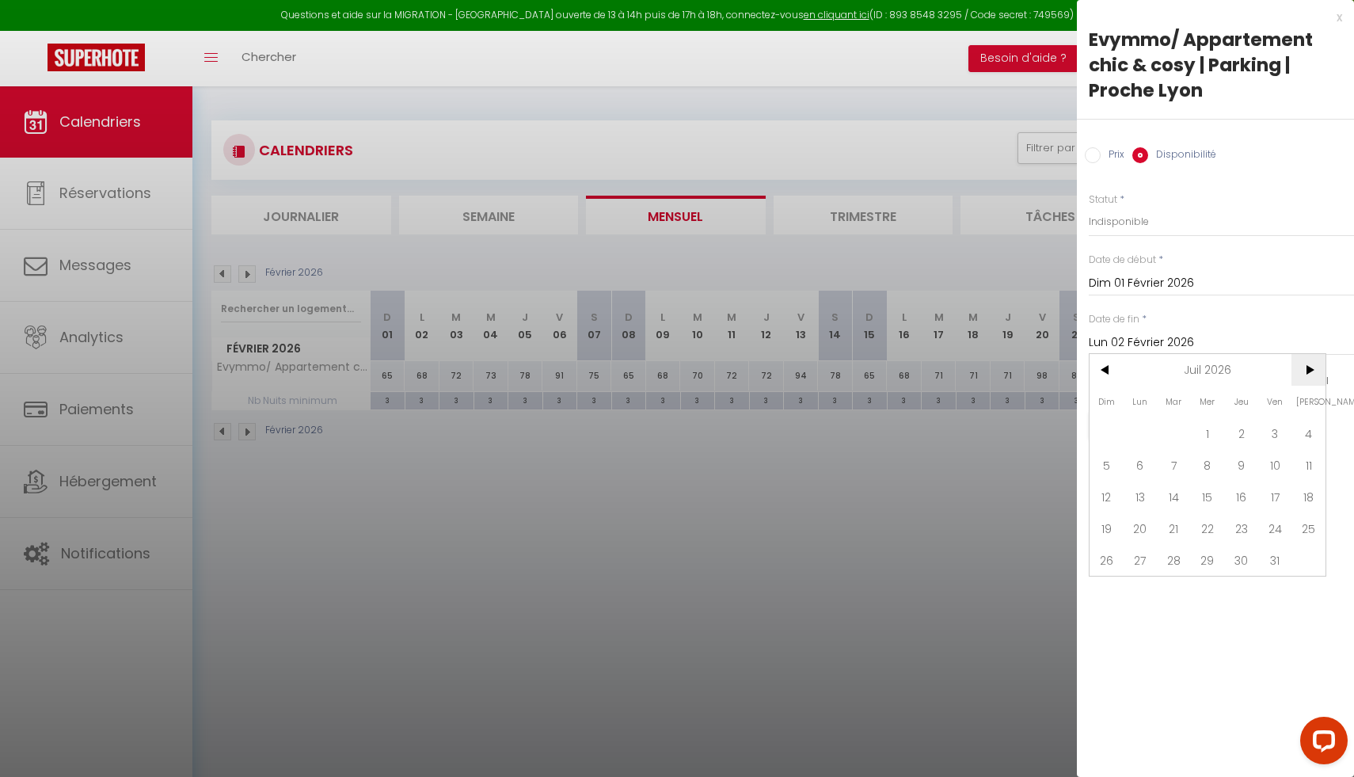
click at [1316, 373] on span ">" at bounding box center [1308, 370] width 34 height 32
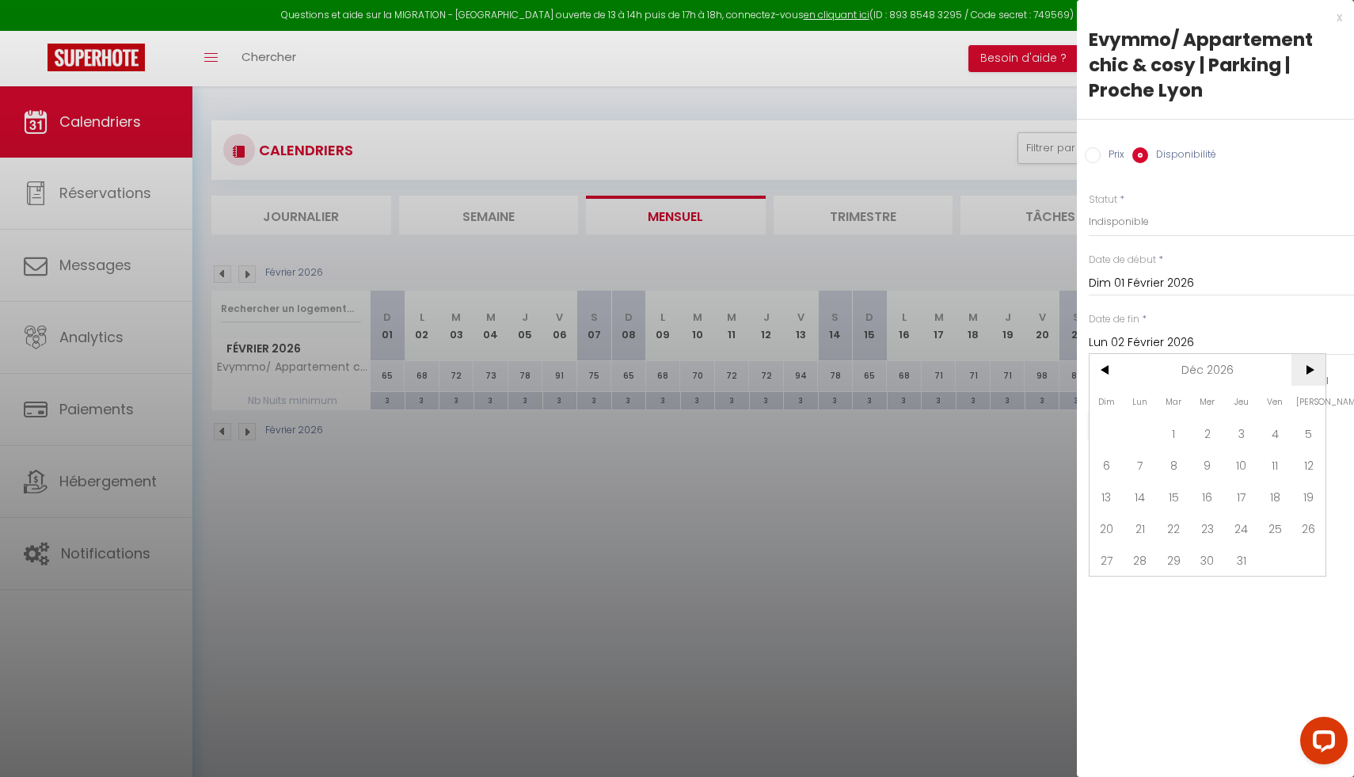
click at [1316, 373] on span ">" at bounding box center [1308, 370] width 34 height 32
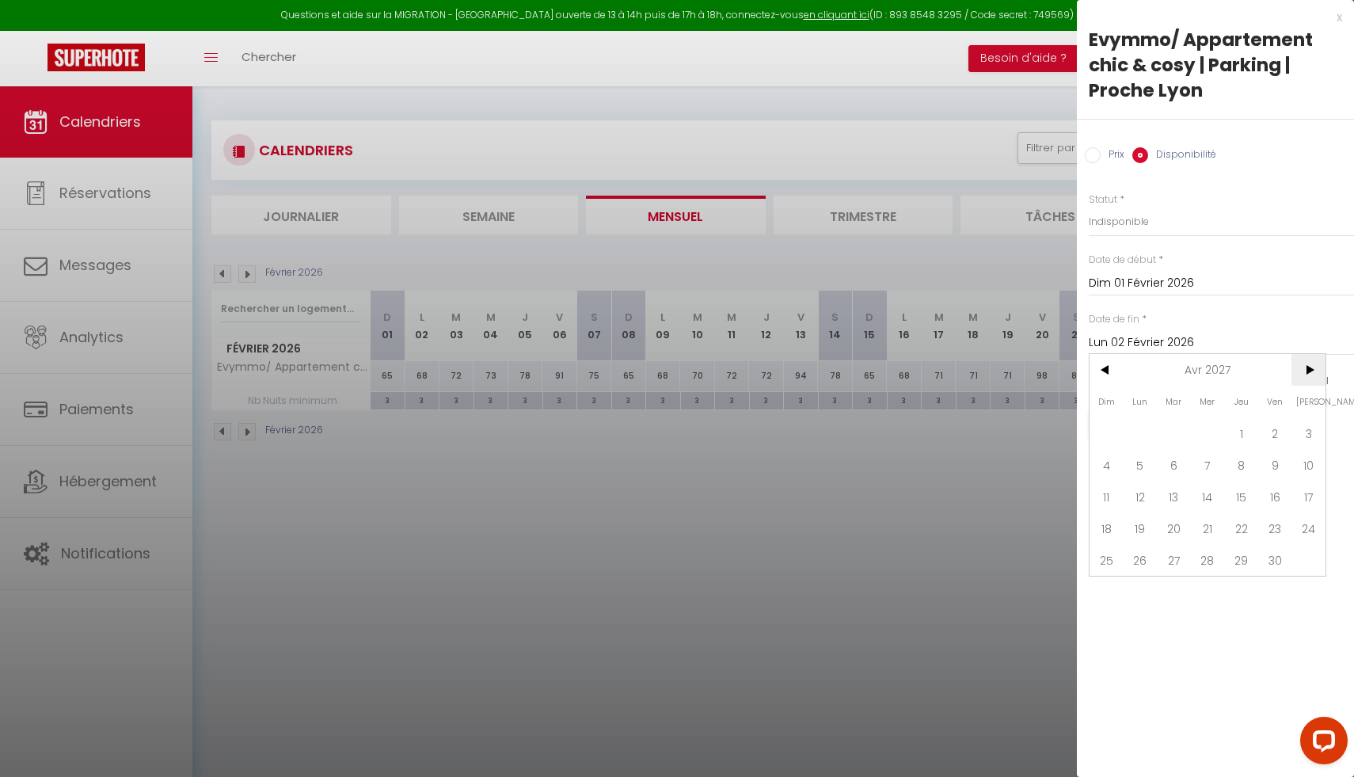
click at [1316, 373] on span ">" at bounding box center [1308, 370] width 34 height 32
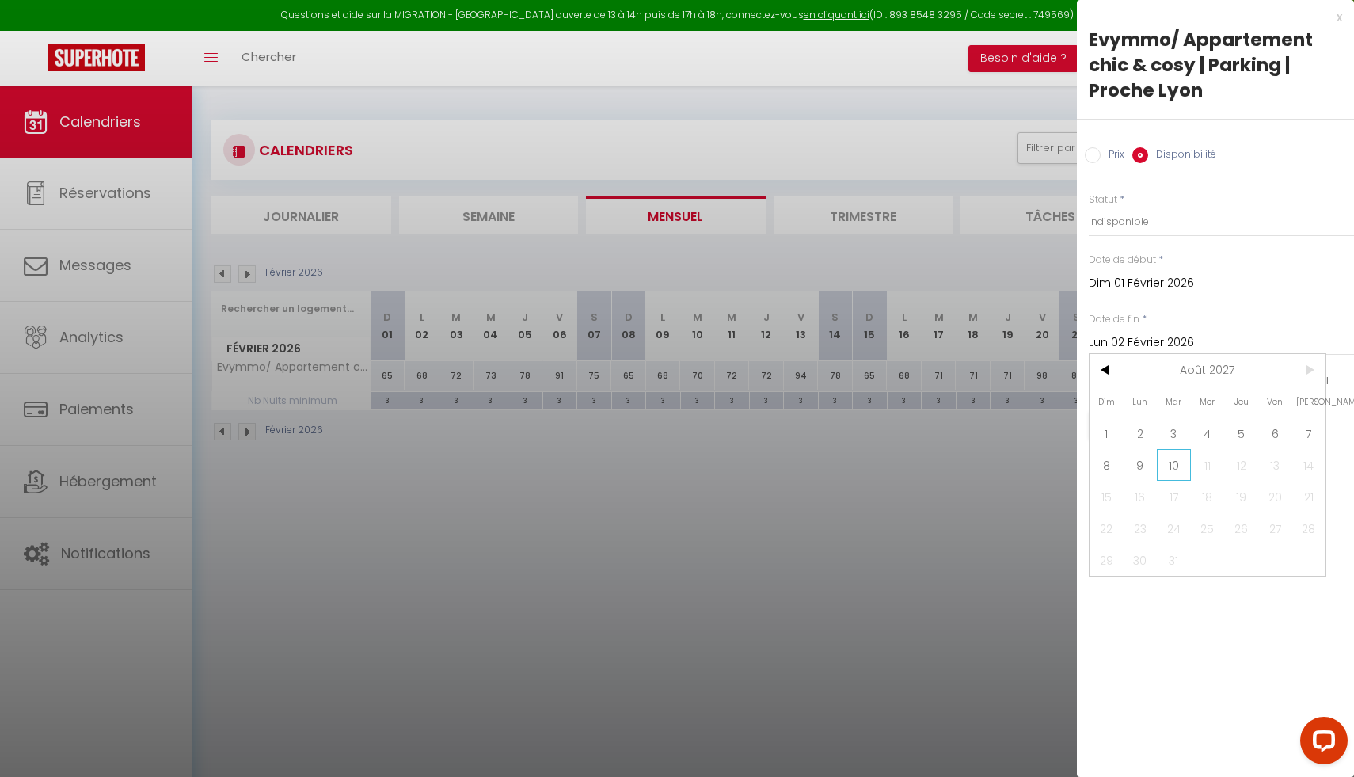
click at [1161, 455] on span "10" at bounding box center [1173, 465] width 34 height 32
type input "[DATE] Août 2027"
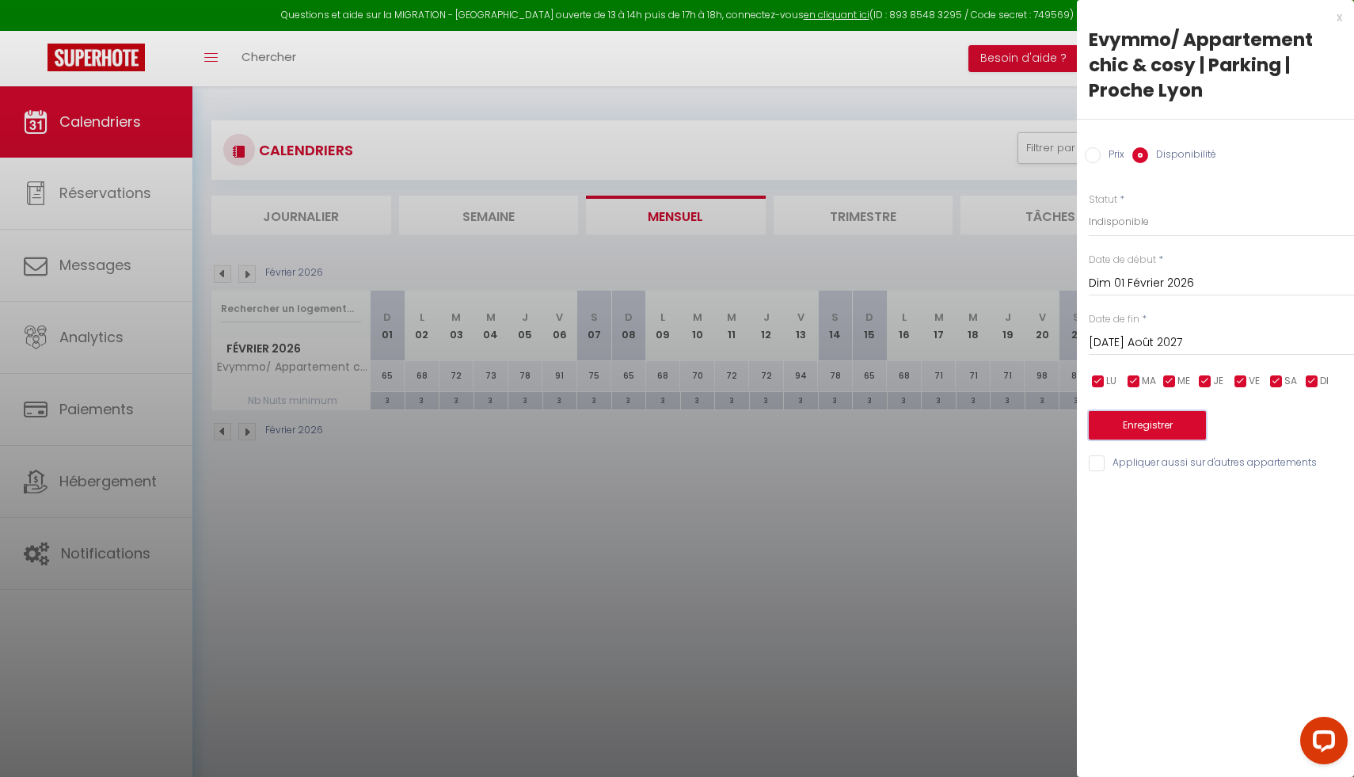
click at [1156, 421] on button "Enregistrer" at bounding box center [1146, 425] width 117 height 28
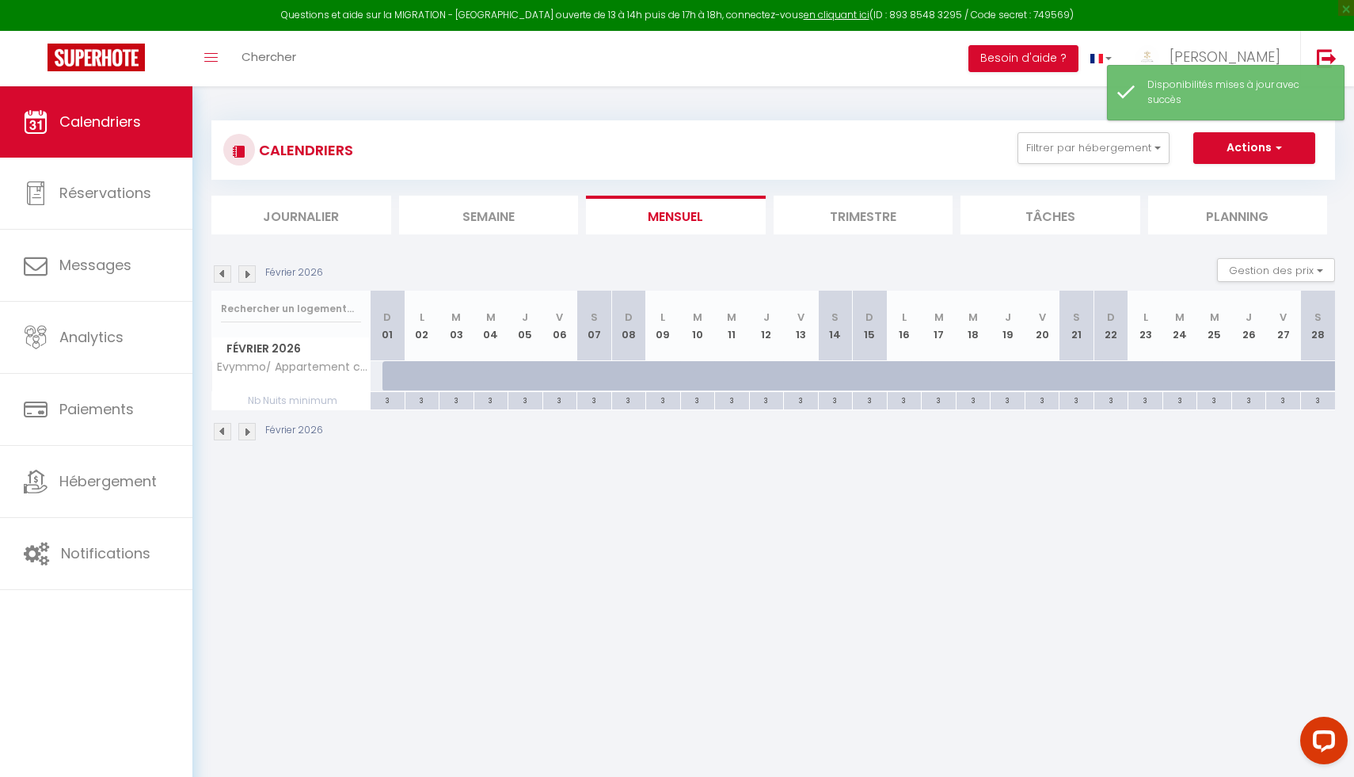
click at [215, 429] on img at bounding box center [222, 431] width 17 height 17
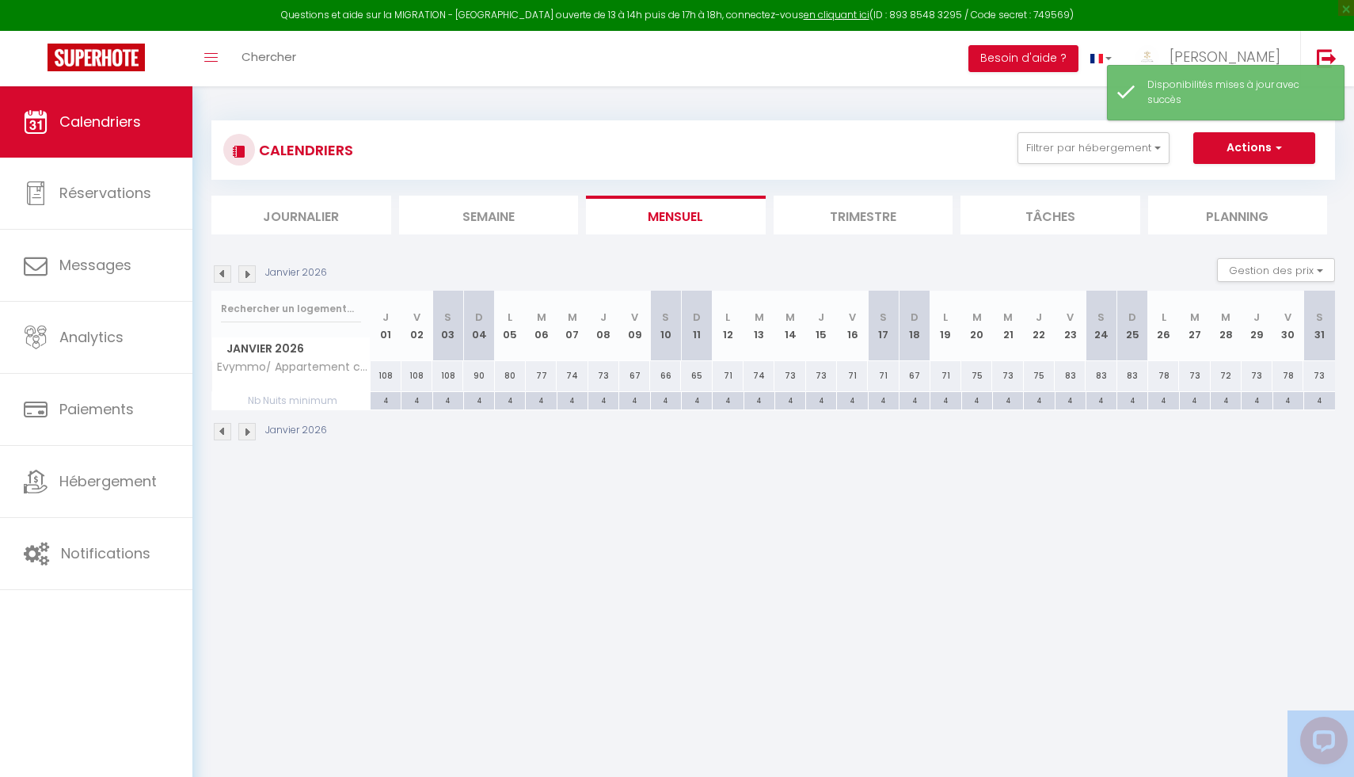
click at [215, 429] on img at bounding box center [222, 431] width 17 height 17
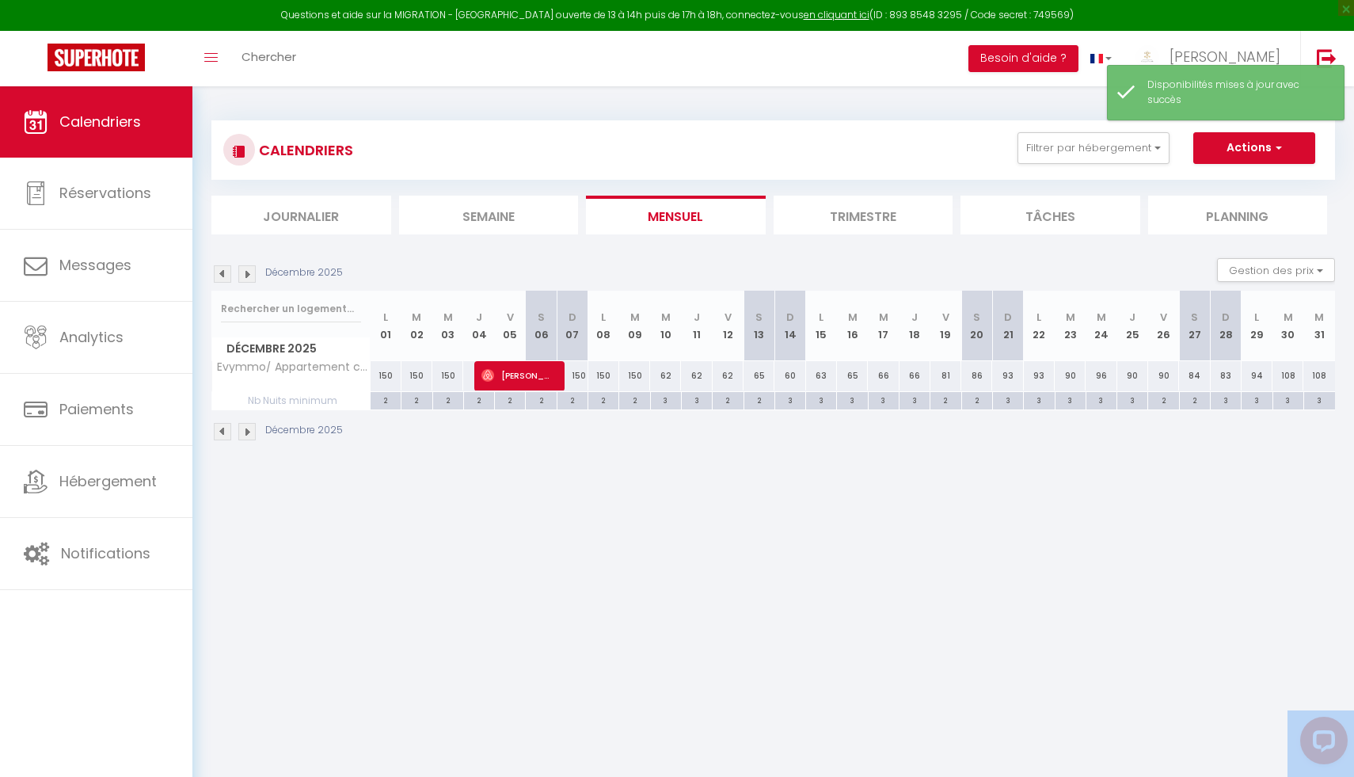
click at [215, 429] on img at bounding box center [222, 431] width 17 height 17
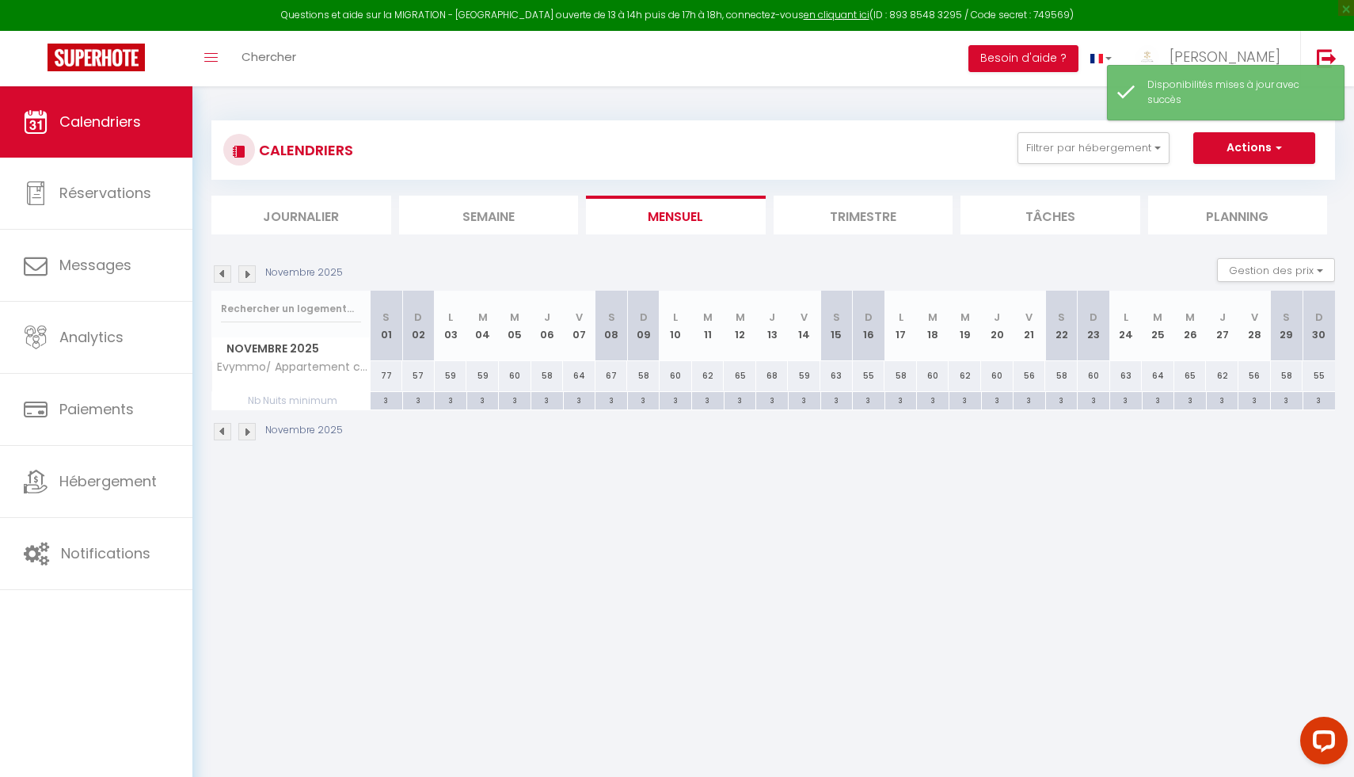
click at [215, 429] on img at bounding box center [222, 431] width 17 height 17
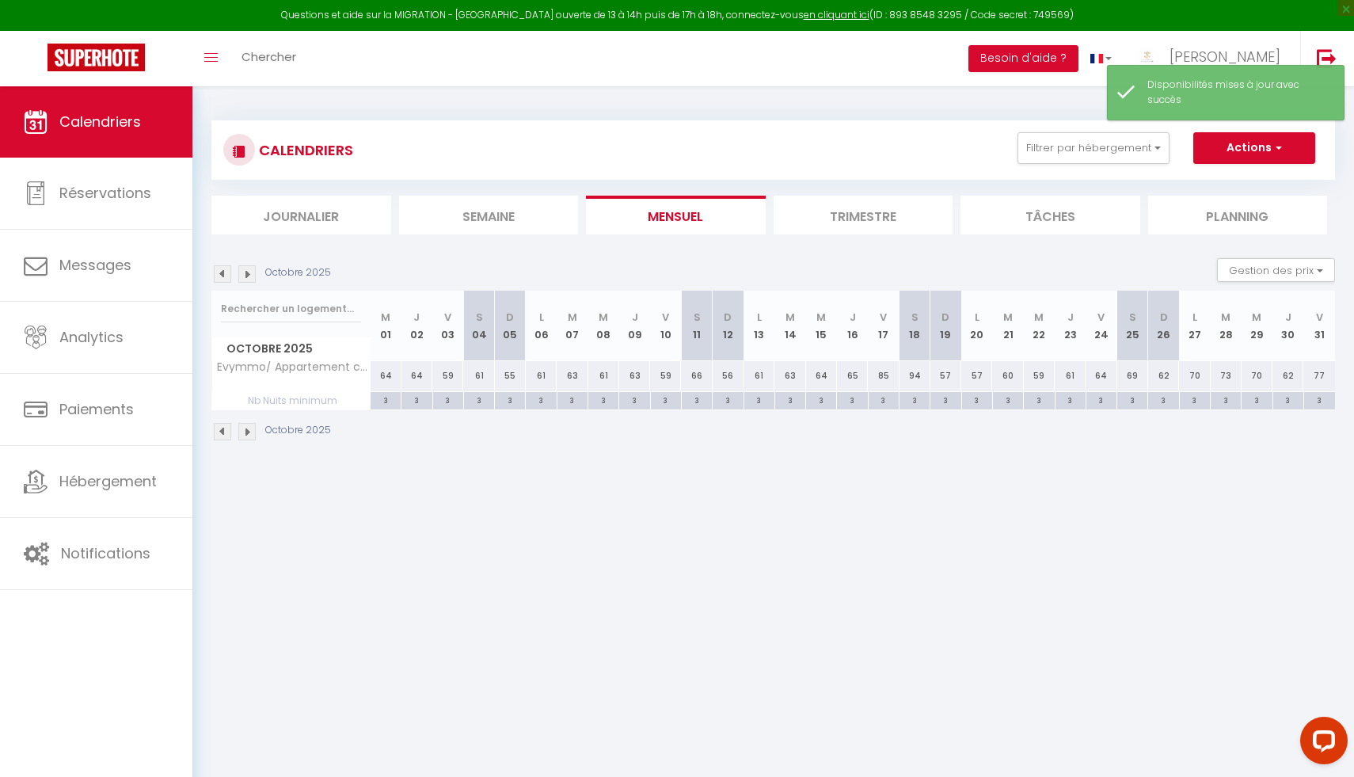
click at [215, 429] on img at bounding box center [222, 431] width 17 height 17
